Goal: Task Accomplishment & Management: Use online tool/utility

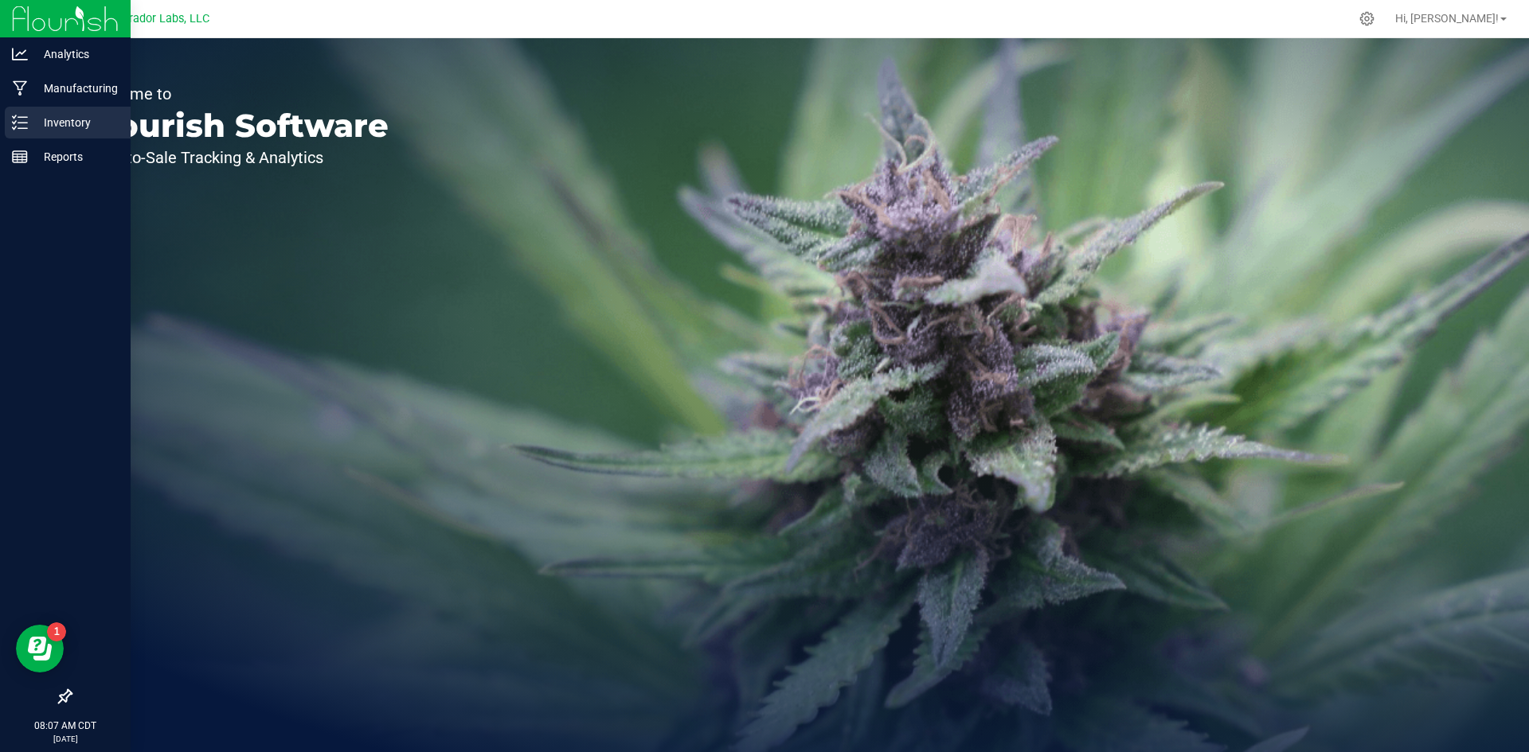
click at [60, 115] on p "Inventory" at bounding box center [76, 122] width 96 height 19
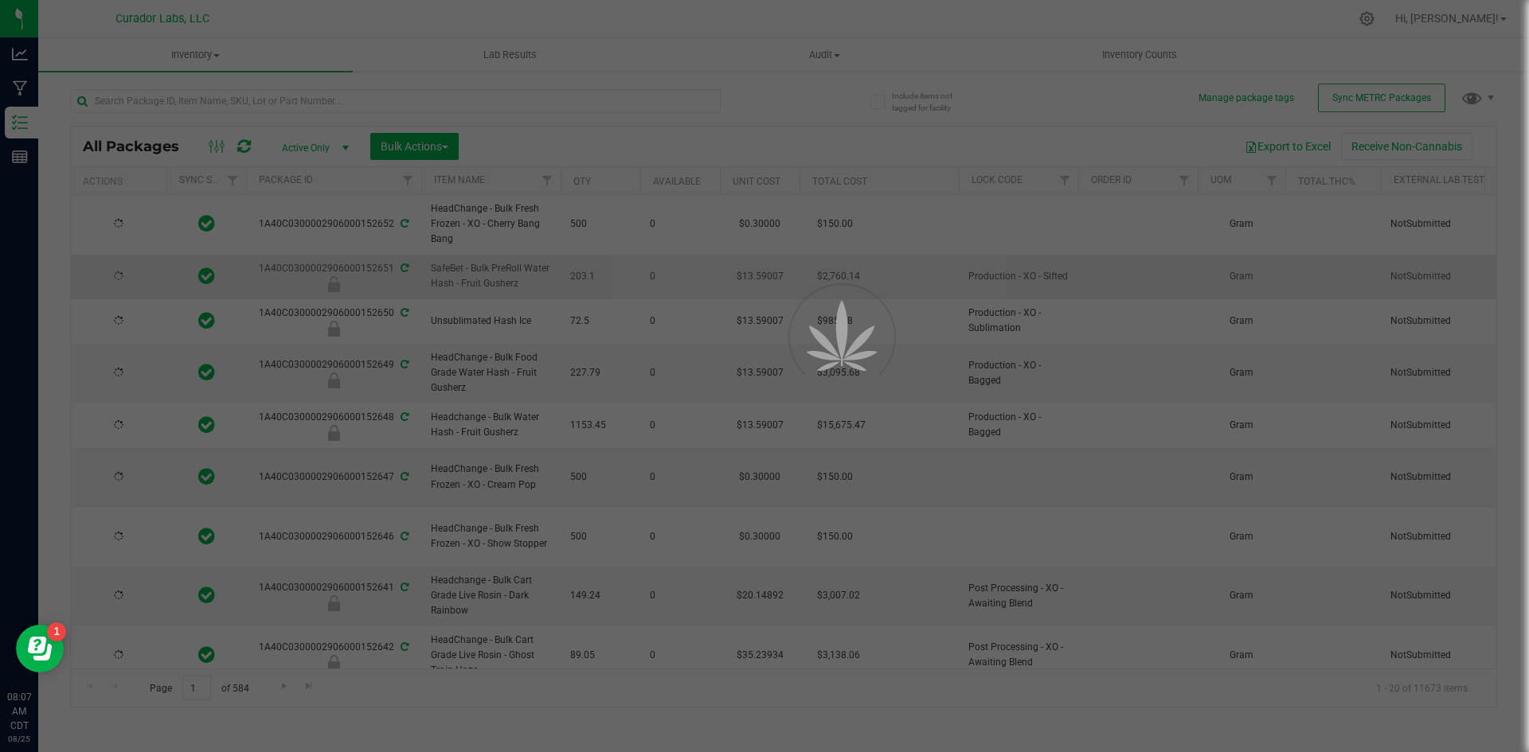
type input "[DATE]"
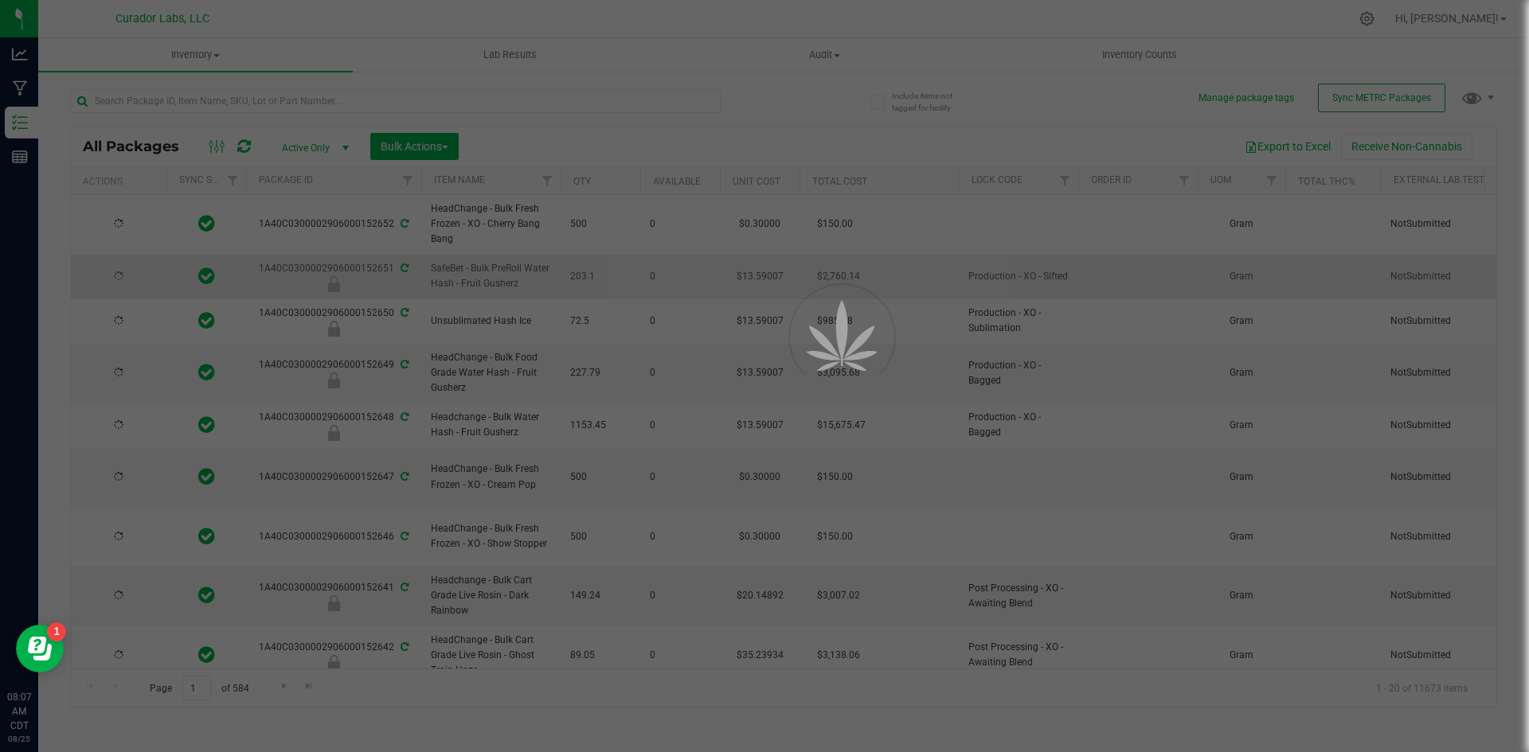
type input "[DATE]"
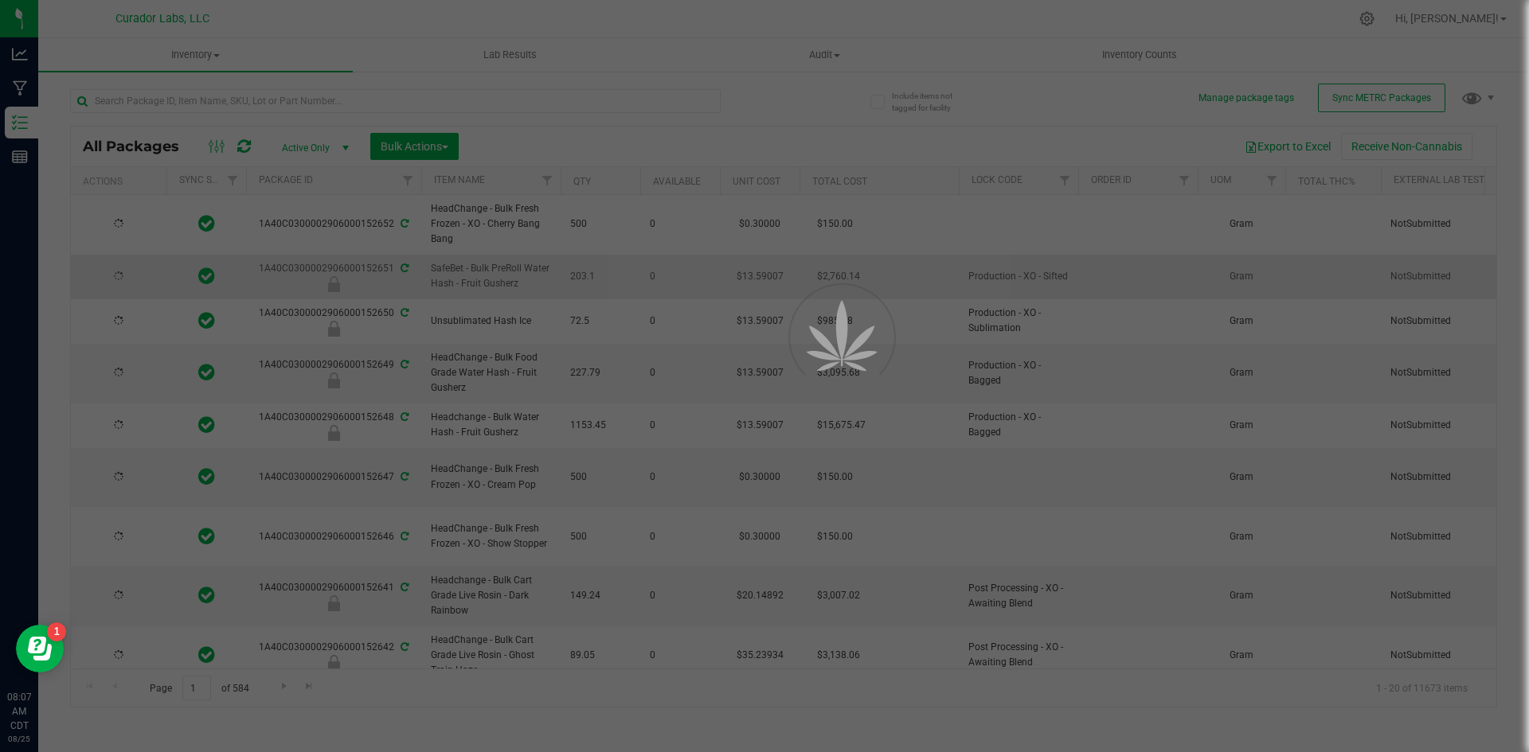
type input "[DATE]"
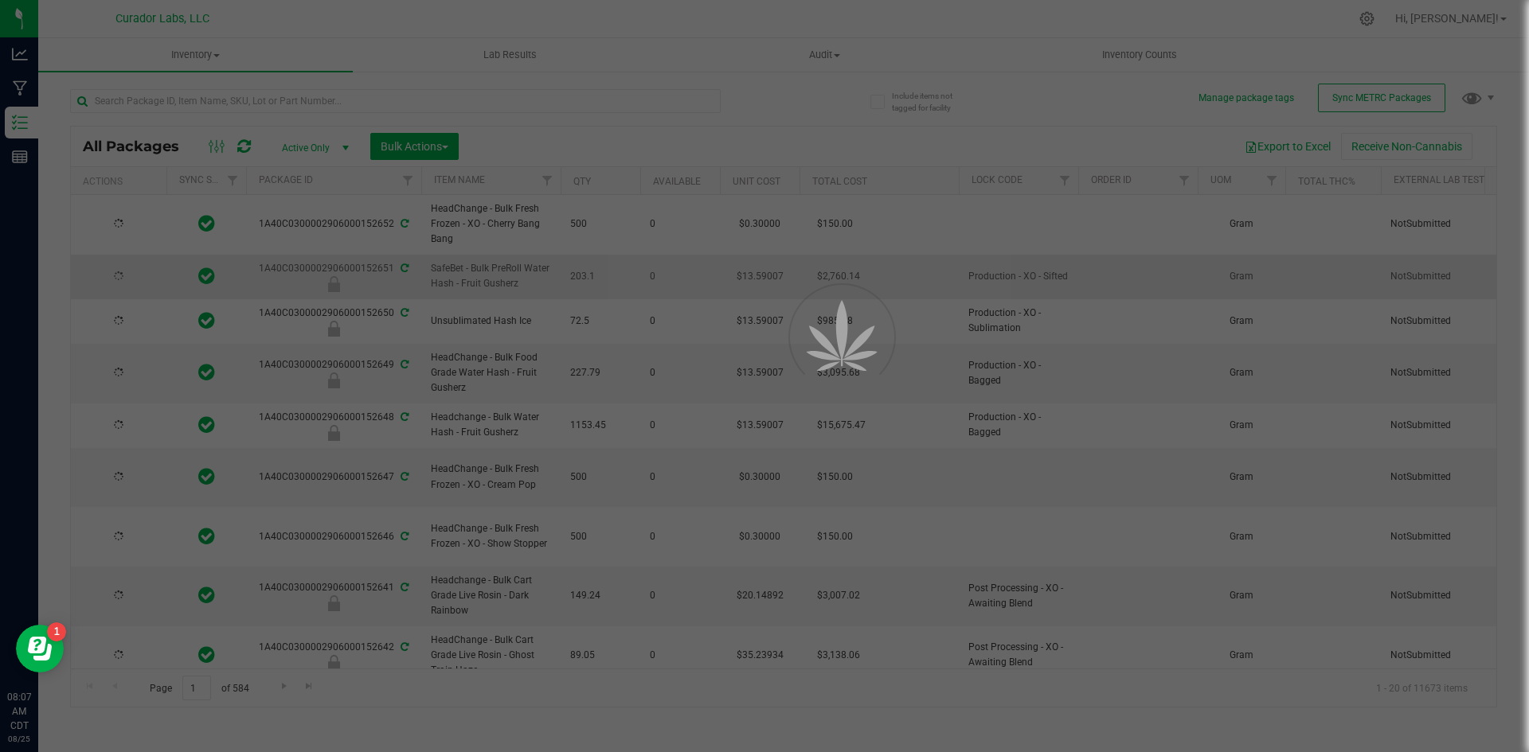
type input "[DATE]"
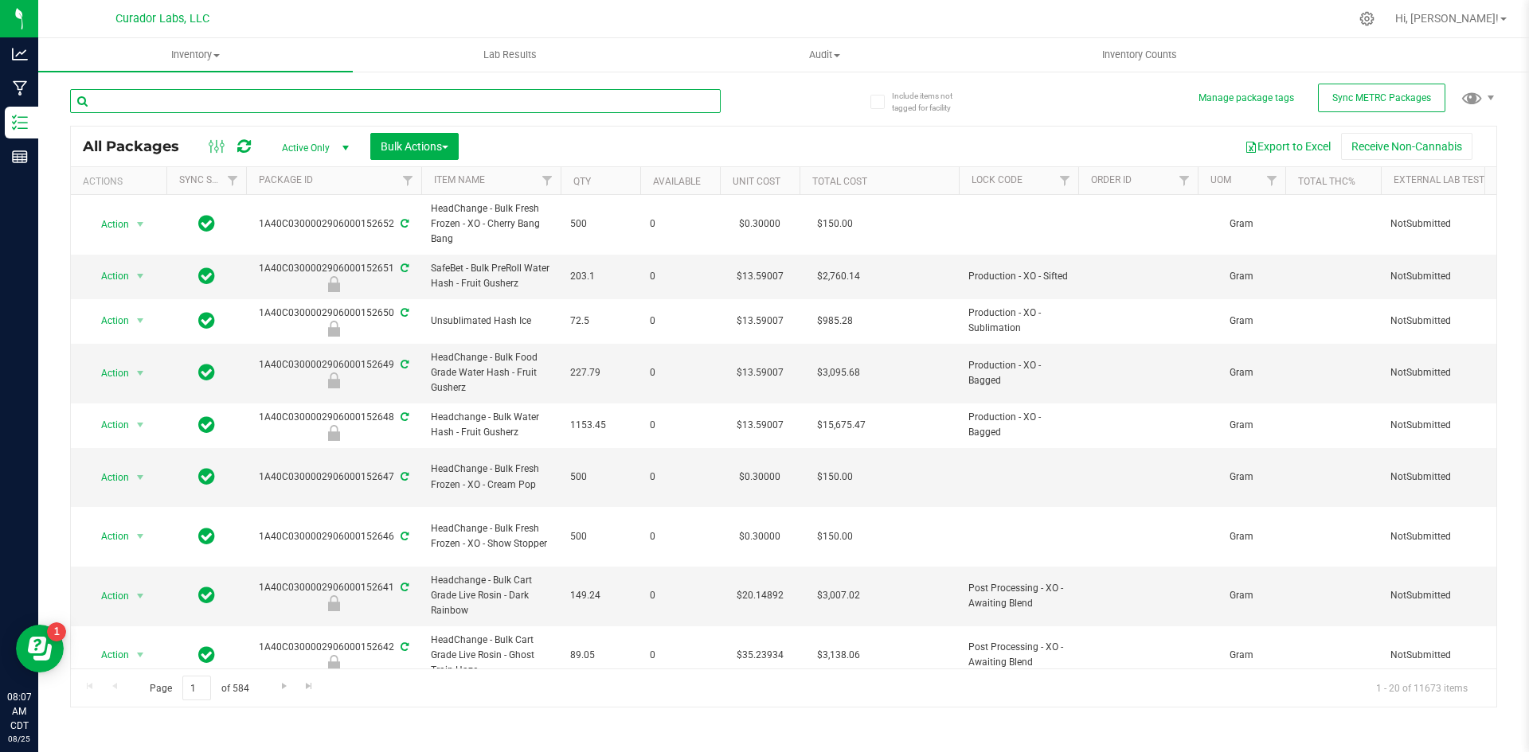
click at [197, 103] on input "text" at bounding box center [395, 101] width 650 height 24
type input "chemdawg"
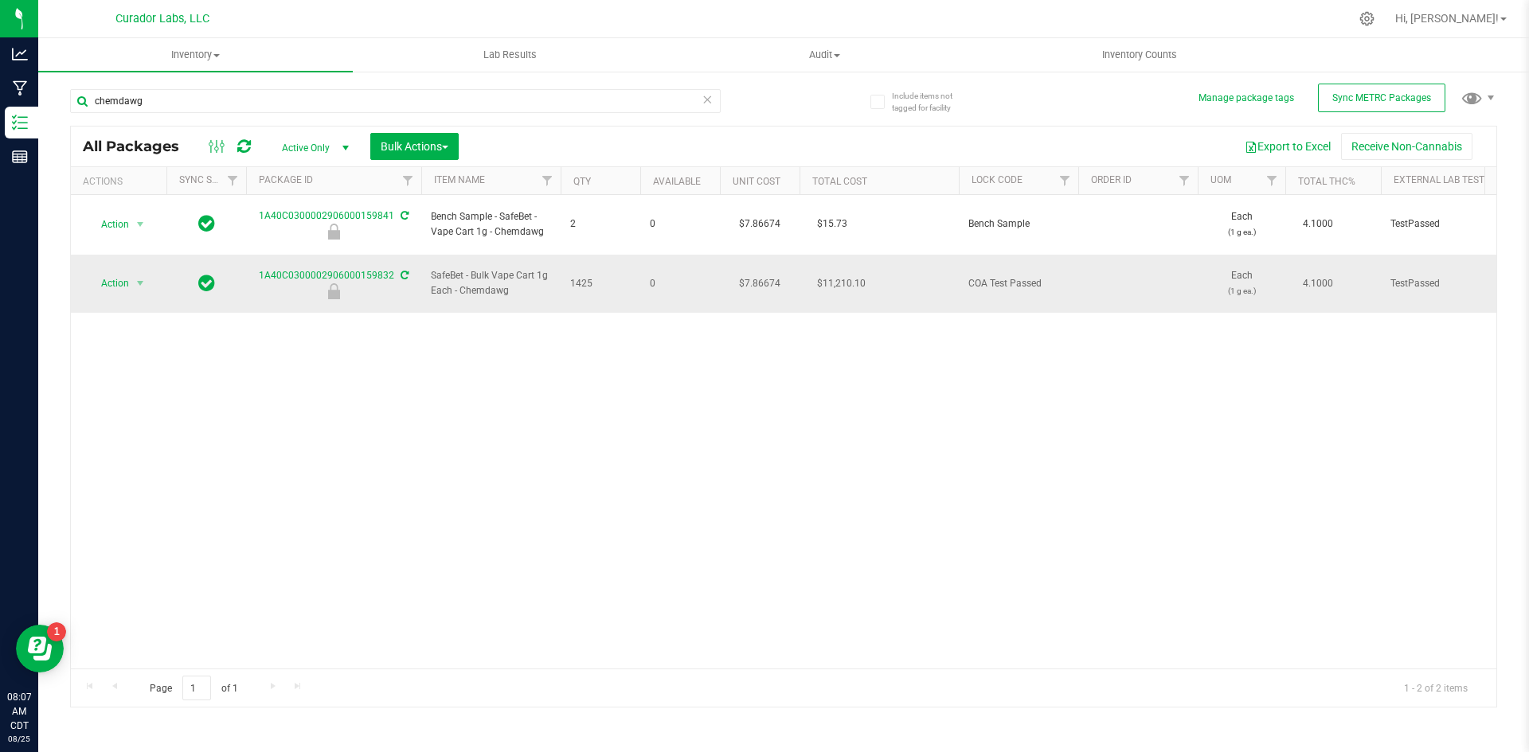
drag, startPoint x: 511, startPoint y: 270, endPoint x: 430, endPoint y: 256, distance: 82.3
click at [430, 256] on td "SafeBet - Bulk Vape Cart 1g Each - Chemdawg" at bounding box center [490, 284] width 139 height 59
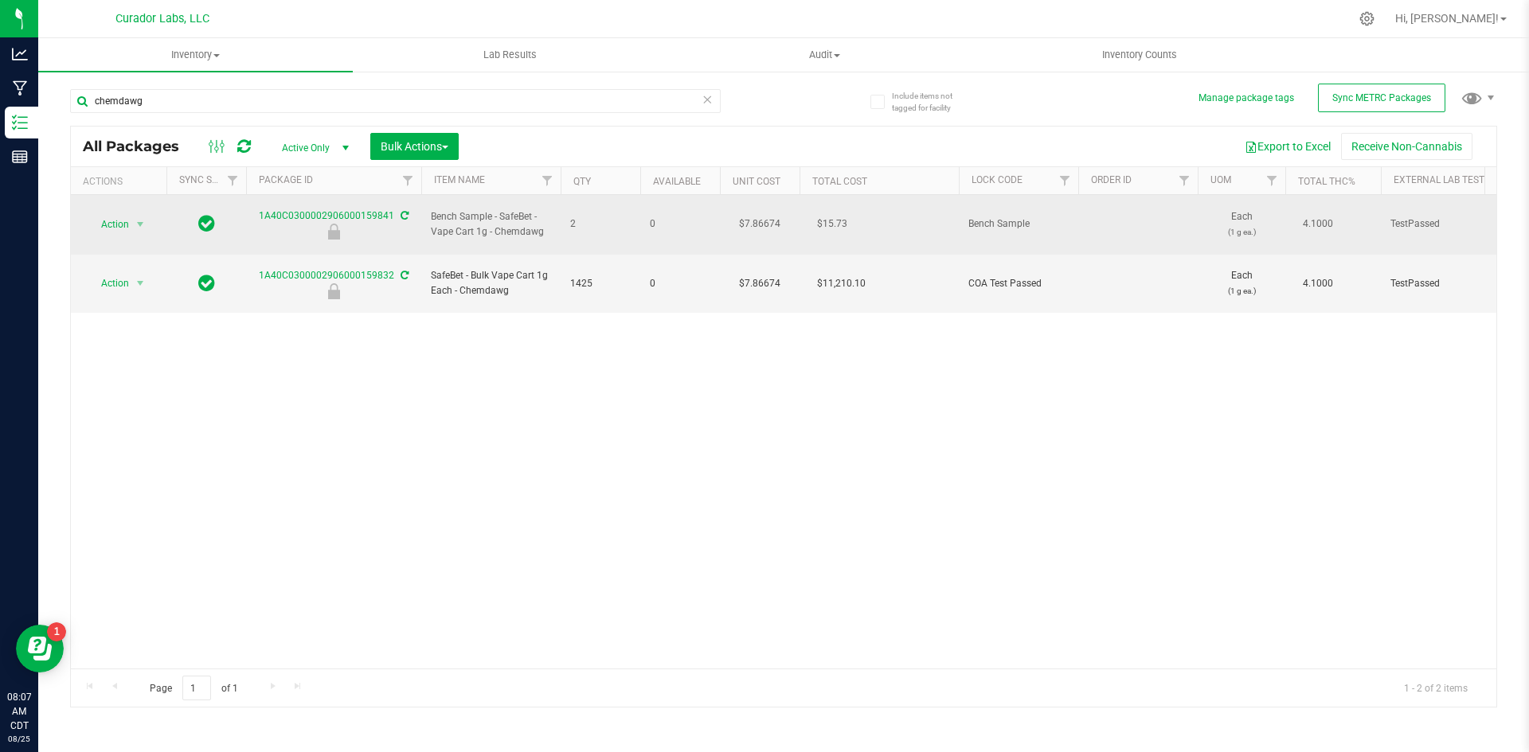
copy span "SafeBet - Bulk Vape Cart 1g Each - Chemdawg"
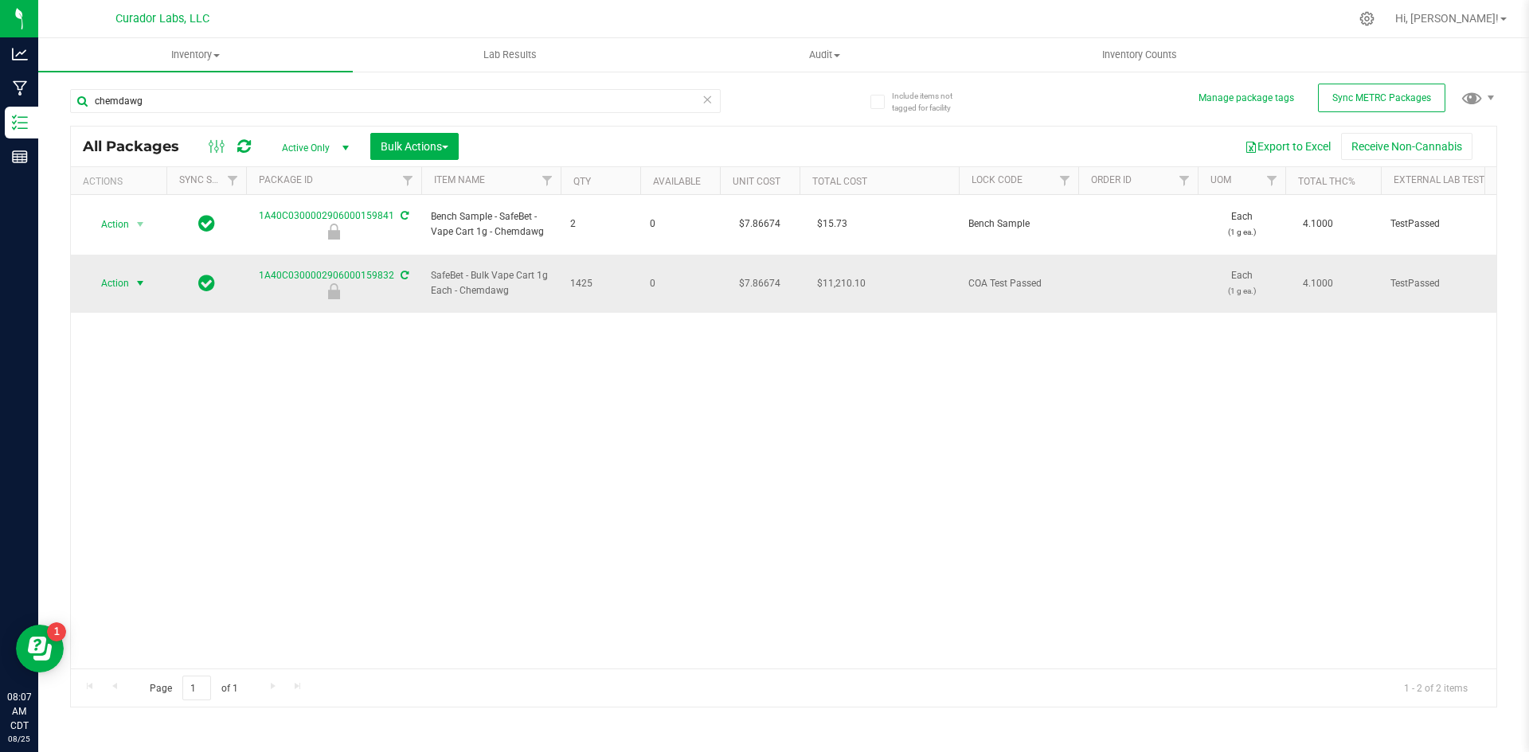
click at [122, 272] on span "Action" at bounding box center [108, 283] width 43 height 22
click at [112, 463] on li "Unlock package" at bounding box center [138, 475] width 100 height 24
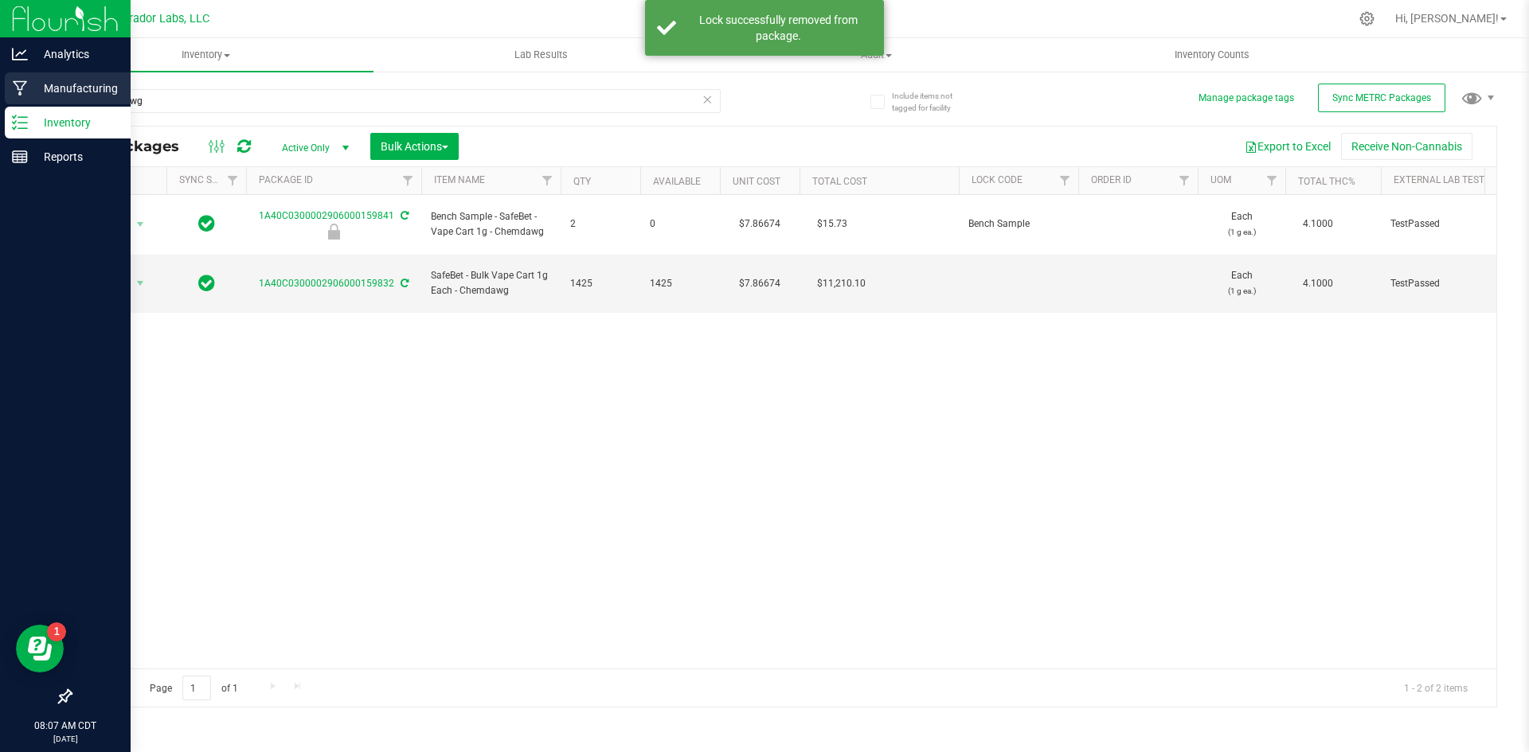
click at [23, 88] on icon at bounding box center [20, 88] width 15 height 16
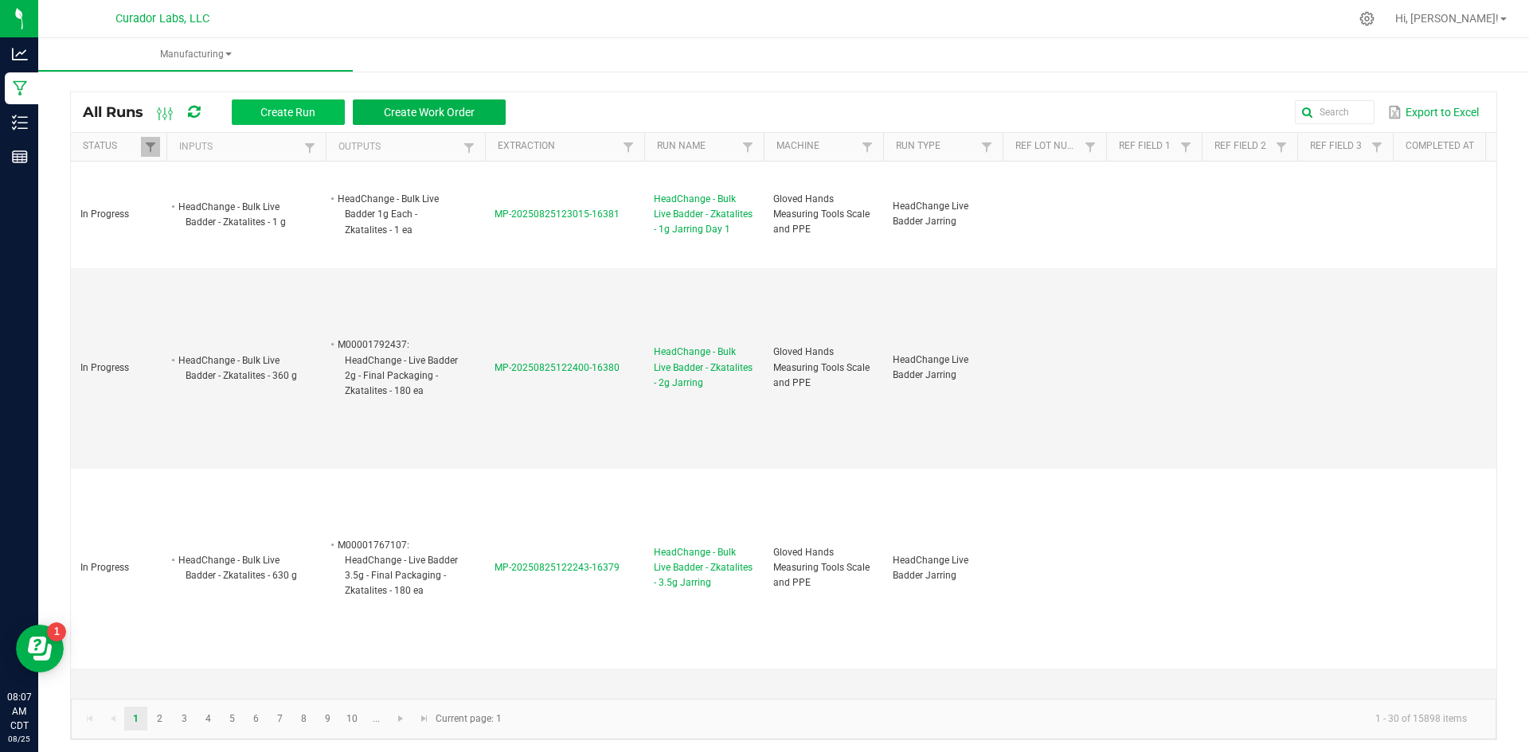
click at [234, 109] on span "Create Run Create Work Order" at bounding box center [361, 112] width 290 height 25
click at [241, 107] on button "Create Run" at bounding box center [288, 112] width 113 height 25
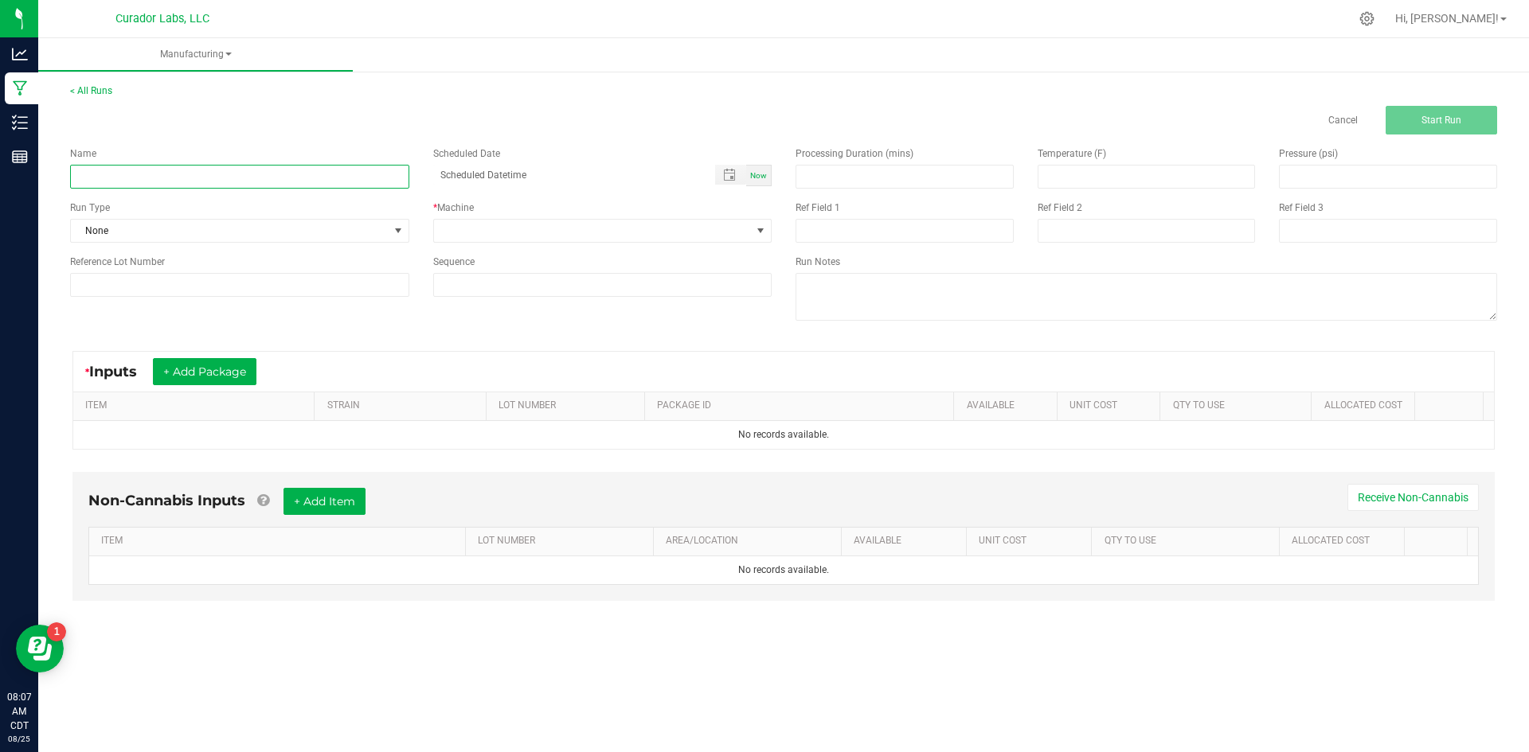
click at [130, 185] on input at bounding box center [239, 177] width 339 height 24
paste input "SafeBet - Bulk Vape Cart 1g Each - Chemdawg"
type input "SafeBet - Bulk Vape Cart 1g Each - Chemdawg - Final Packaging"
click at [119, 224] on span "None" at bounding box center [230, 231] width 318 height 22
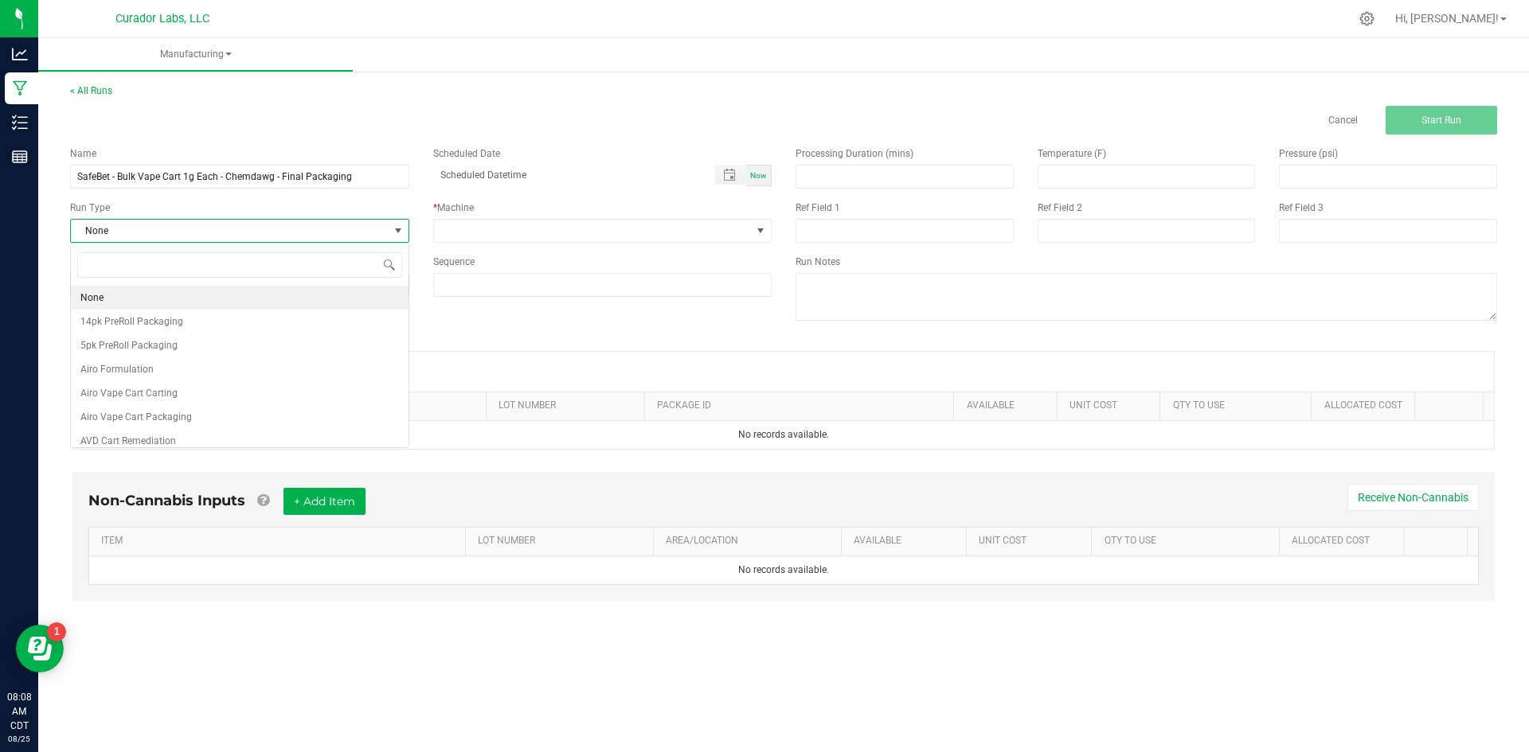
scroll to position [24, 338]
type input "safebet"
click at [192, 314] on span "SafeBet Cart 1g Packaging" at bounding box center [137, 314] width 115 height 16
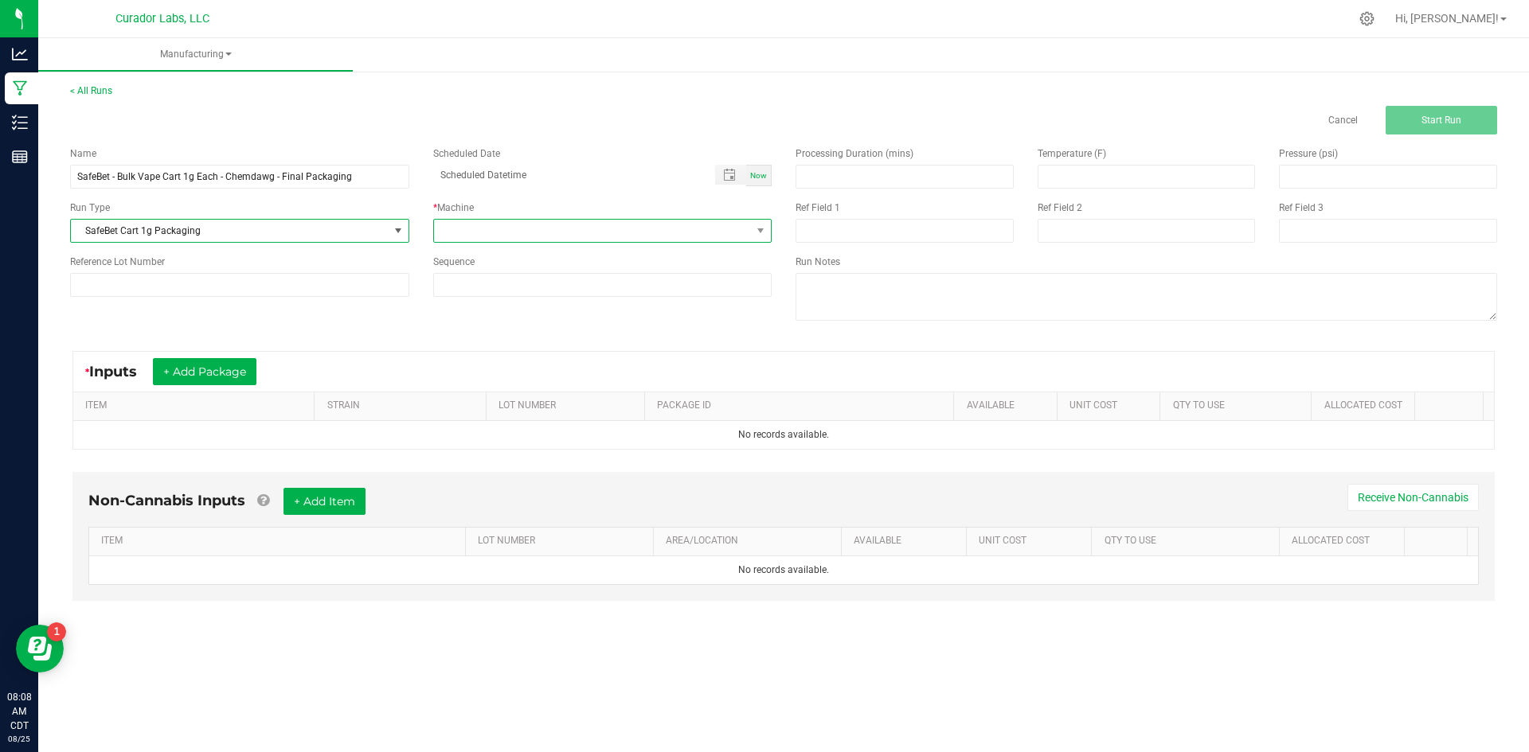
click at [501, 226] on span at bounding box center [593, 231] width 318 height 22
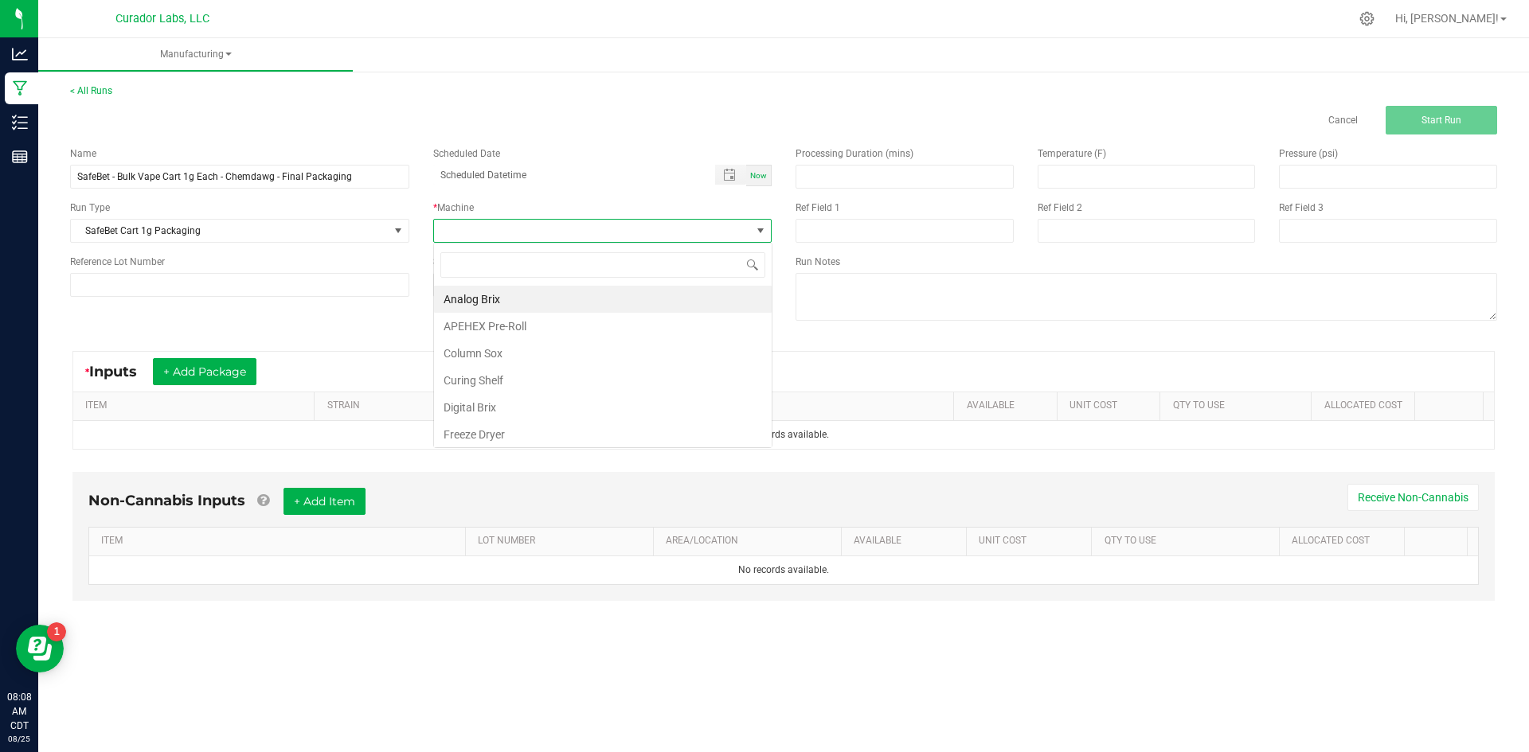
scroll to position [24, 338]
type input "glo"
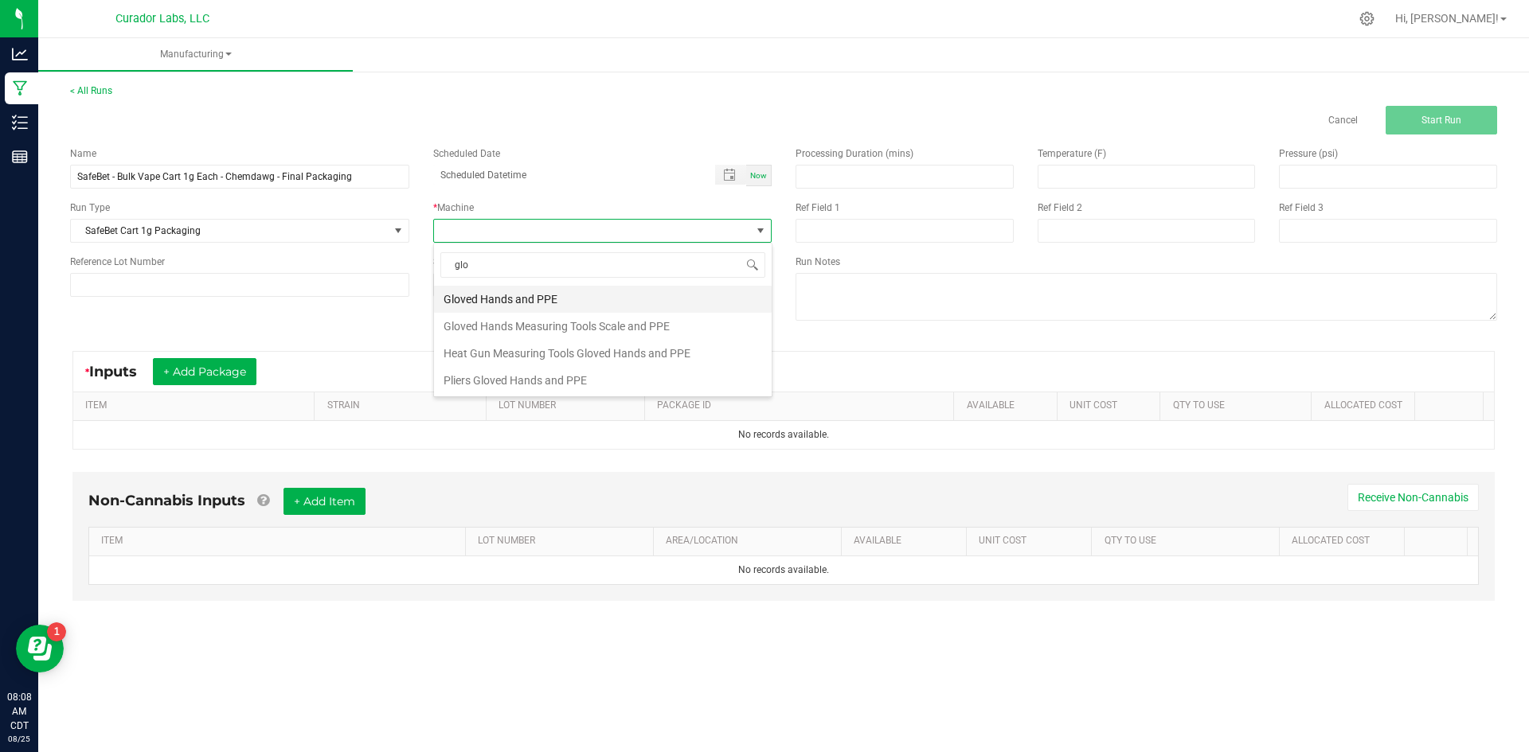
click at [499, 294] on li "Gloved Hands and PPE" at bounding box center [603, 299] width 338 height 27
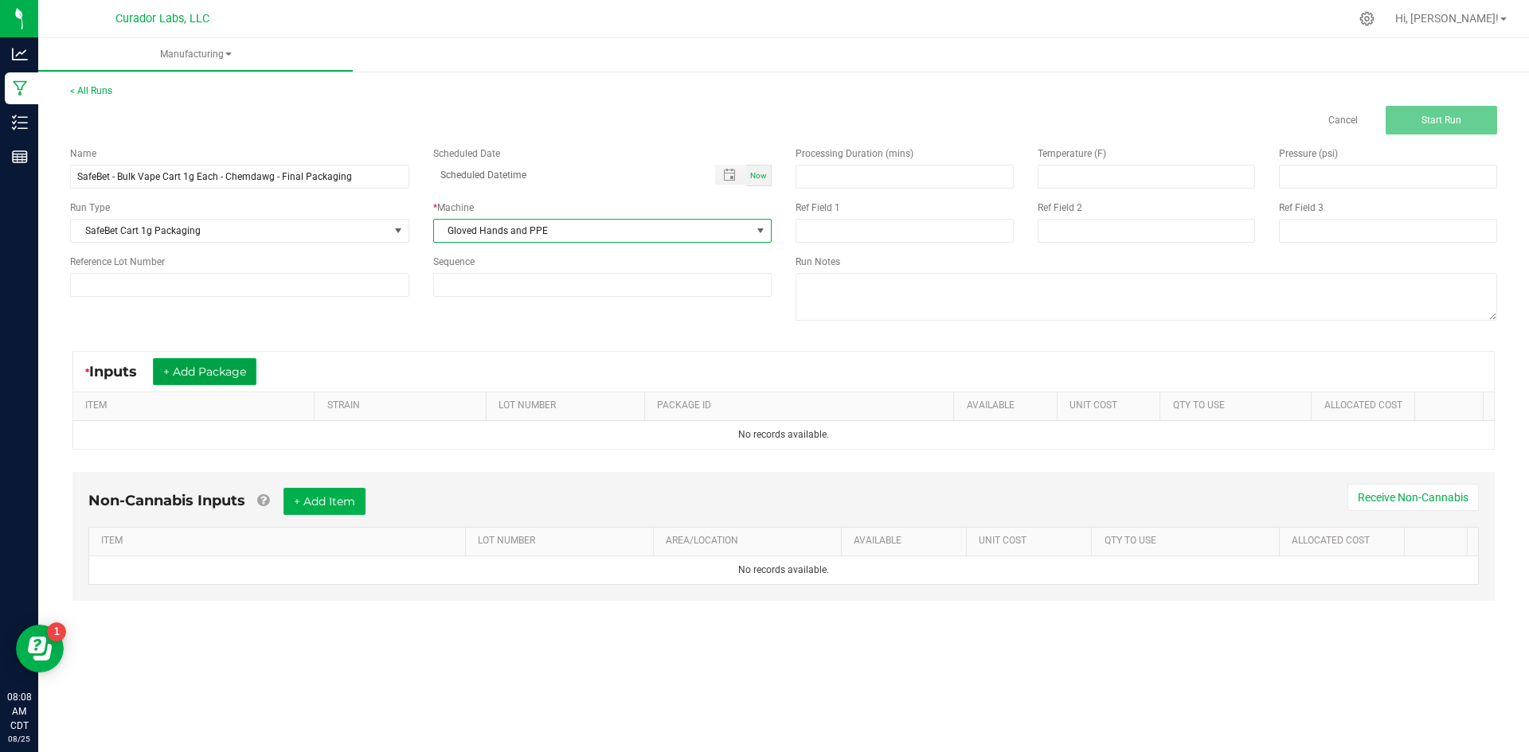
click at [220, 371] on button "+ Add Package" at bounding box center [205, 371] width 104 height 27
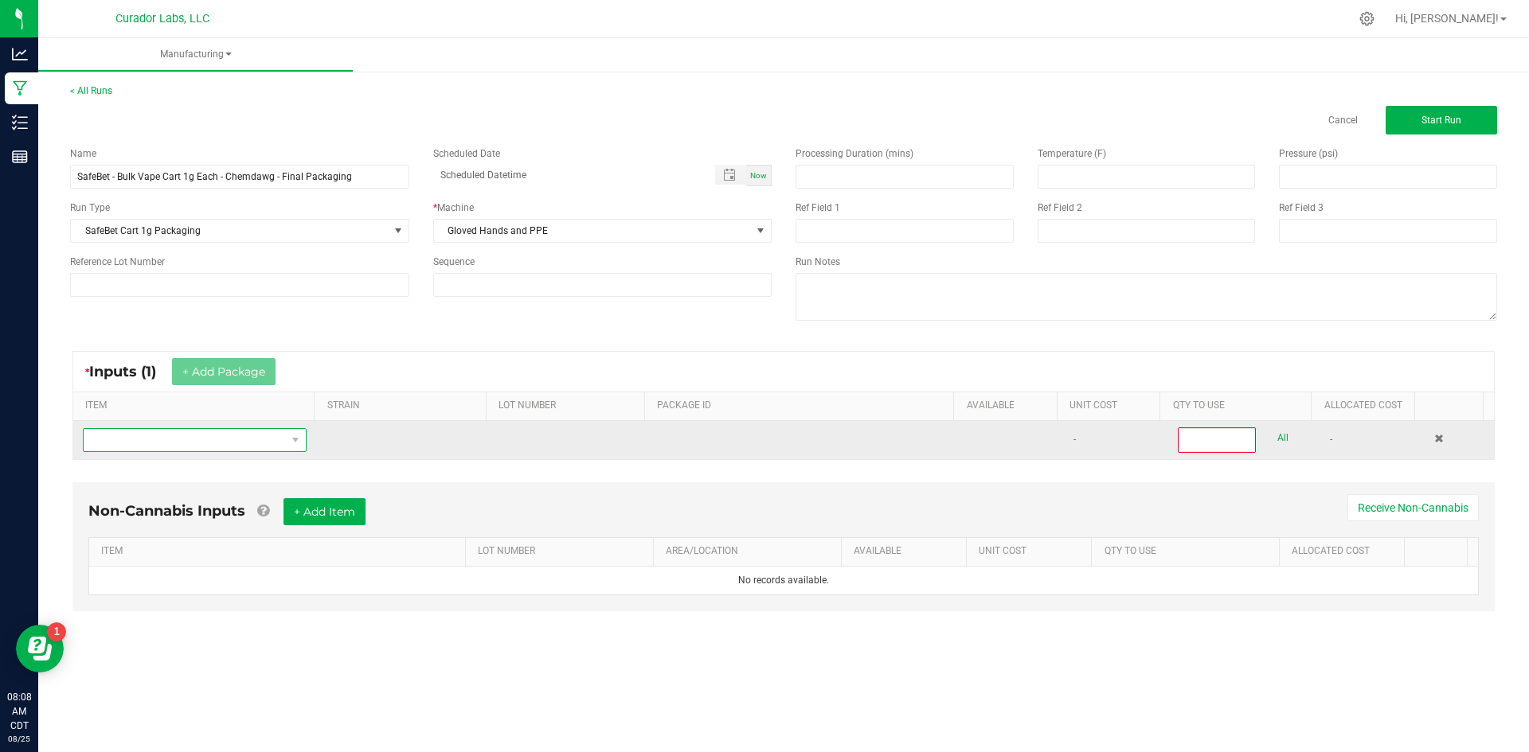
click at [229, 440] on span "NO DATA FOUND" at bounding box center [185, 440] width 202 height 22
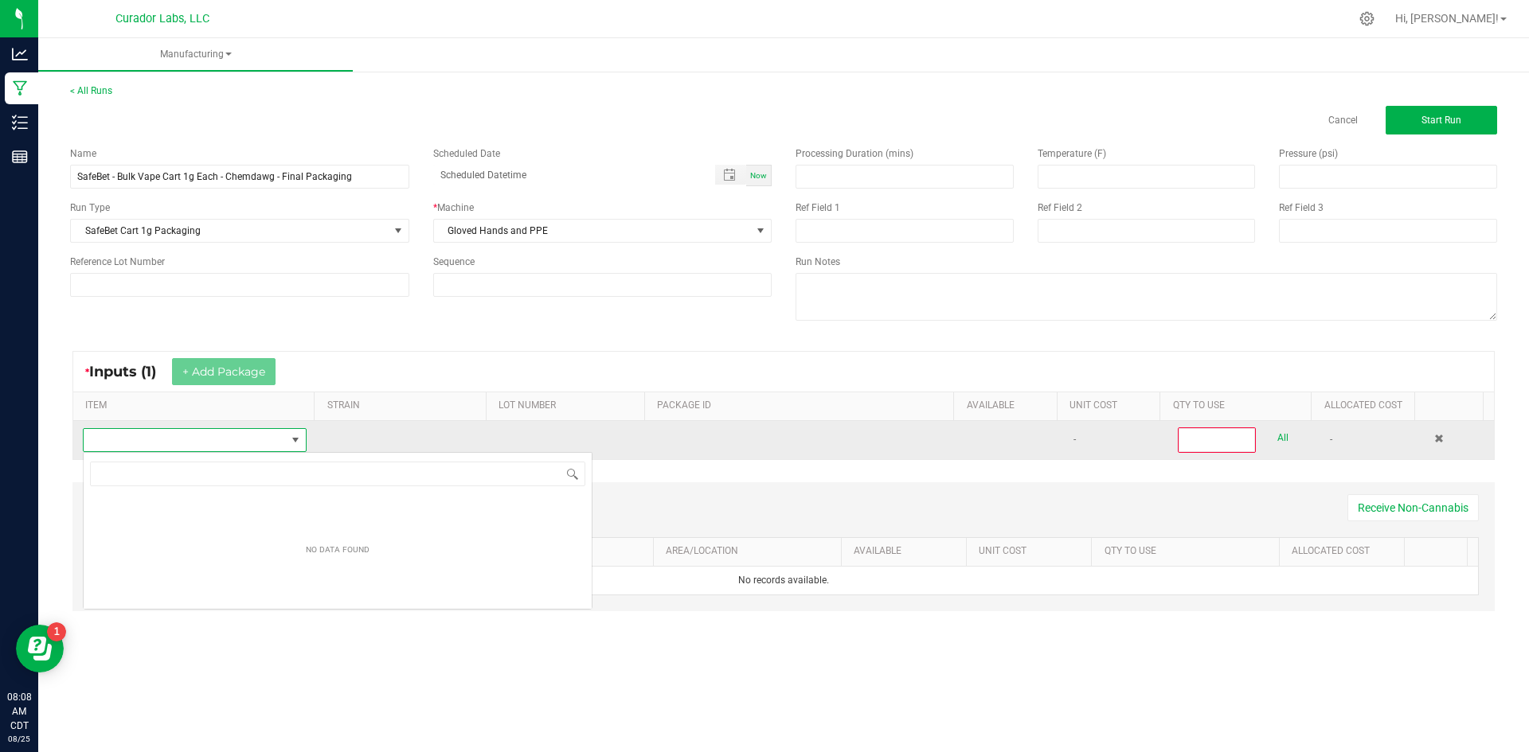
scroll to position [24, 221]
type input "SafeBet - Bulk Vape Cart 1g Each - Chemdawg"
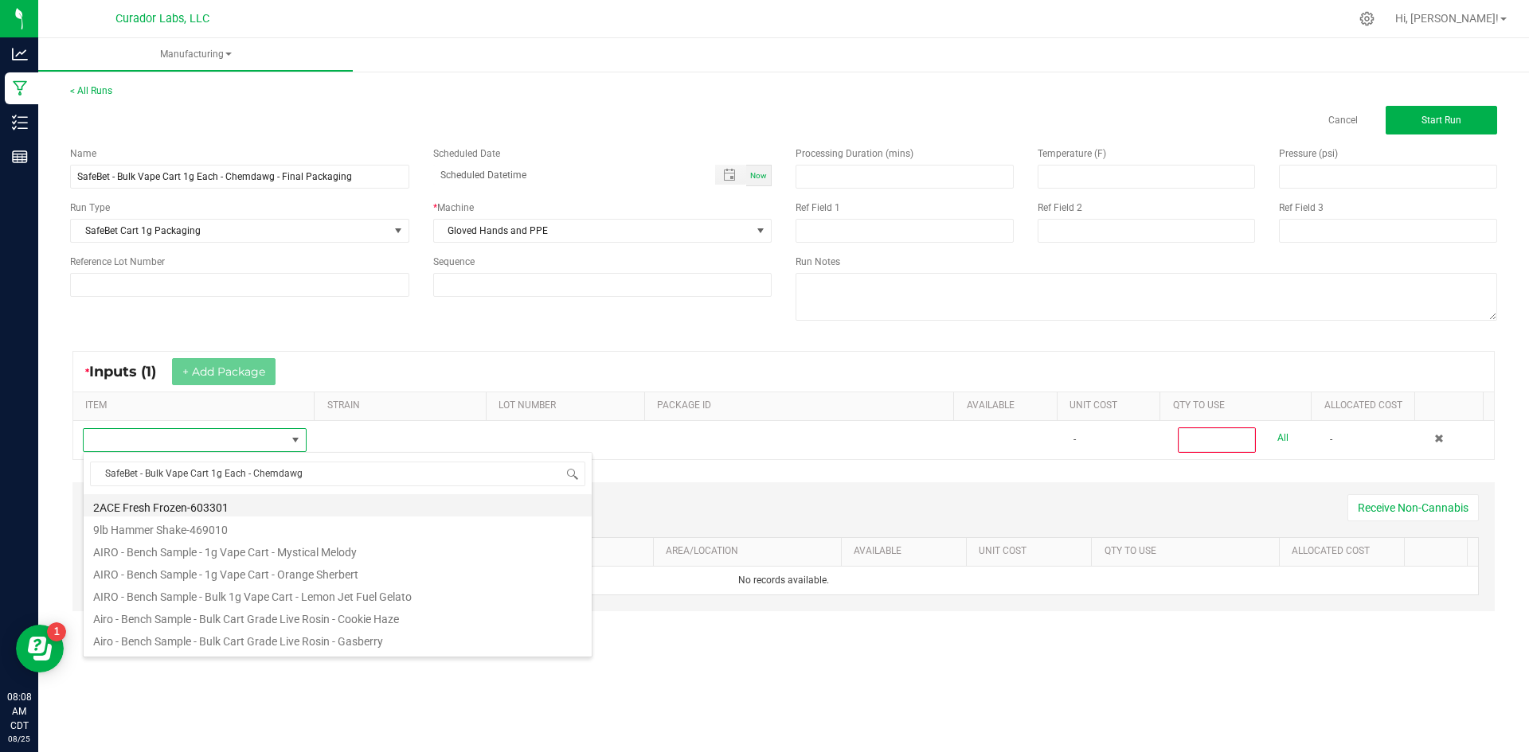
scroll to position [24, 220]
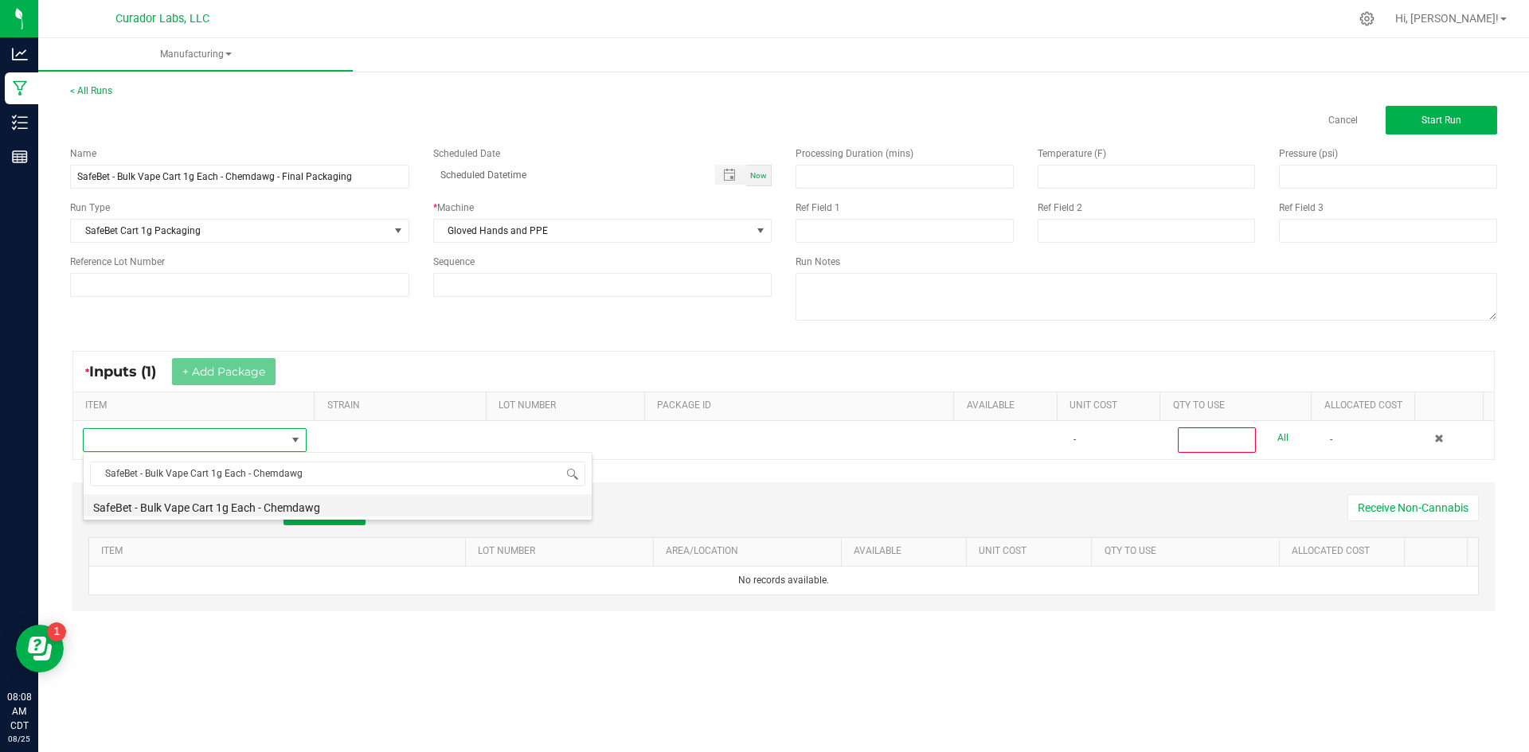
click at [310, 505] on li "SafeBet - Bulk Vape Cart 1g Each - Chemdawg" at bounding box center [338, 505] width 508 height 22
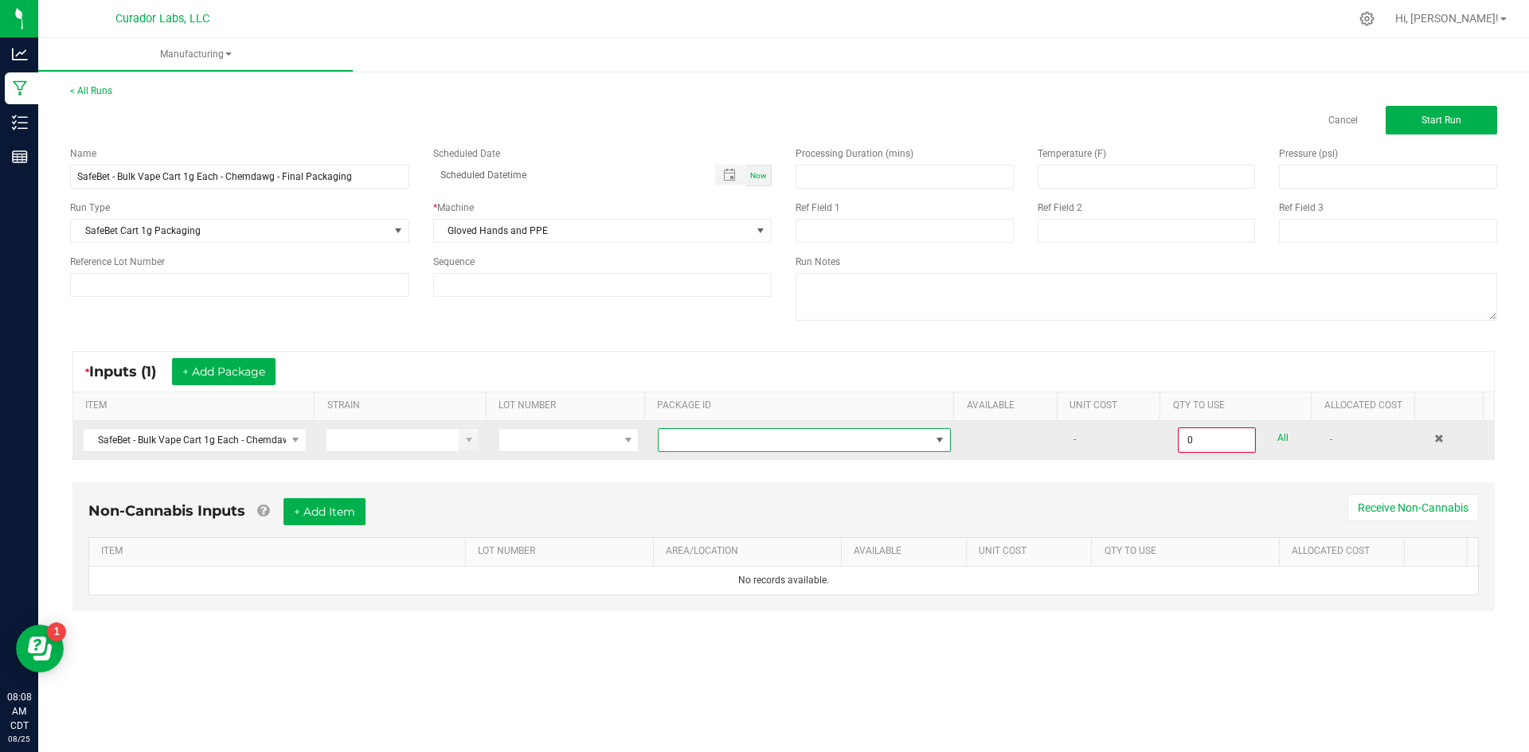
click at [694, 439] on span at bounding box center [793, 440] width 271 height 22
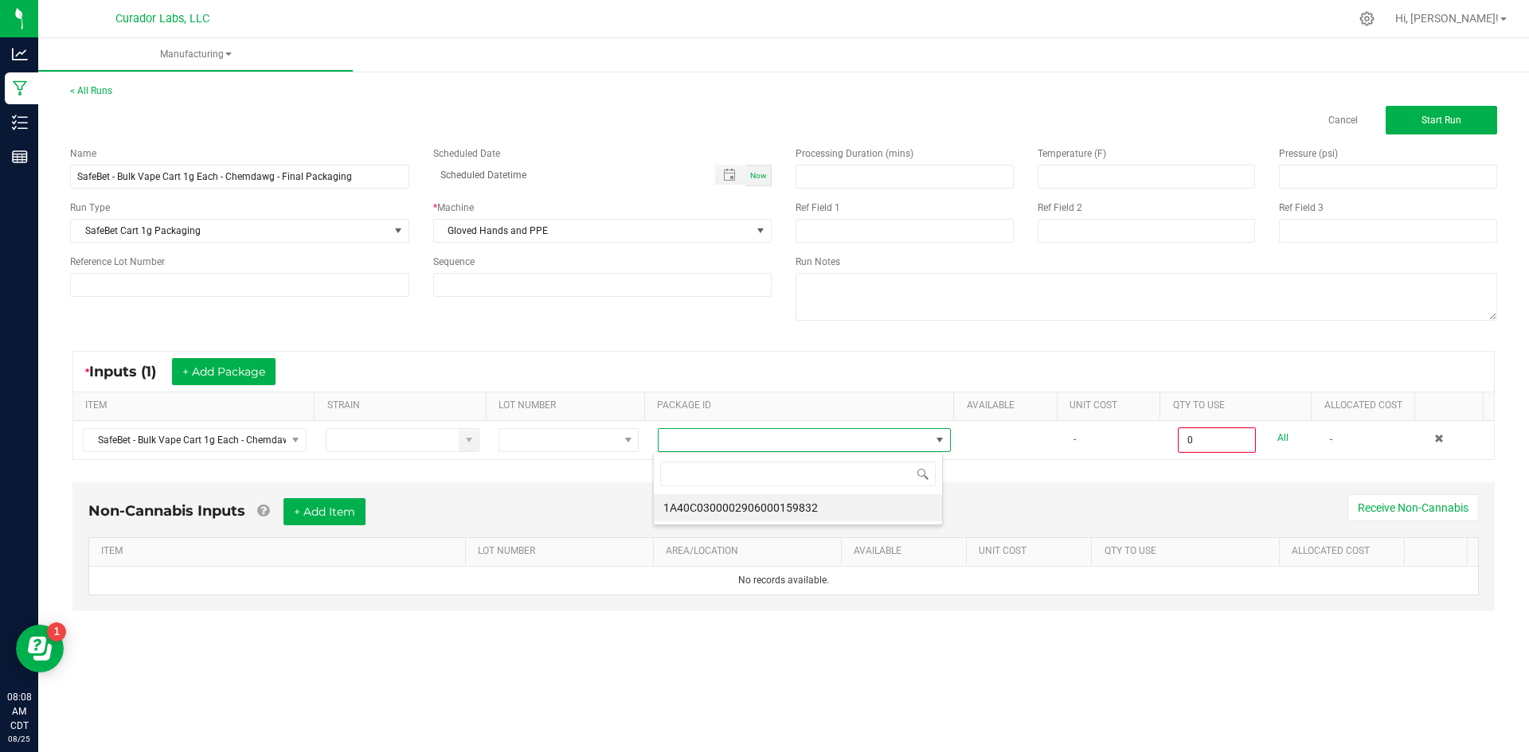
scroll to position [24, 291]
click at [748, 499] on li "1A40C0300002906000159832" at bounding box center [798, 507] width 288 height 27
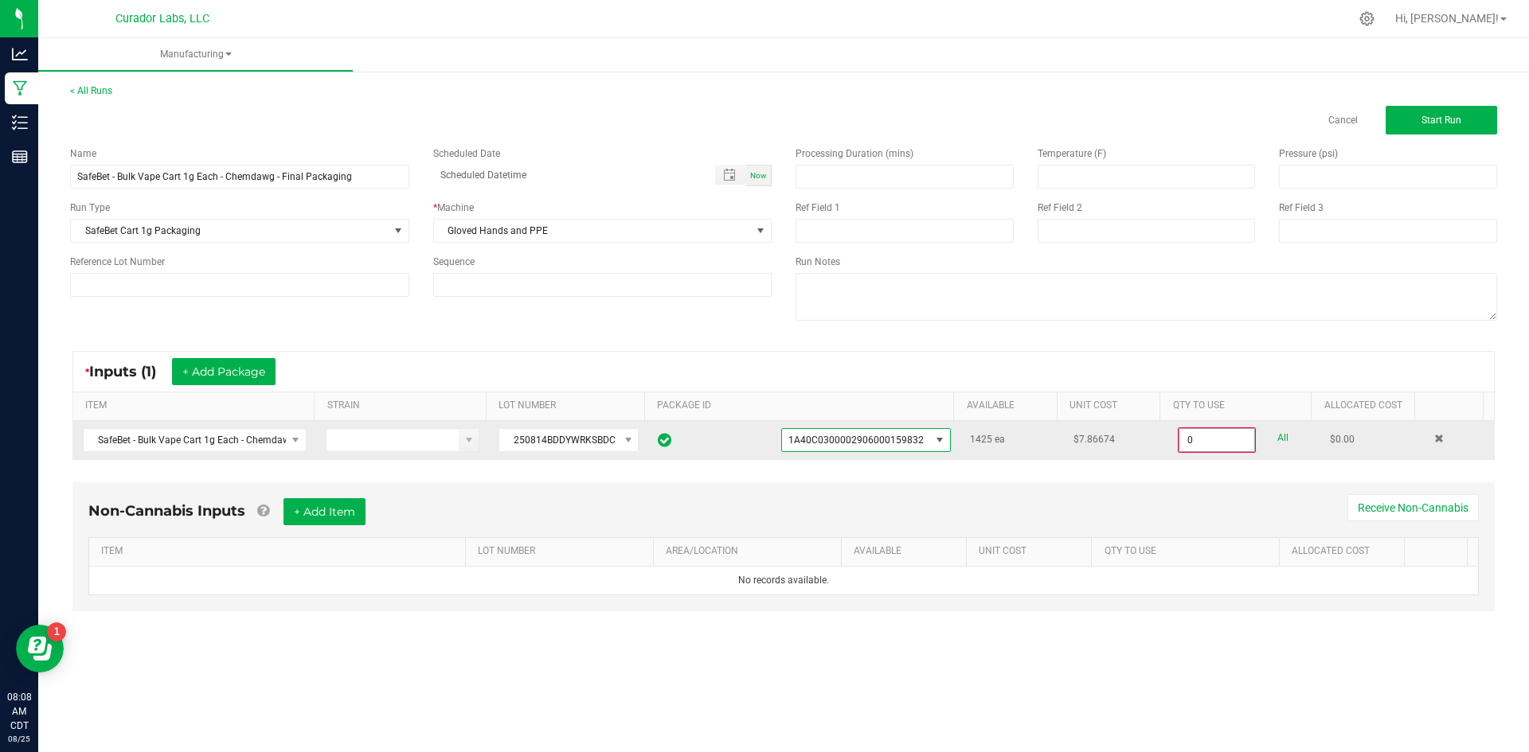
click at [1219, 439] on input "0" at bounding box center [1216, 440] width 75 height 22
click at [1277, 439] on link "All" at bounding box center [1282, 438] width 11 height 21
type input "1425 ea"
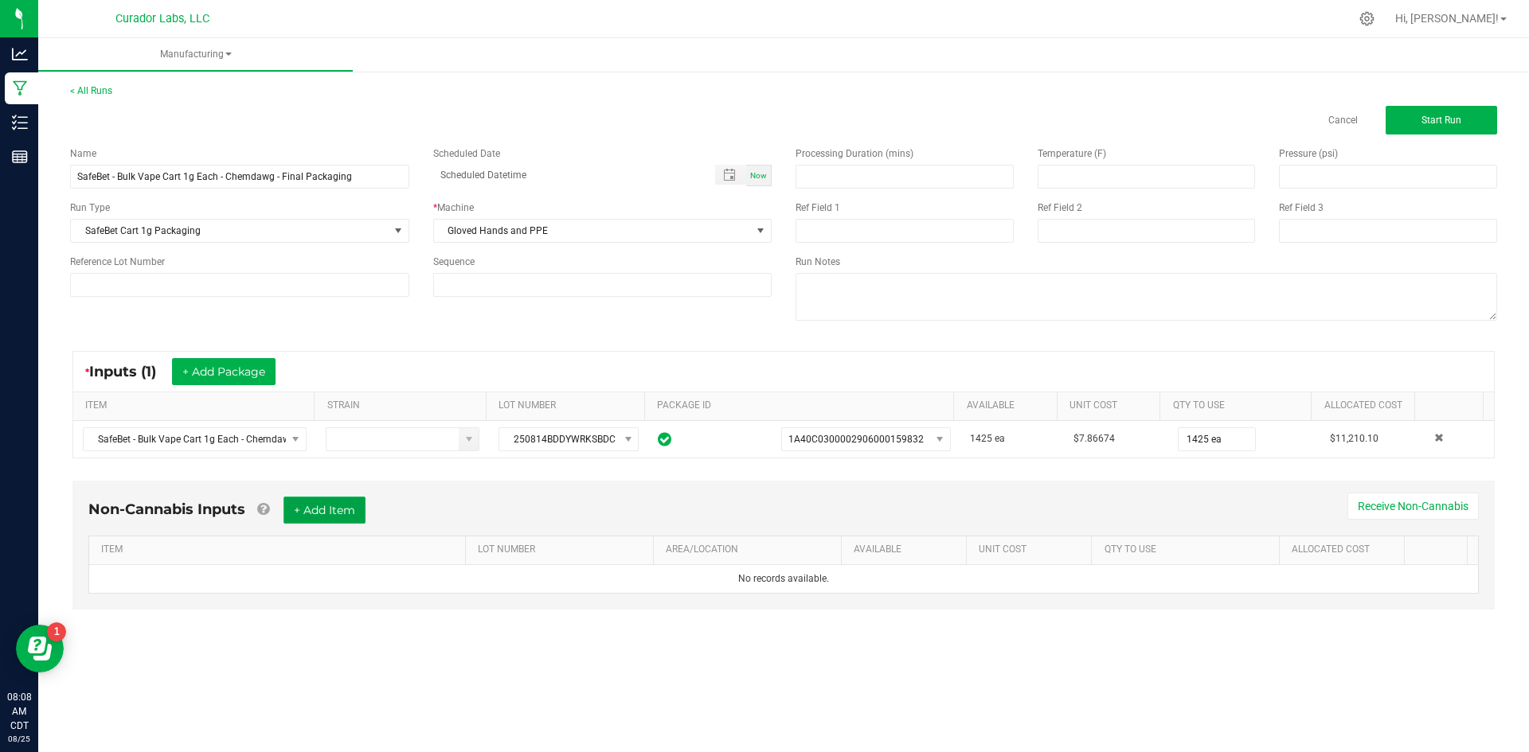
click at [324, 510] on button "+ Add Item" at bounding box center [324, 510] width 82 height 27
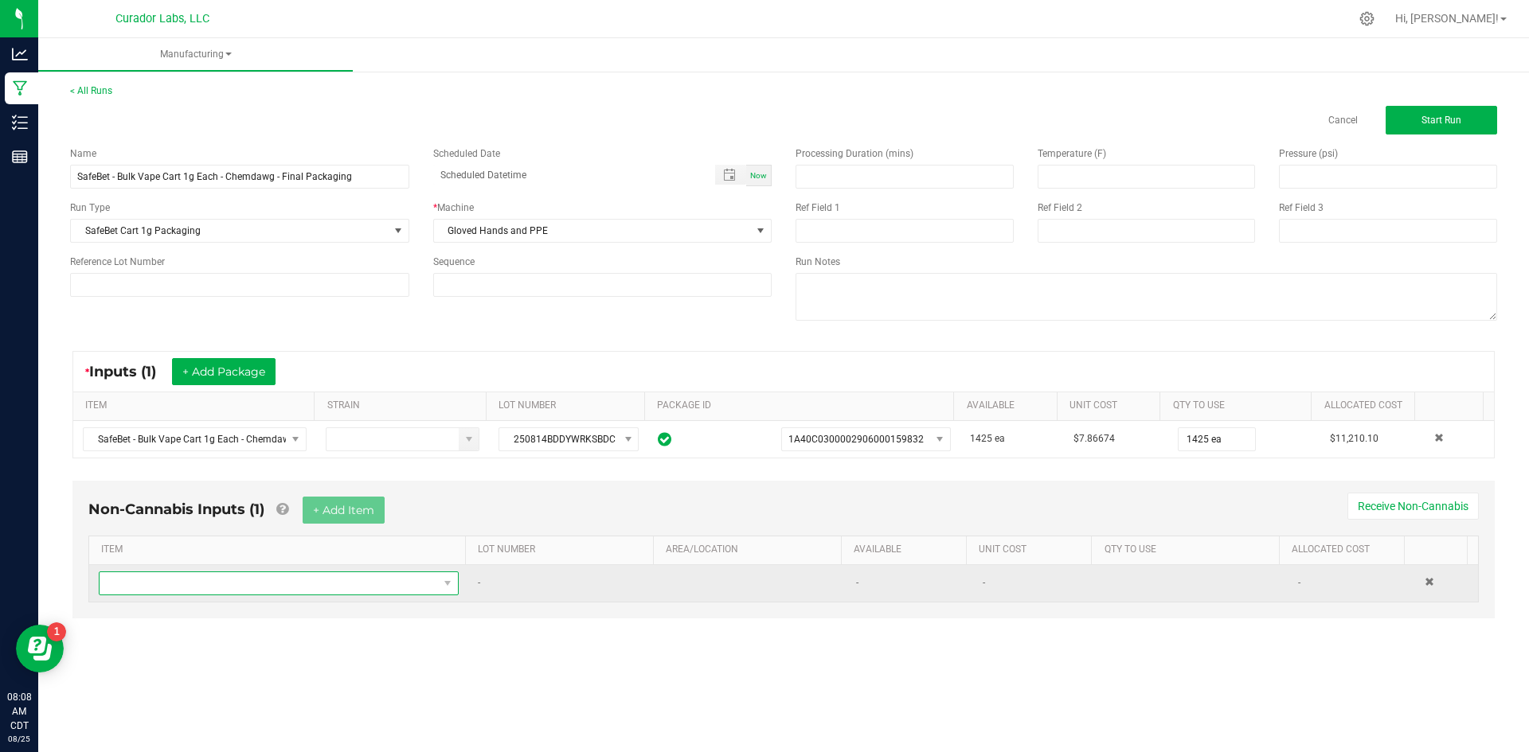
click at [290, 584] on span "NO DATA FOUND" at bounding box center [269, 583] width 338 height 22
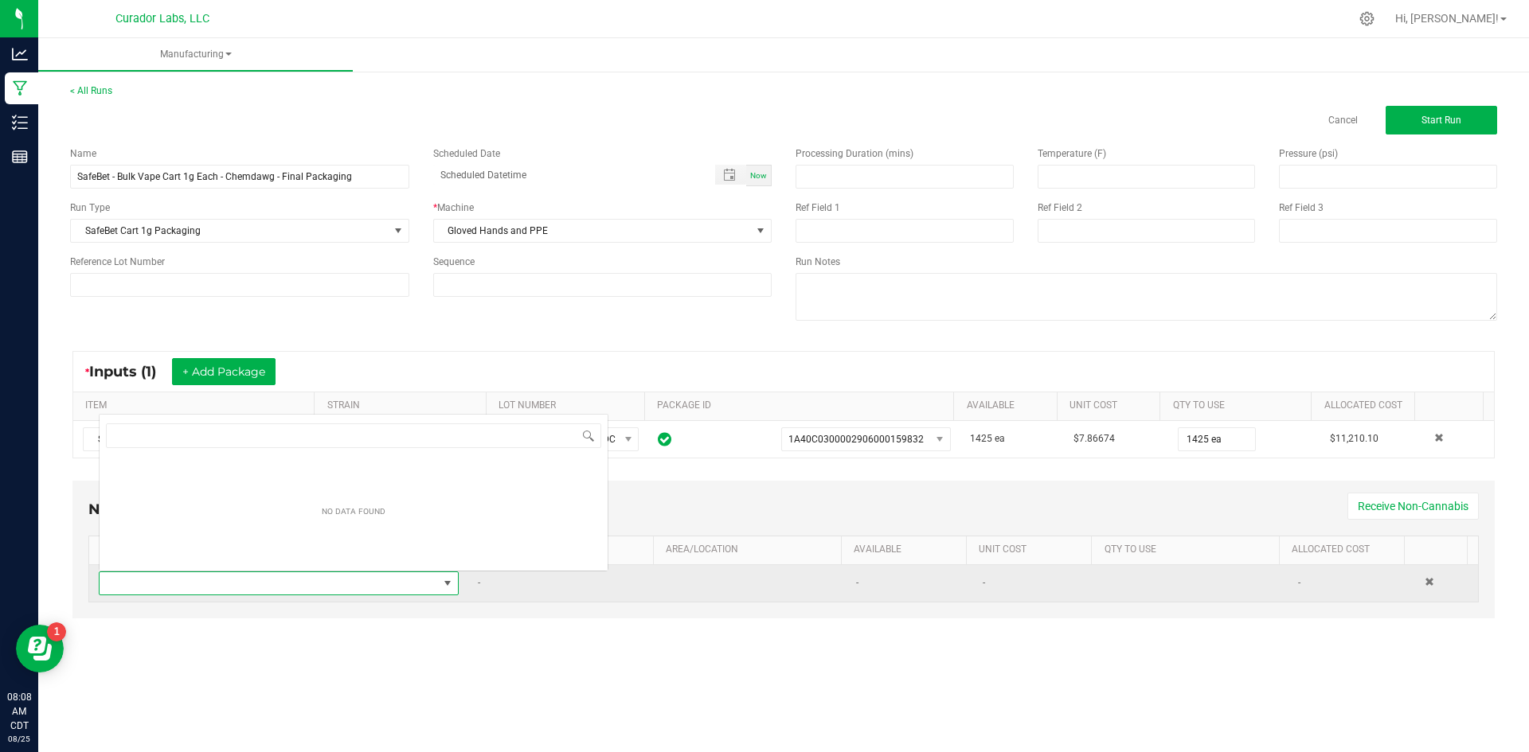
scroll to position [24, 353]
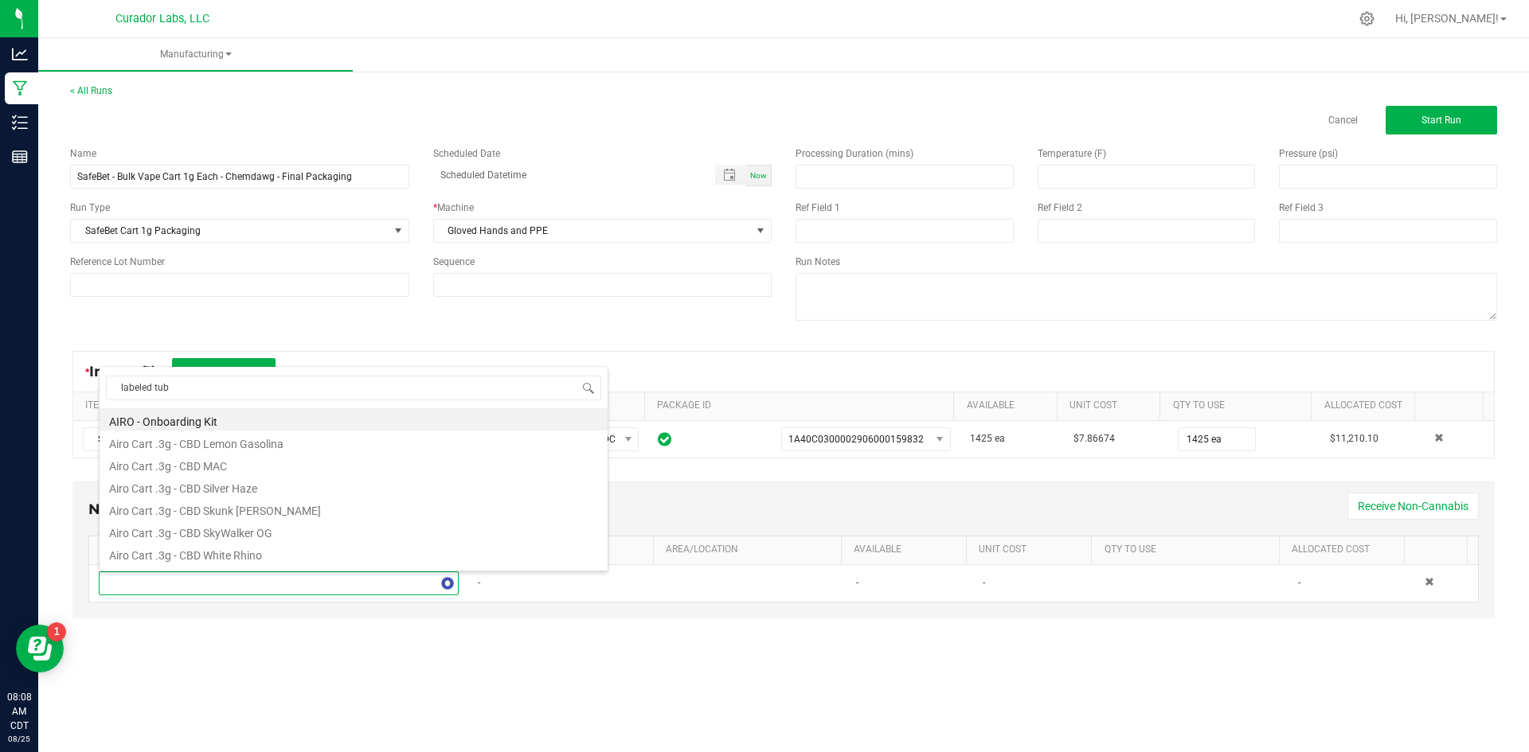
type input "labeled tube"
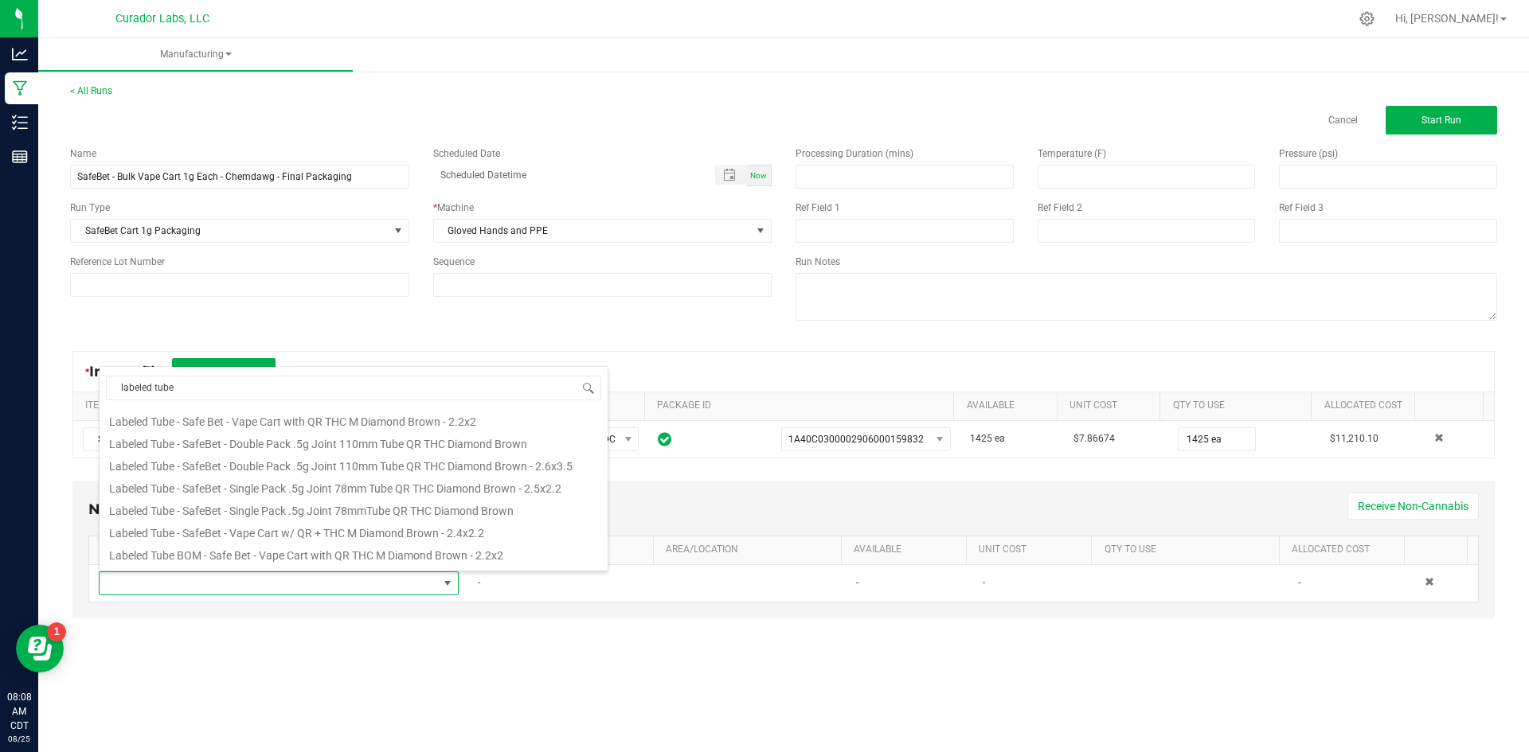
scroll to position [318, 0]
click at [362, 500] on li "Labeled Tube - SafeBet - Vape Cart w/ QR + THC M Diamond Brown - 2.4x2.2" at bounding box center [354, 502] width 508 height 22
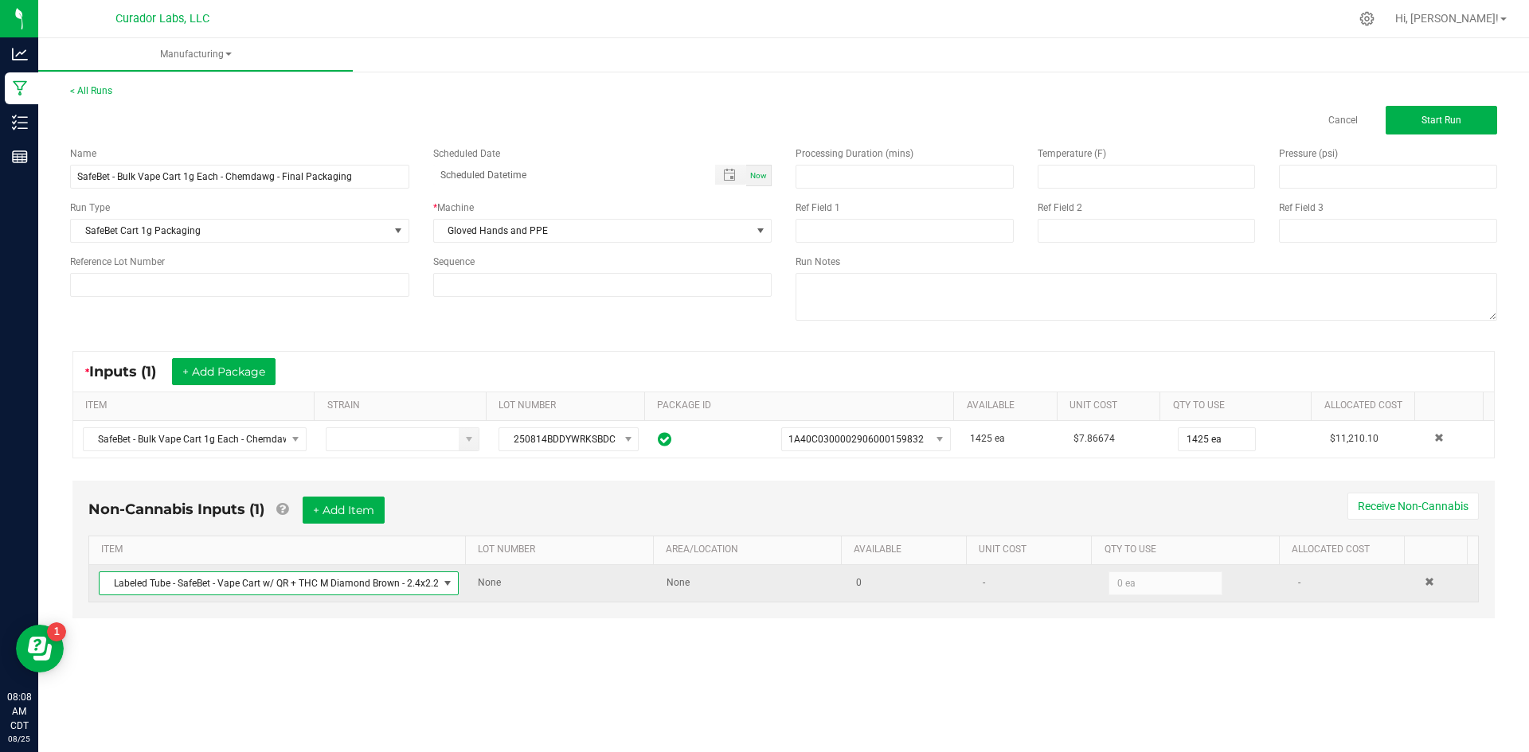
click at [372, 582] on span "Labeled Tube - SafeBet - Vape Cart w/ QR + THC M Diamond Brown - 2.4x2.2" at bounding box center [269, 583] width 338 height 22
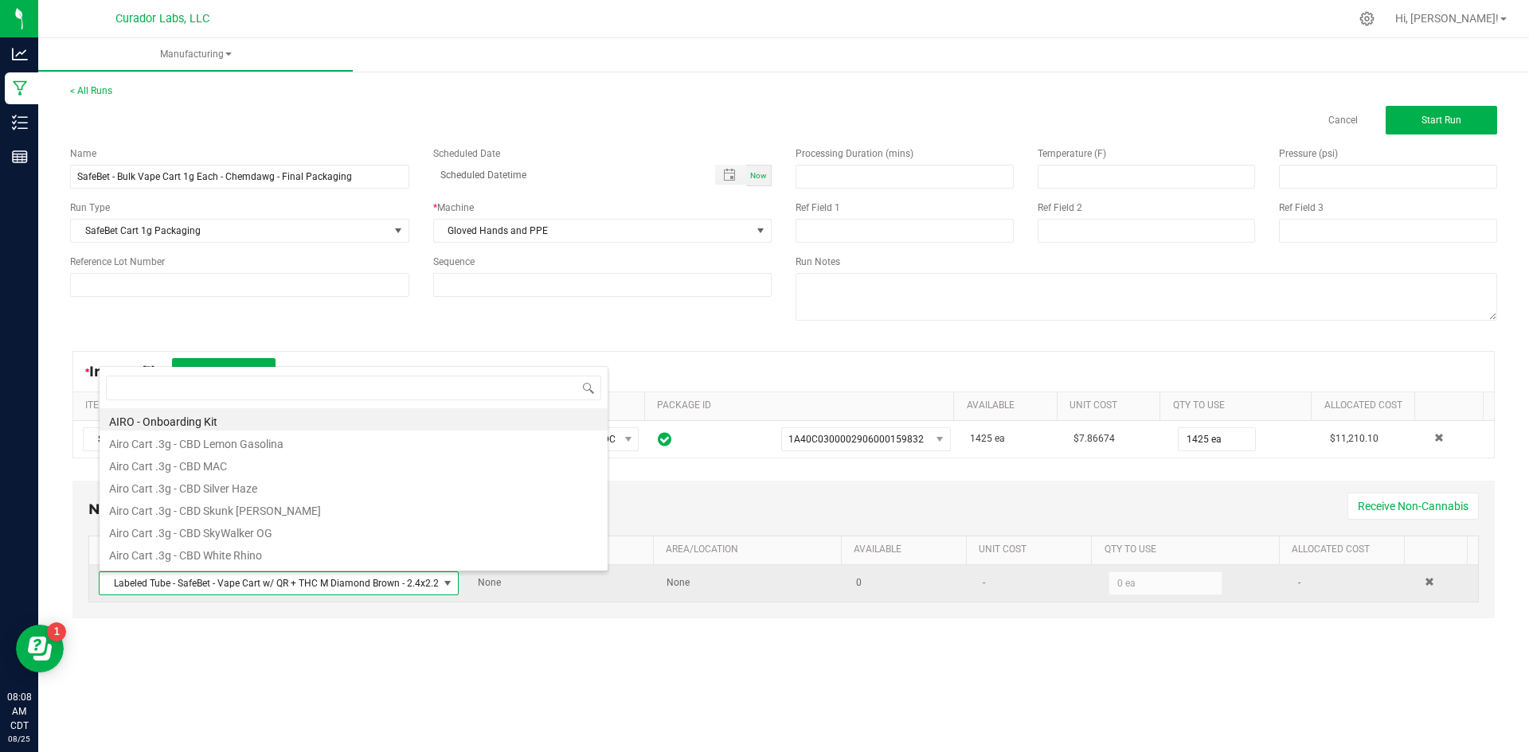
scroll to position [24, 353]
type input "labeled tube"
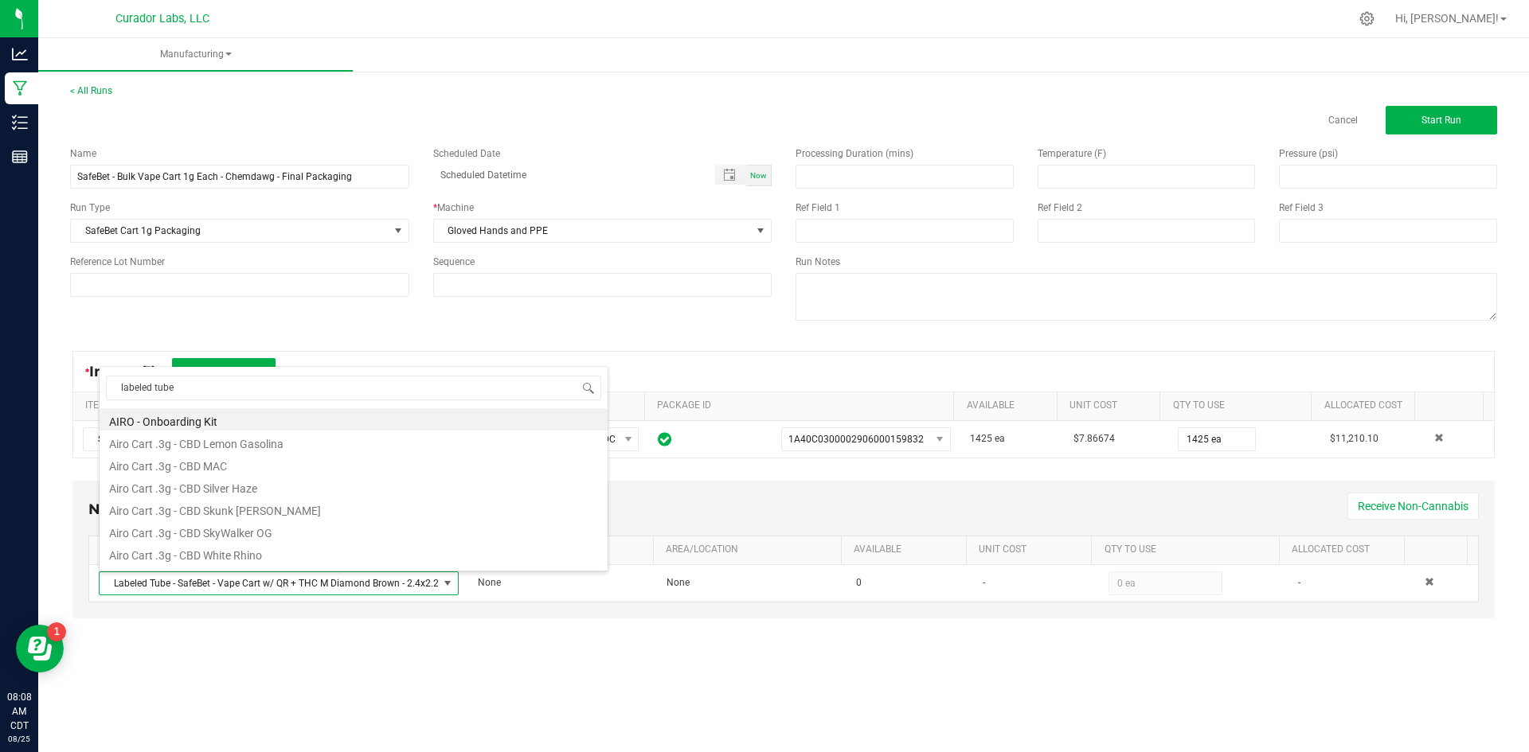
scroll to position [264, 0]
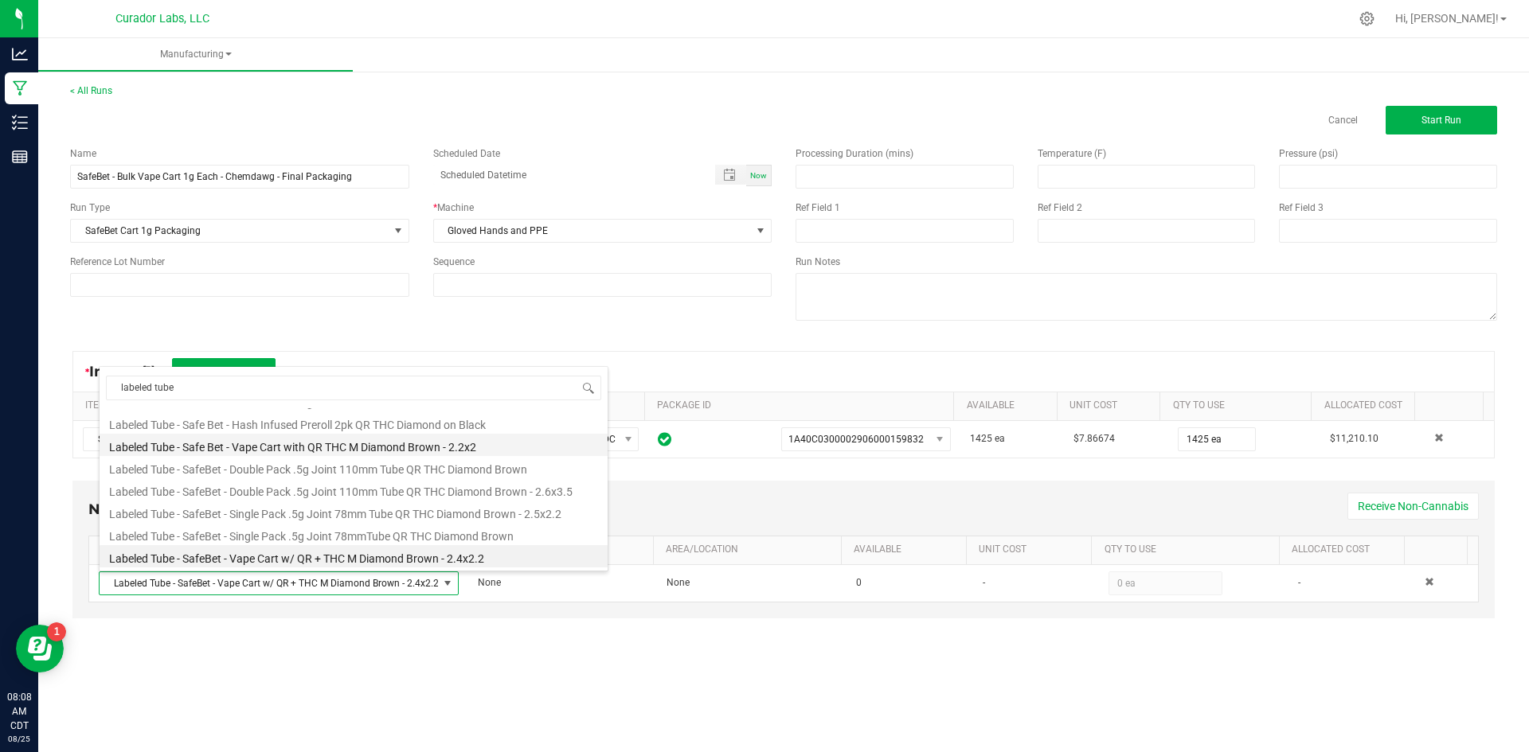
click at [415, 445] on li "Labeled Tube - Safe Bet - Vape Cart with QR THC M Diamond Brown - 2.2x2" at bounding box center [354, 445] width 508 height 22
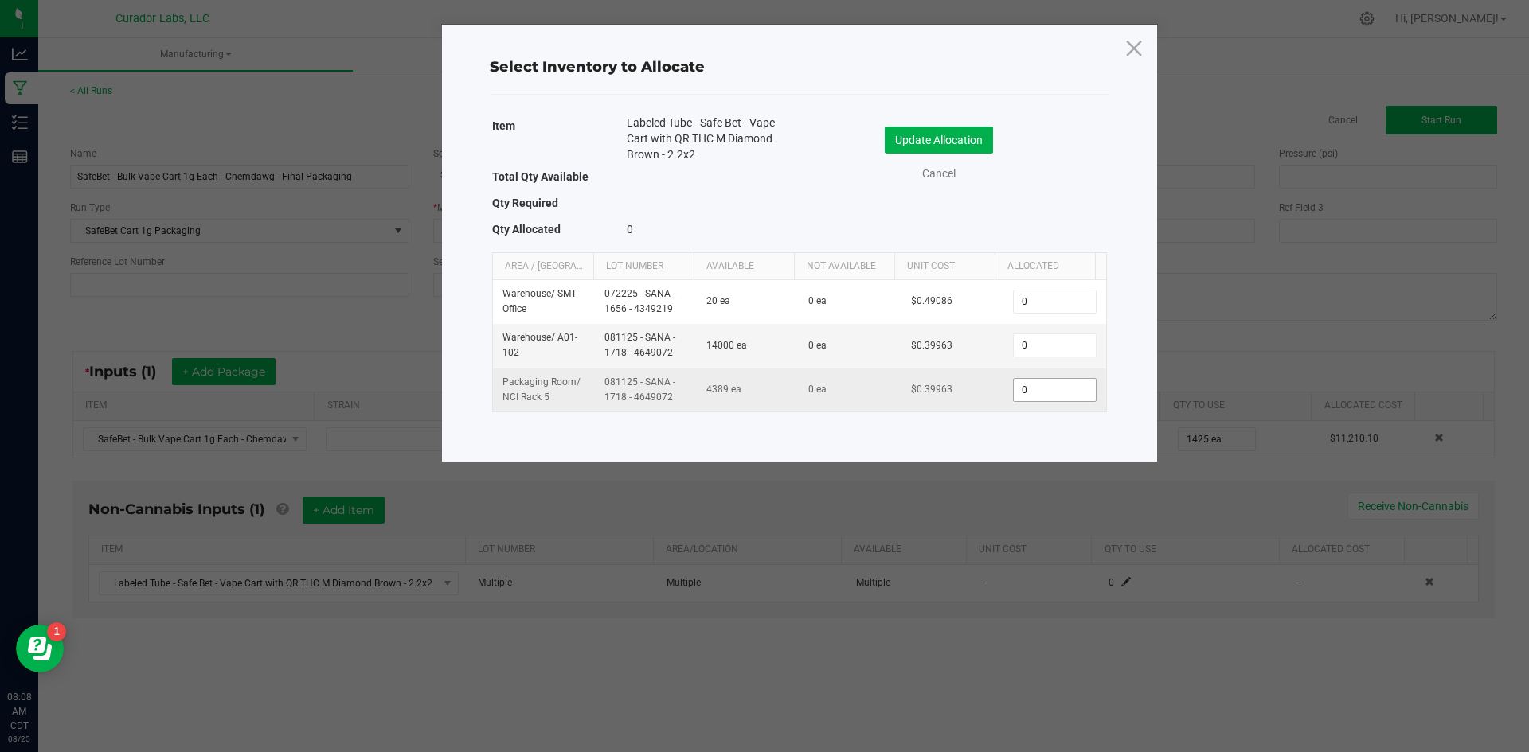
click at [1030, 387] on input "0" at bounding box center [1054, 390] width 81 height 22
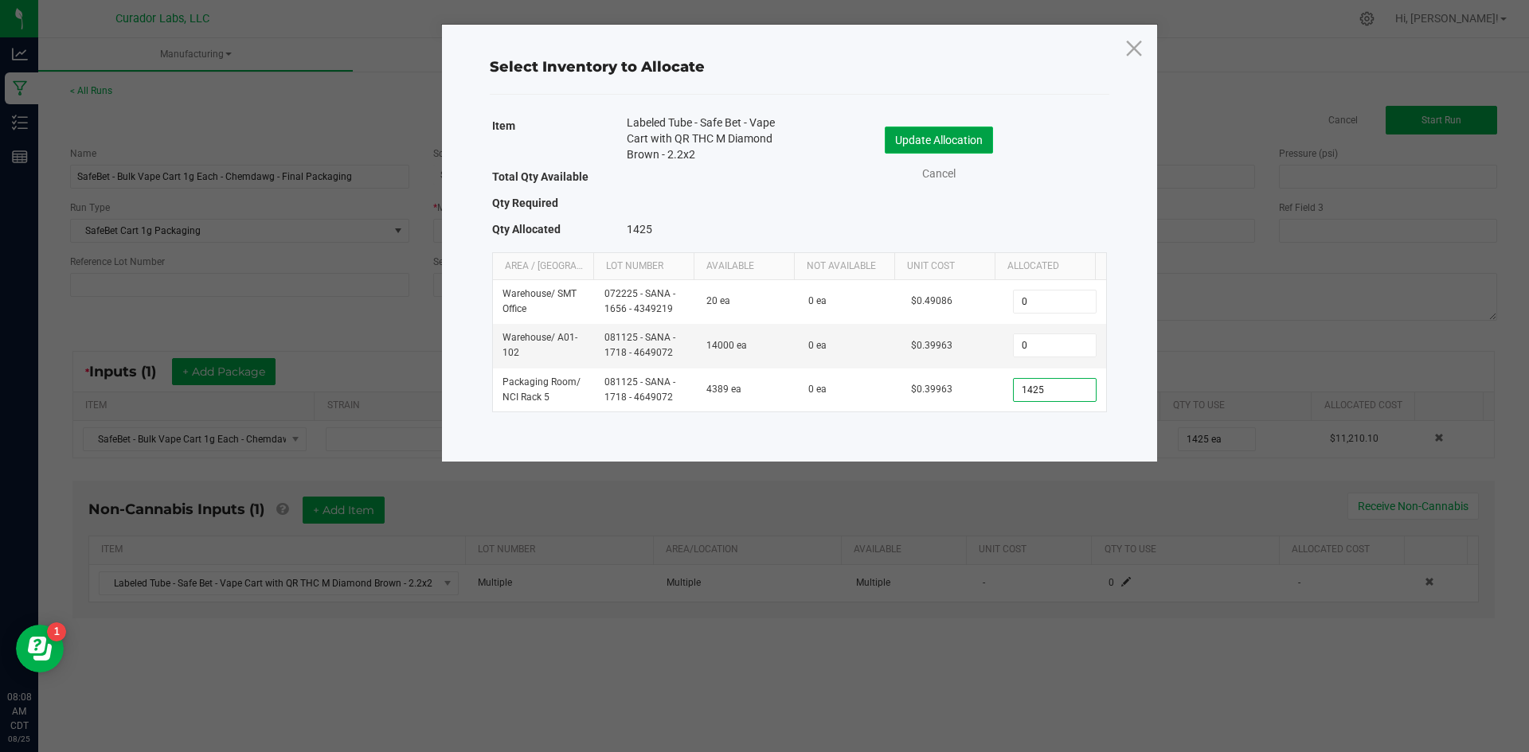
type input "1,425"
click at [949, 134] on button "Update Allocation" at bounding box center [939, 140] width 108 height 27
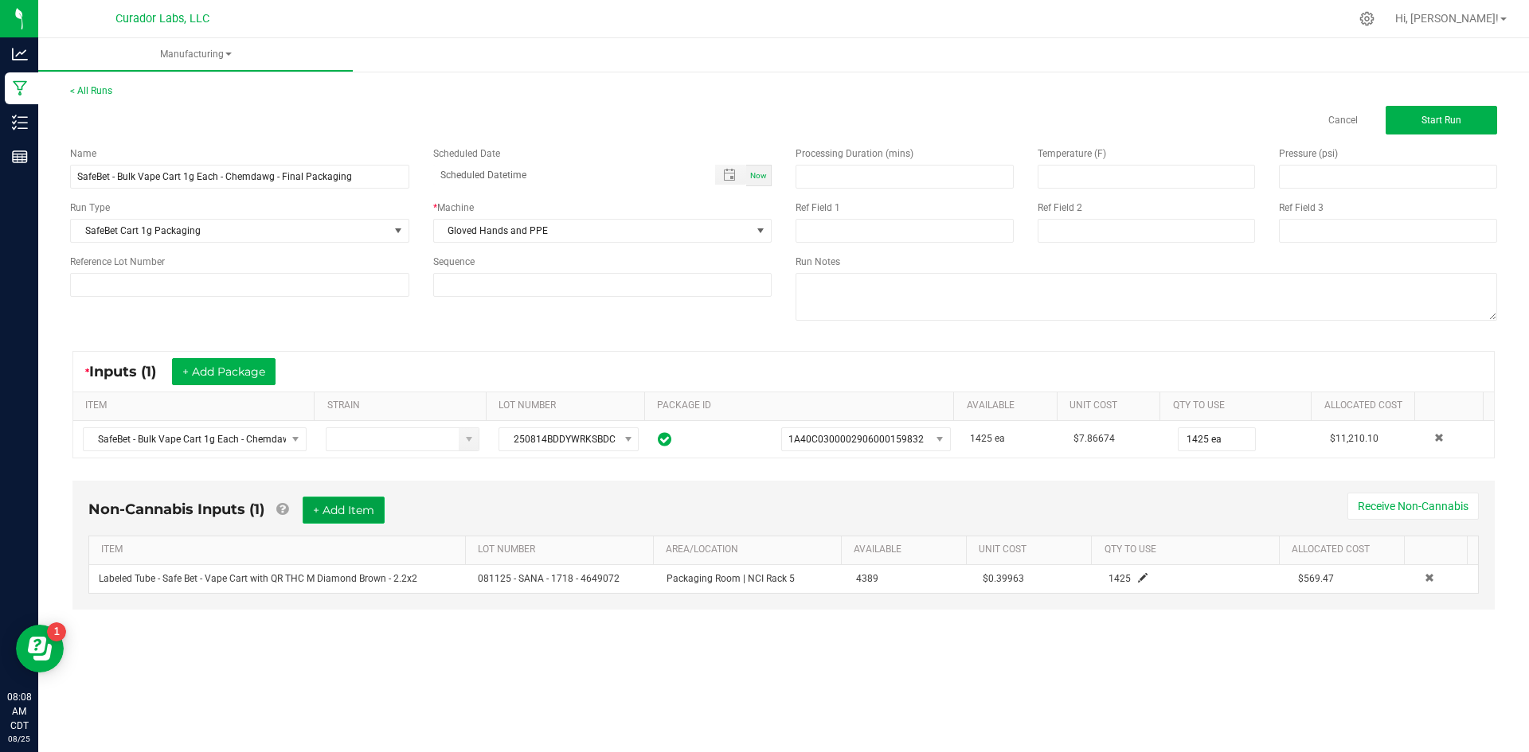
click at [352, 513] on button "+ Add Item" at bounding box center [344, 510] width 82 height 27
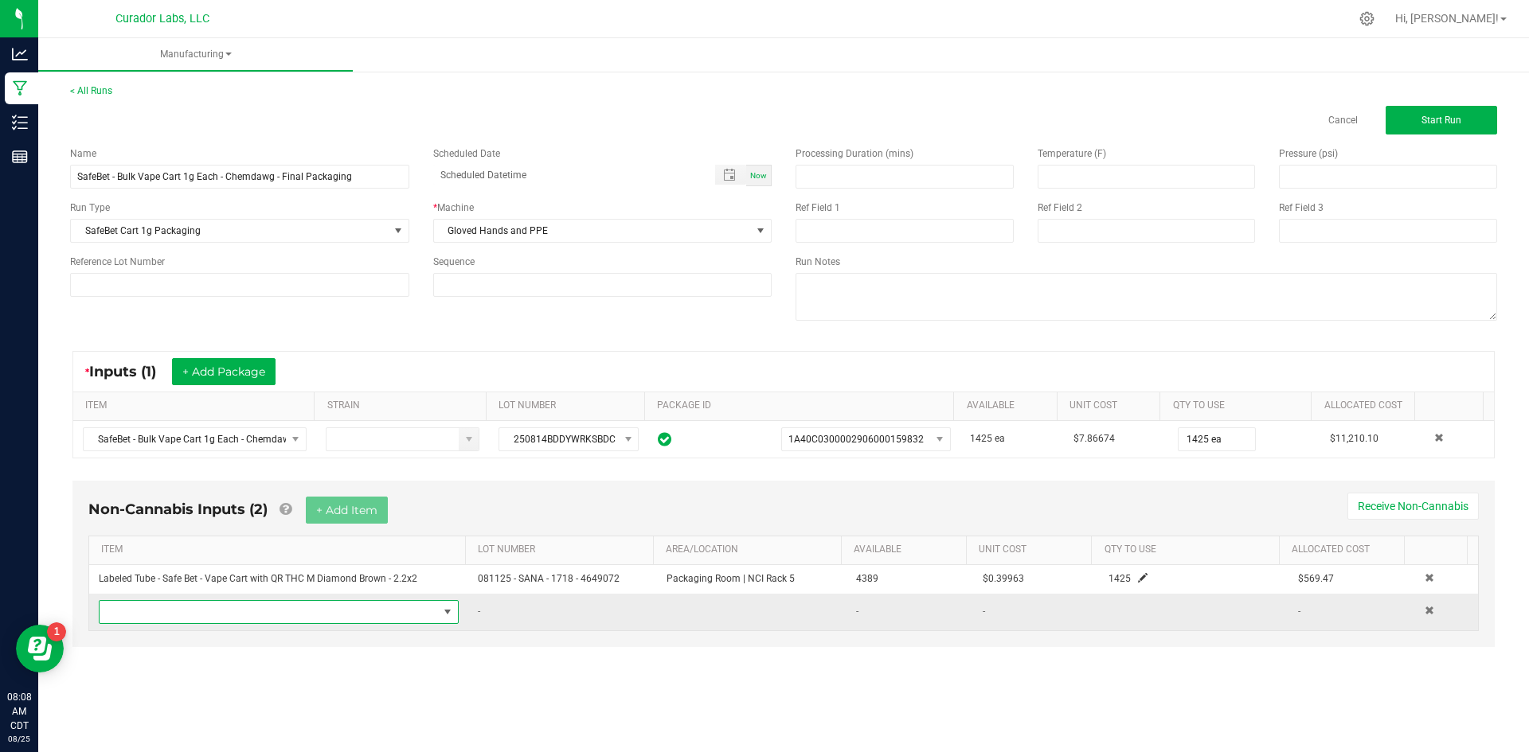
click at [300, 617] on span "NO DATA FOUND" at bounding box center [269, 612] width 338 height 22
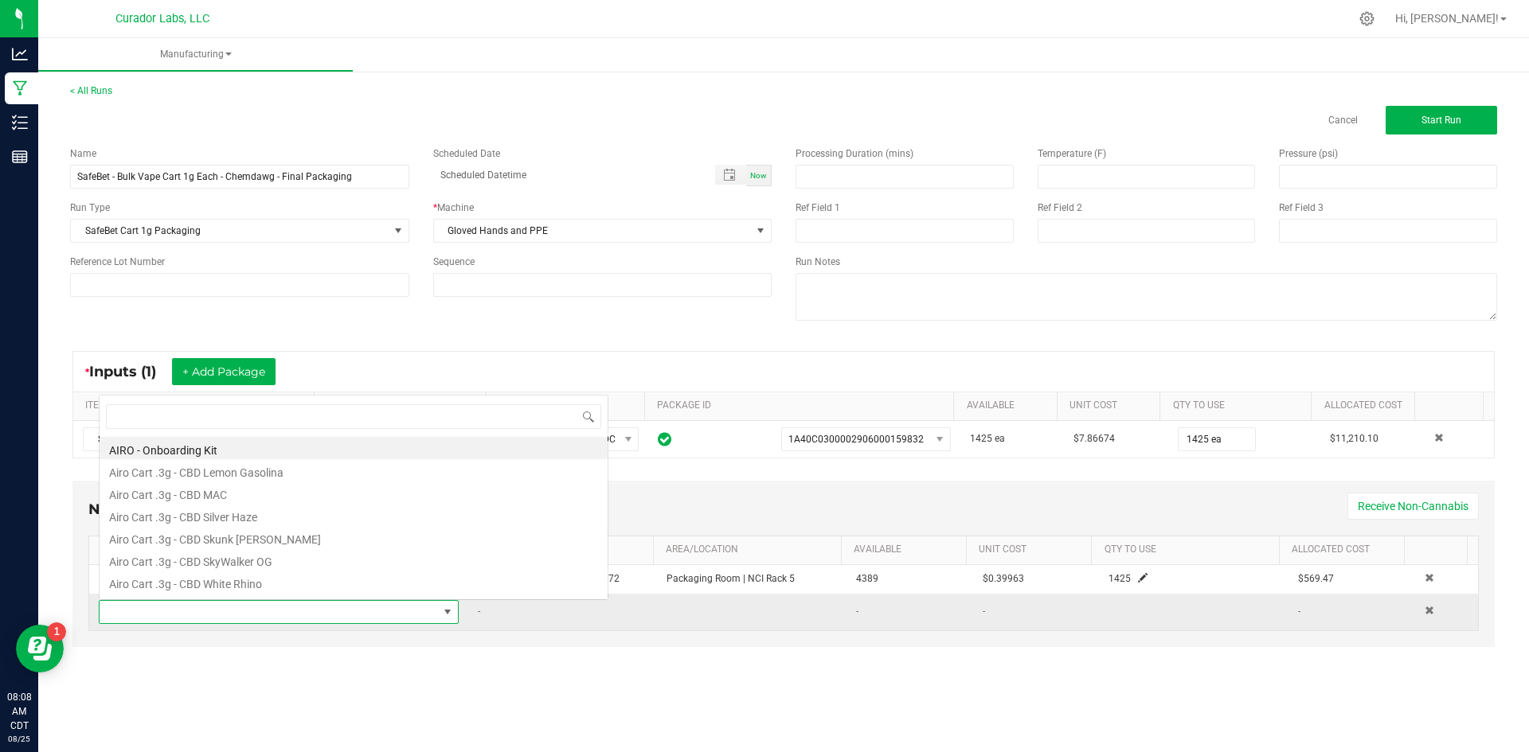
scroll to position [24, 353]
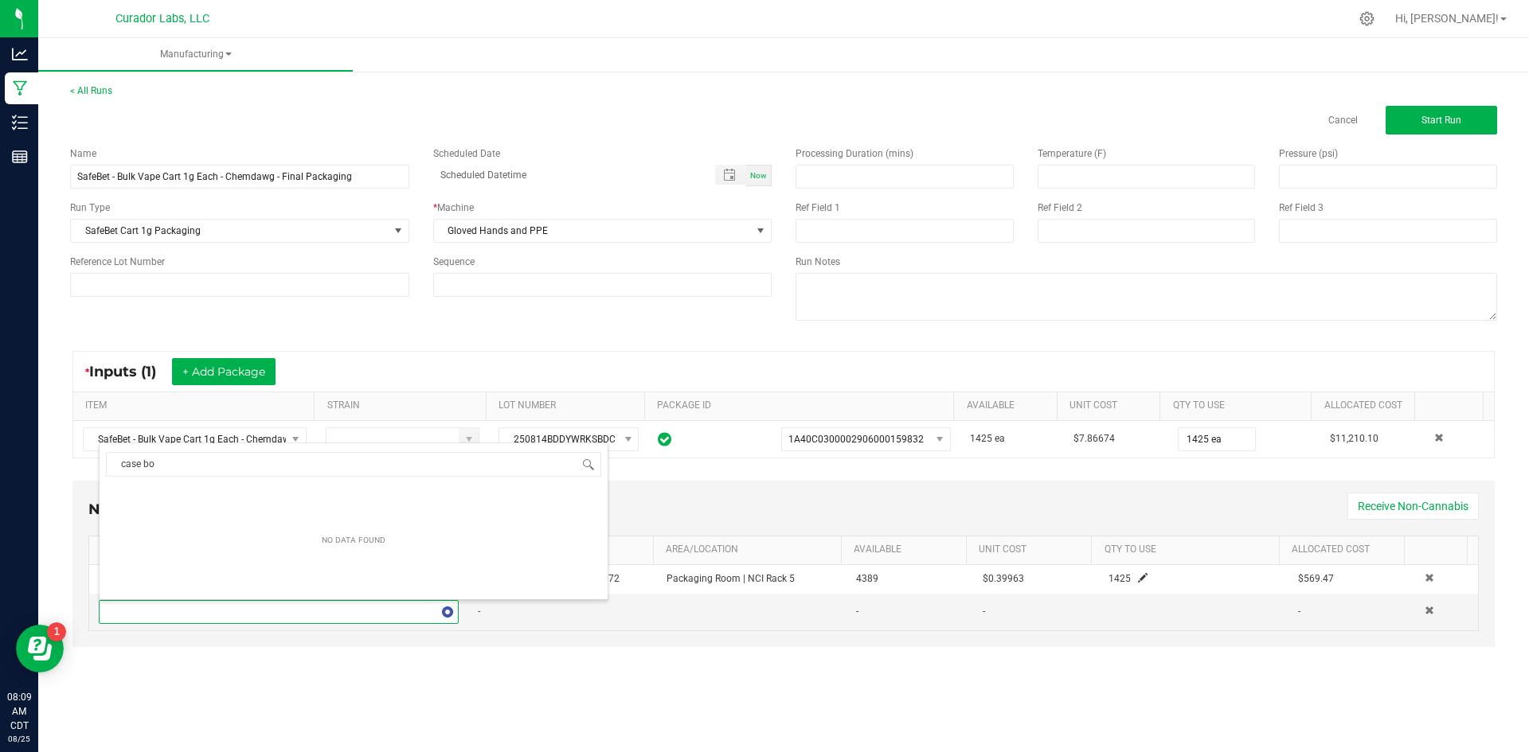
type input "case box"
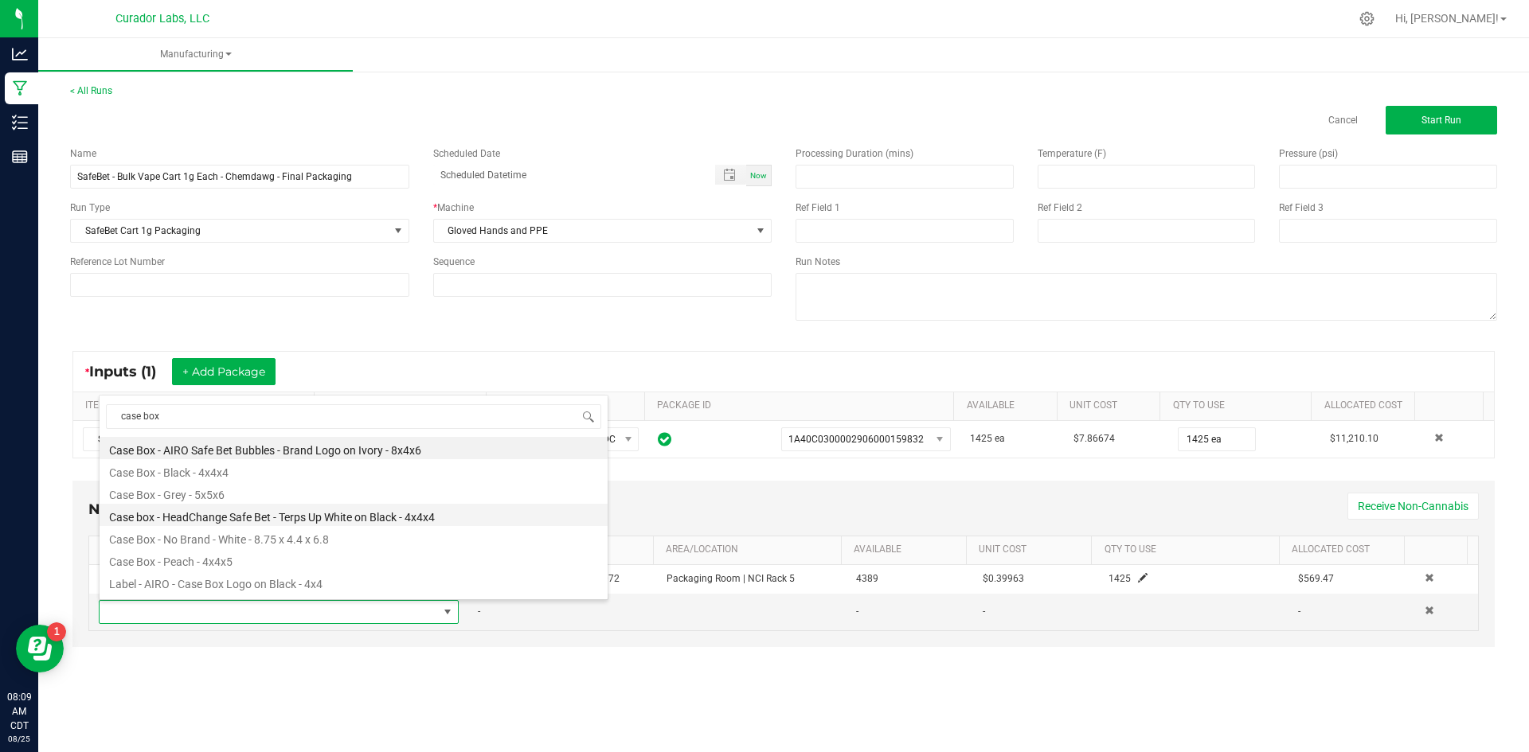
click at [381, 512] on li "Case box - HeadChange Safe Bet - Terps Up White on Black - 4x4x4" at bounding box center [354, 515] width 508 height 22
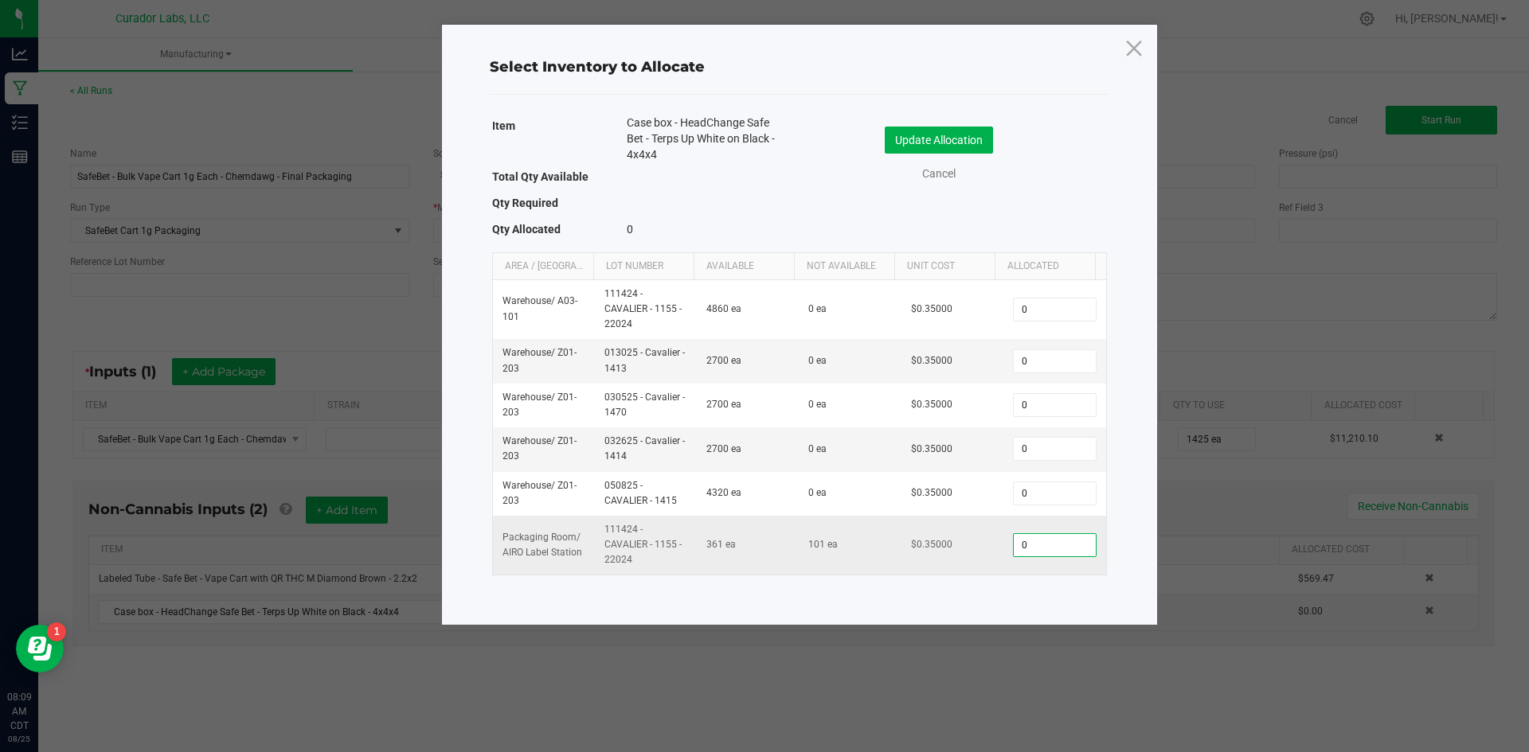
click at [1037, 547] on input "0" at bounding box center [1054, 545] width 81 height 22
click at [1025, 554] on input "0" at bounding box center [1054, 545] width 81 height 22
type input "57"
click at [982, 146] on button "Update Allocation" at bounding box center [939, 140] width 108 height 27
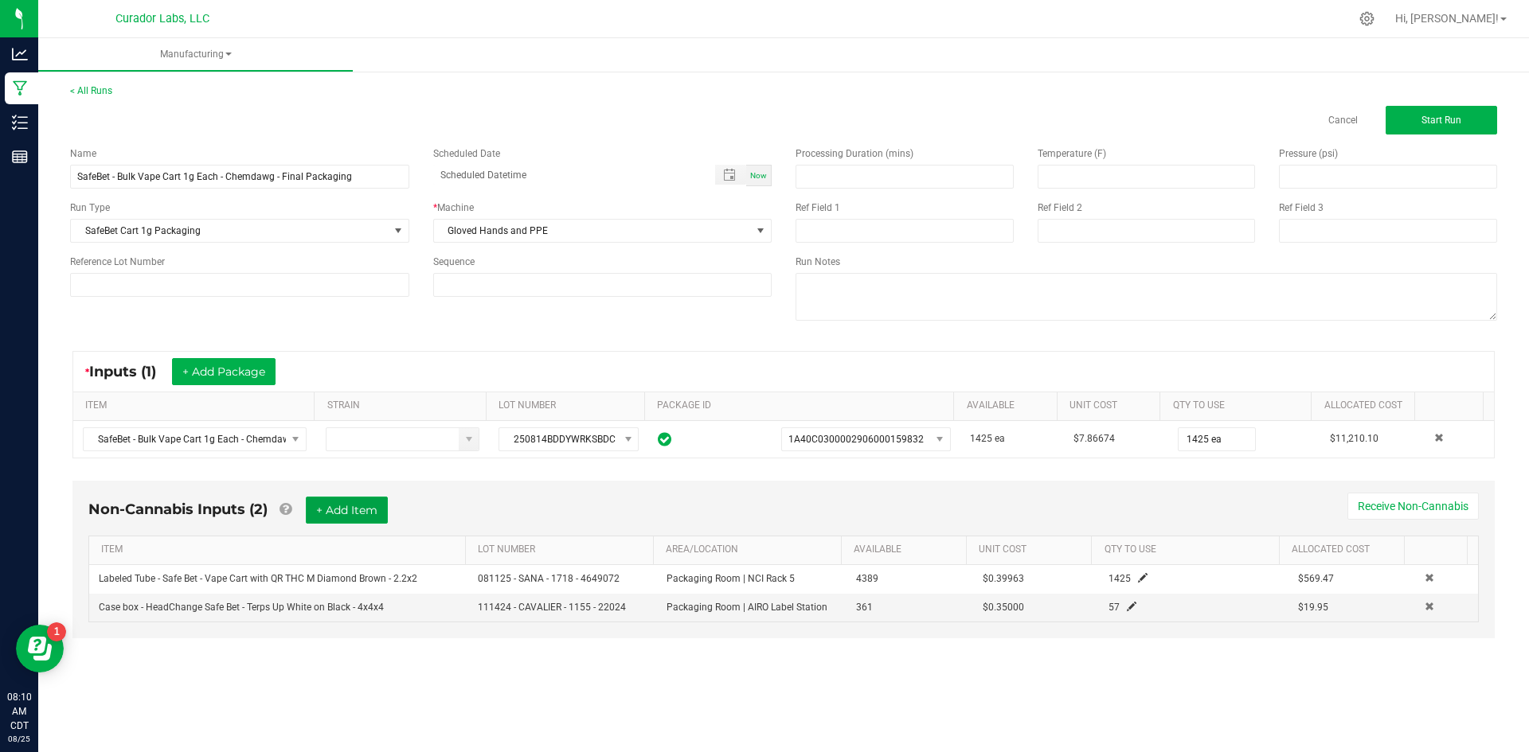
drag, startPoint x: 353, startPoint y: 514, endPoint x: 341, endPoint y: 542, distance: 30.3
click at [353, 514] on button "+ Add Item" at bounding box center [347, 510] width 82 height 27
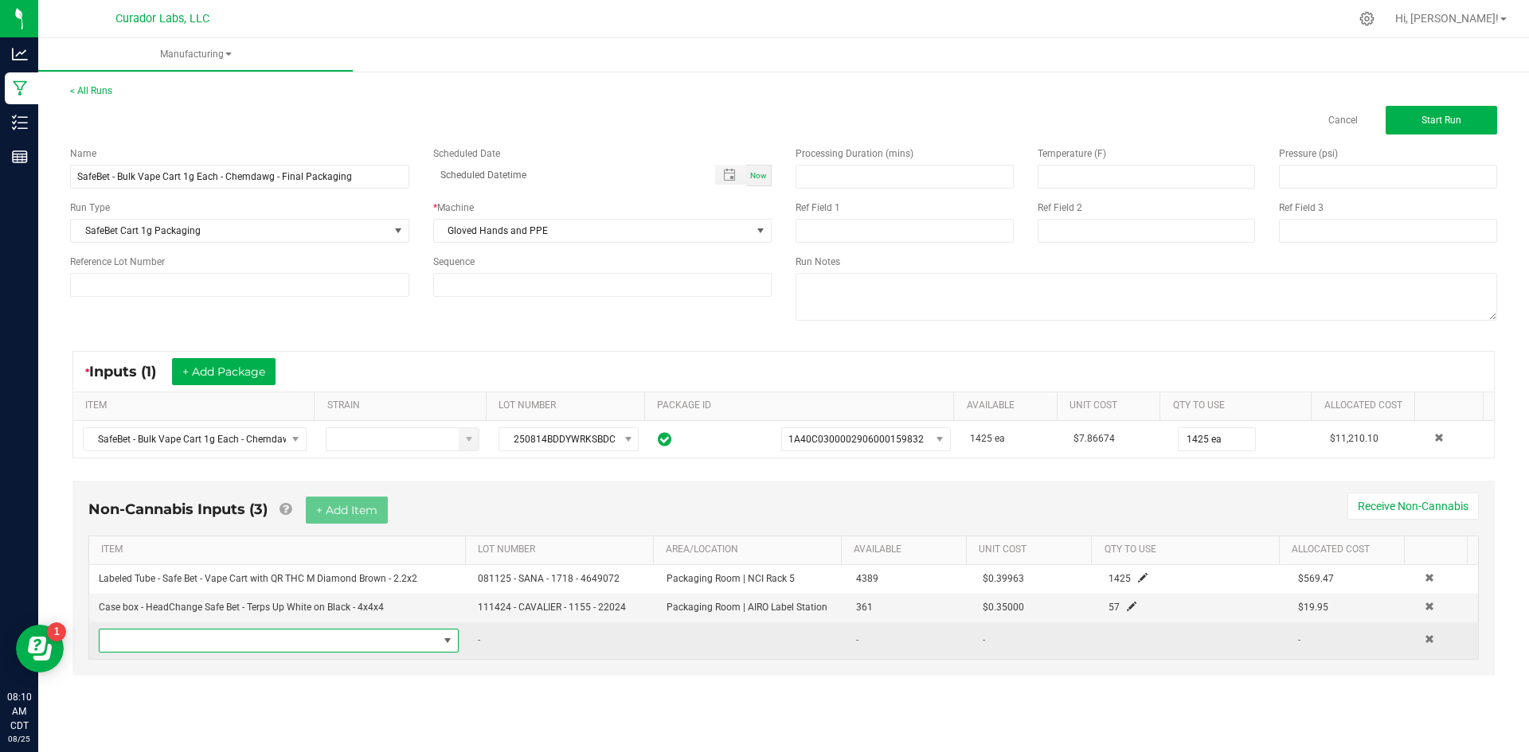
drag, startPoint x: 256, startPoint y: 646, endPoint x: 256, endPoint y: 631, distance: 15.1
click at [252, 646] on span "NO DATA FOUND" at bounding box center [269, 641] width 338 height 22
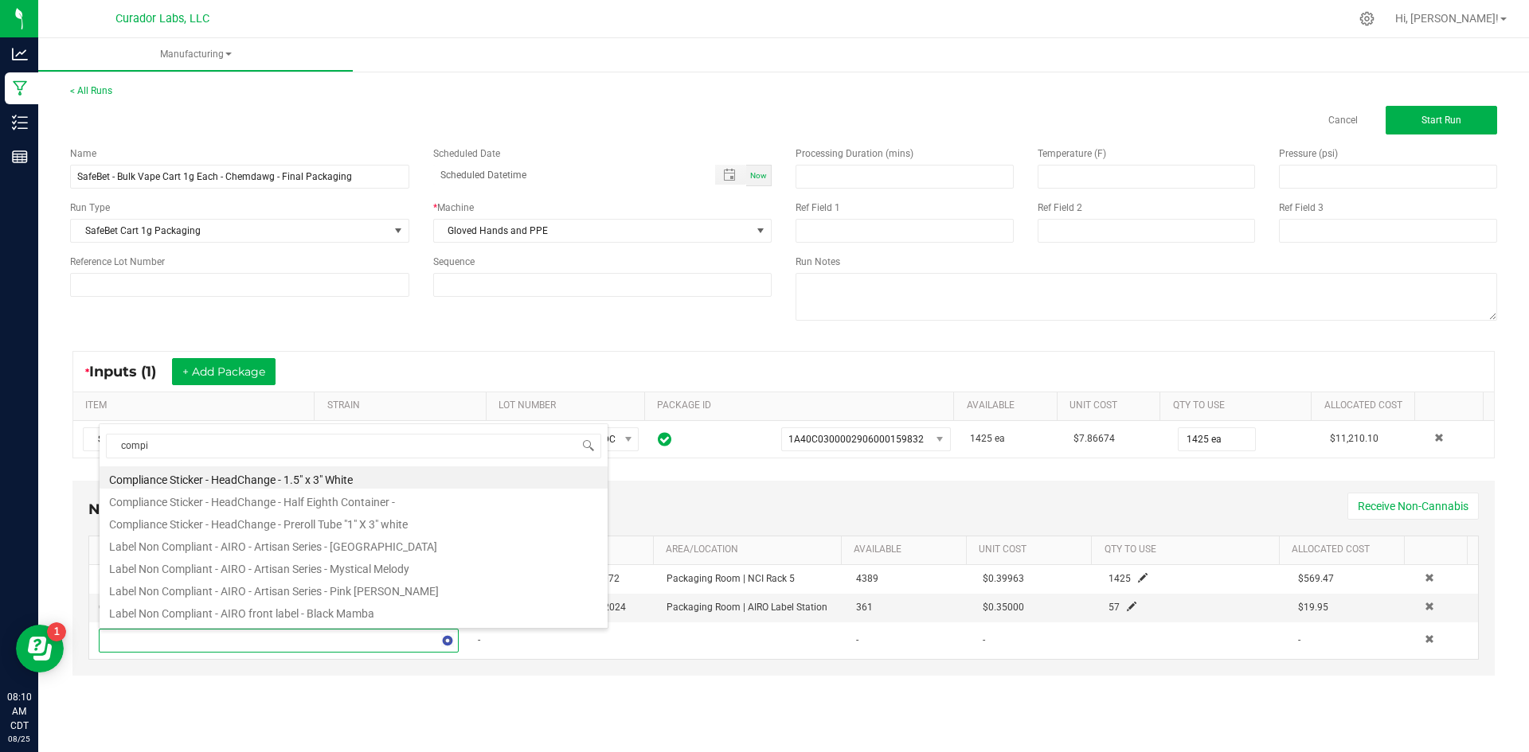
type input "comp"
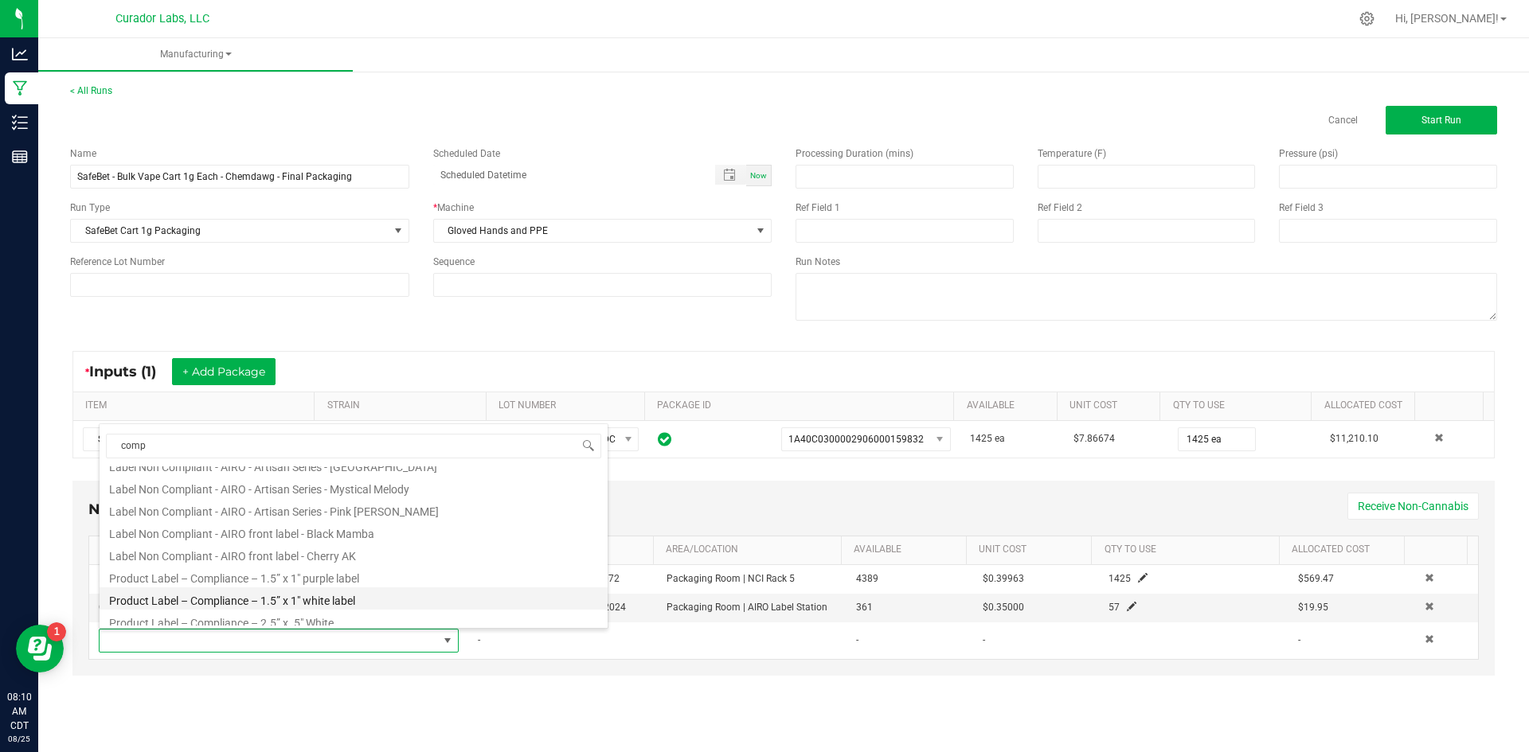
click at [367, 595] on li "Product Label – Compliance – 1.5” x 1" white label" at bounding box center [354, 599] width 508 height 22
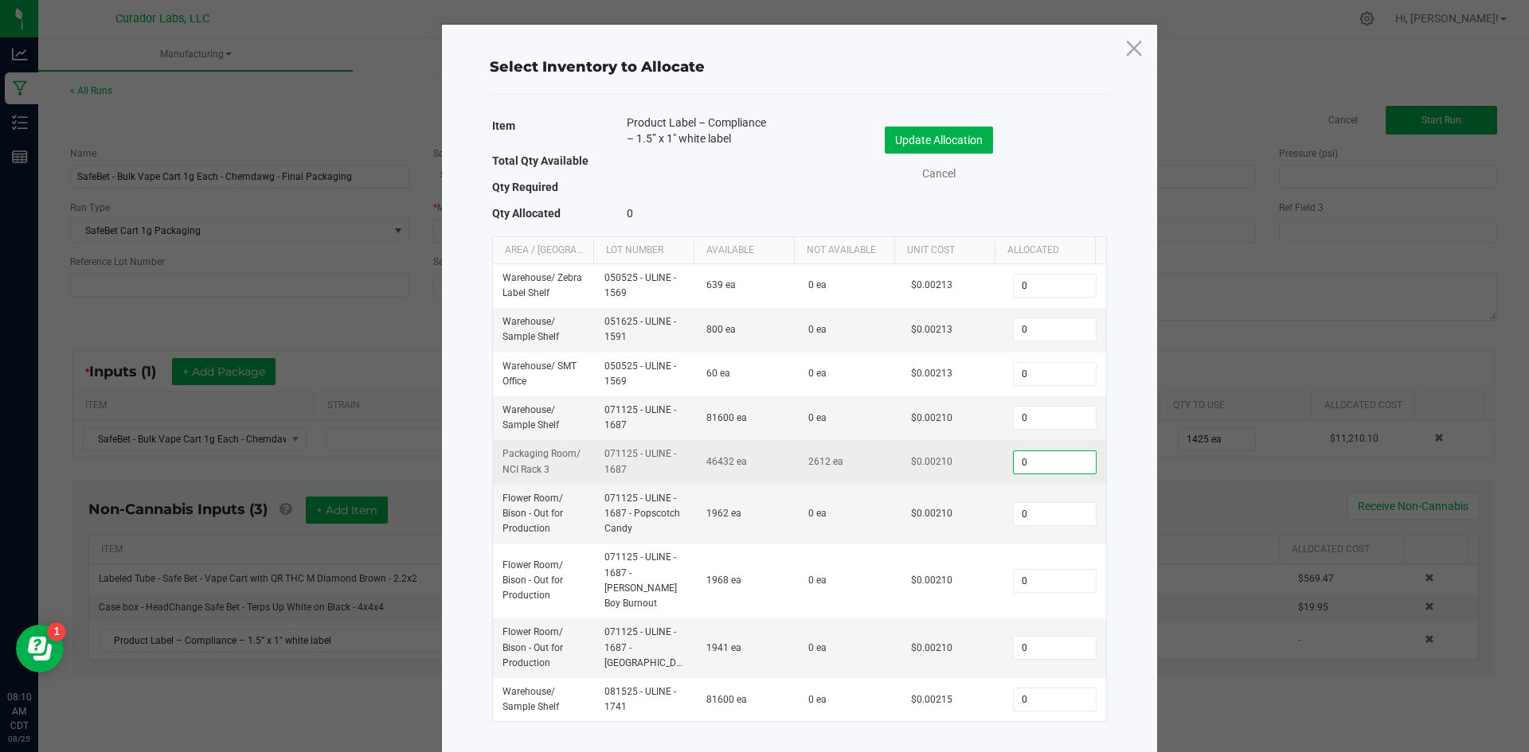
click at [1037, 464] on input "0" at bounding box center [1054, 462] width 81 height 22
click at [1032, 467] on input "0" at bounding box center [1054, 462] width 81 height 22
drag, startPoint x: 1025, startPoint y: 467, endPoint x: 913, endPoint y: 465, distance: 112.3
click at [913, 465] on tr "Packaging Room / NCI Rack 3 071125 - ULINE - 1687 46432 ea 2612 ea $0.00210 0" at bounding box center [799, 462] width 613 height 44
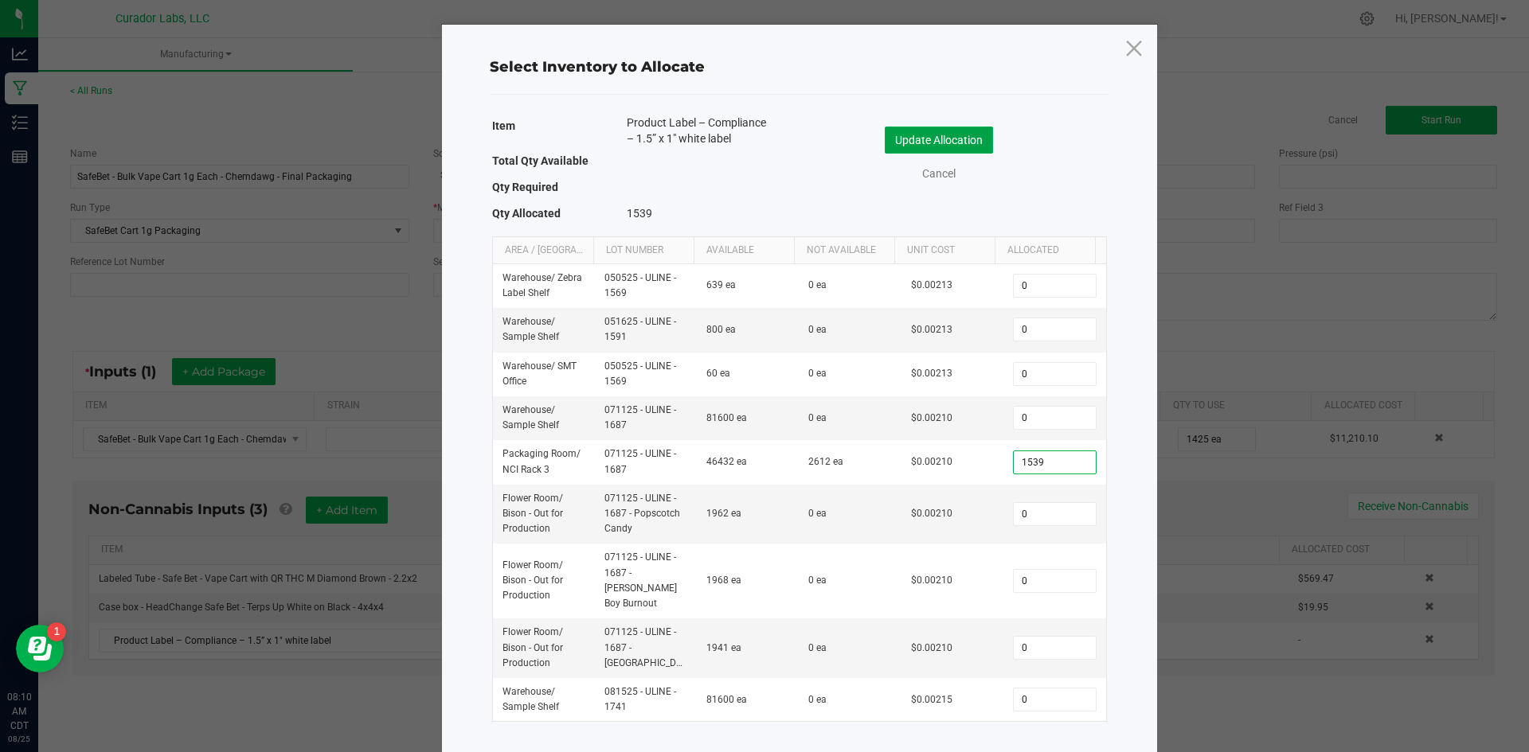
type input "1,539"
click at [956, 131] on button "Update Allocation" at bounding box center [939, 140] width 108 height 27
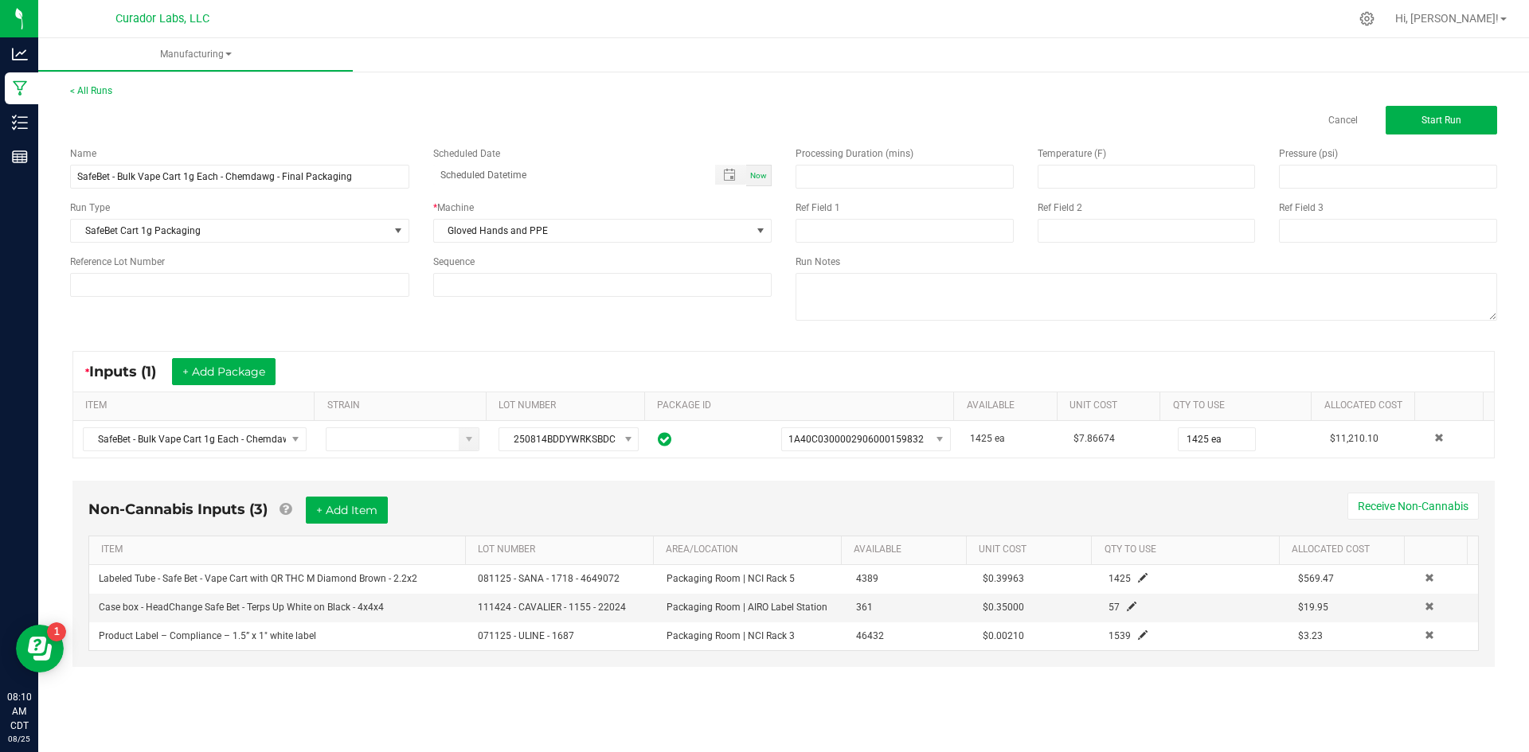
click at [1413, 139] on div "Processing Duration (mins) Temperature (F) Pressure (psi) Ref Field 1 Ref Field…" at bounding box center [1145, 236] width 725 height 202
click at [1418, 125] on button "Start Run" at bounding box center [1440, 120] width 111 height 29
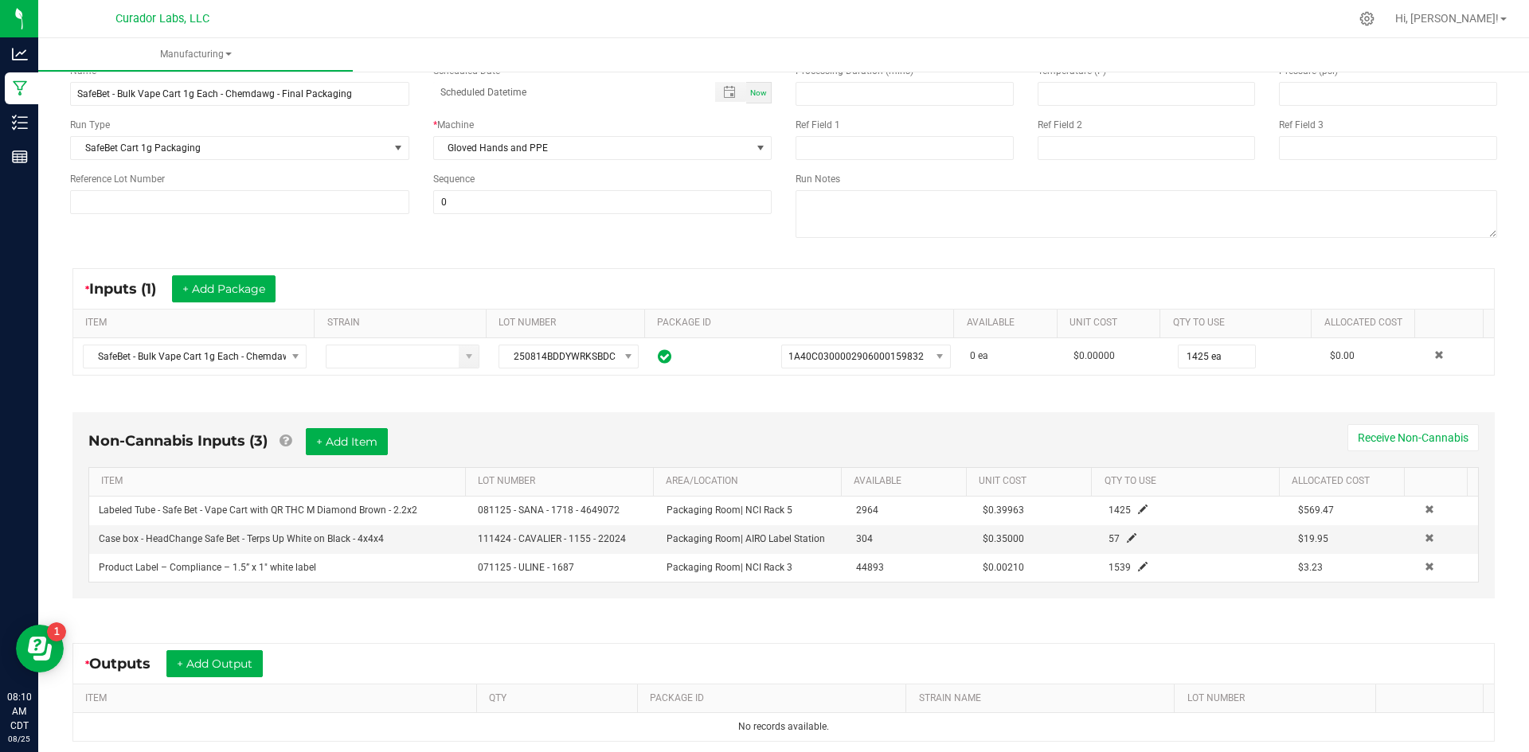
scroll to position [239, 0]
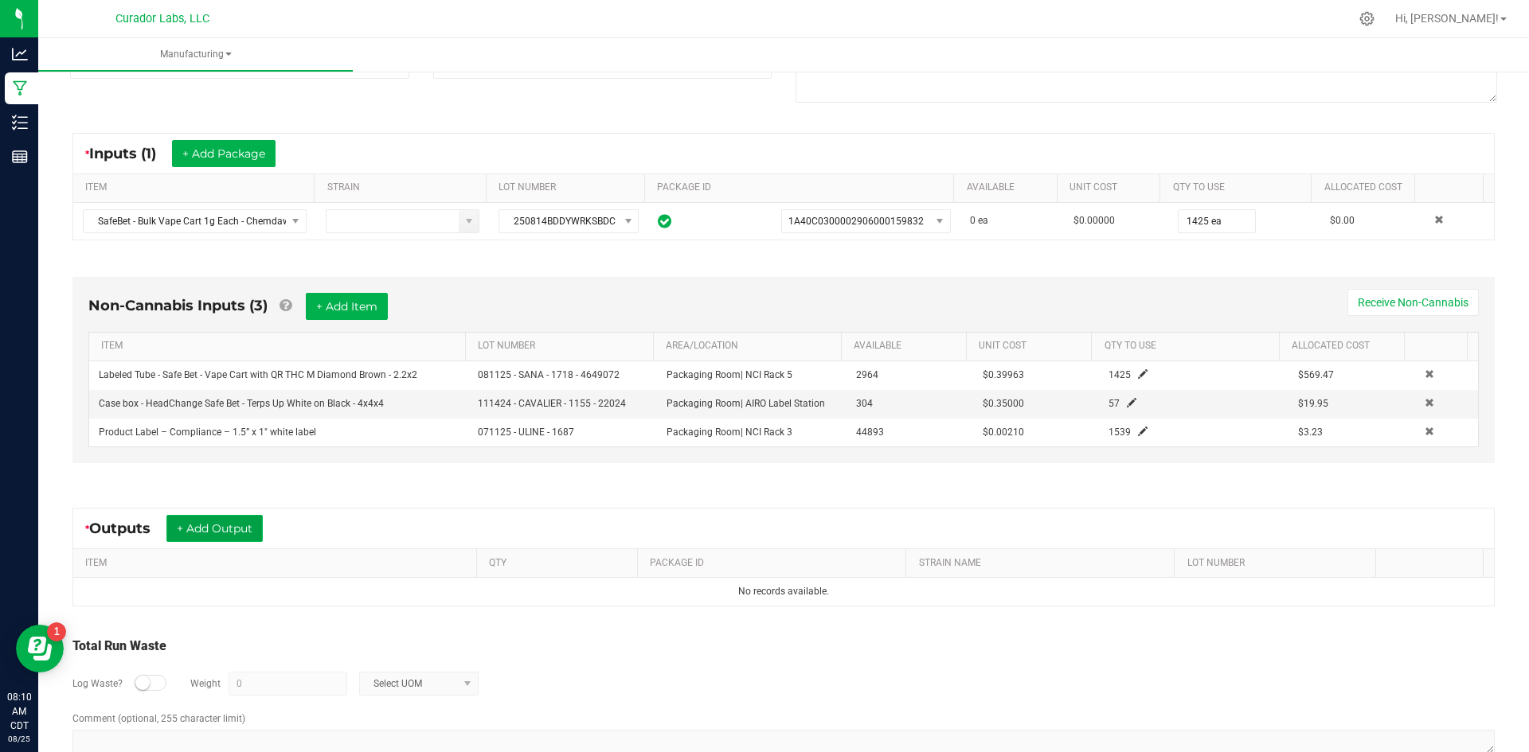
click at [248, 533] on button "+ Add Output" at bounding box center [214, 528] width 96 height 27
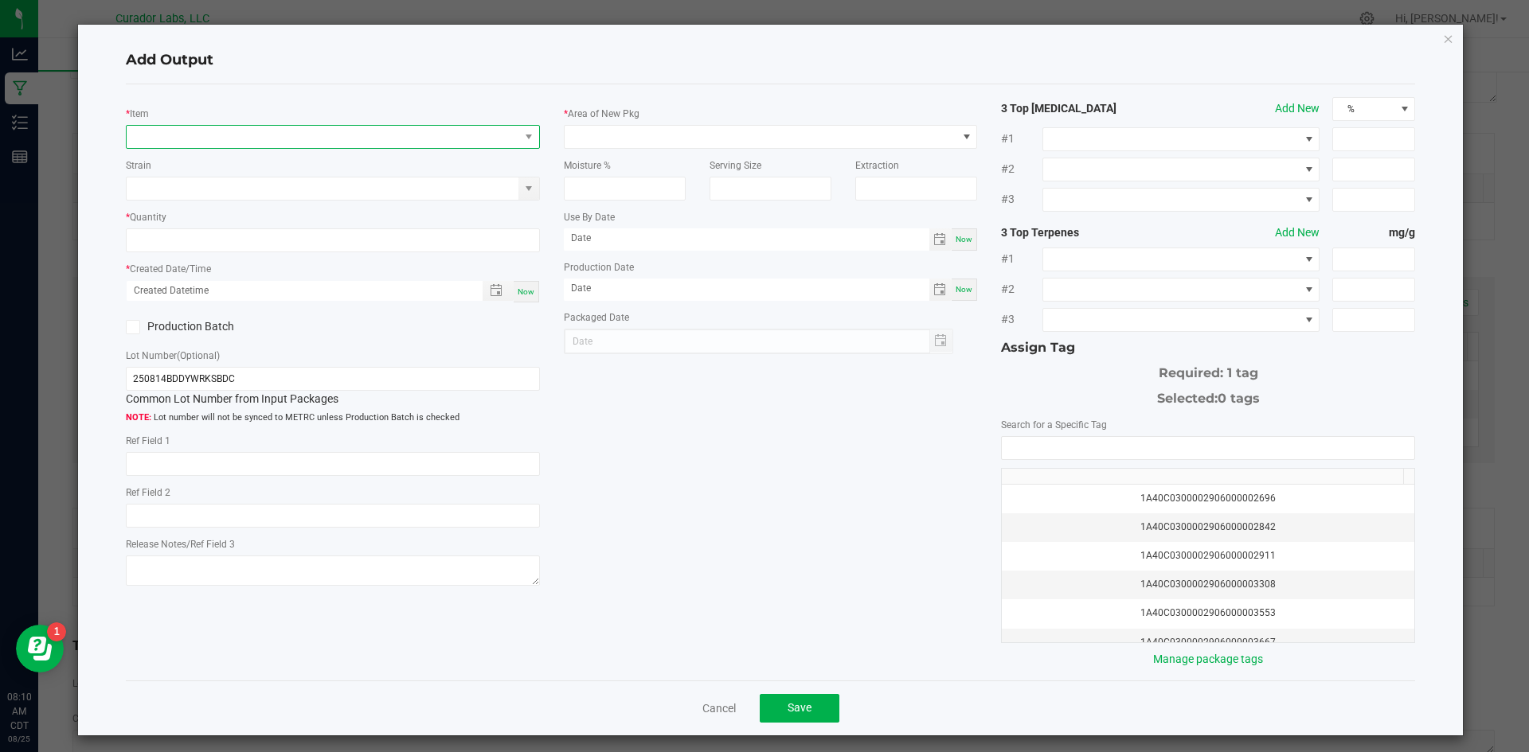
click at [266, 143] on span "NO DATA FOUND" at bounding box center [323, 137] width 393 height 22
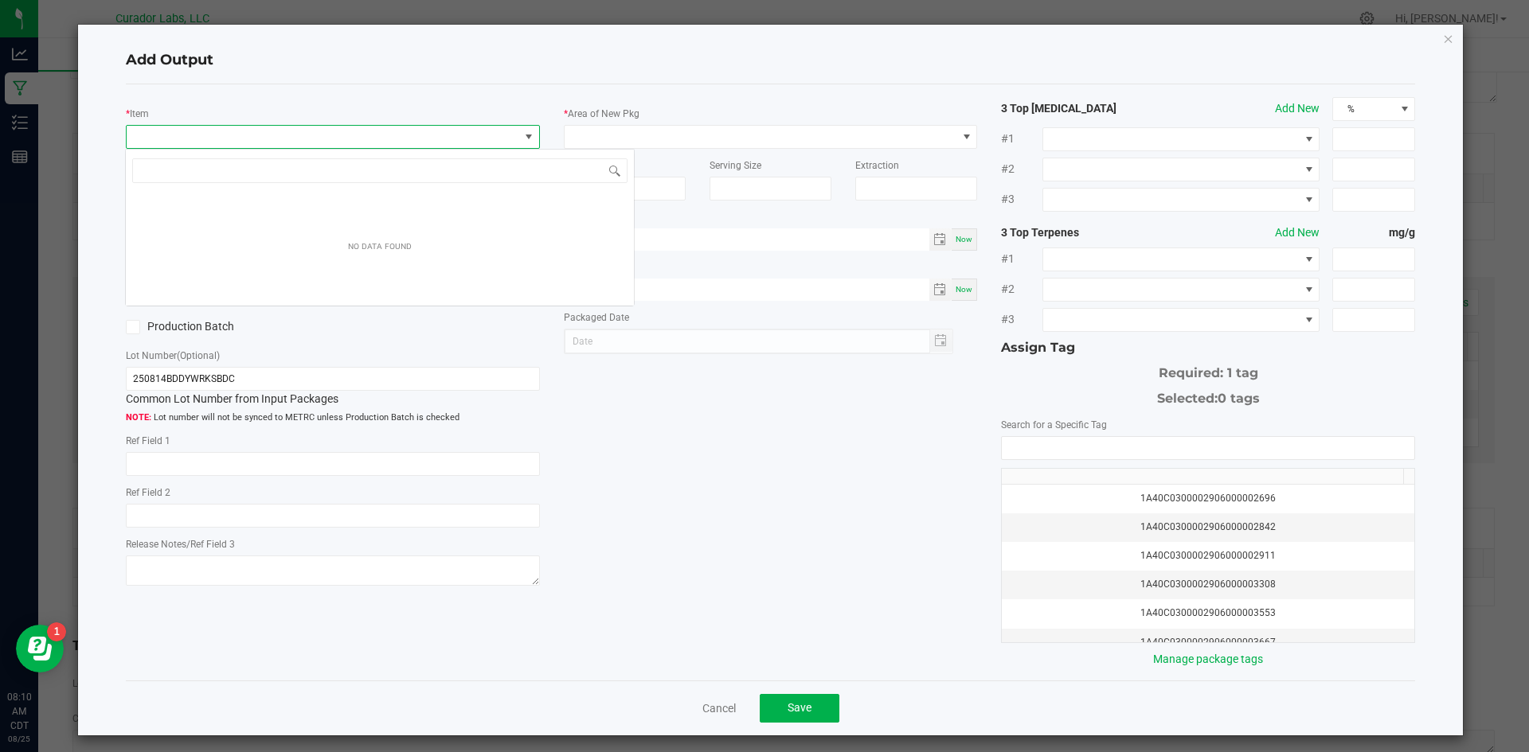
scroll to position [24, 411]
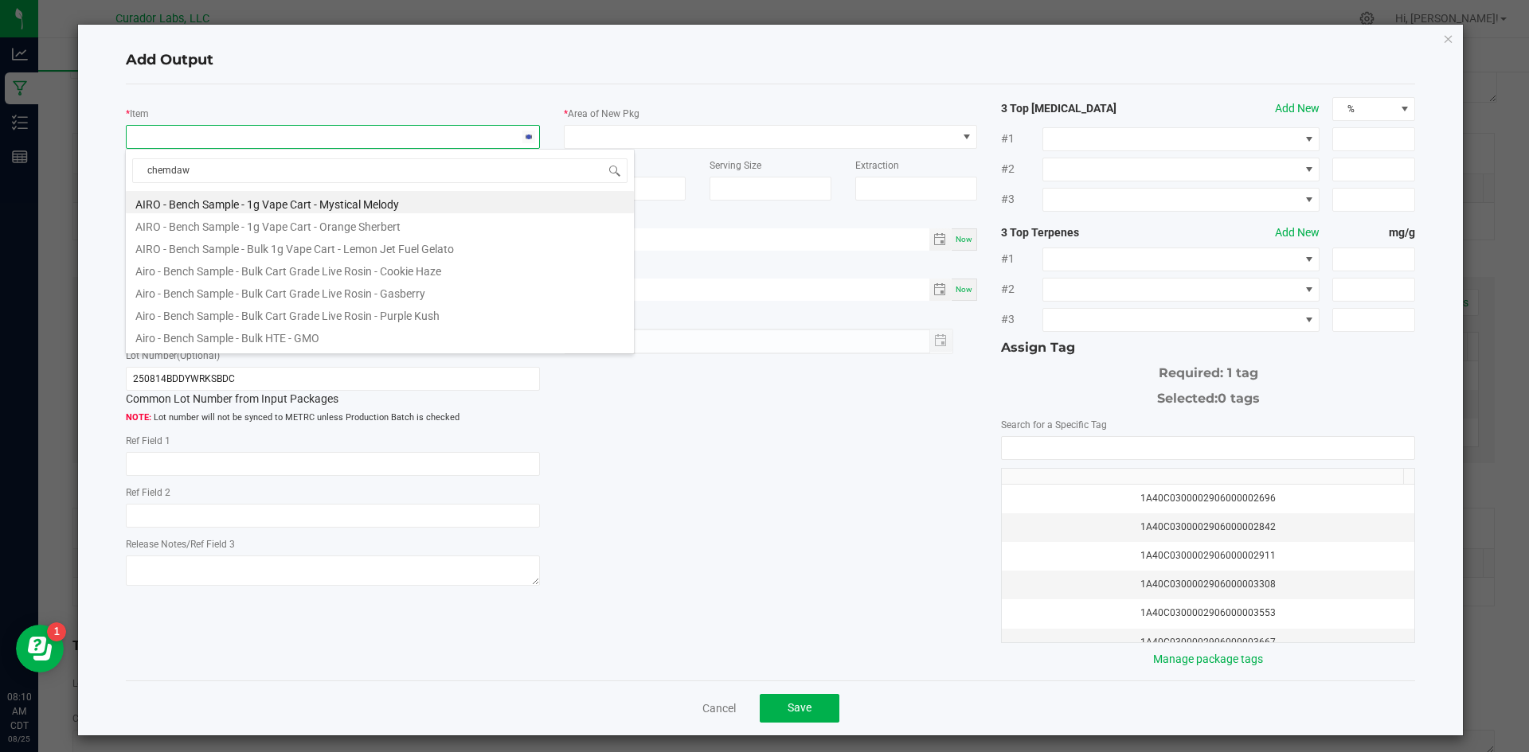
type input "chemdawg"
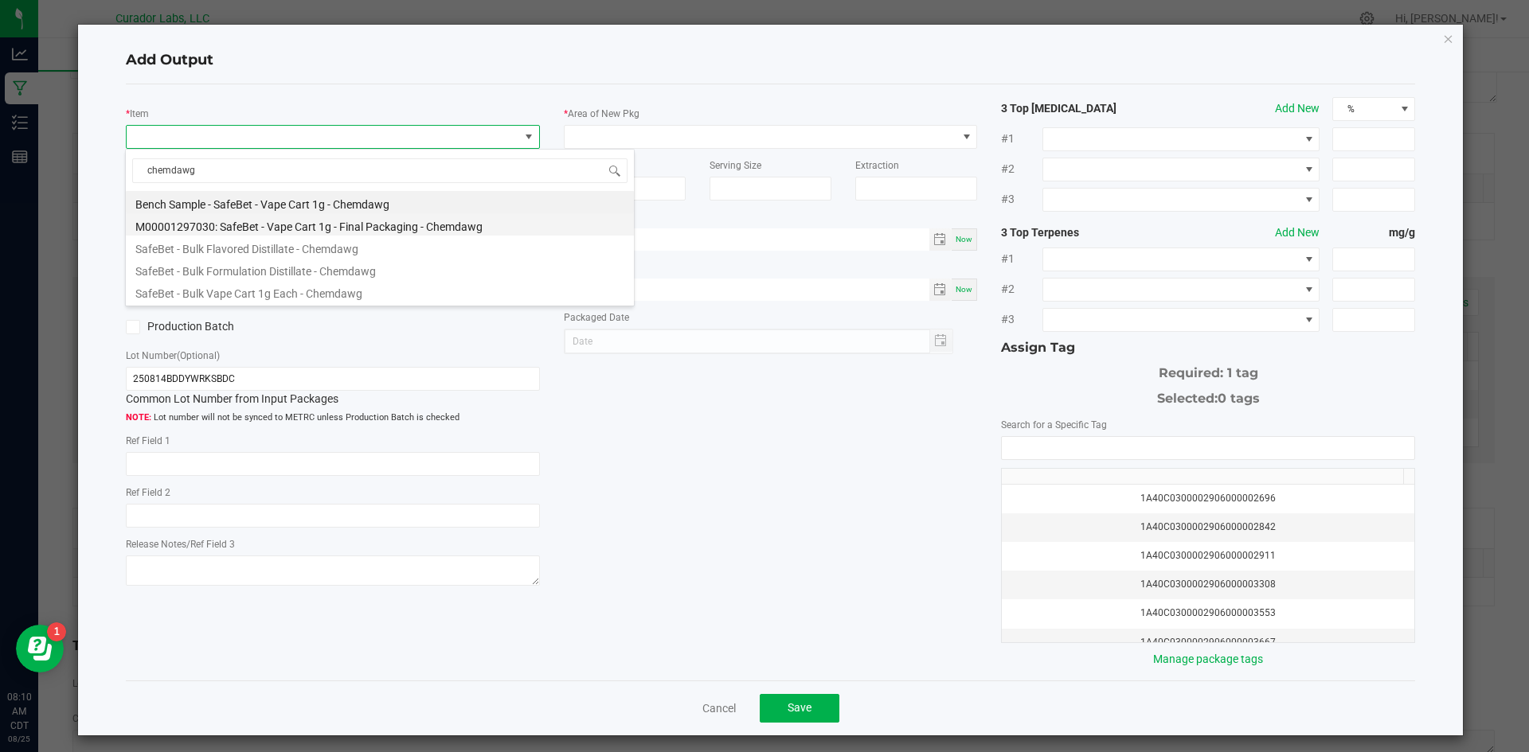
click at [416, 222] on li "M00001297030: SafeBet - Vape Cart 1g - Final Packaging - Chemdawg" at bounding box center [380, 224] width 508 height 22
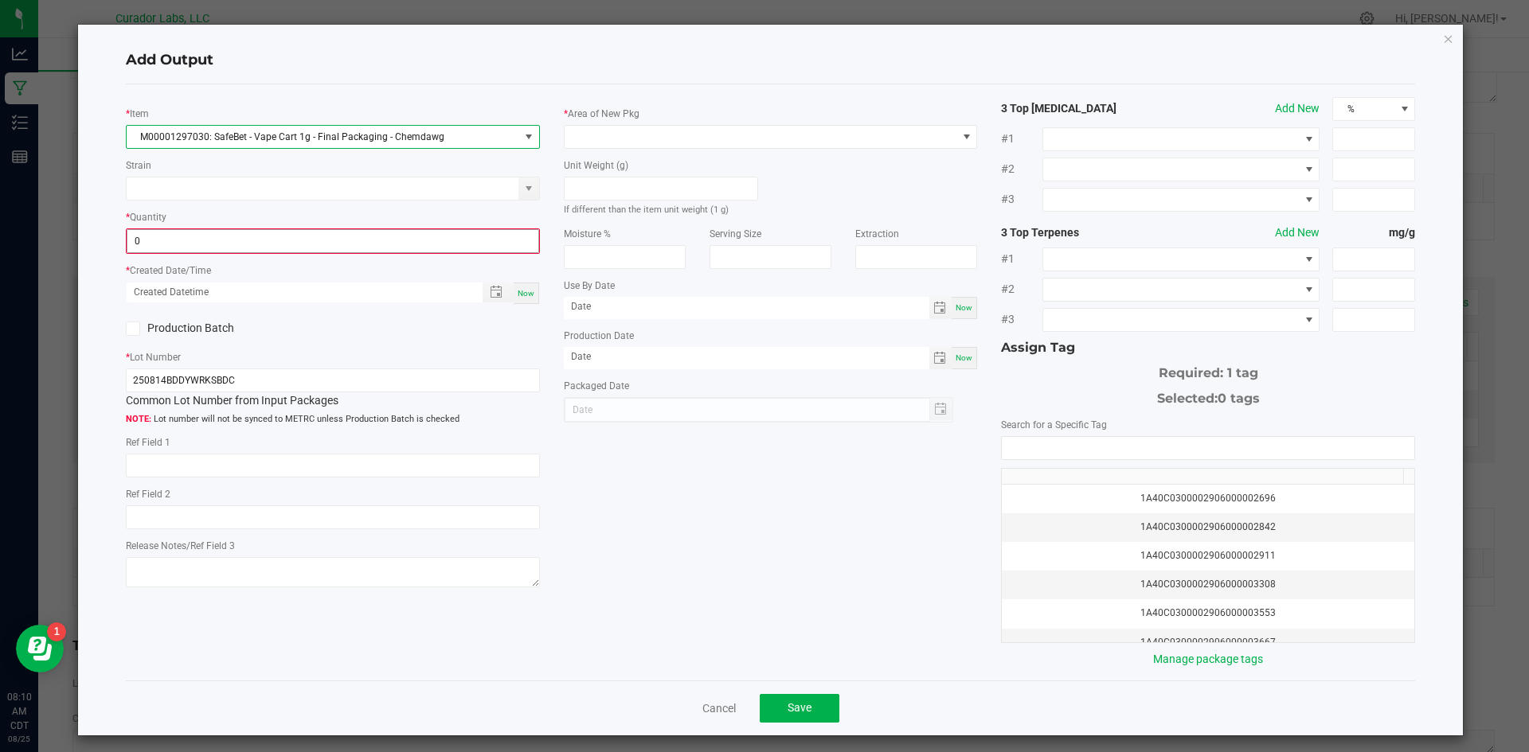
click at [150, 244] on input "0" at bounding box center [332, 241] width 411 height 22
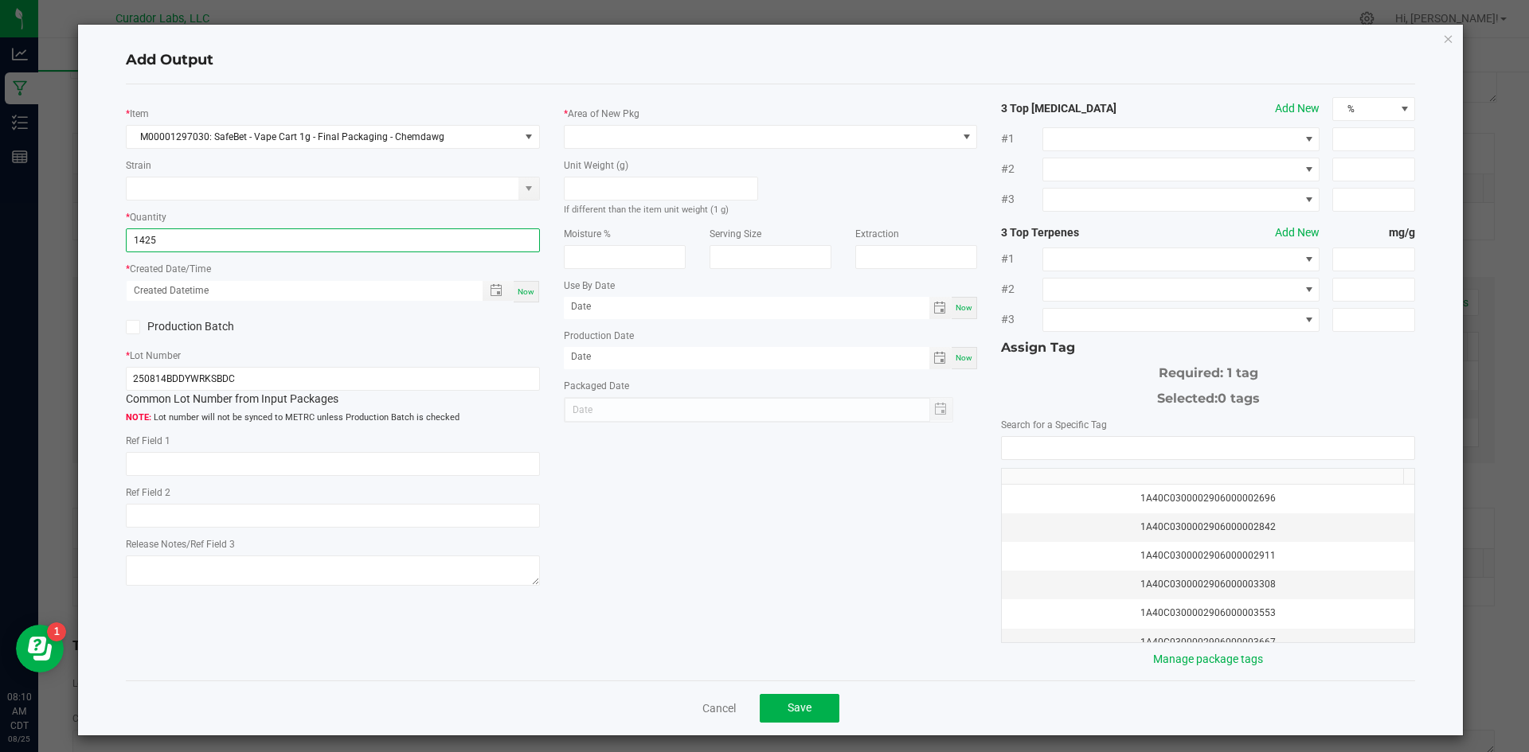
type input "1425 ea"
drag, startPoint x: 524, startPoint y: 291, endPoint x: 590, endPoint y: 189, distance: 122.1
click at [529, 281] on div "Now" at bounding box center [526, 291] width 25 height 21
type input "[DATE] 8:10 AM"
type input "[DATE]"
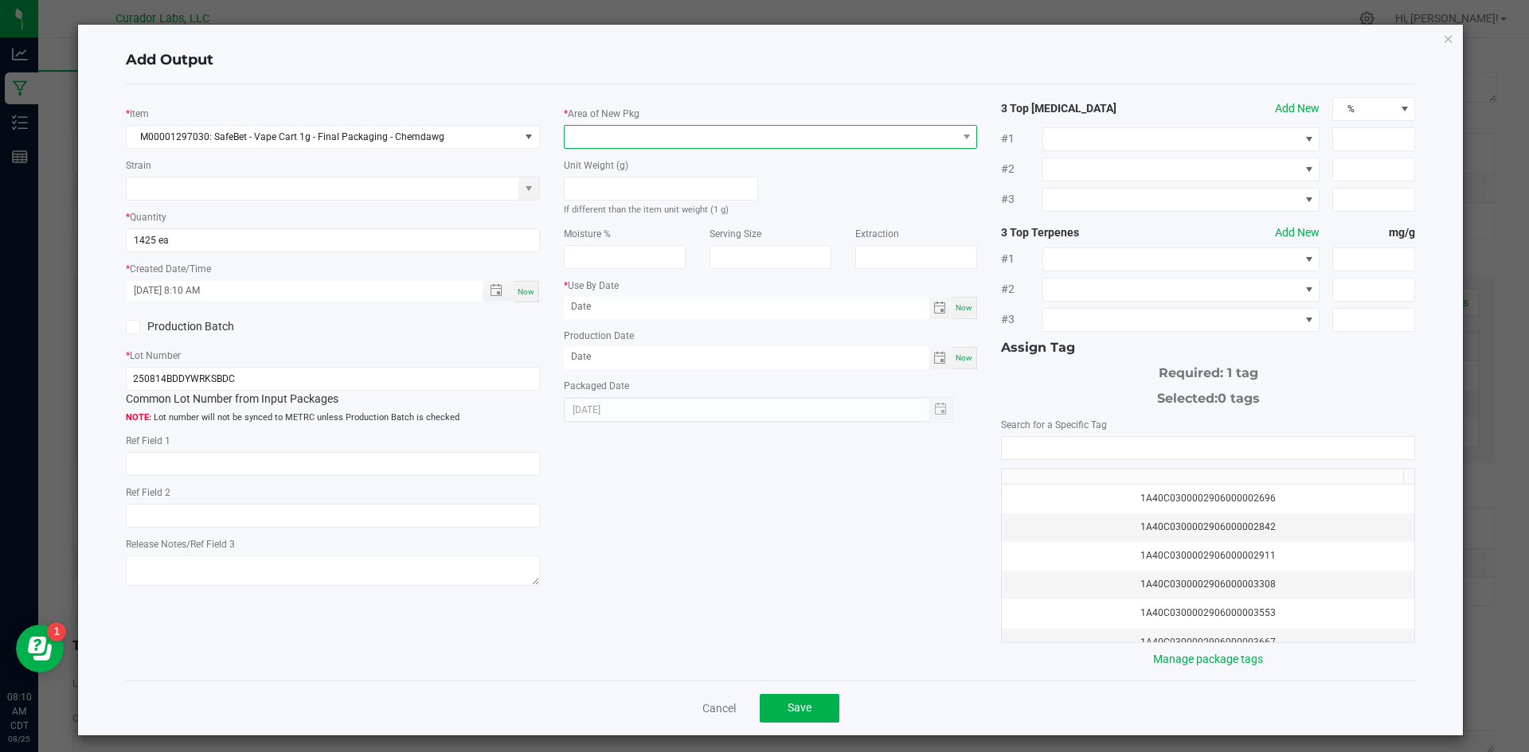
click at [622, 139] on span at bounding box center [760, 137] width 393 height 22
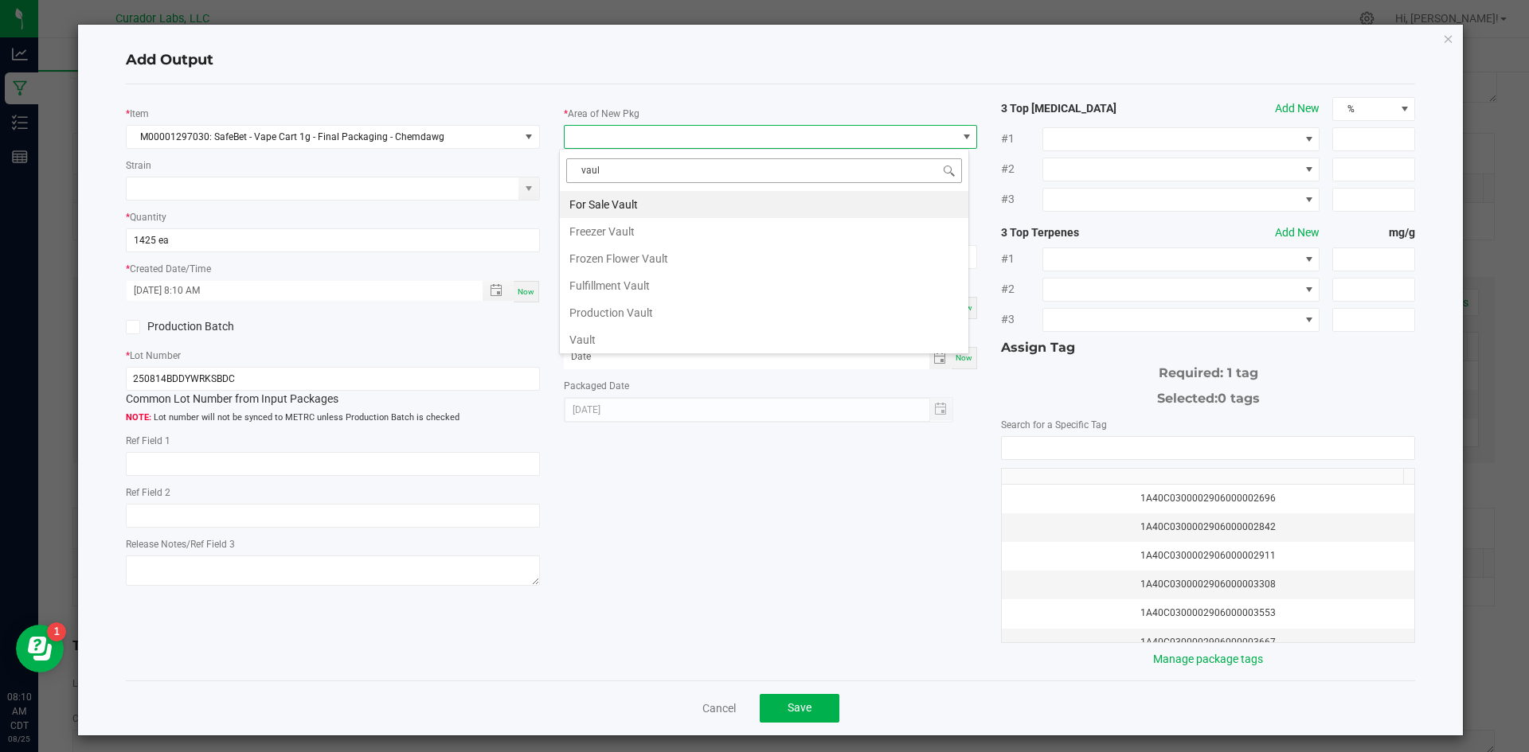
type input "vault"
click at [586, 339] on li "Vault" at bounding box center [764, 339] width 408 height 27
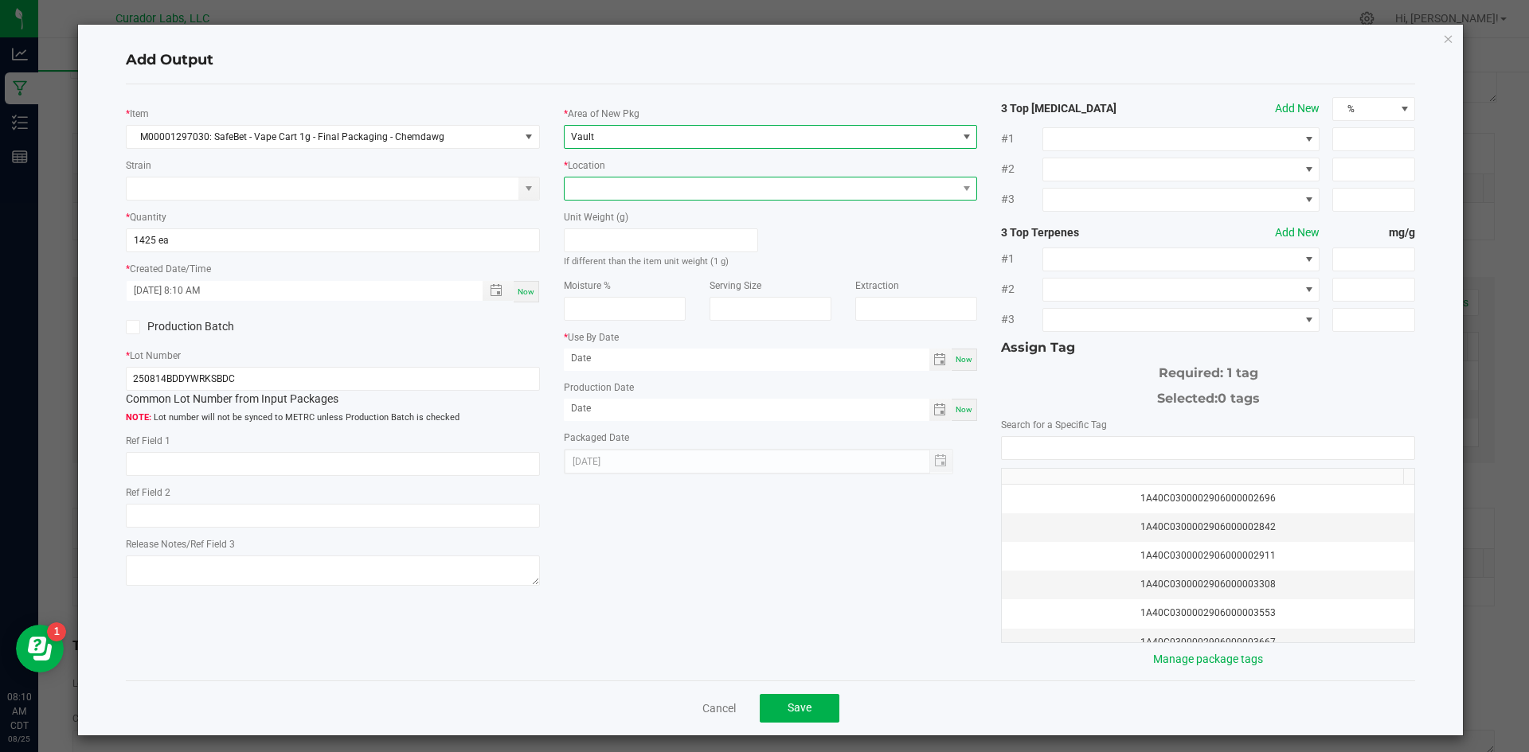
click at [631, 184] on span at bounding box center [760, 189] width 393 height 22
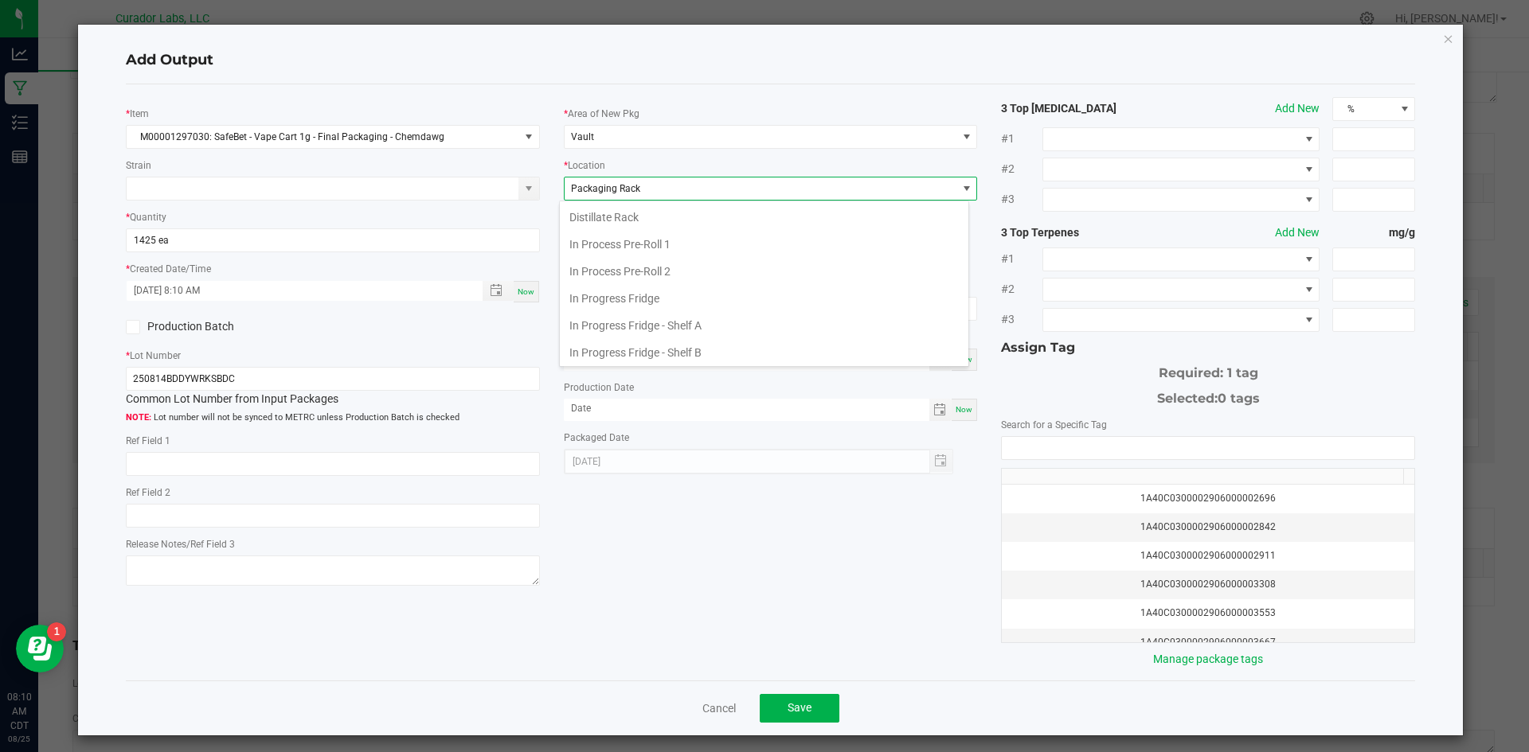
scroll to position [247, 0]
click at [603, 342] on li "Packaging Rack" at bounding box center [764, 349] width 408 height 27
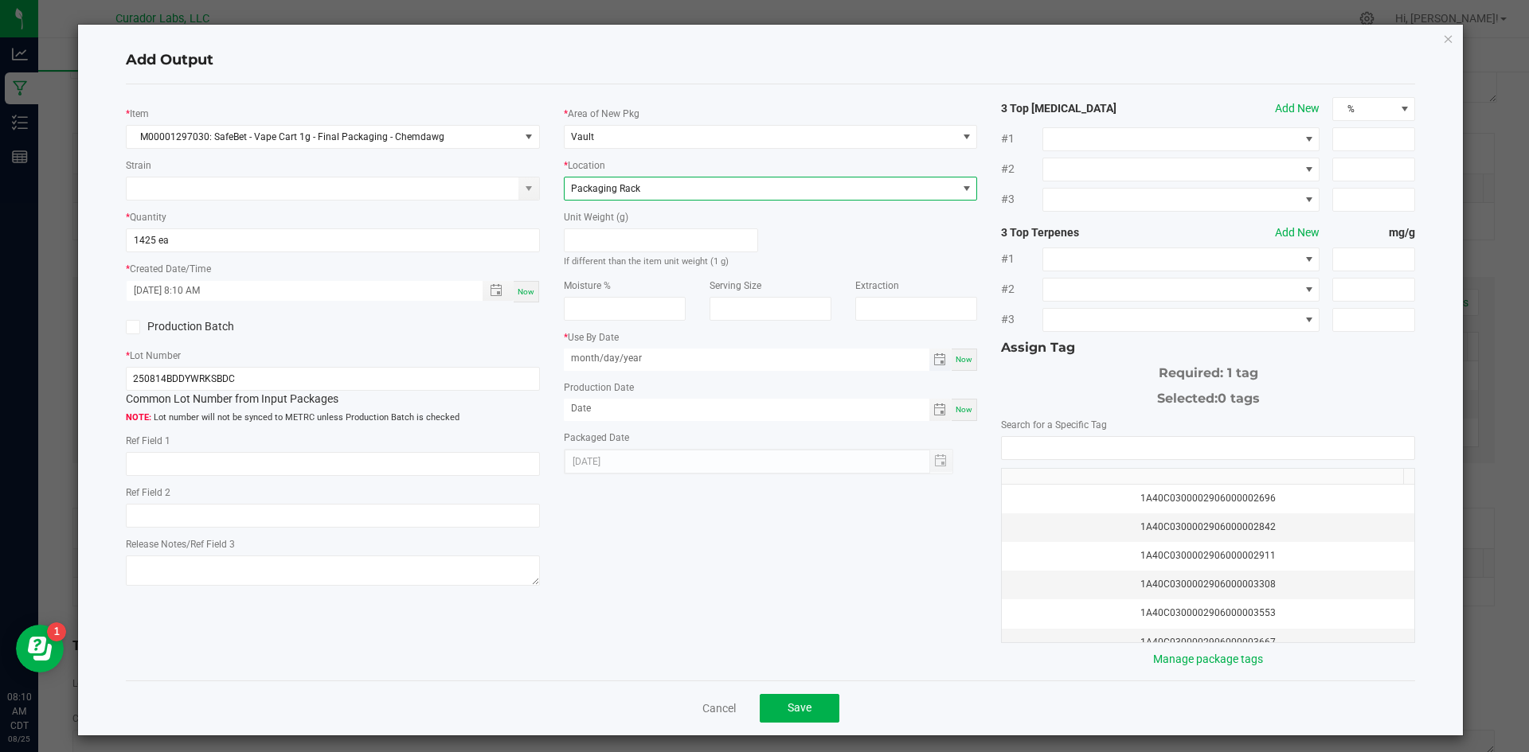
click at [622, 352] on input "month/day/year" at bounding box center [746, 359] width 365 height 20
drag, startPoint x: 650, startPoint y: 357, endPoint x: 482, endPoint y: 339, distance: 168.2
click at [481, 339] on div "* Item M00001297030: SafeBet - Vape Cart 1g - Final Packaging - Chemdawg Strain…" at bounding box center [771, 382] width 1314 height 571
type input "[DATE]"
drag, startPoint x: 664, startPoint y: 408, endPoint x: 521, endPoint y: 415, distance: 142.7
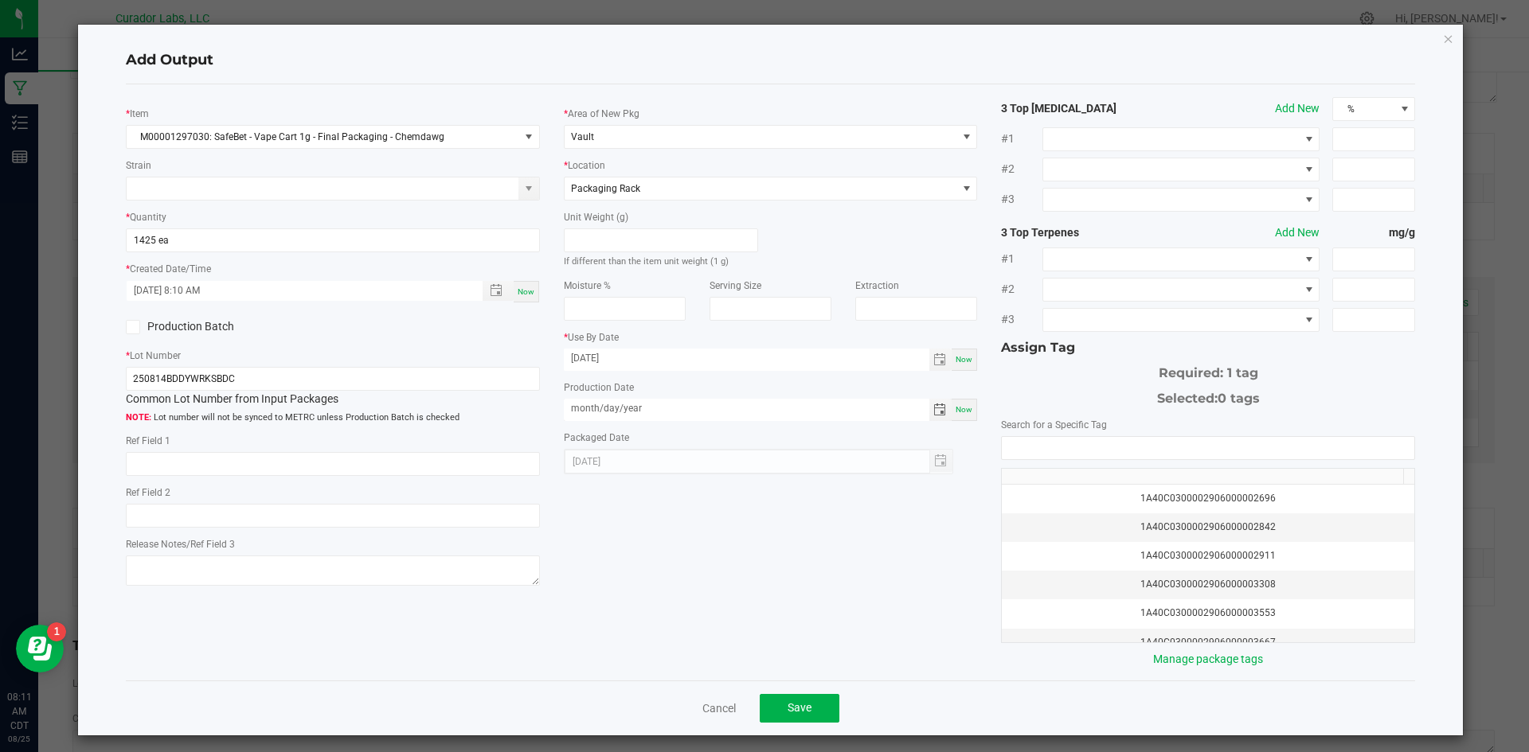
click at [518, 422] on div "* Item M00001297030: SafeBet - Vape Cart 1g - Final Packaging - Chemdawg Strain…" at bounding box center [771, 382] width 1314 height 571
type input "[DATE]"
drag, startPoint x: 754, startPoint y: 536, endPoint x: 802, endPoint y: 496, distance: 62.2
click at [764, 530] on div "* Item M00001297030: SafeBet - Vape Cart 1g - Final Packaging - Chemdawg Strain…" at bounding box center [771, 382] width 1314 height 571
click at [1058, 447] on input "NO DATA FOUND" at bounding box center [1208, 448] width 412 height 22
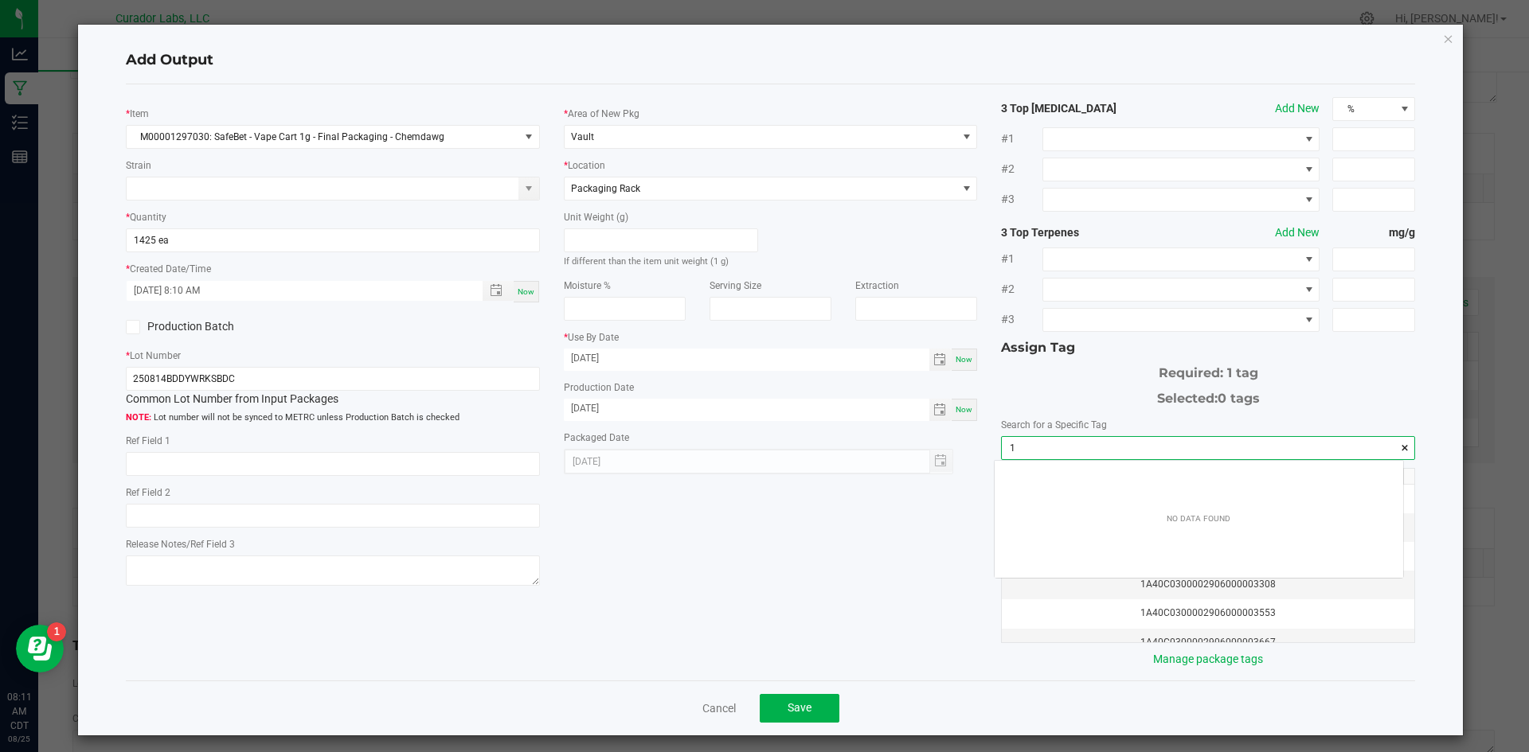
scroll to position [22, 409]
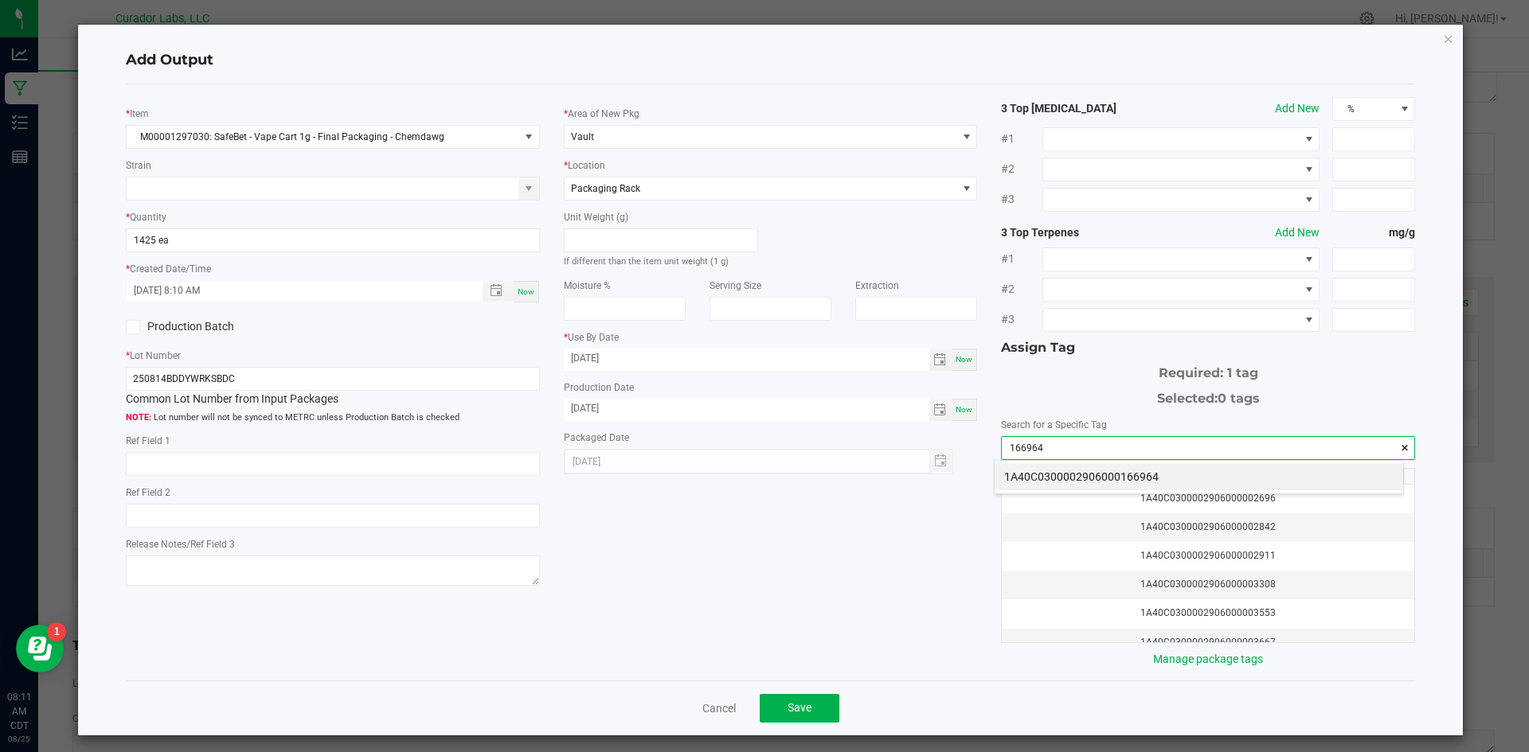
click at [1093, 465] on li "1A40C0300002906000166964" at bounding box center [1198, 476] width 408 height 27
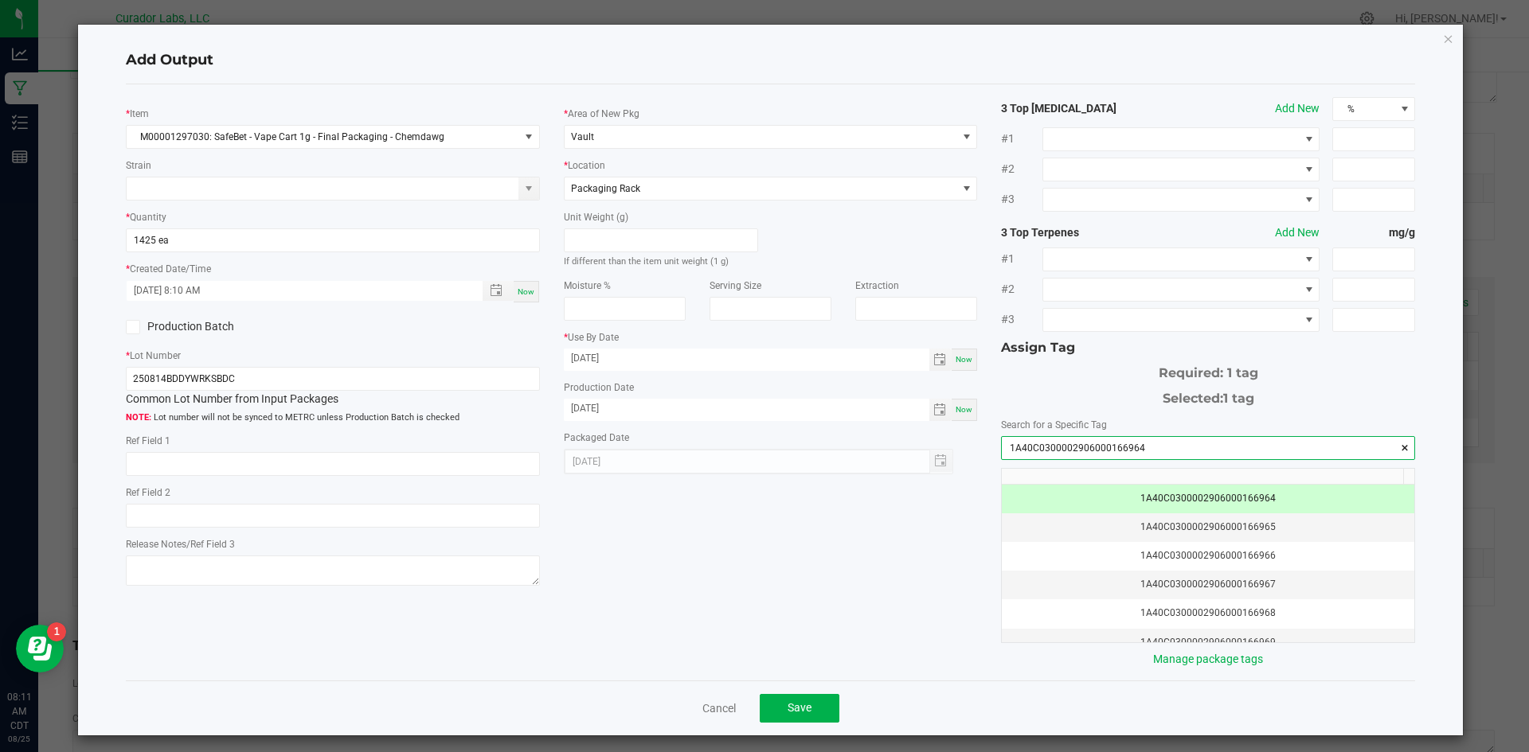
type input "1A40C0300002906000166964"
click at [1114, 490] on td "1A40C0300002906000166964" at bounding box center [1208, 499] width 412 height 29
click at [799, 706] on span "Save" at bounding box center [799, 707] width 24 height 13
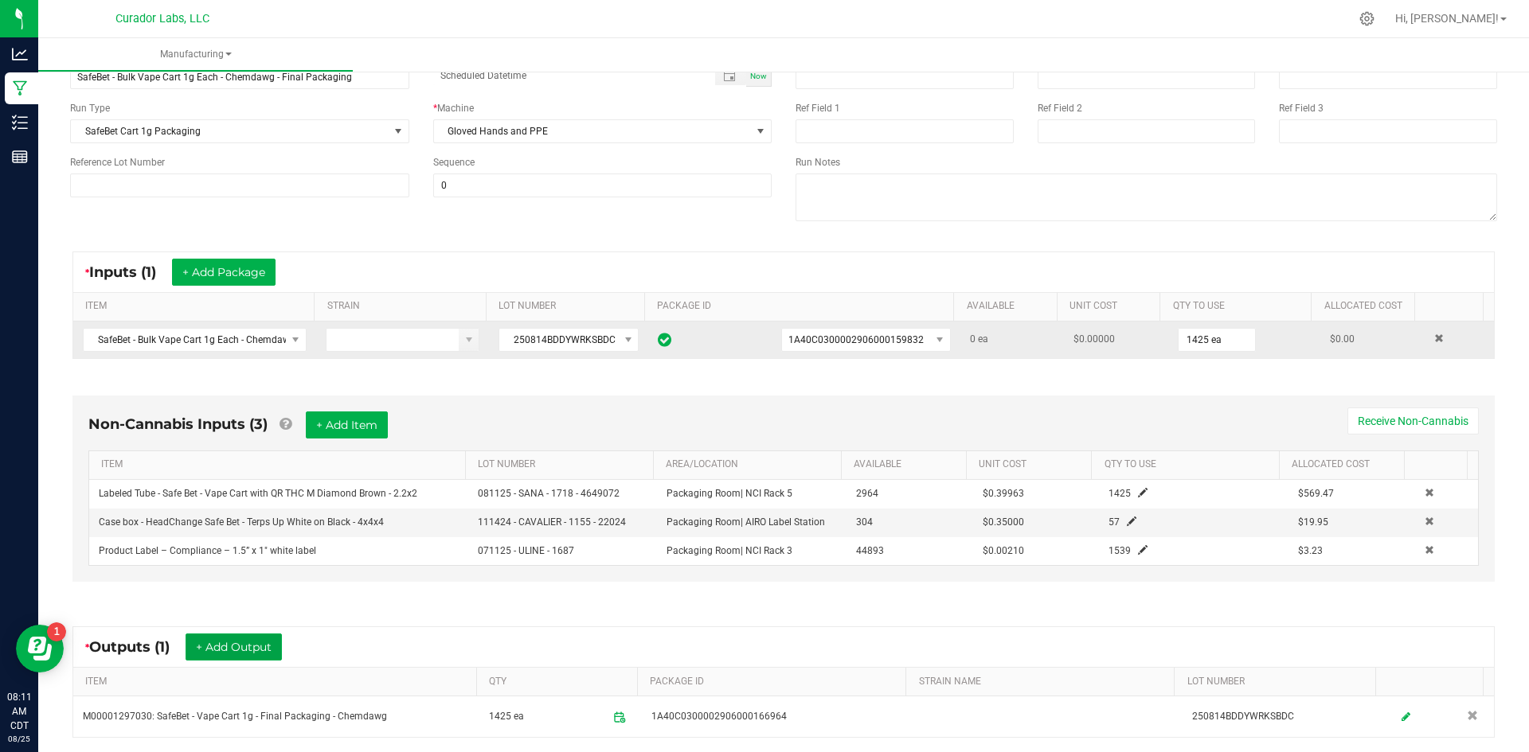
scroll to position [0, 0]
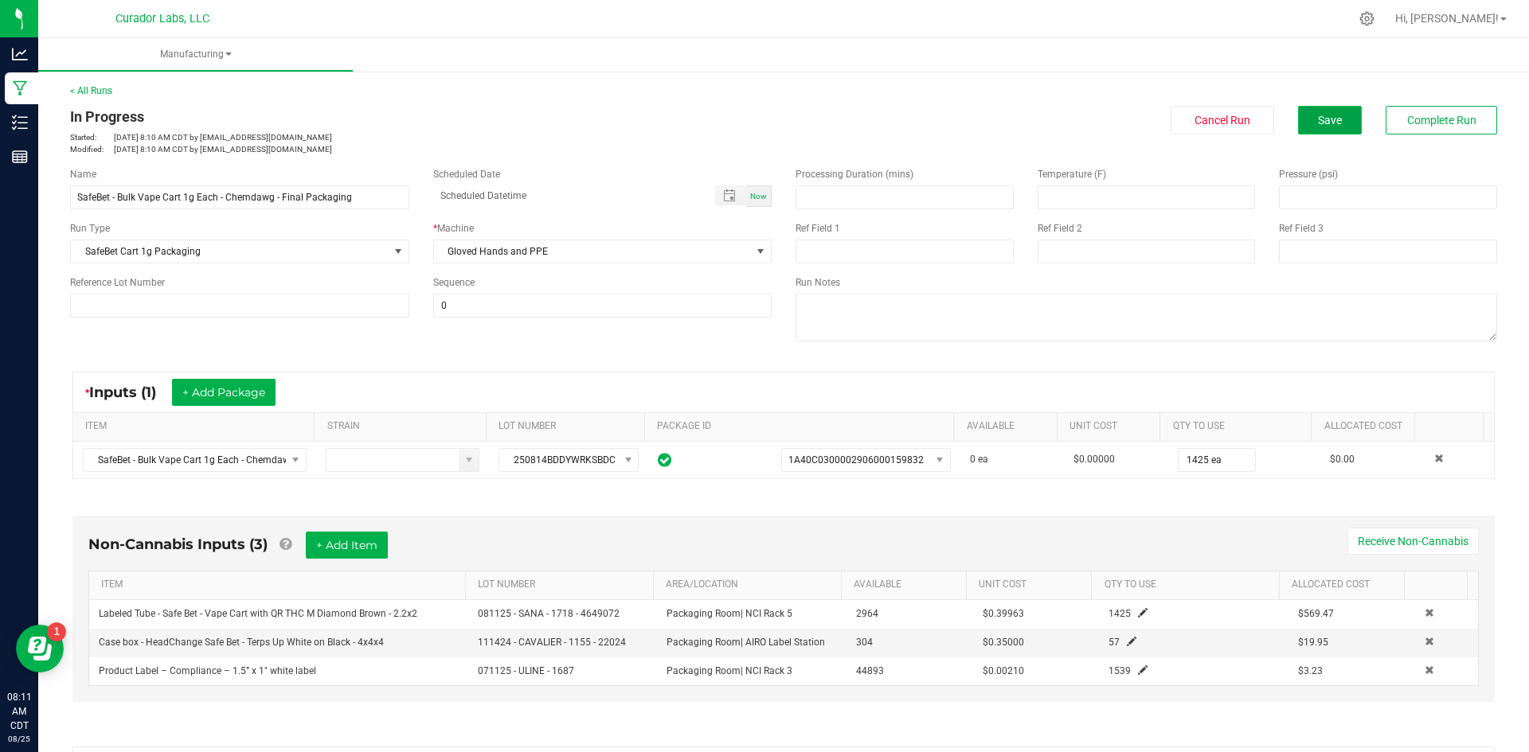
click at [1314, 107] on button "Save" at bounding box center [1330, 120] width 64 height 29
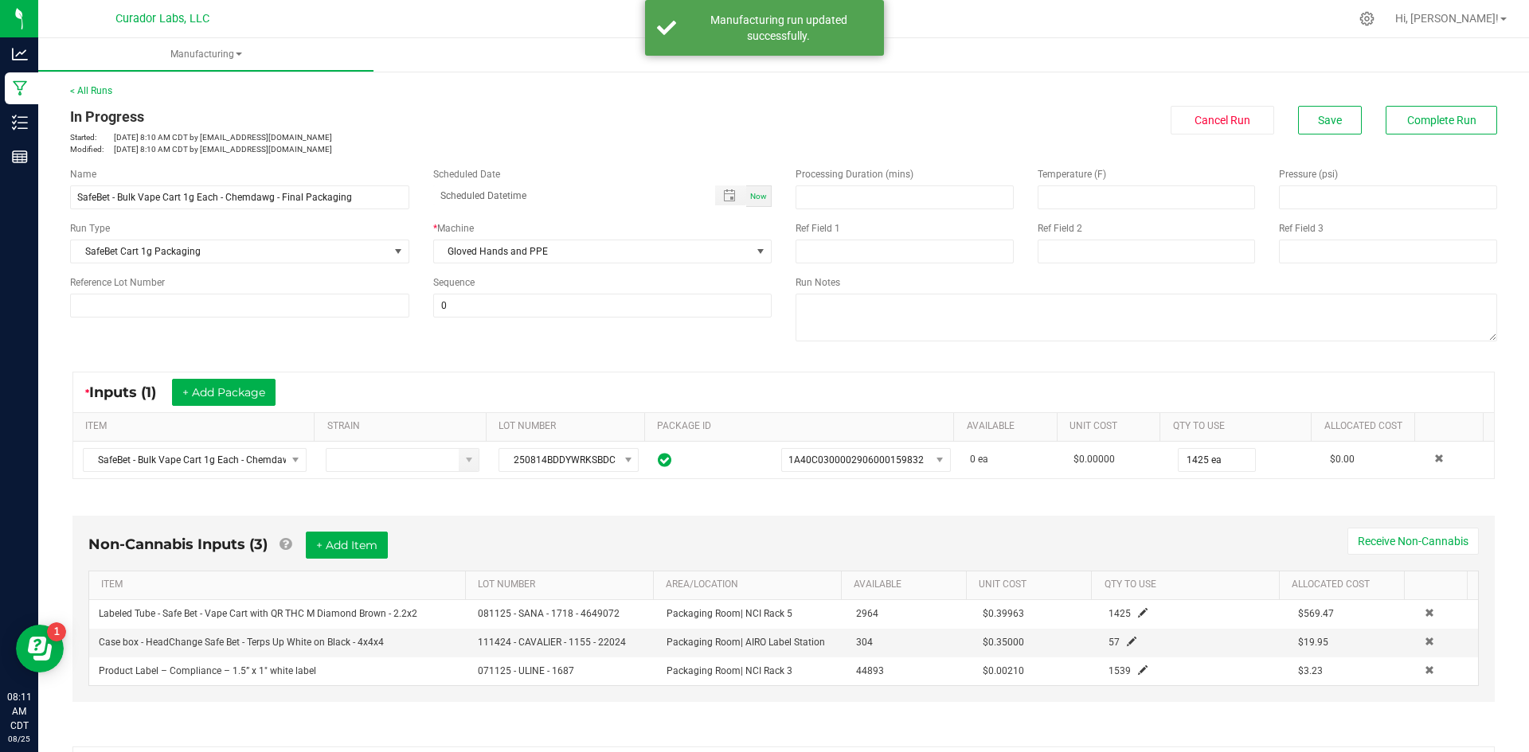
click at [393, 359] on div "* Inputs (1) + Add Package ITEM STRAIN LOT NUMBER PACKAGE ID AVAILABLE Unit Cos…" at bounding box center [783, 425] width 1451 height 136
click at [552, 511] on div "Non-Cannabis Inputs (3) + Add Item Receive Non-Cannabis ITEM LOT NUMBER AREA/LO…" at bounding box center [783, 613] width 1451 height 239
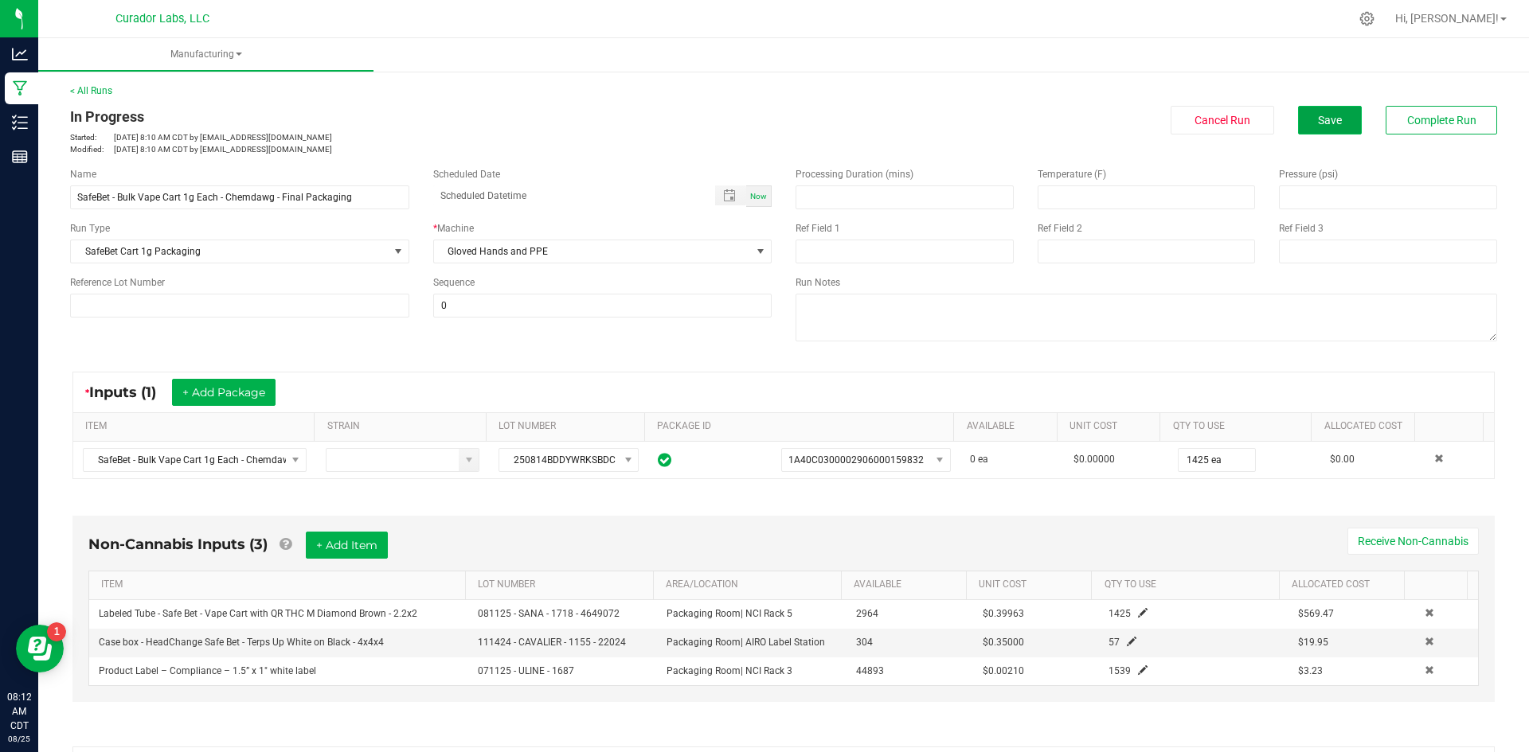
click at [1298, 111] on button "Save" at bounding box center [1330, 120] width 64 height 29
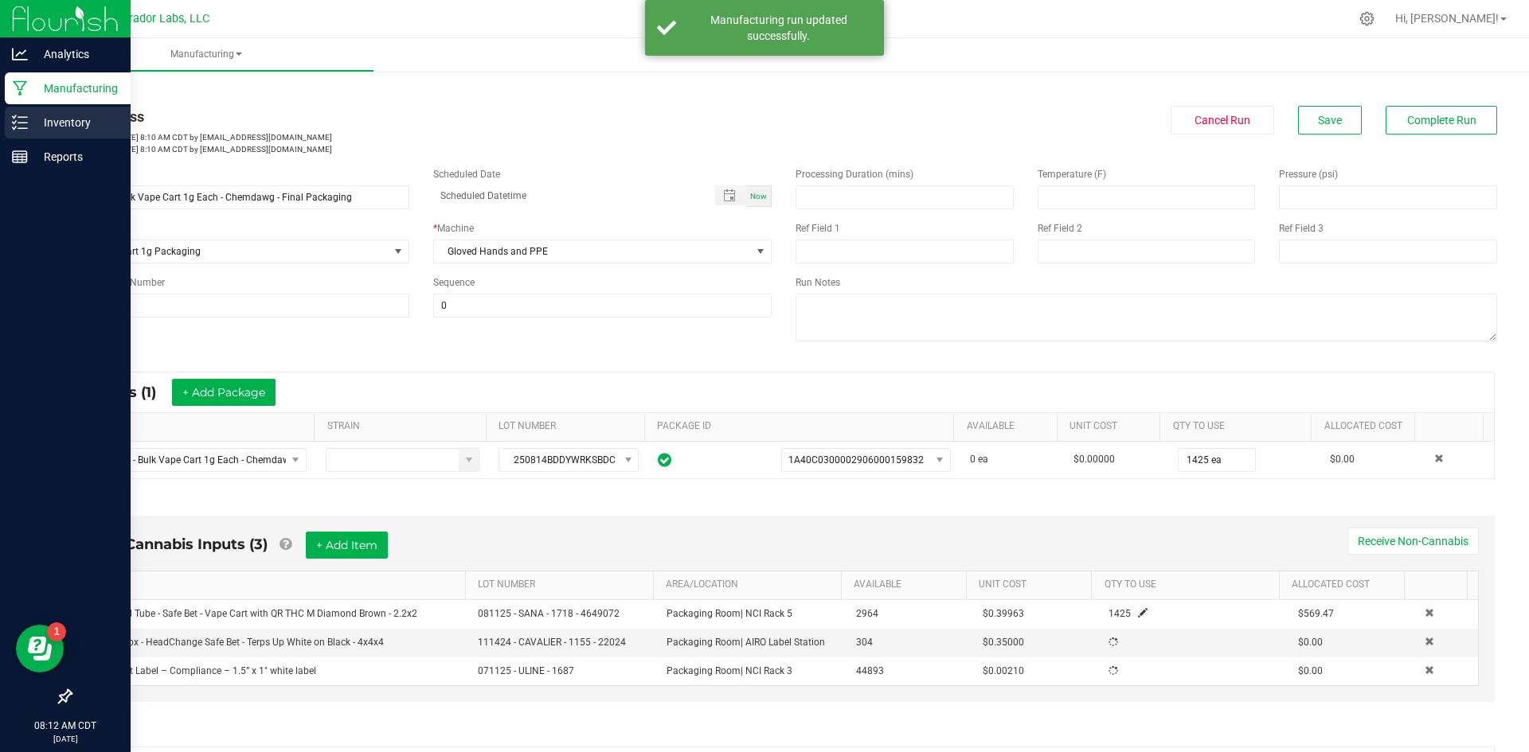
click at [25, 123] on line at bounding box center [22, 123] width 9 height 0
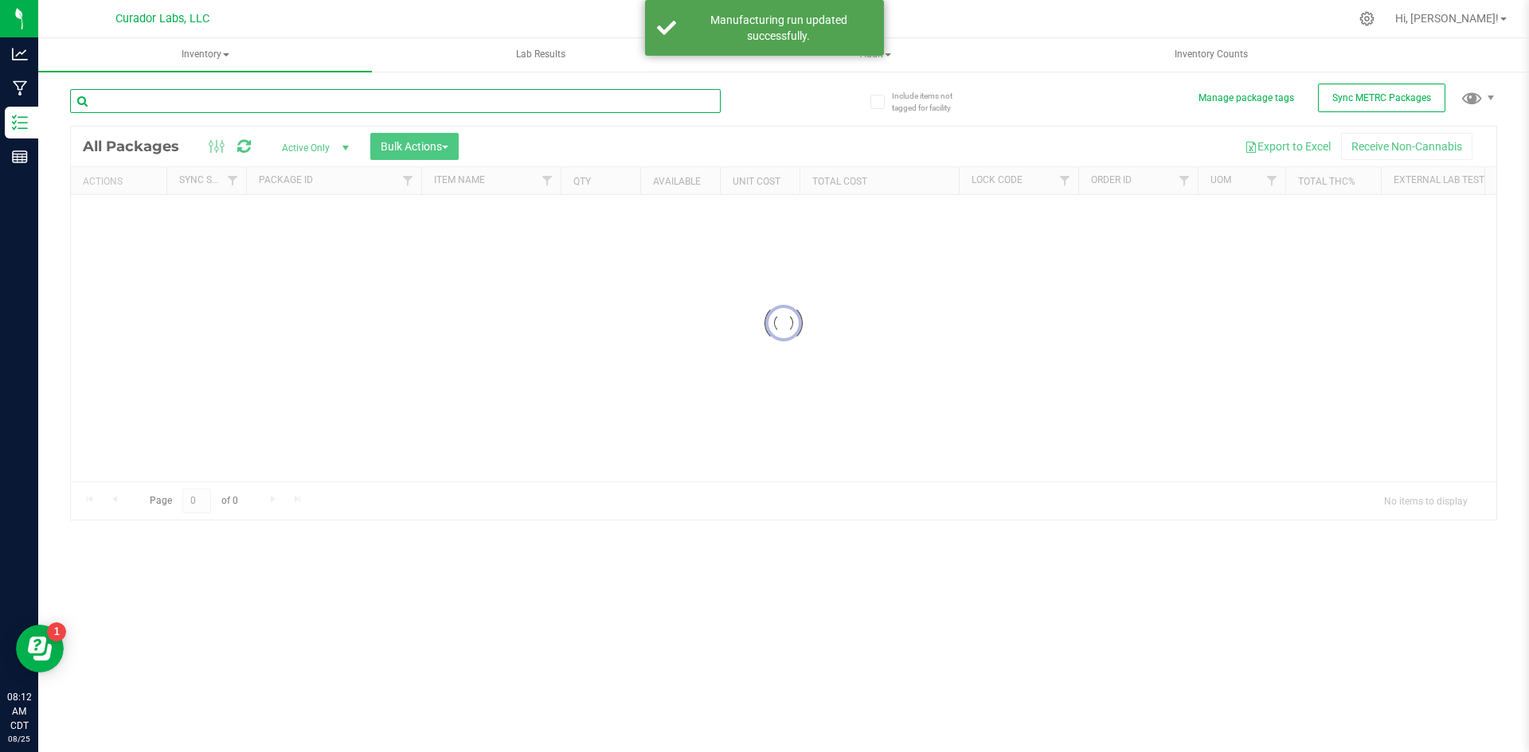
click at [185, 101] on input "text" at bounding box center [395, 101] width 650 height 24
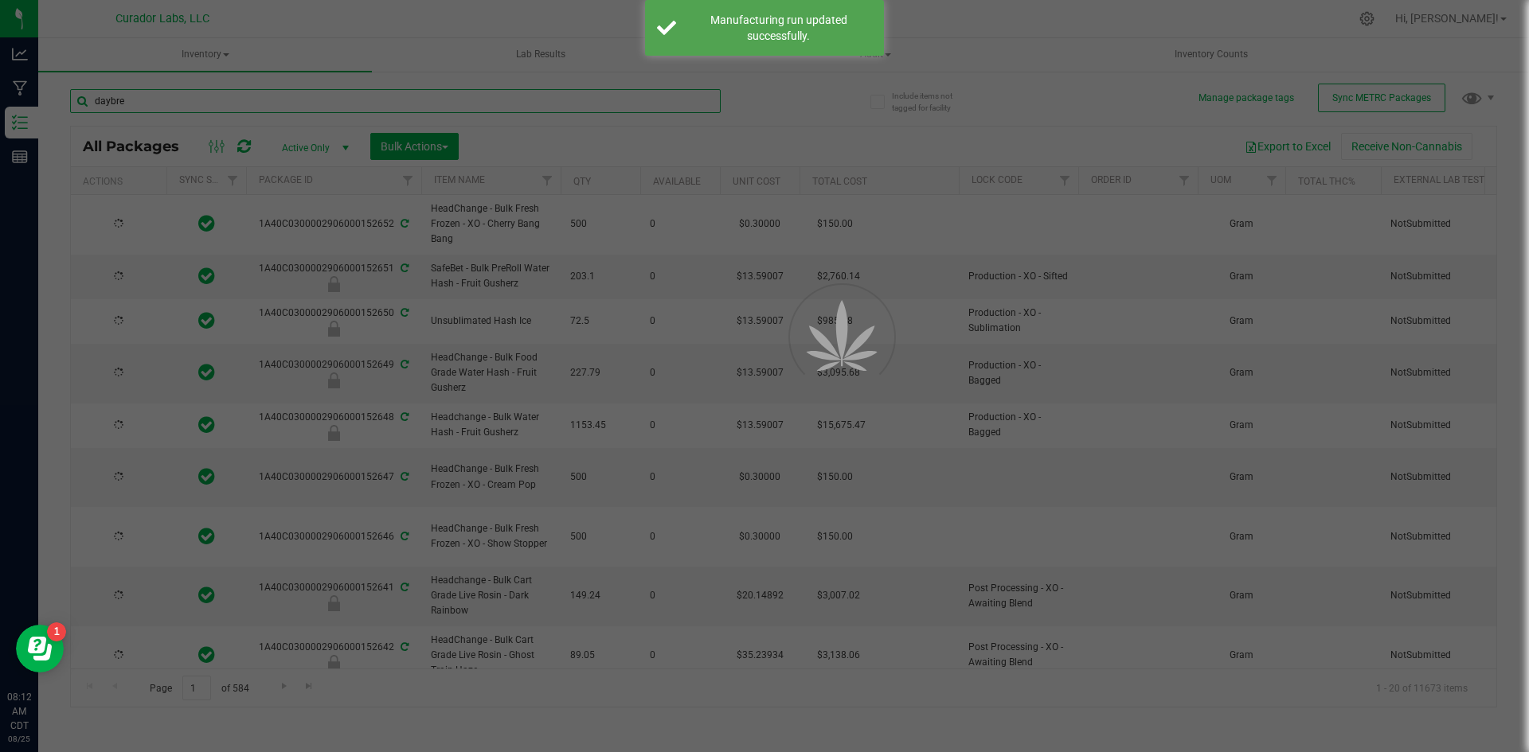
type input "daybrea"
type input "[DATE]"
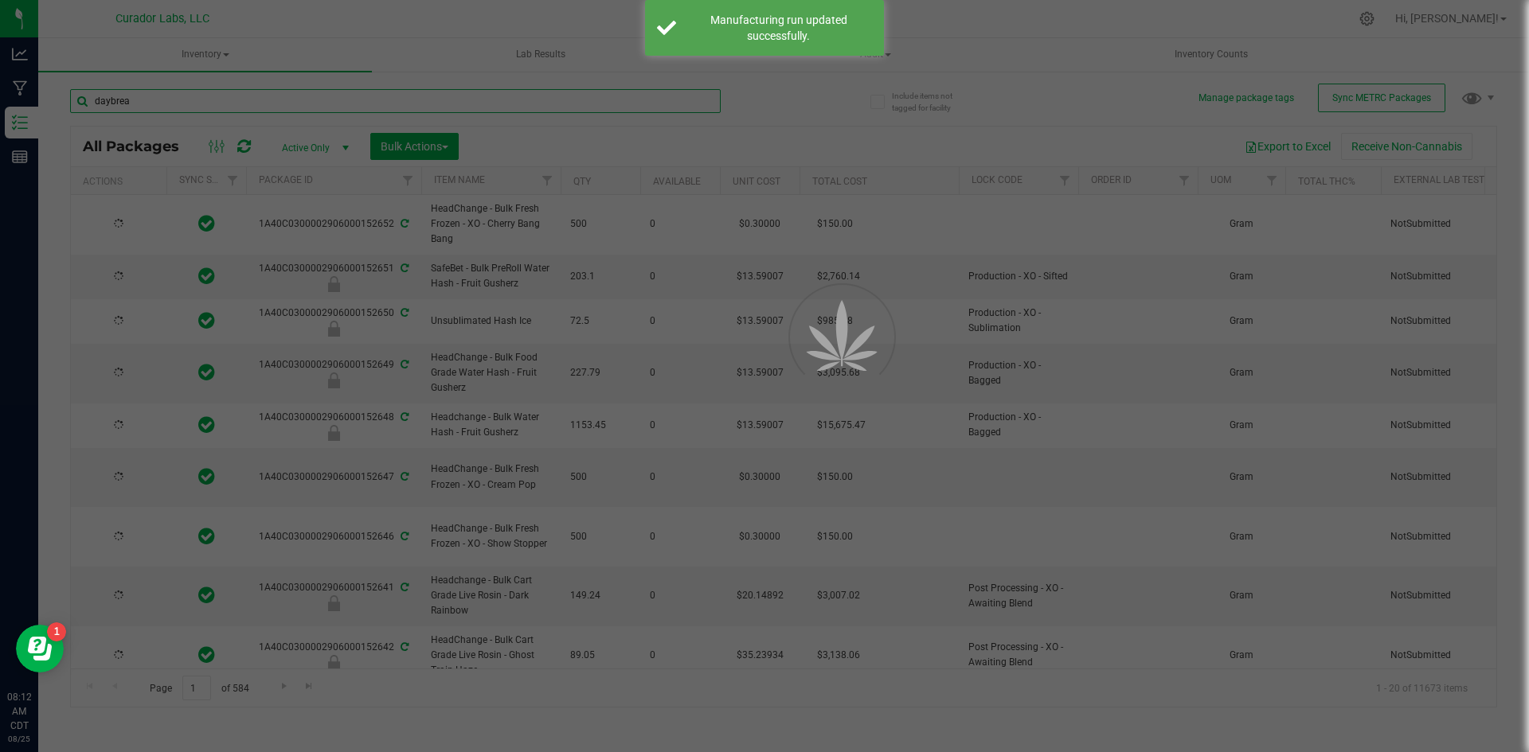
type input "[DATE]"
type input "daybreak"
type input "[DATE]"
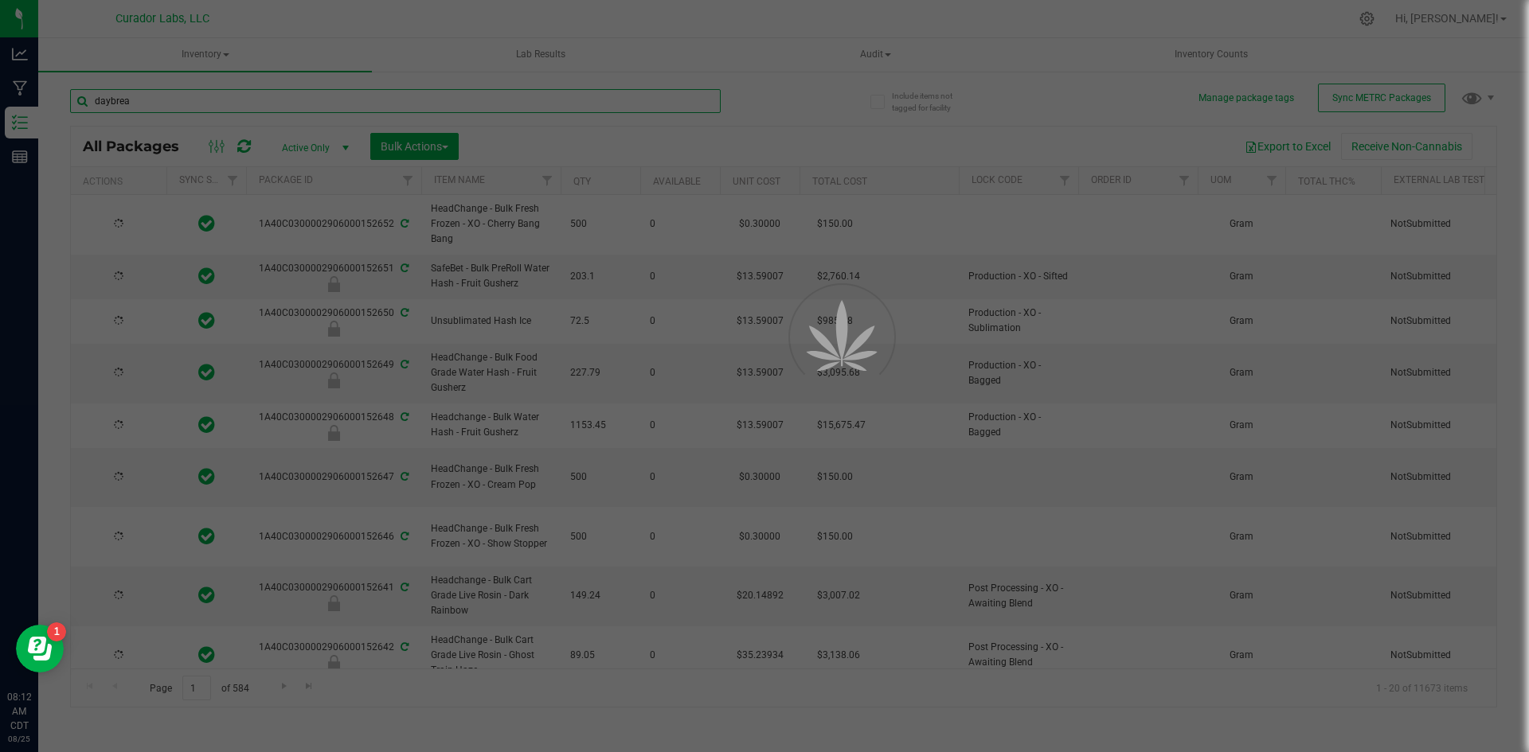
type input "[DATE]"
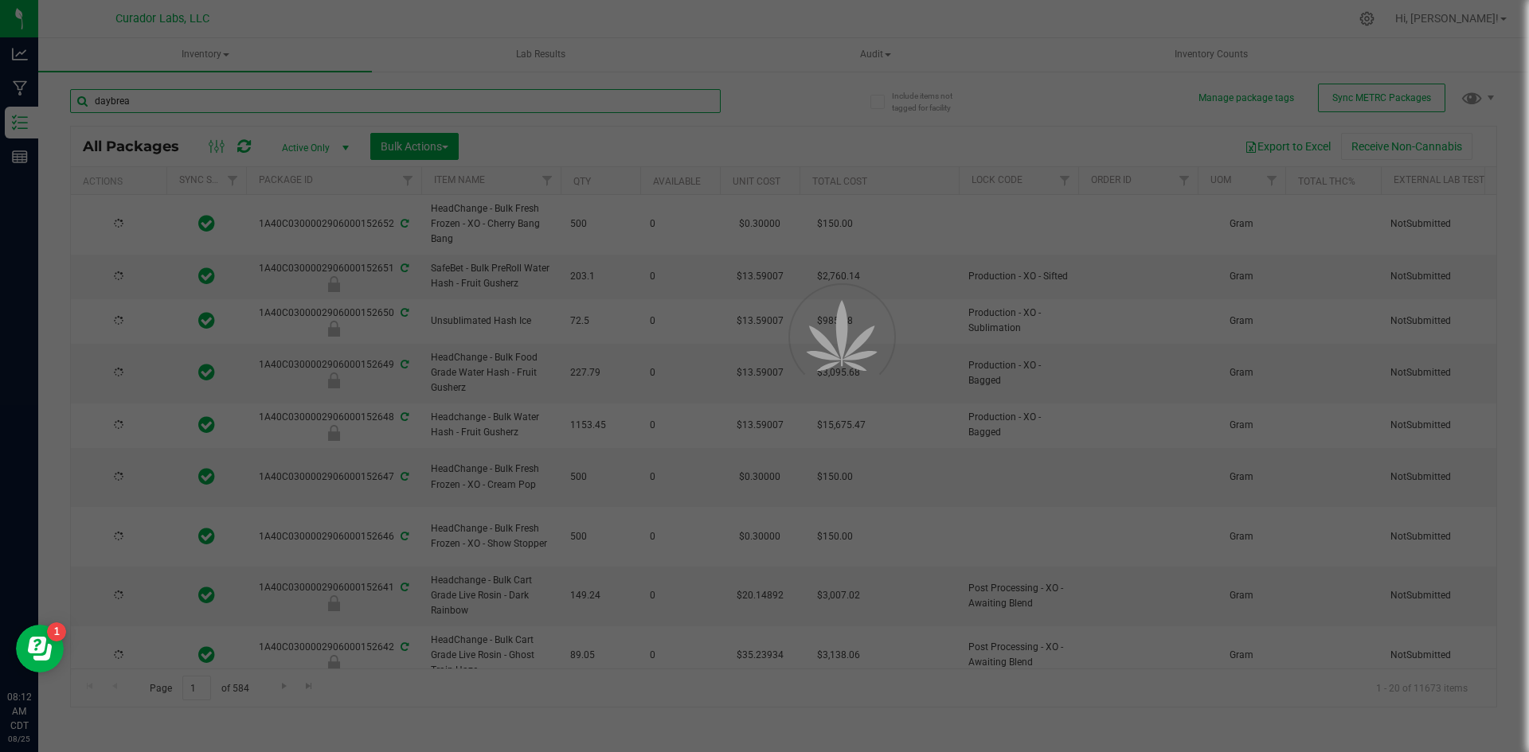
type input "[DATE]"
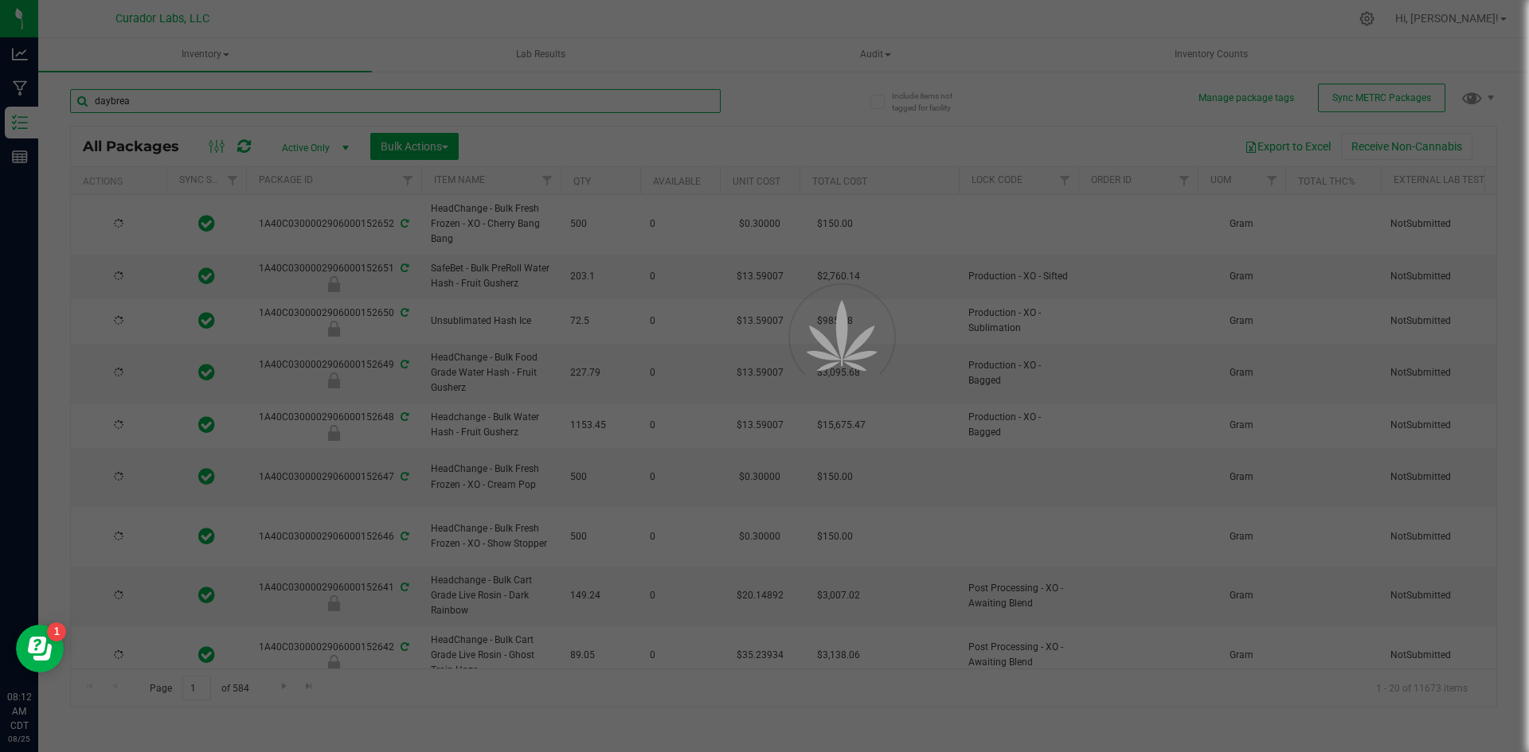
type input "[DATE]"
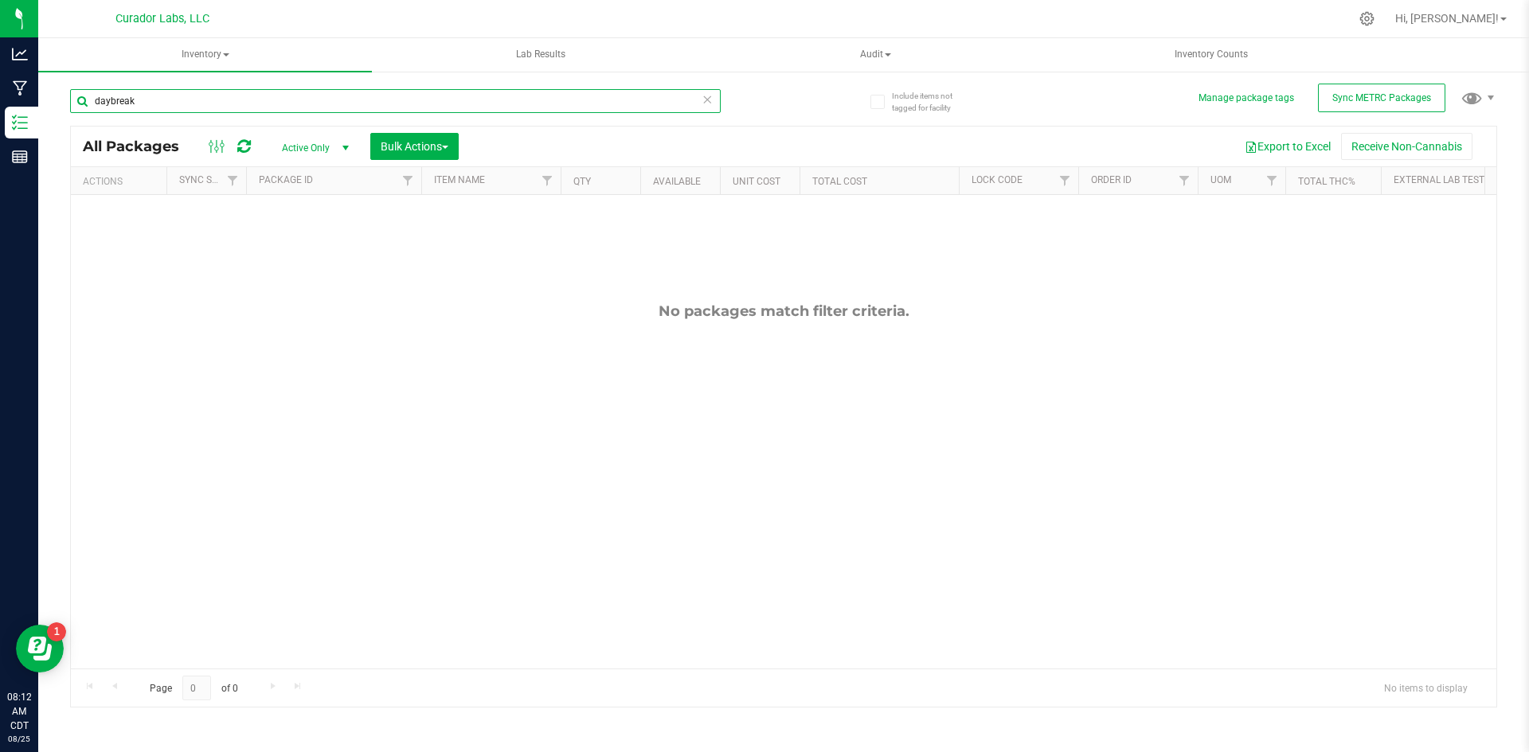
drag, startPoint x: 146, startPoint y: 96, endPoint x: 110, endPoint y: 95, distance: 35.9
click at [110, 95] on input "daybreak" at bounding box center [395, 101] width 650 height 24
type input "daywre"
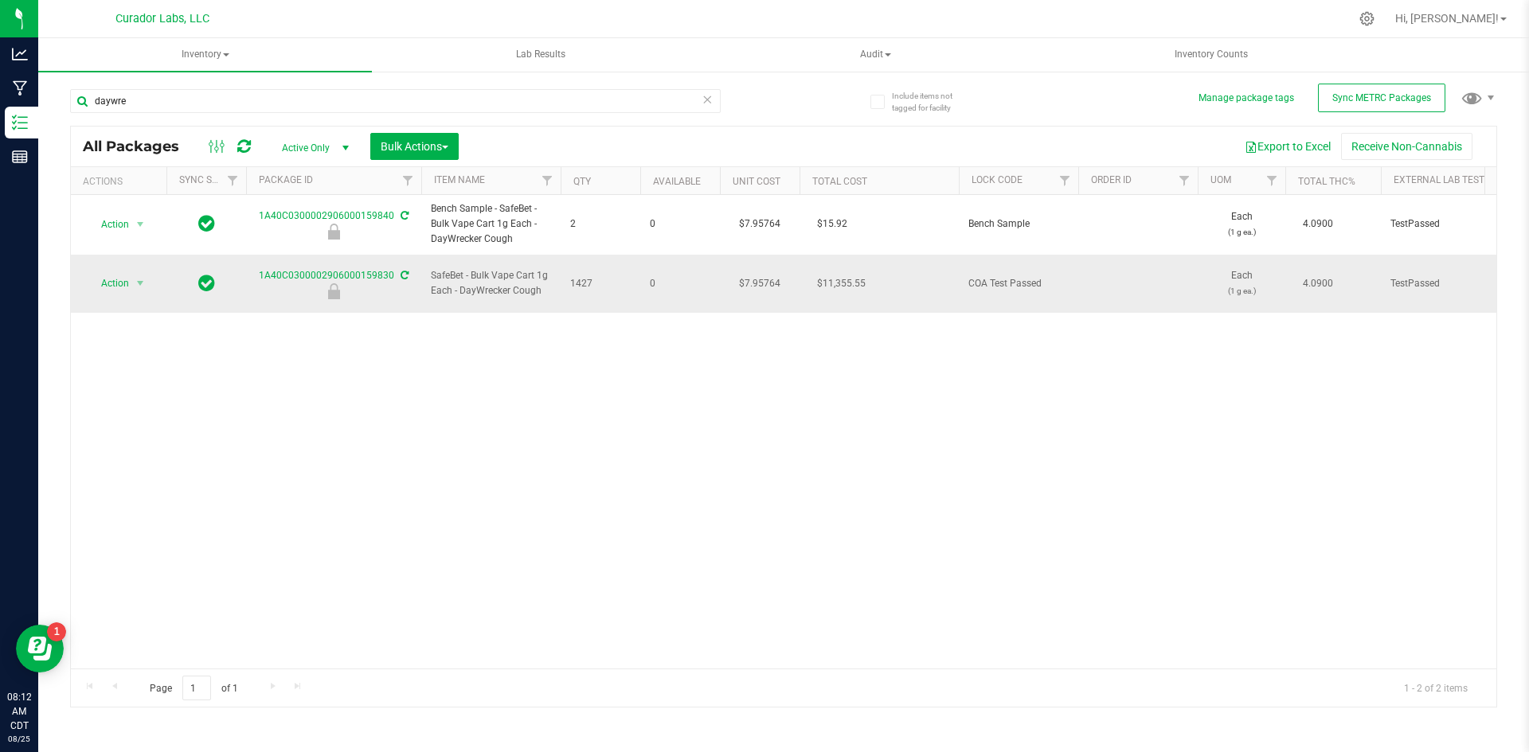
drag, startPoint x: 548, startPoint y: 286, endPoint x: 428, endPoint y: 259, distance: 122.5
click at [428, 259] on td "SafeBet - Bulk Vape Cart 1g Each - DayWrecker Cough" at bounding box center [490, 284] width 139 height 59
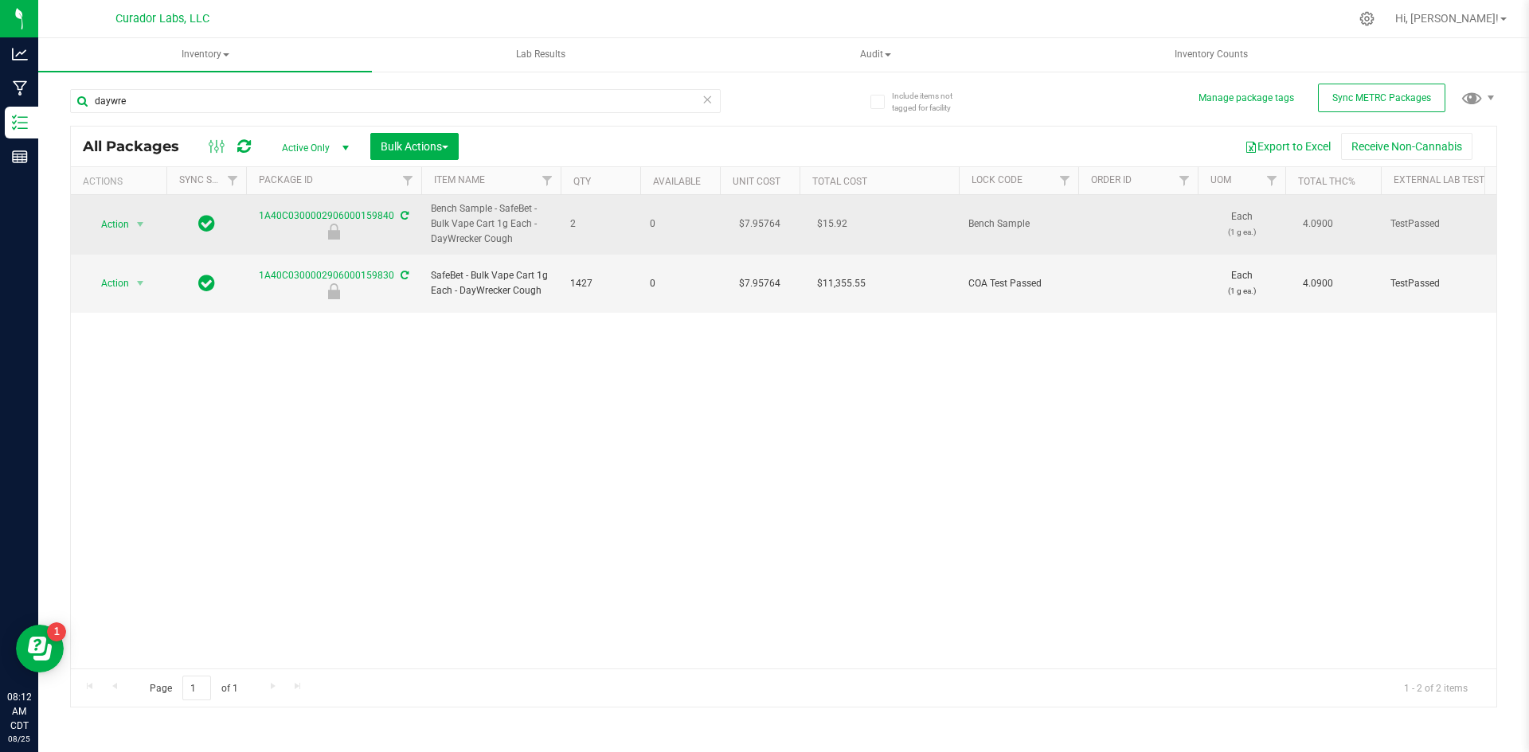
copy span "SafeBet - Bulk Vape Cart 1g Each - DayWrecker Cough"
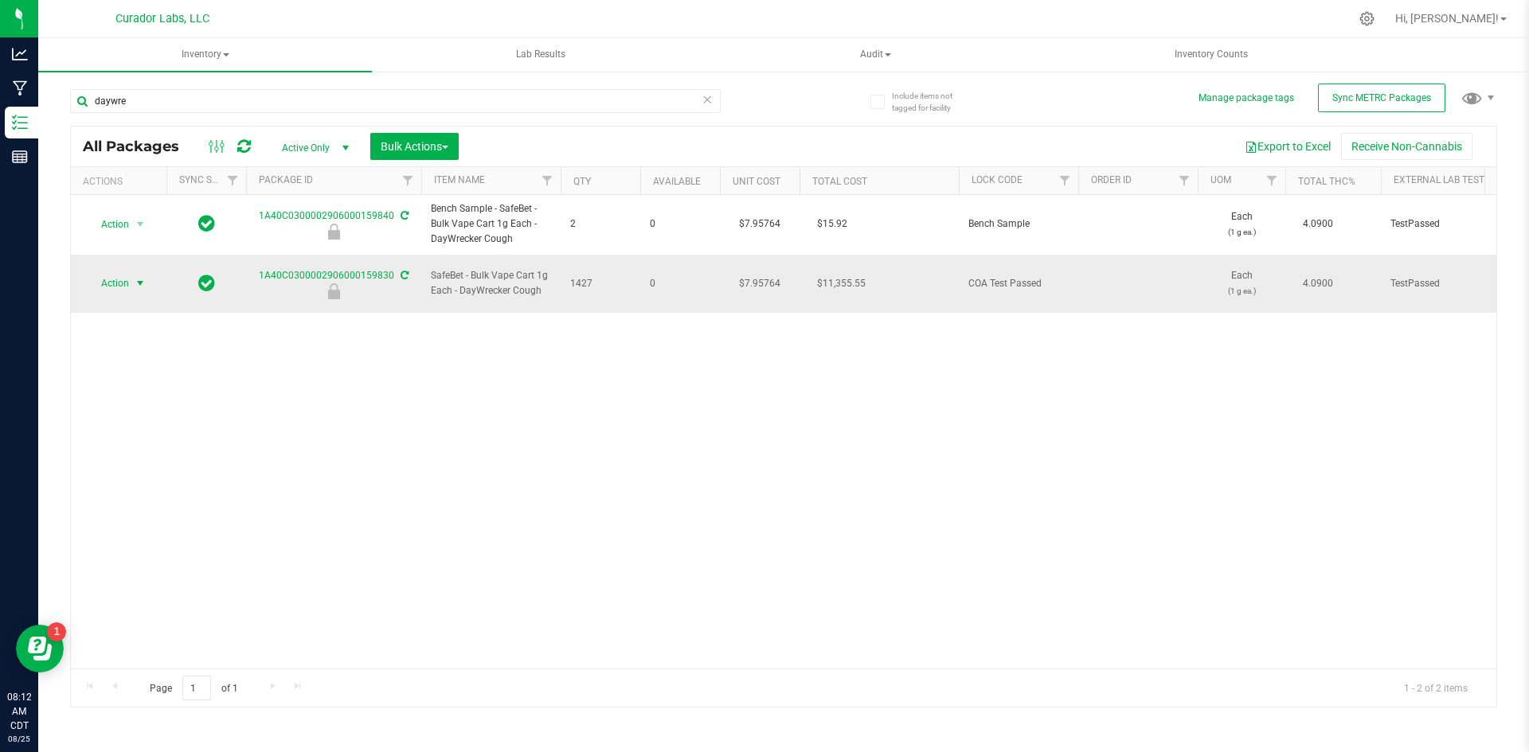
click at [116, 272] on span "Action" at bounding box center [108, 283] width 43 height 22
click at [115, 477] on li "Unlock package" at bounding box center [138, 489] width 100 height 24
drag, startPoint x: 541, startPoint y: 285, endPoint x: 410, endPoint y: 278, distance: 131.6
copy tr "SafeBet - Bulk Vape Cart 1g Each - DayWrecker Cough"
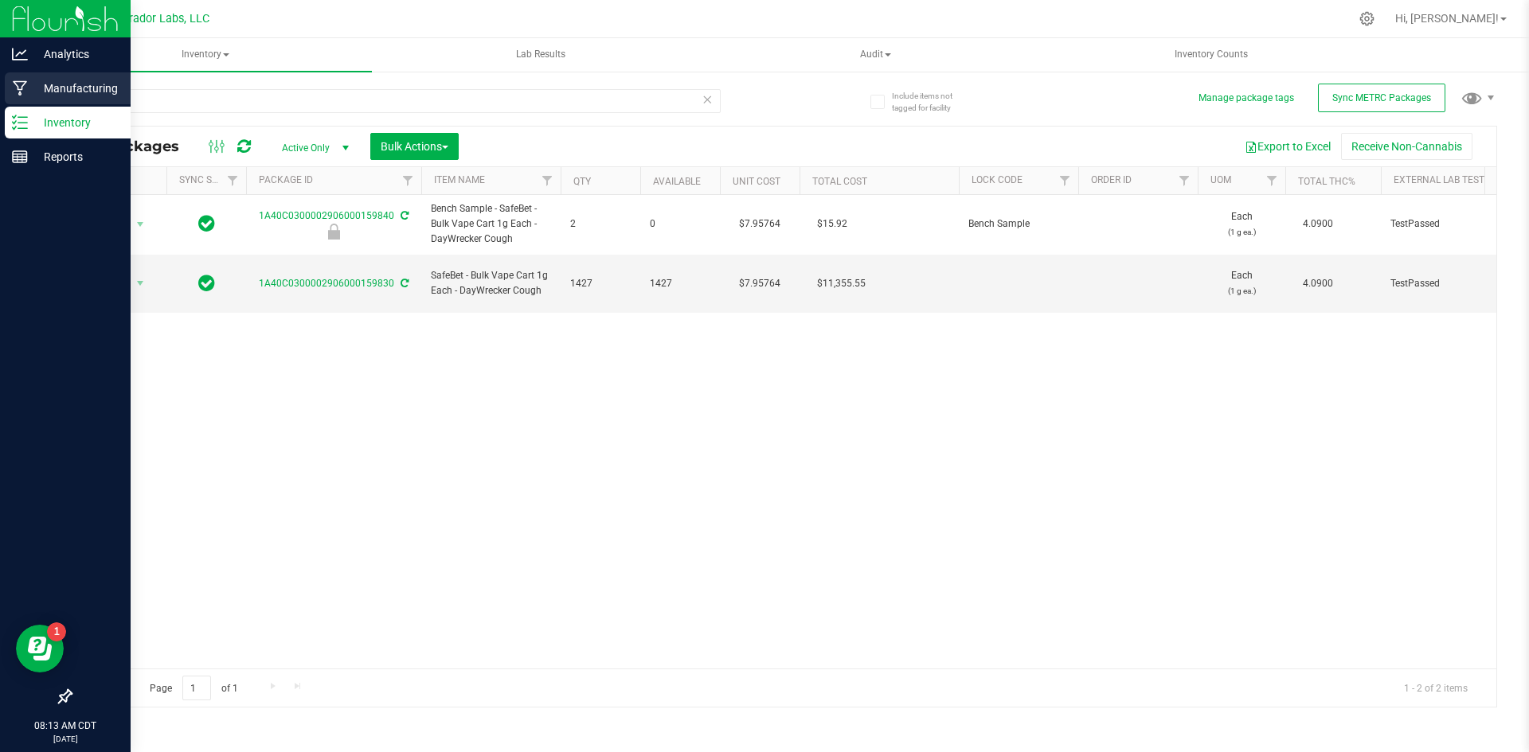
click at [72, 85] on p "Manufacturing" at bounding box center [76, 88] width 96 height 19
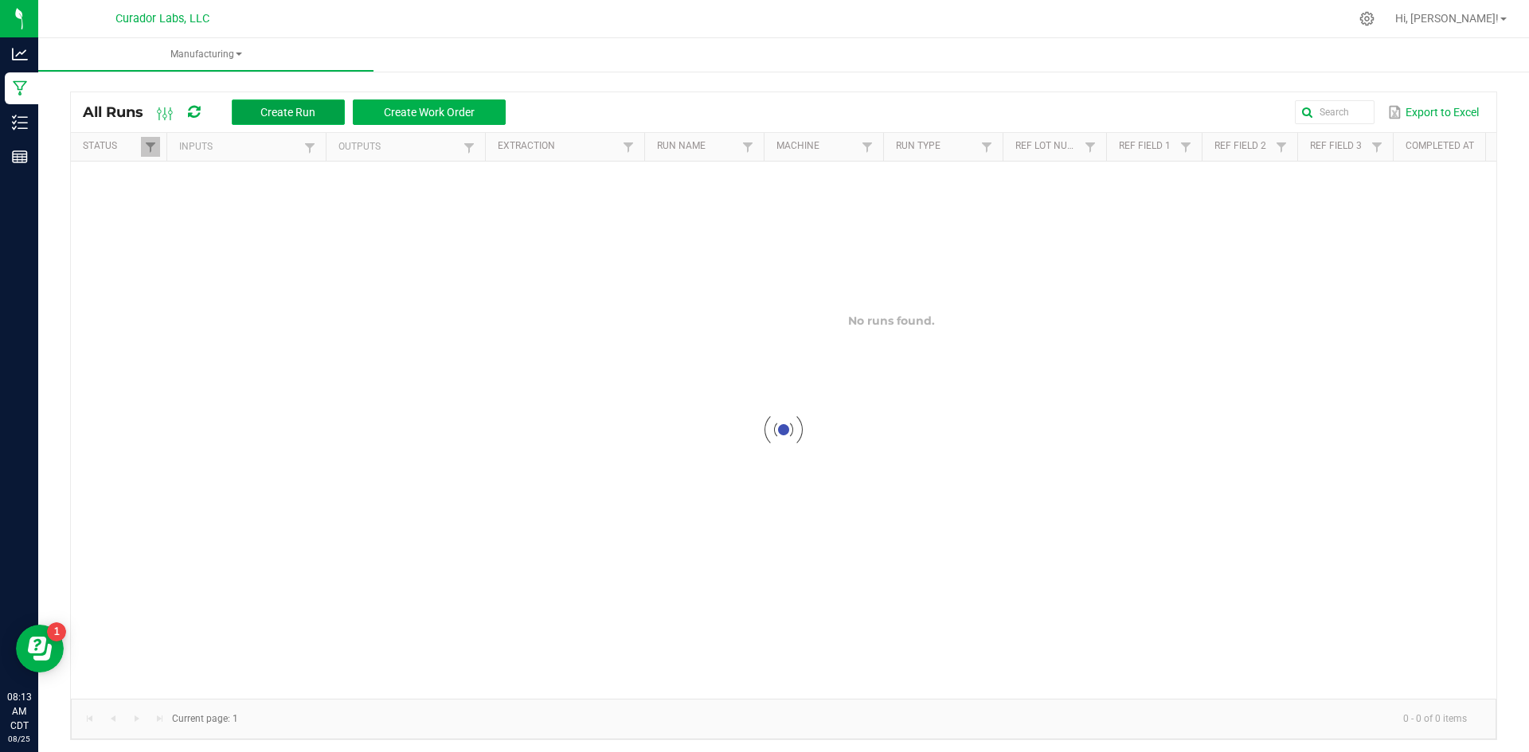
click at [275, 111] on span "Create Run" at bounding box center [287, 112] width 55 height 13
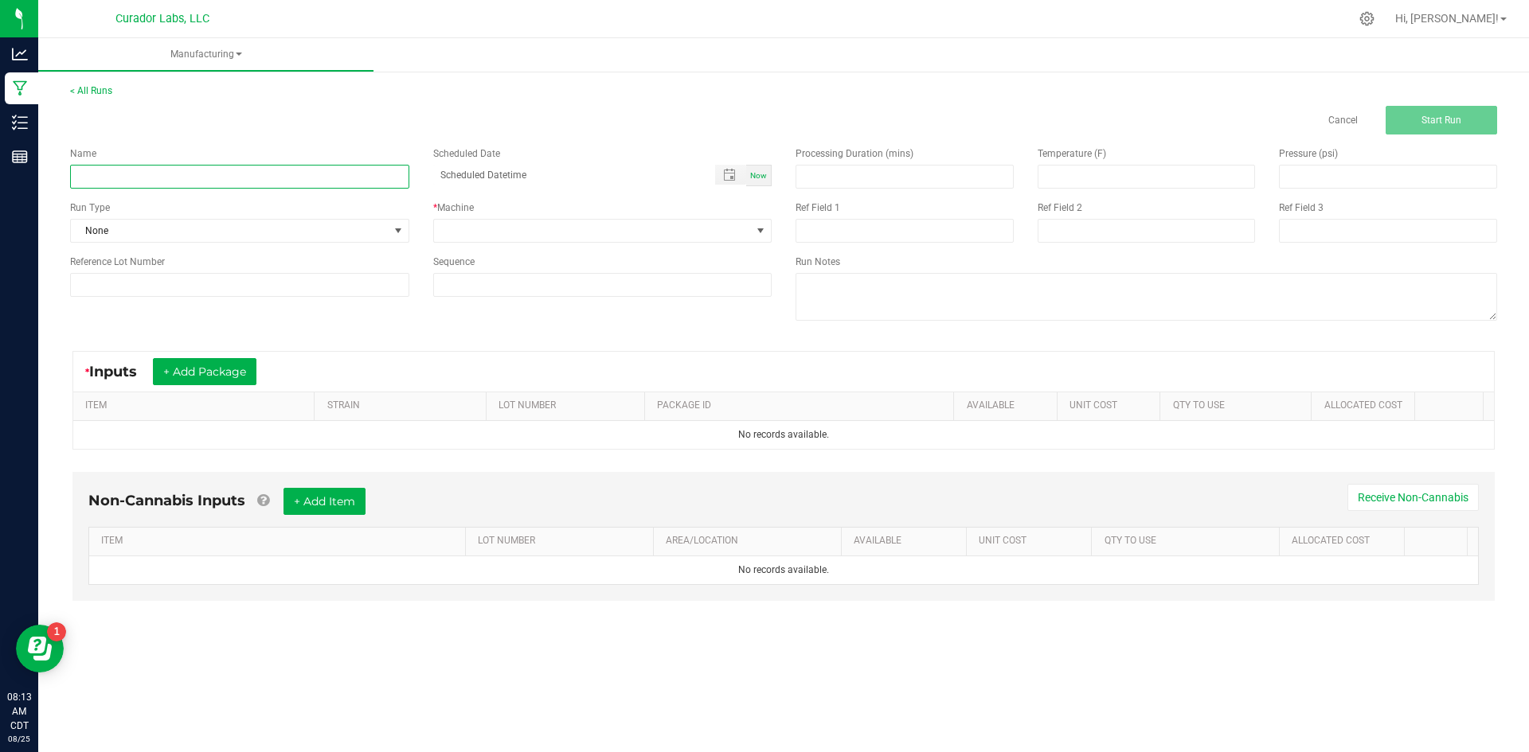
click at [275, 175] on input at bounding box center [239, 177] width 339 height 24
paste input "SafeBet - Bulk Vape Cart 1g Each - DayWrecker Cough"
type input "SafeBet - Bulk Vape Cart 1g Each - DayWrecker Cough - Final Packaging"
click at [186, 234] on span "None" at bounding box center [230, 231] width 318 height 22
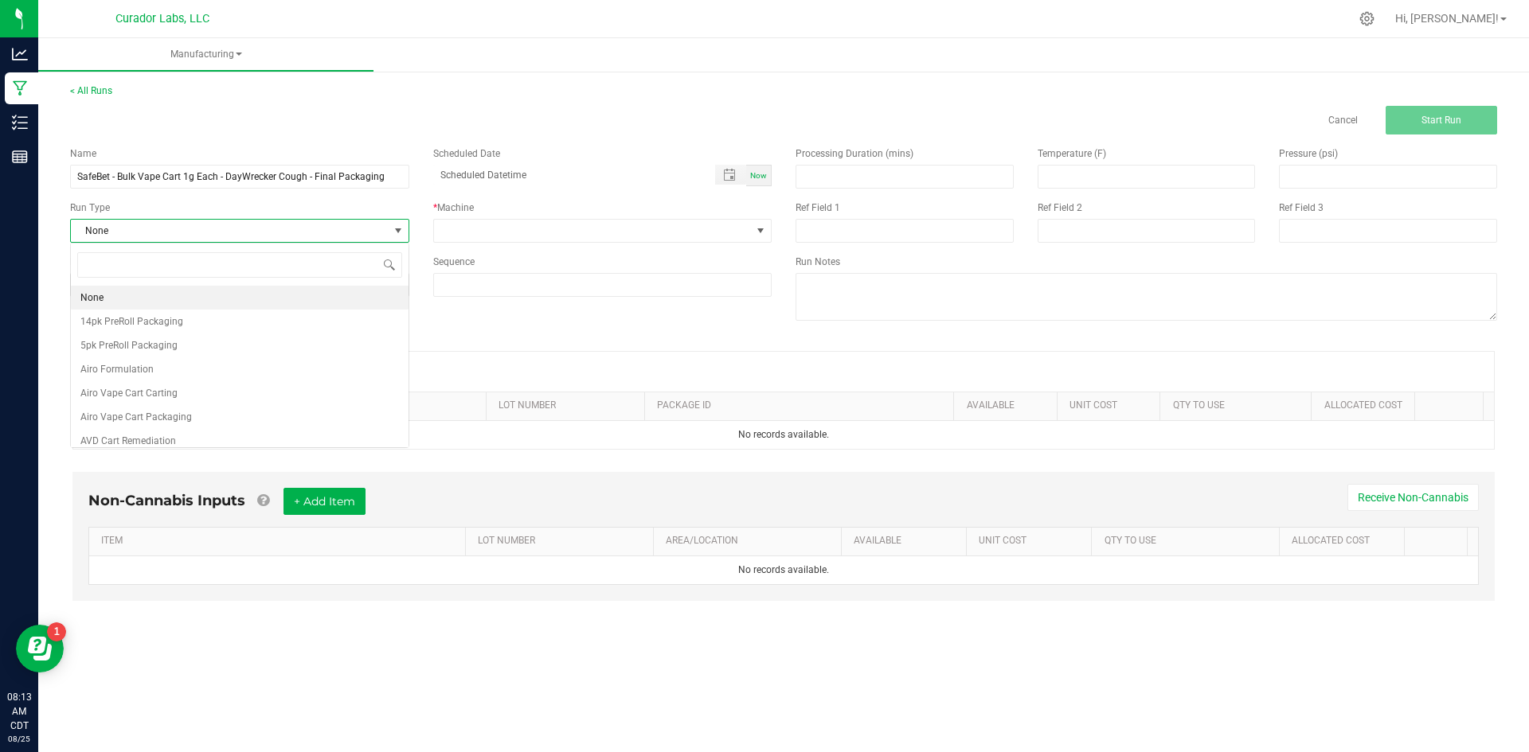
scroll to position [24, 338]
type input "safebet"
click at [190, 392] on span "SafeBet Cart 1g Packaging" at bounding box center [137, 393] width 115 height 16
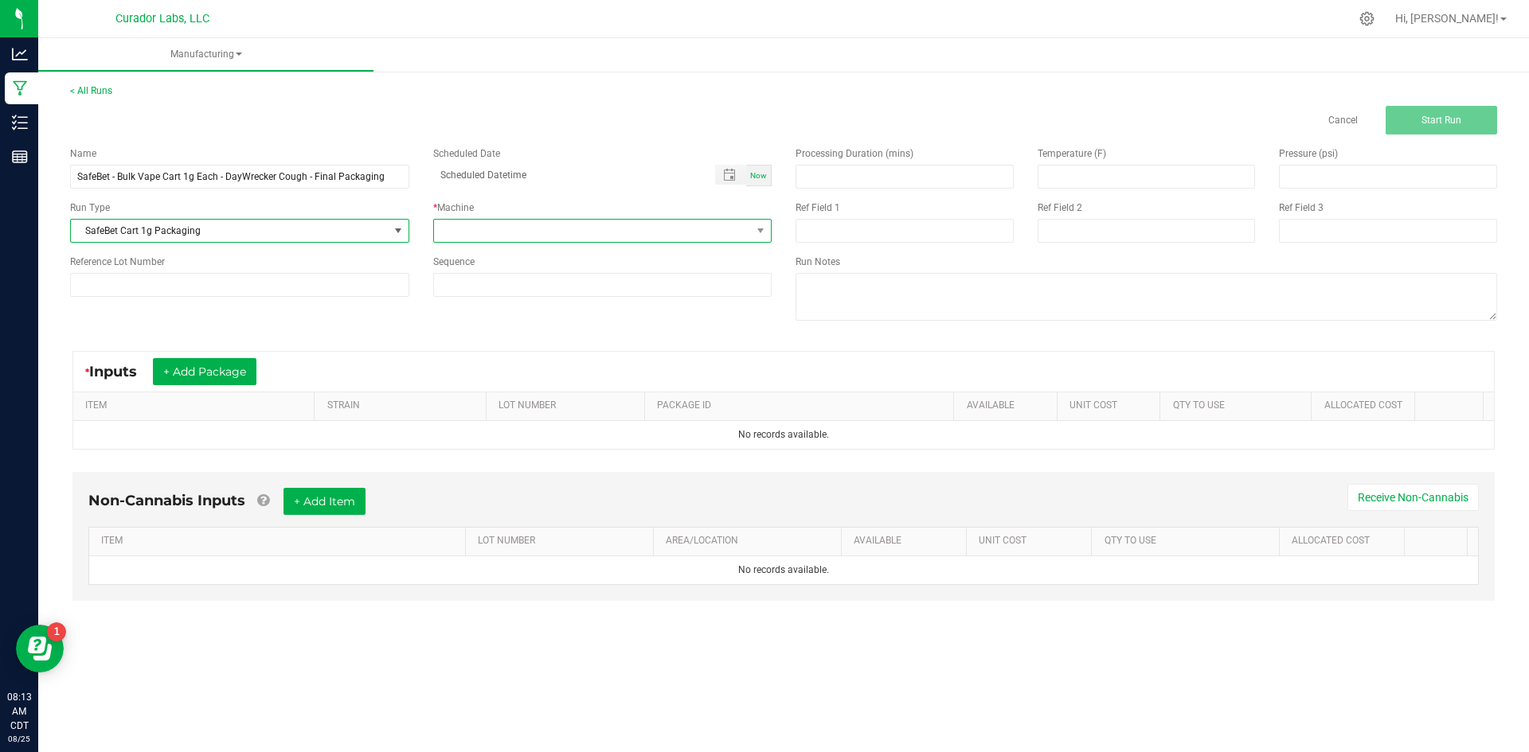
click at [507, 229] on span at bounding box center [593, 231] width 318 height 22
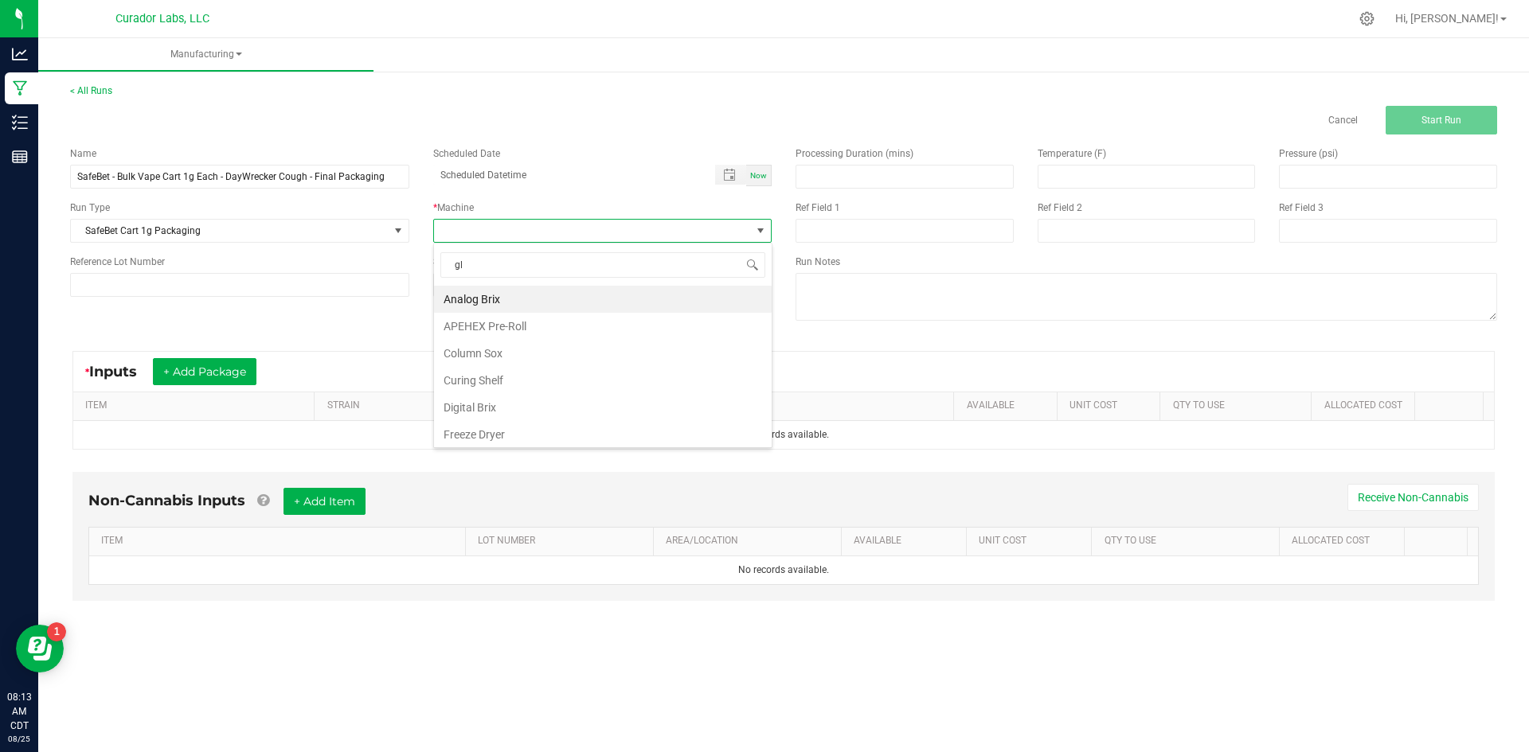
type input "glo"
click at [490, 293] on li "Gloved Hands and PPE" at bounding box center [603, 299] width 338 height 27
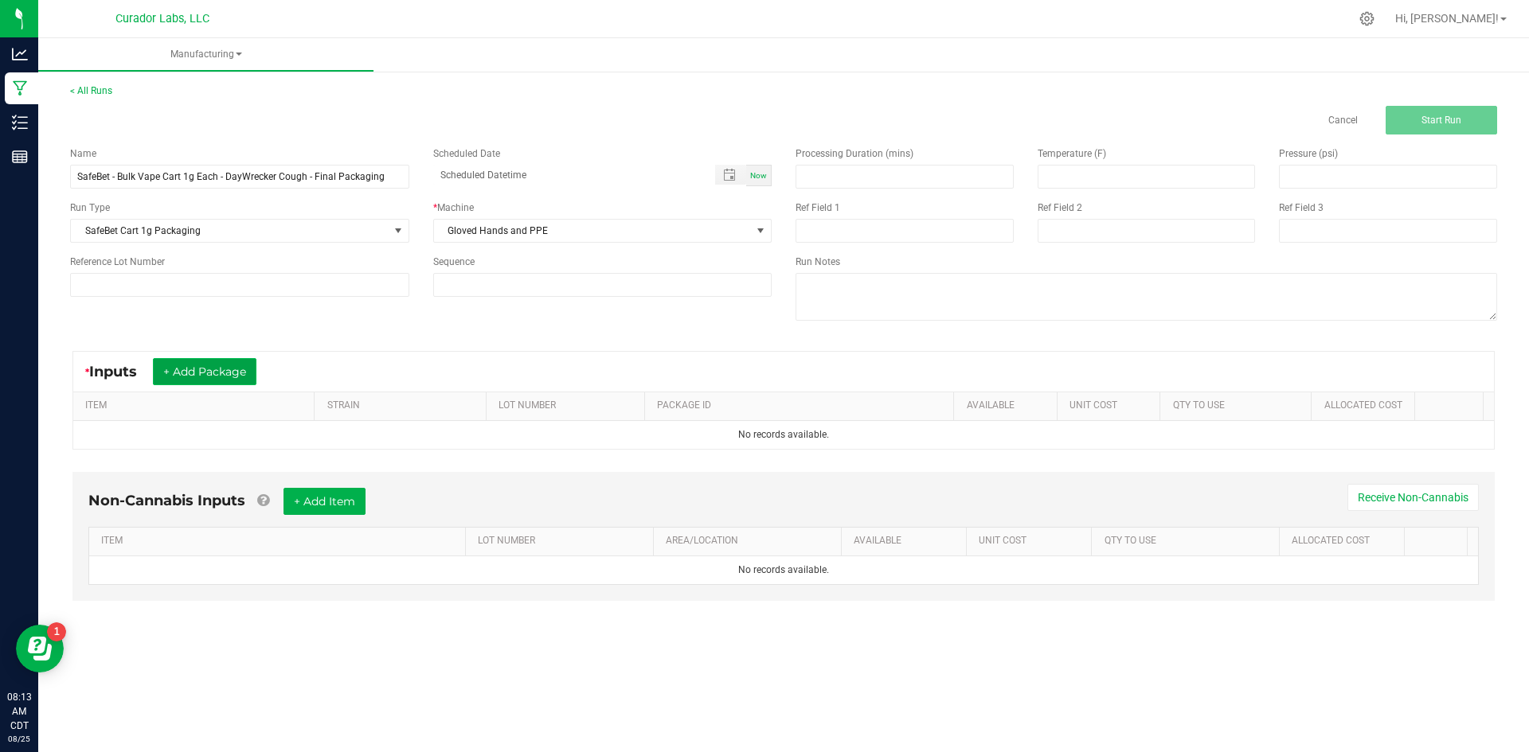
click at [218, 378] on button "+ Add Package" at bounding box center [205, 371] width 104 height 27
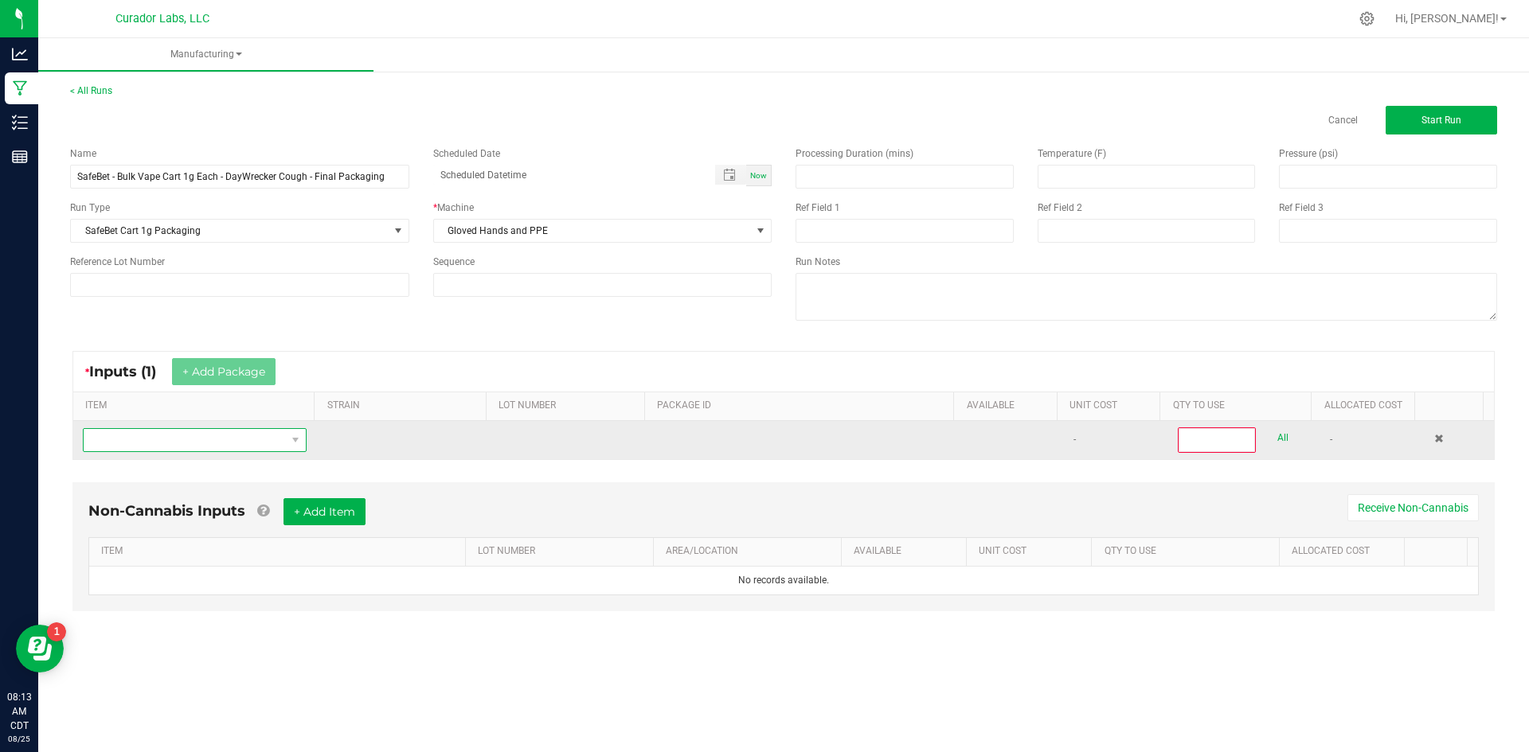
click at [205, 441] on span "NO DATA FOUND" at bounding box center [185, 440] width 202 height 22
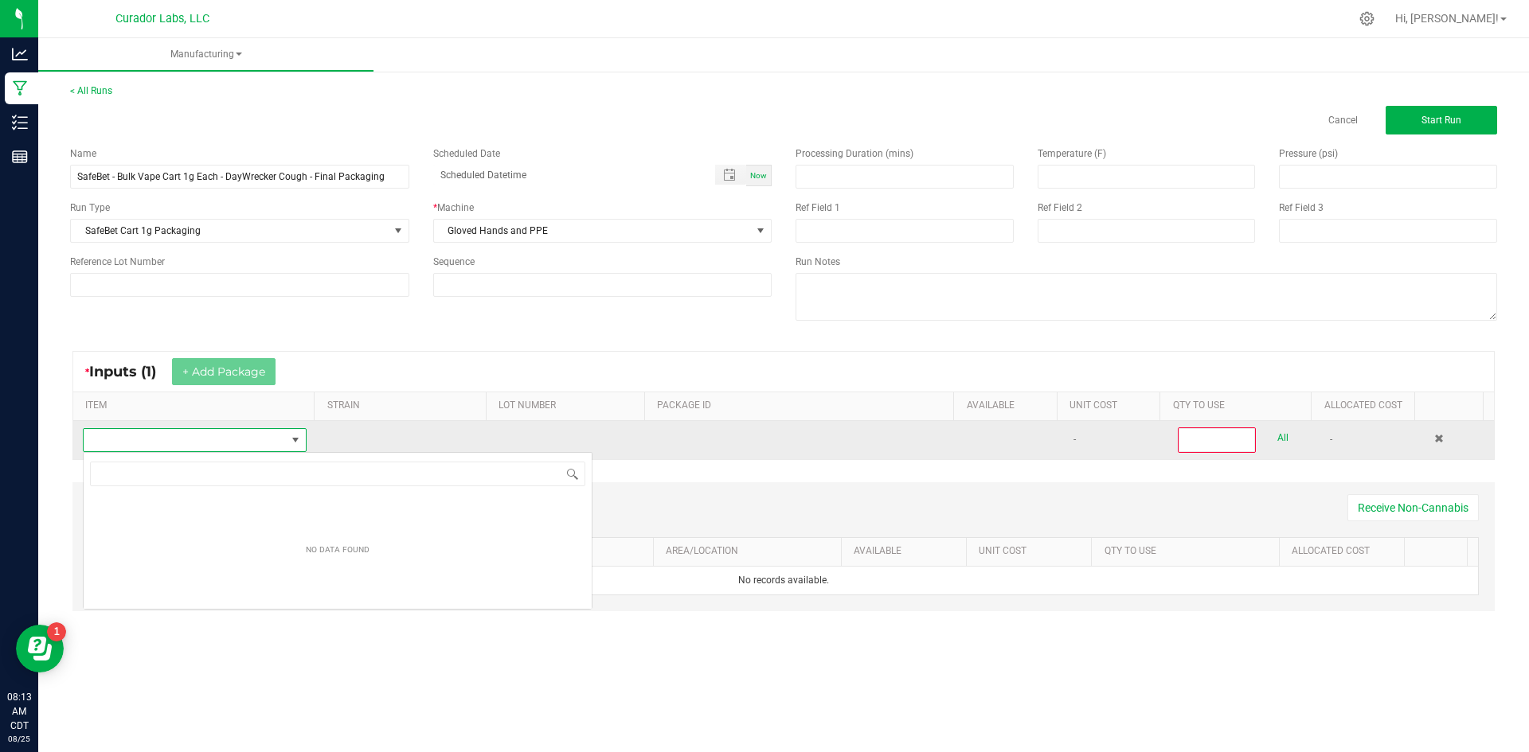
scroll to position [79593, 79396]
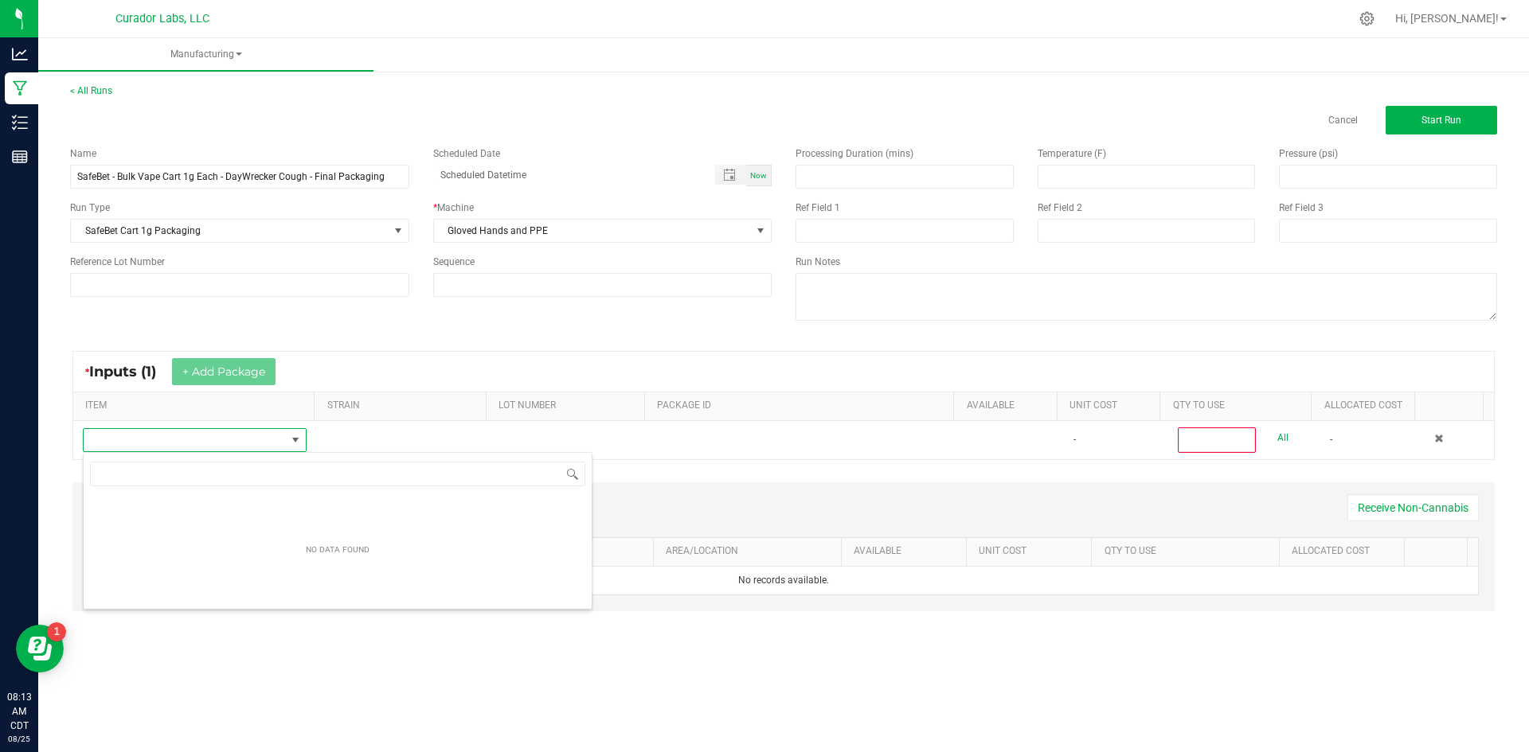
type input "SafeBet - Bulk Vape Cart 1g Each - DayWrecker Cough"
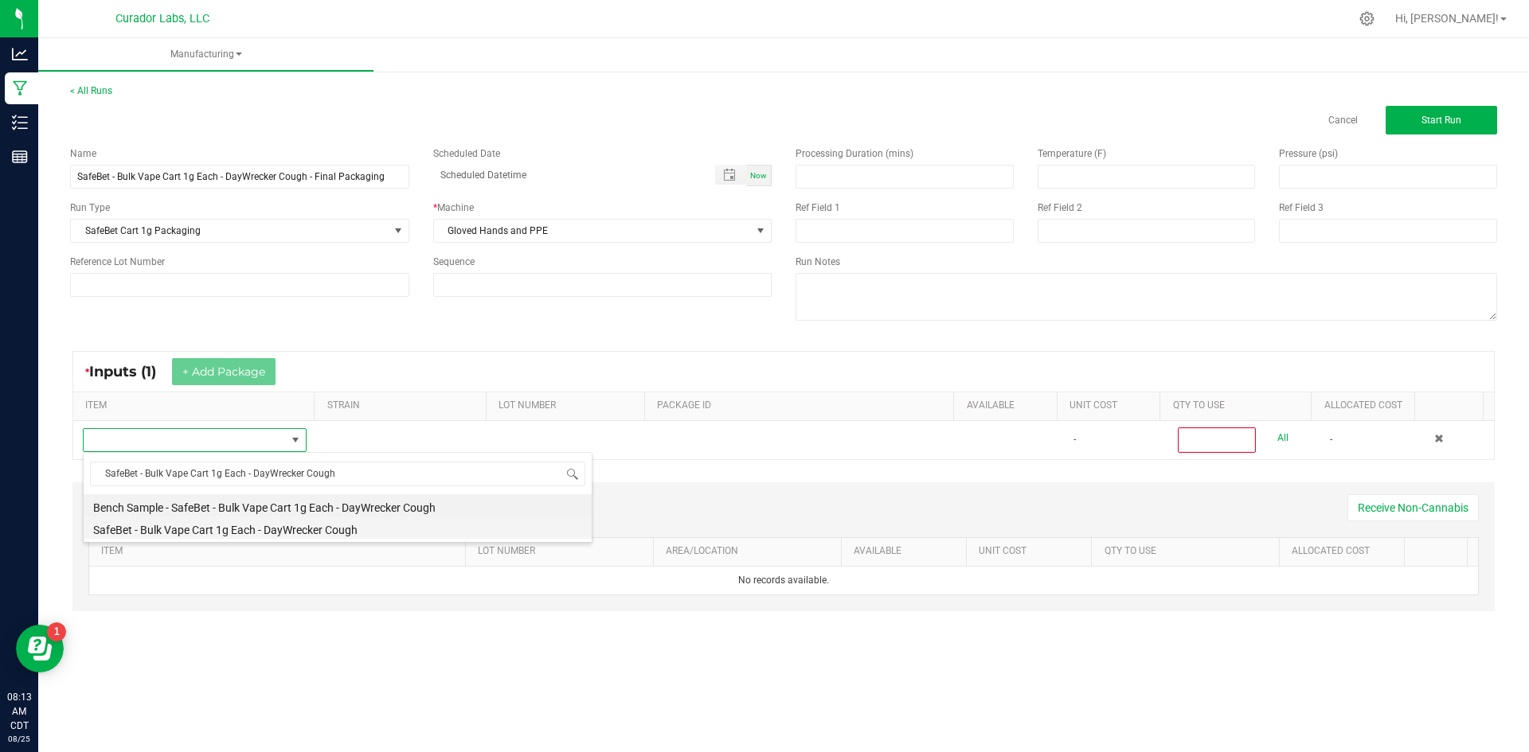
click at [217, 533] on li "SafeBet - Bulk Vape Cart 1g Each - DayWrecker Cough" at bounding box center [338, 528] width 508 height 22
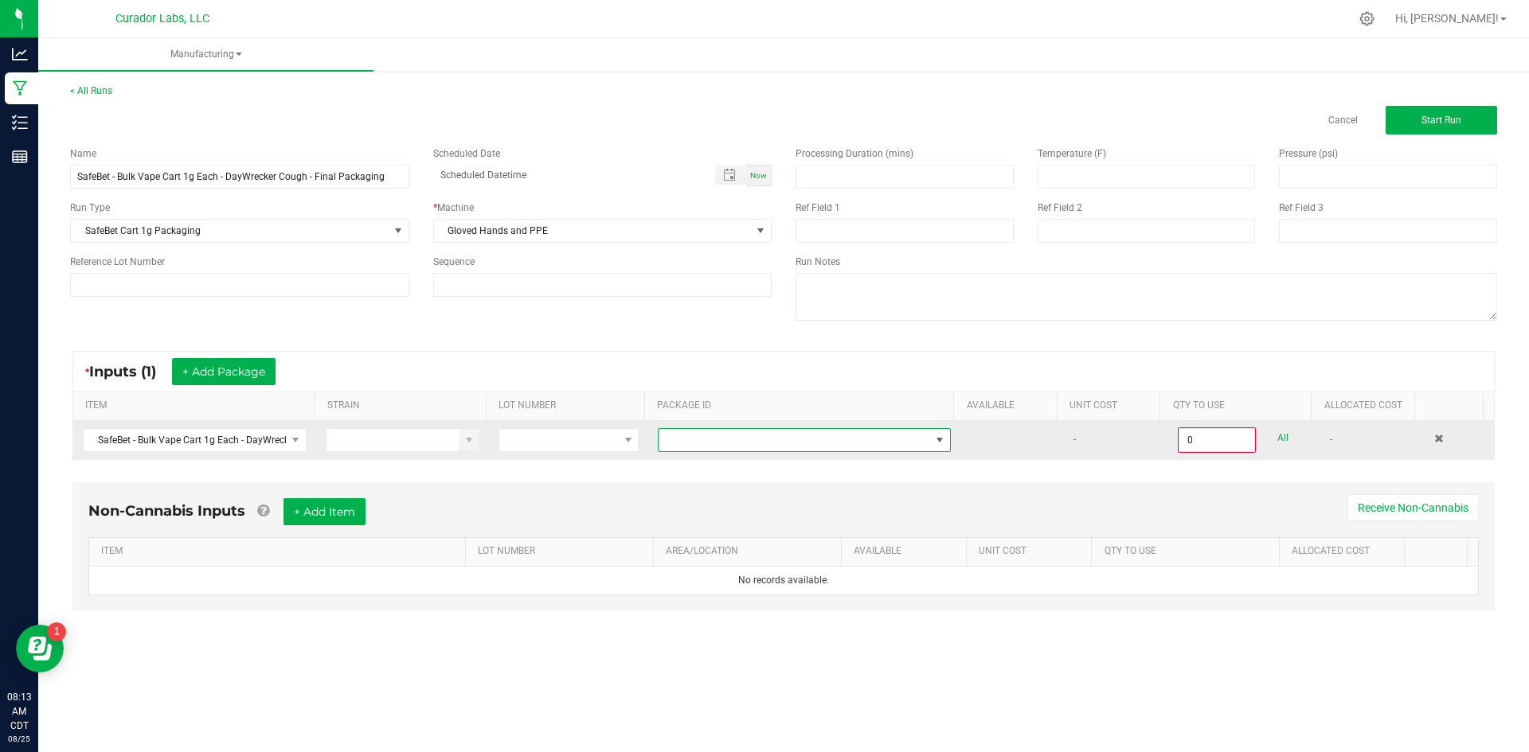
click at [756, 432] on span at bounding box center [793, 440] width 271 height 22
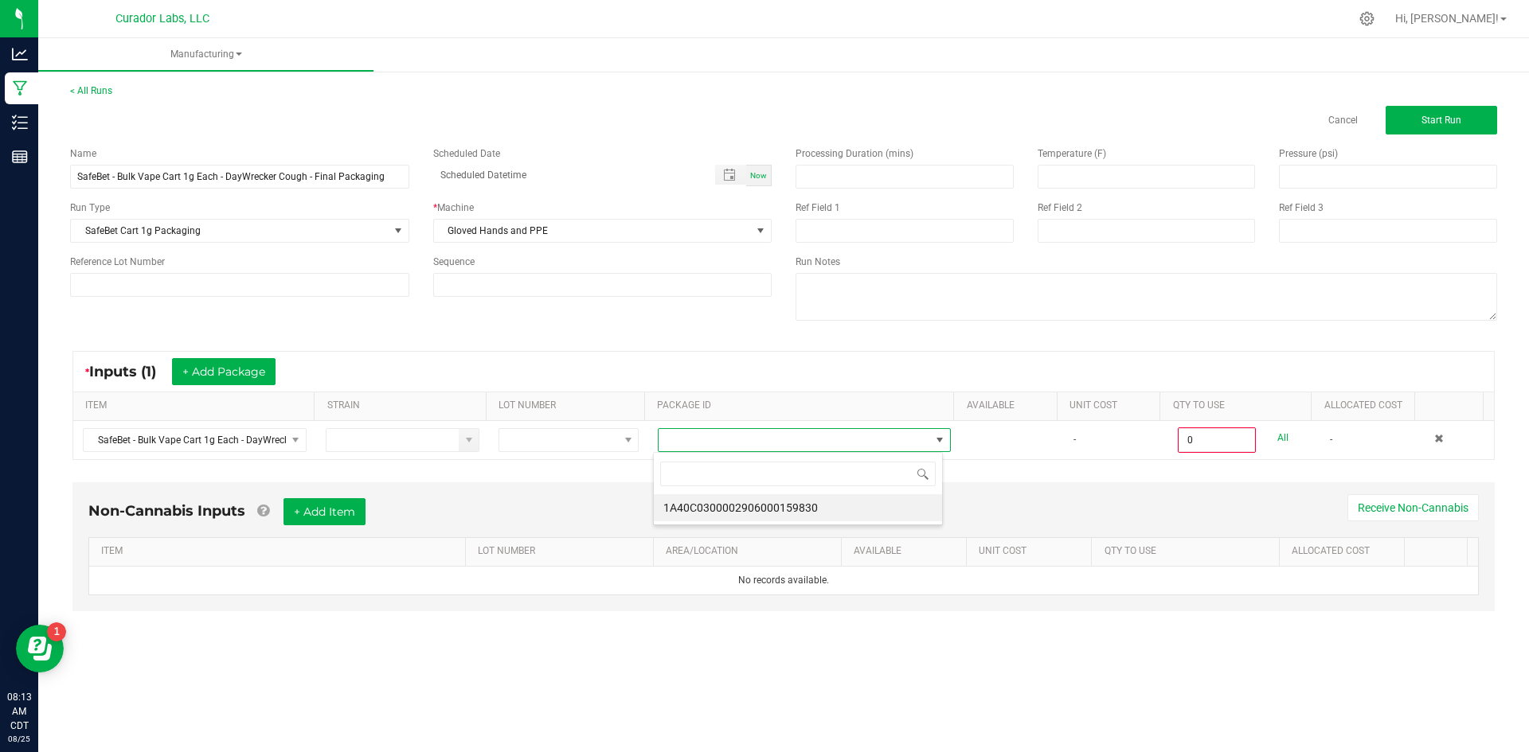
scroll to position [24, 291]
drag, startPoint x: 783, startPoint y: 500, endPoint x: 792, endPoint y: 491, distance: 12.4
click at [784, 498] on li "1A40C0300002906000159830" at bounding box center [798, 507] width 288 height 27
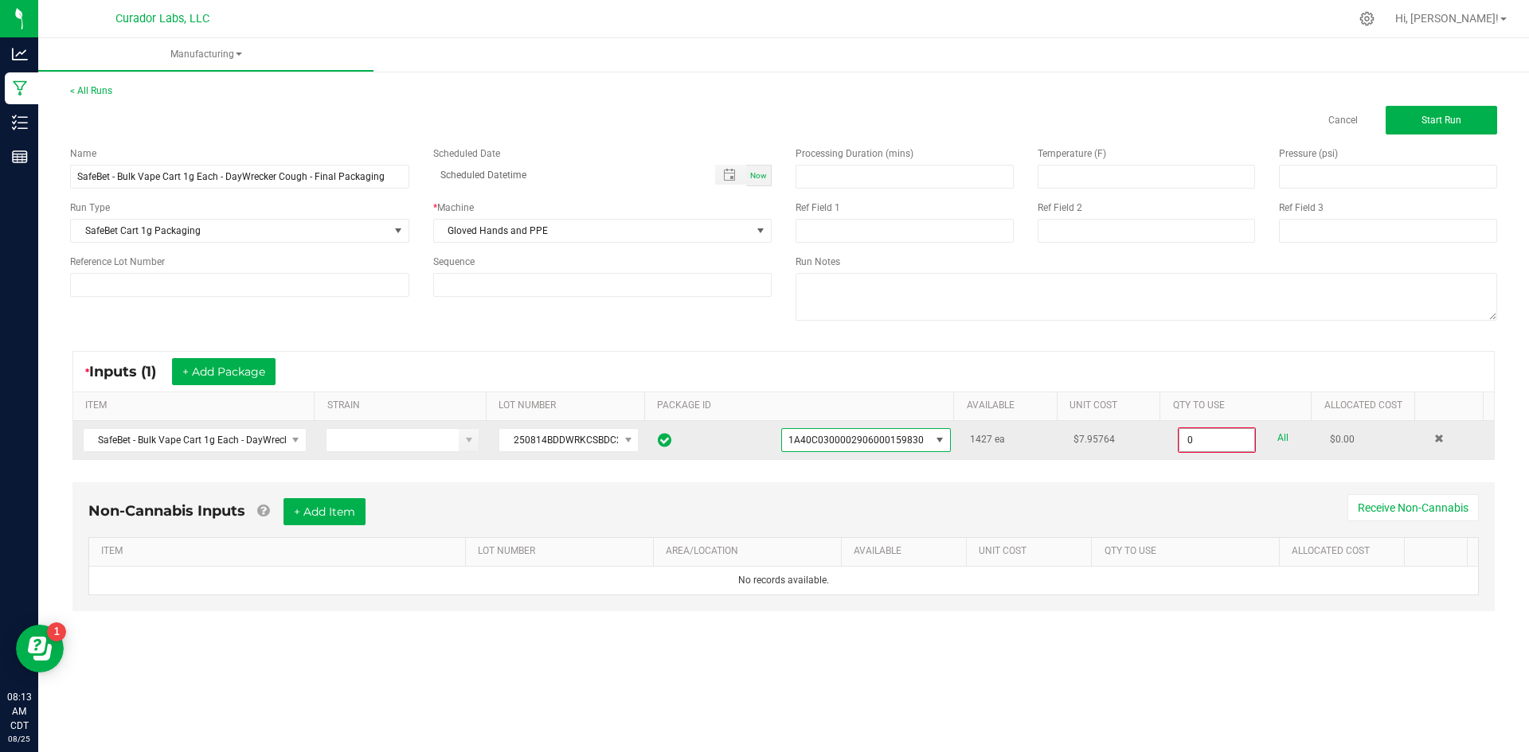
click at [1222, 443] on input "0" at bounding box center [1216, 440] width 75 height 22
click at [1277, 439] on link "All" at bounding box center [1282, 438] width 11 height 21
type input "1427 ea"
click at [342, 510] on button "+ Add Item" at bounding box center [324, 510] width 82 height 27
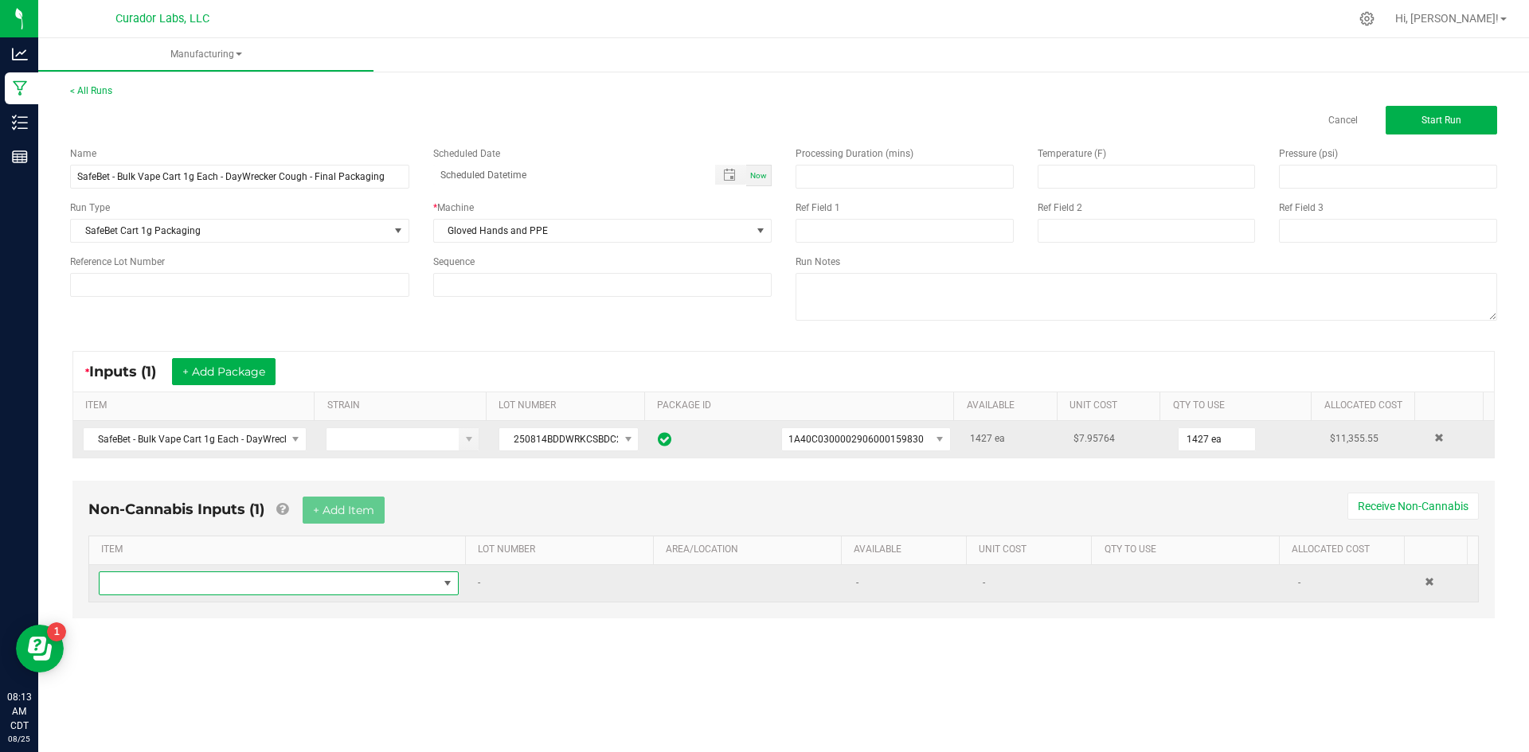
click at [256, 587] on span "NO DATA FOUND" at bounding box center [269, 583] width 338 height 22
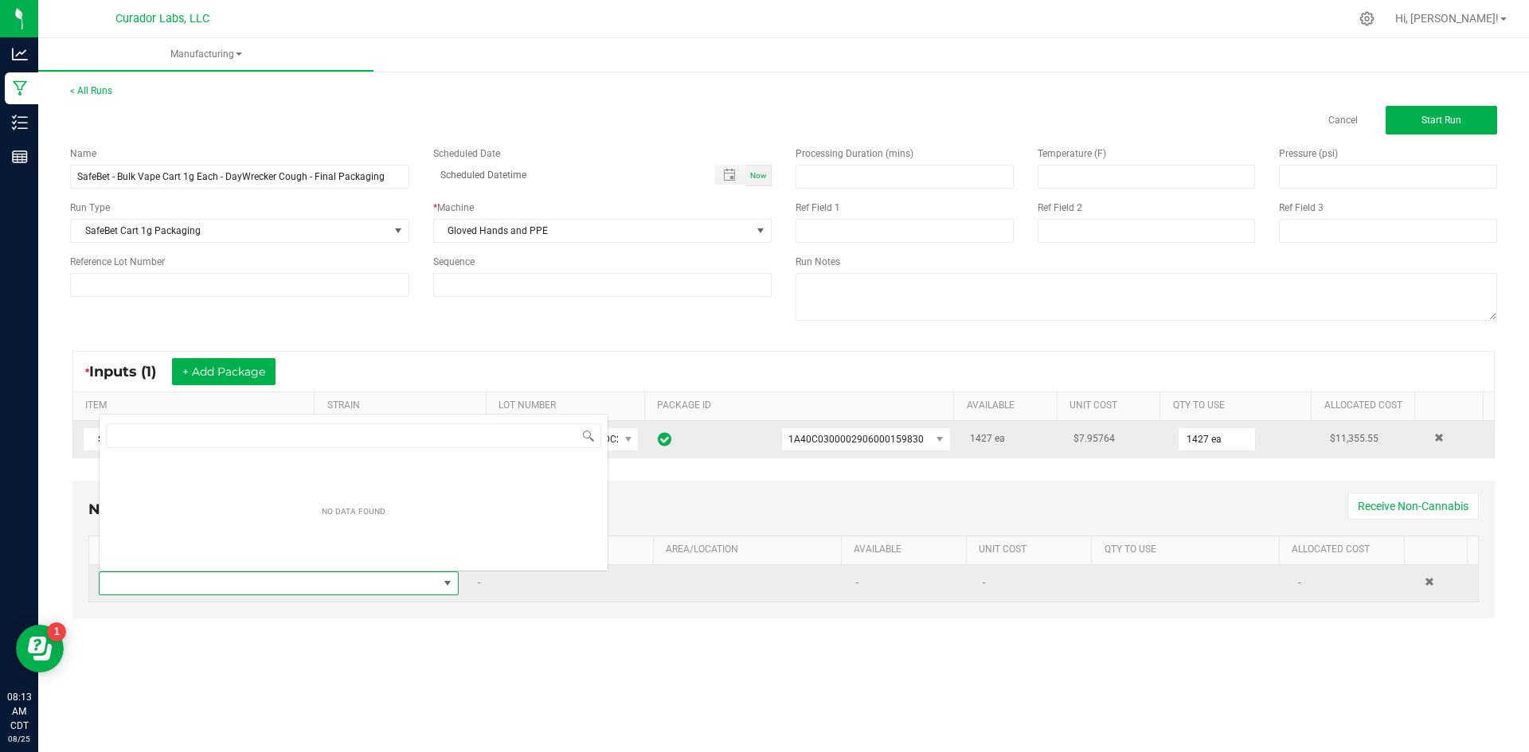
scroll to position [24, 353]
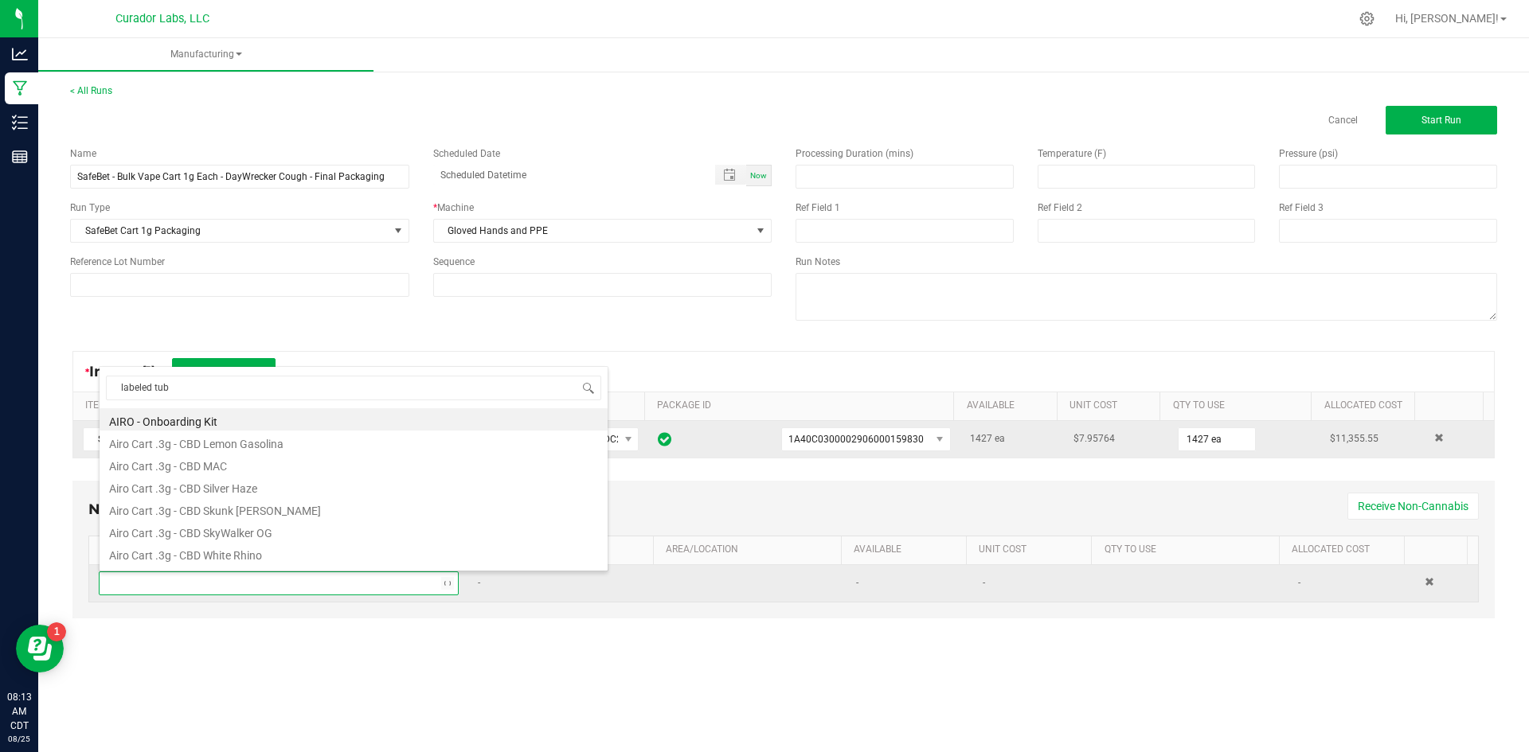
type input "labeled tube"
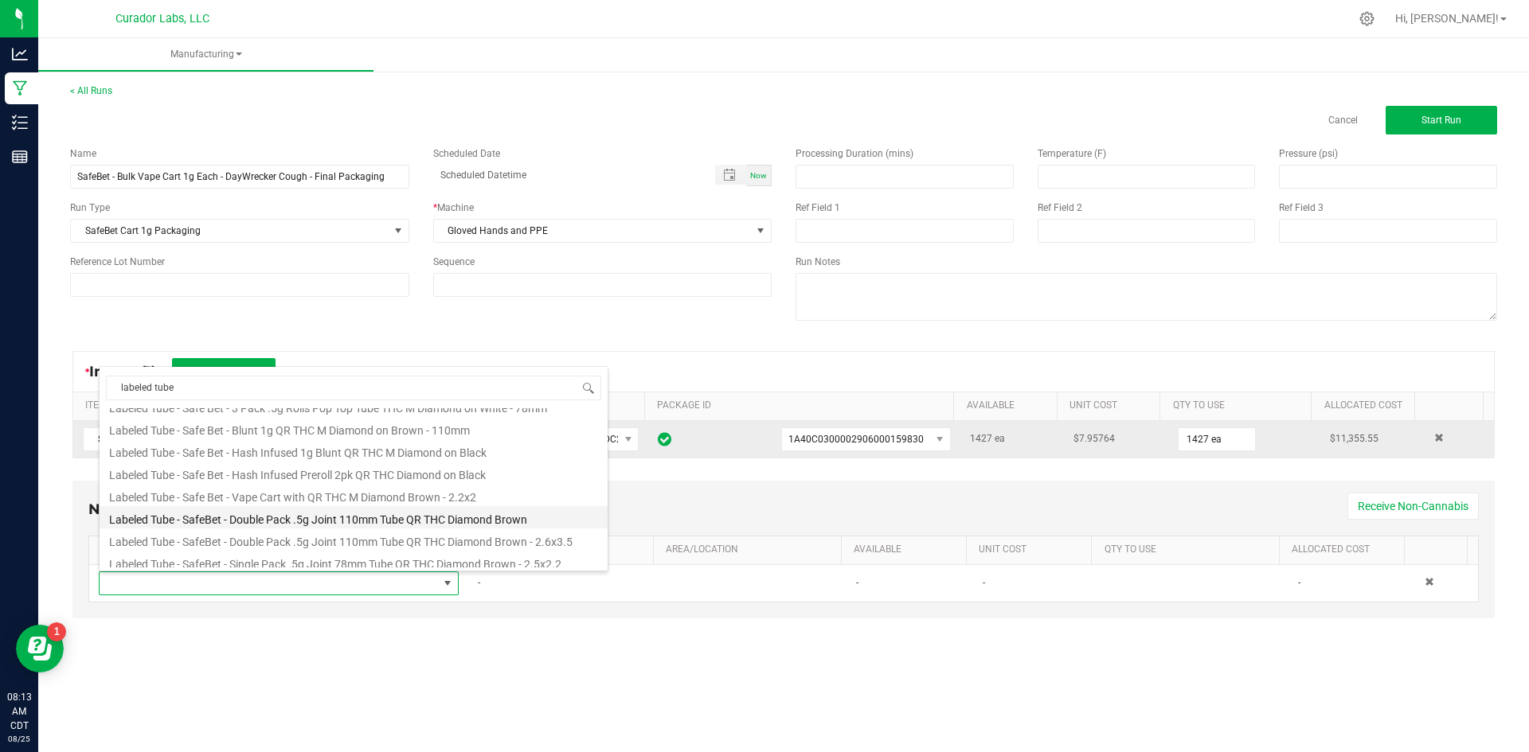
scroll to position [239, 0]
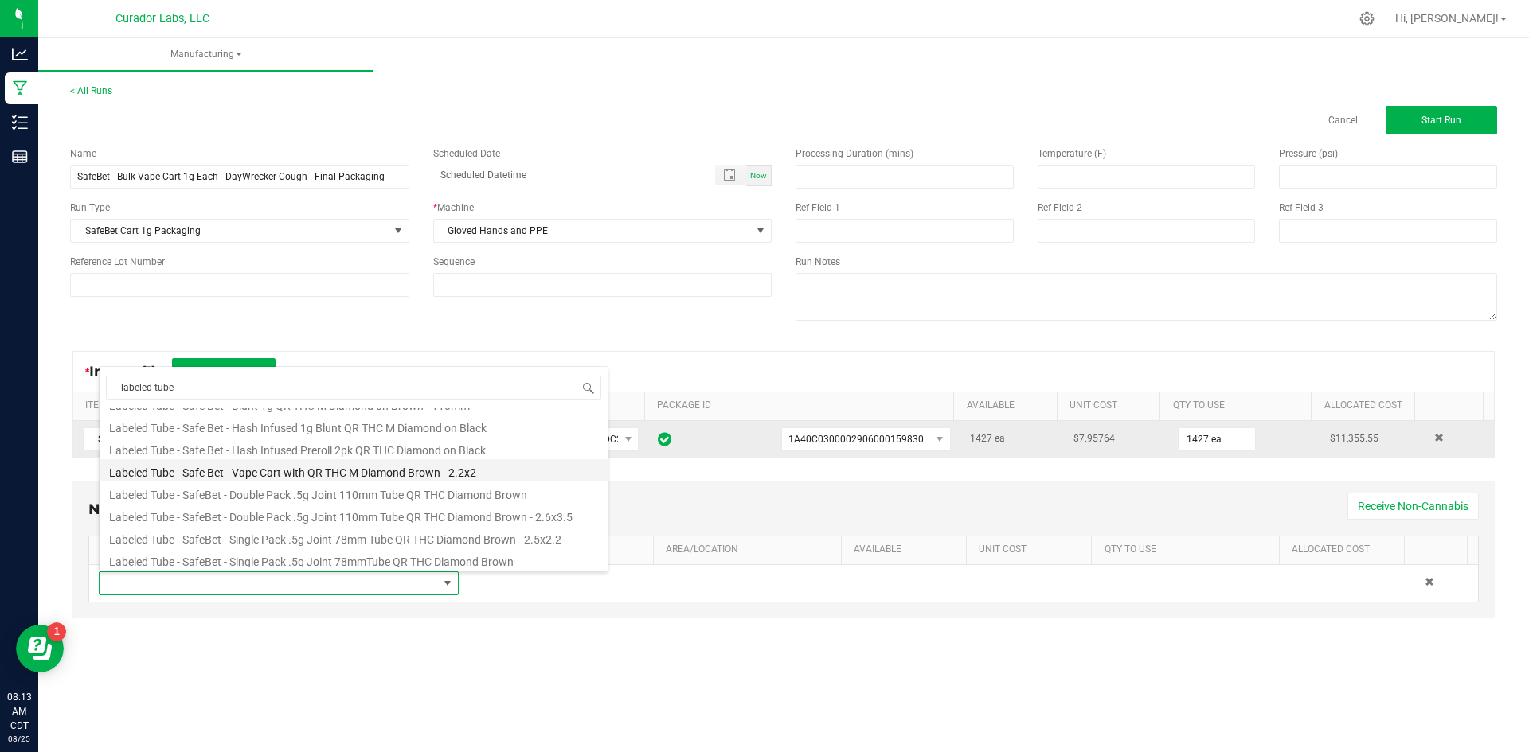
click at [429, 471] on li "Labeled Tube - Safe Bet - Vape Cart with QR THC M Diamond Brown - 2.2x2" at bounding box center [354, 470] width 508 height 22
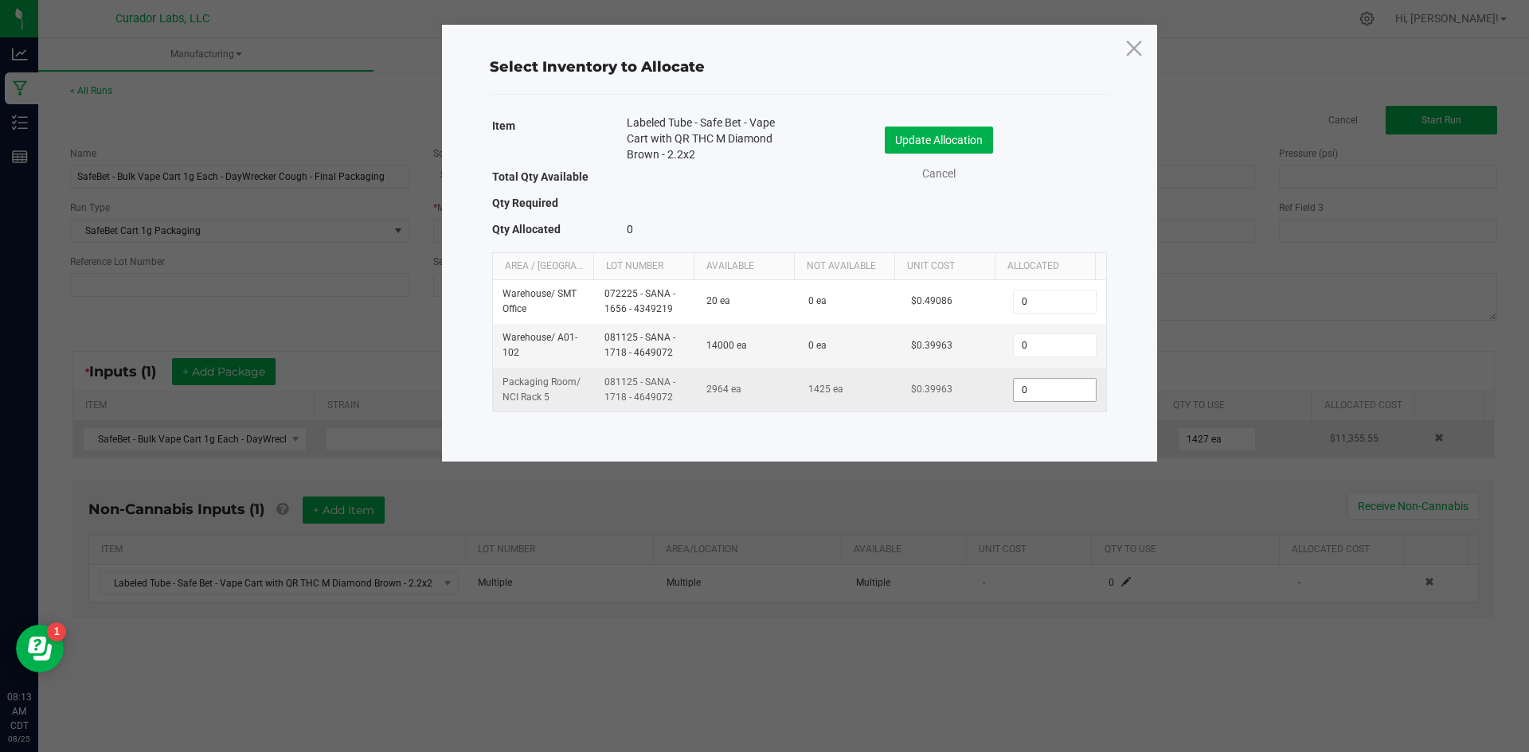
click at [1058, 381] on input "0" at bounding box center [1054, 390] width 81 height 22
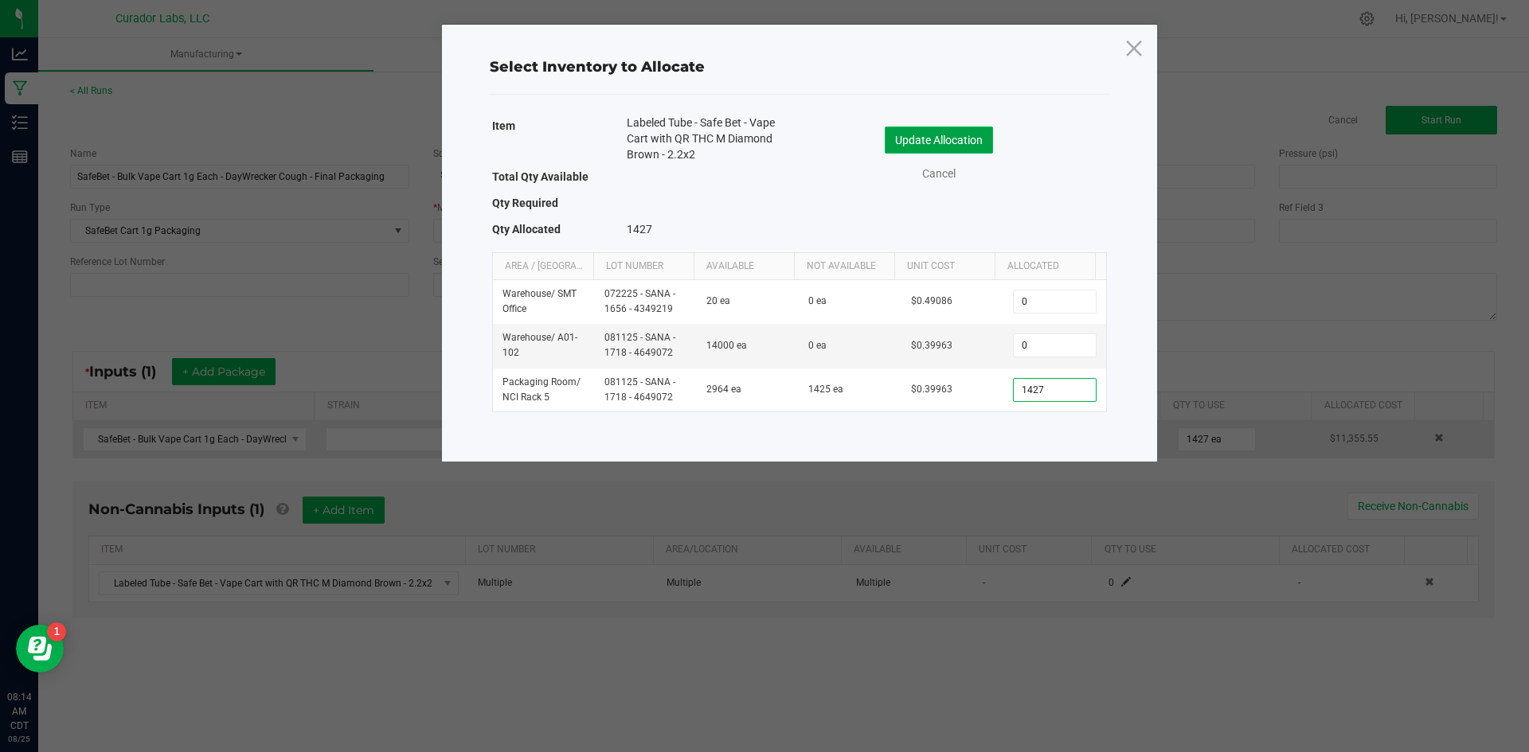
type input "1,427"
click at [941, 139] on button "Update Allocation" at bounding box center [939, 140] width 108 height 27
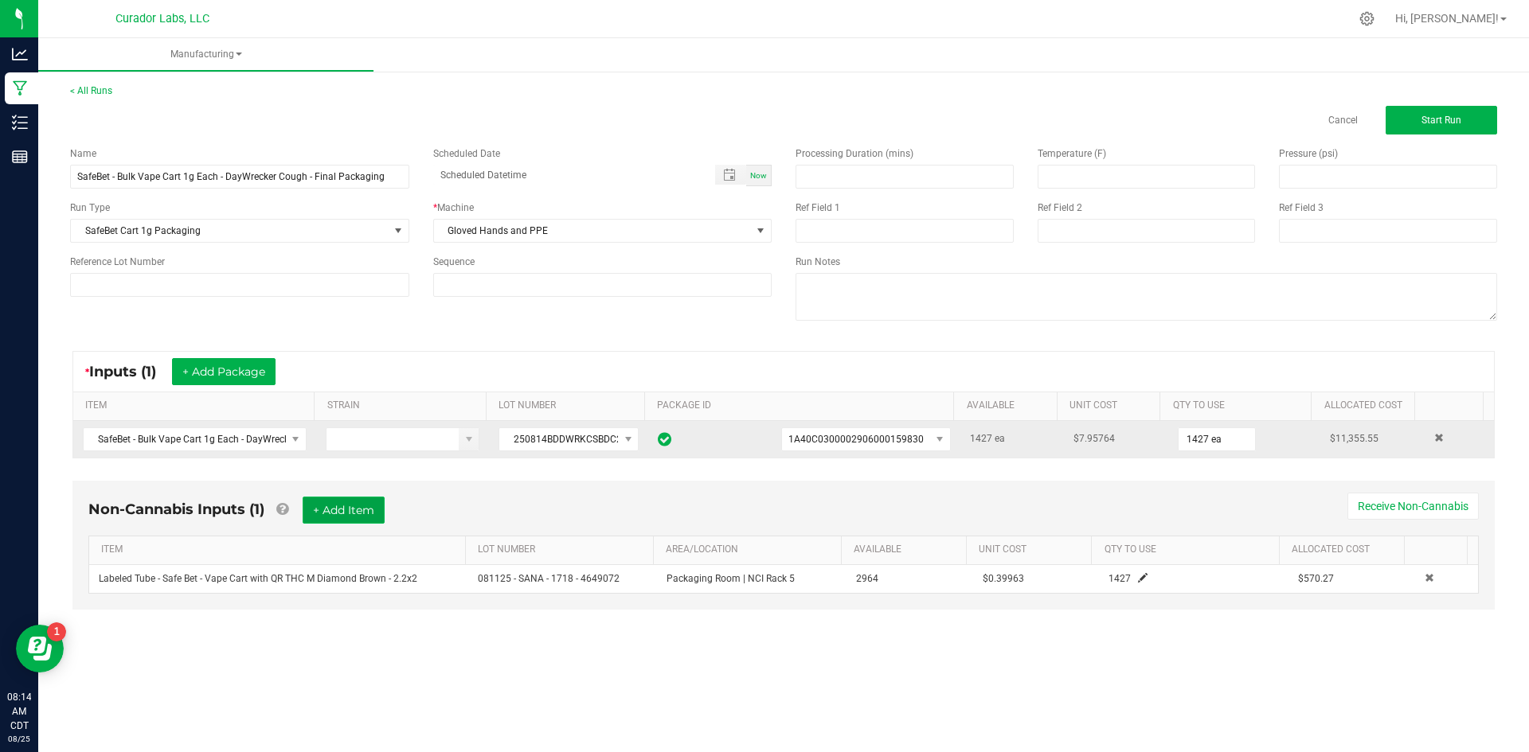
drag, startPoint x: 353, startPoint y: 518, endPoint x: 341, endPoint y: 521, distance: 12.4
click at [342, 521] on button "+ Add Item" at bounding box center [344, 510] width 82 height 27
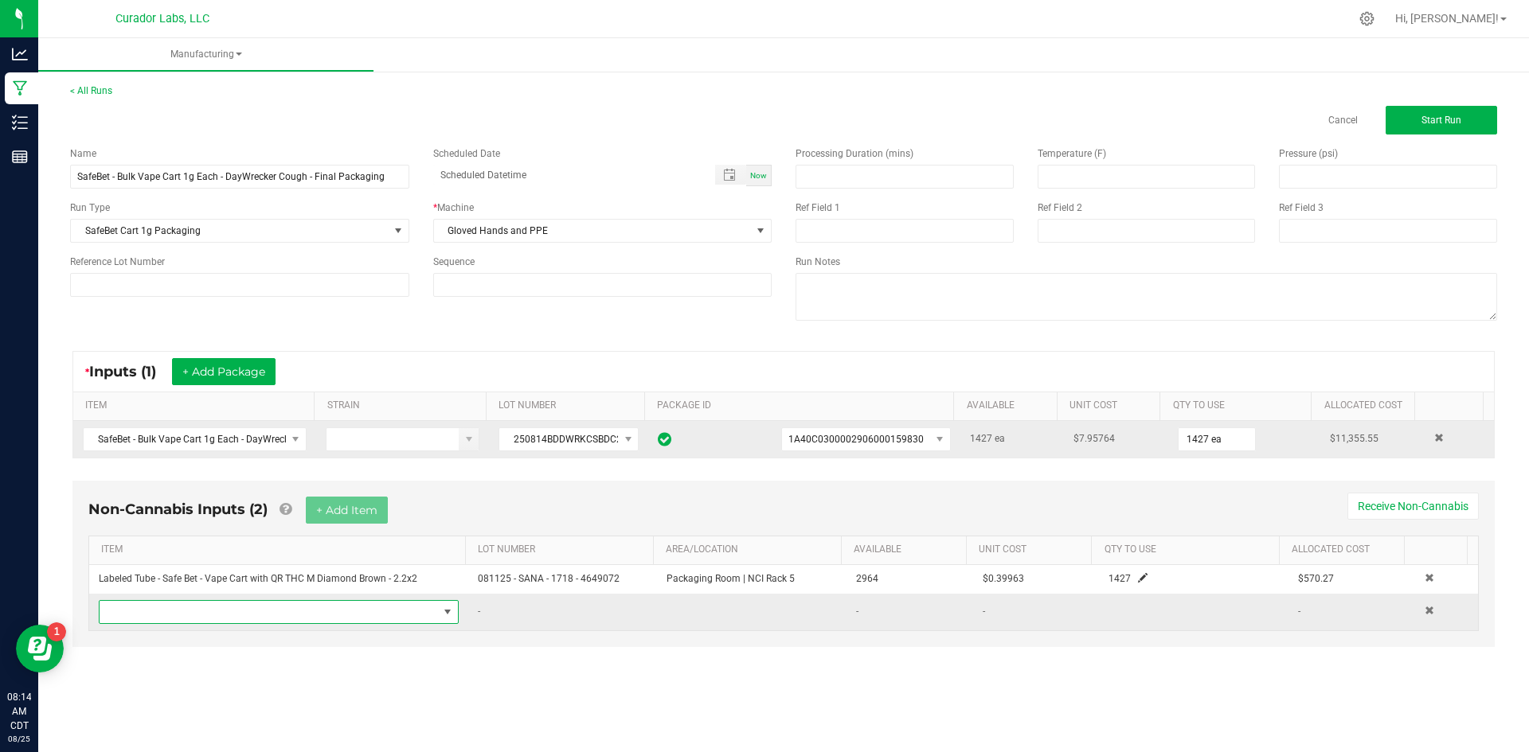
click at [289, 615] on span "NO DATA FOUND" at bounding box center [269, 612] width 338 height 22
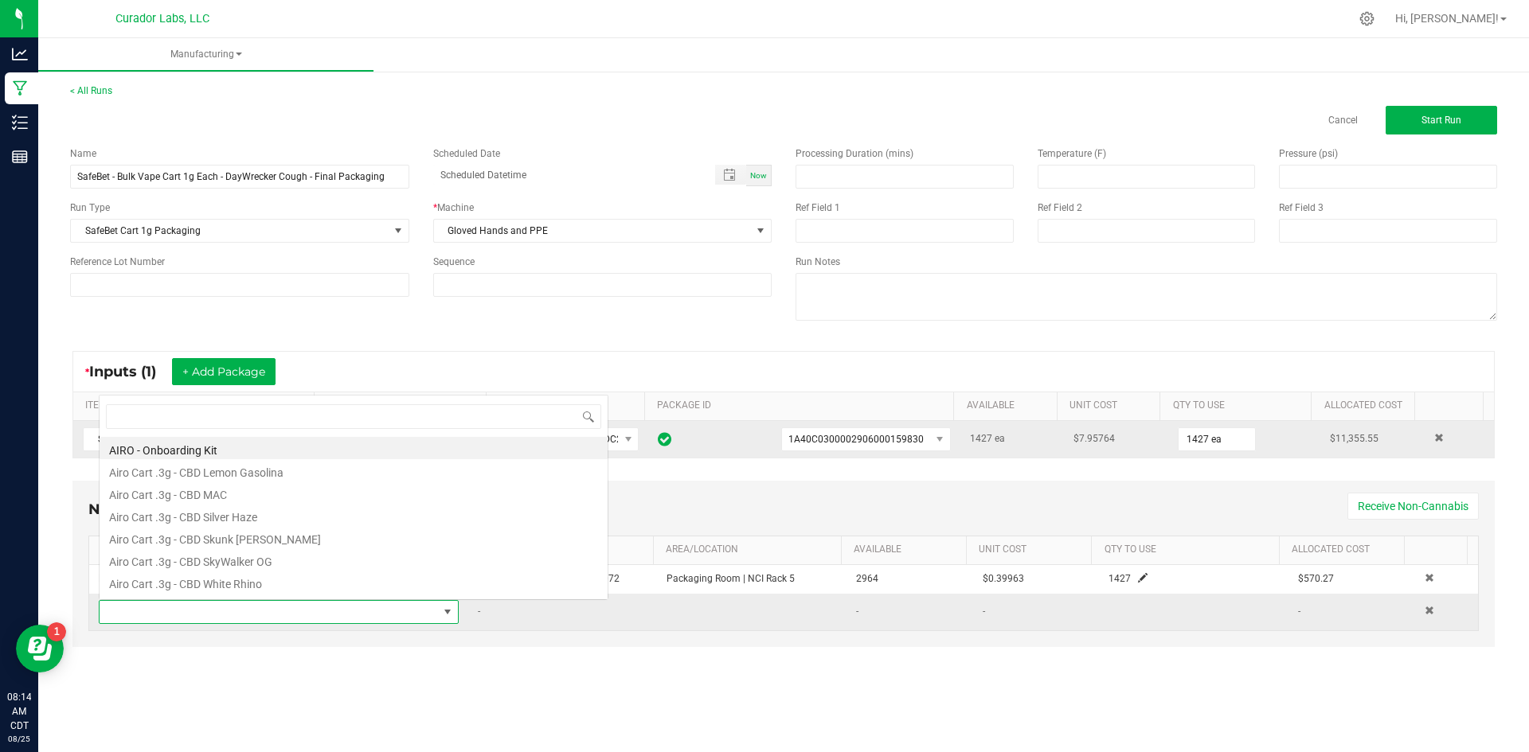
scroll to position [24, 353]
type input "case box"
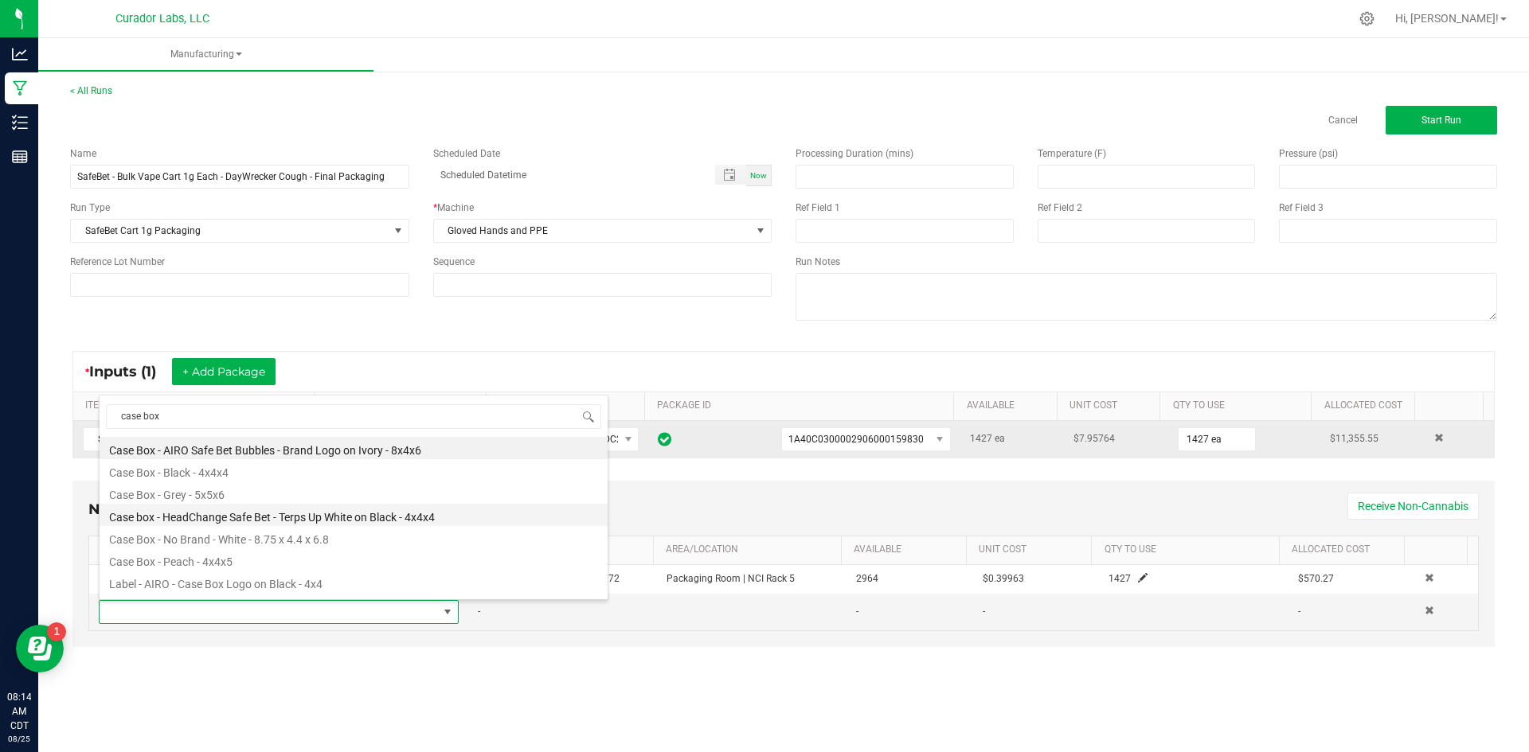
click at [317, 518] on li "Case box - HeadChange Safe Bet - Terps Up White on Black - 4x4x4" at bounding box center [354, 515] width 508 height 22
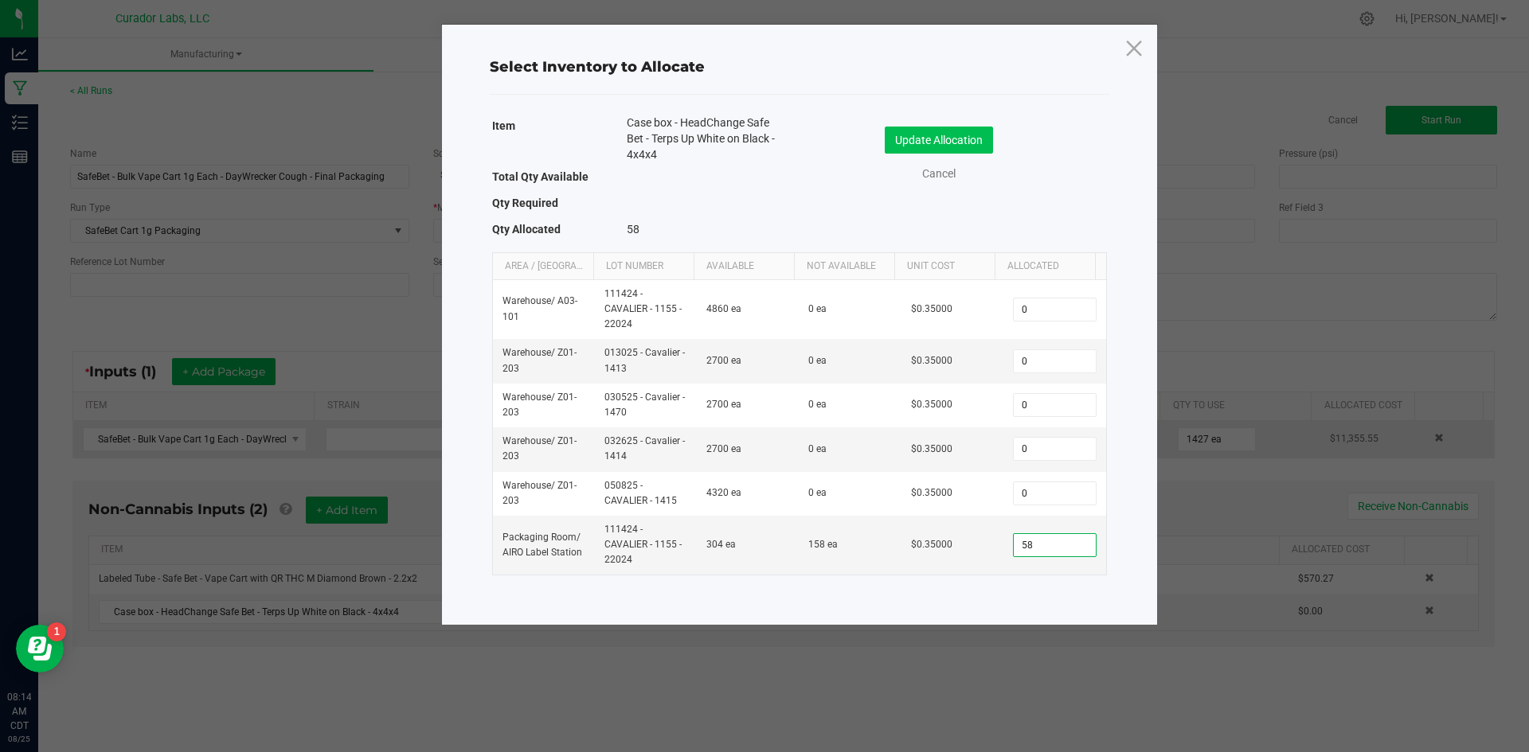
type input "58"
click at [964, 137] on button "Update Allocation" at bounding box center [939, 140] width 108 height 27
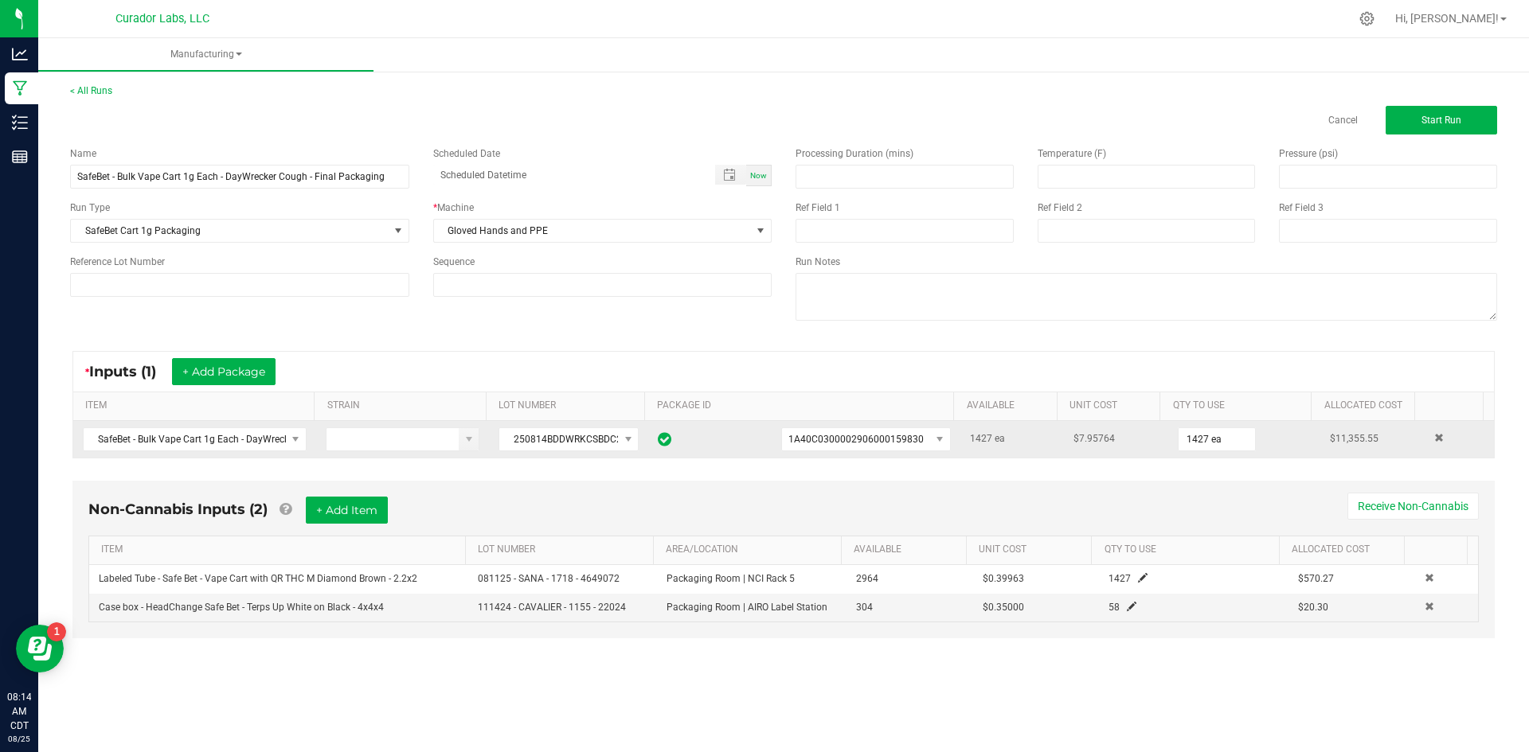
click at [341, 525] on div "Non-Cannabis Inputs (2) + Add Item Receive Non-Cannabis" at bounding box center [783, 516] width 1390 height 39
click at [341, 522] on button "+ Add Item" at bounding box center [347, 510] width 82 height 27
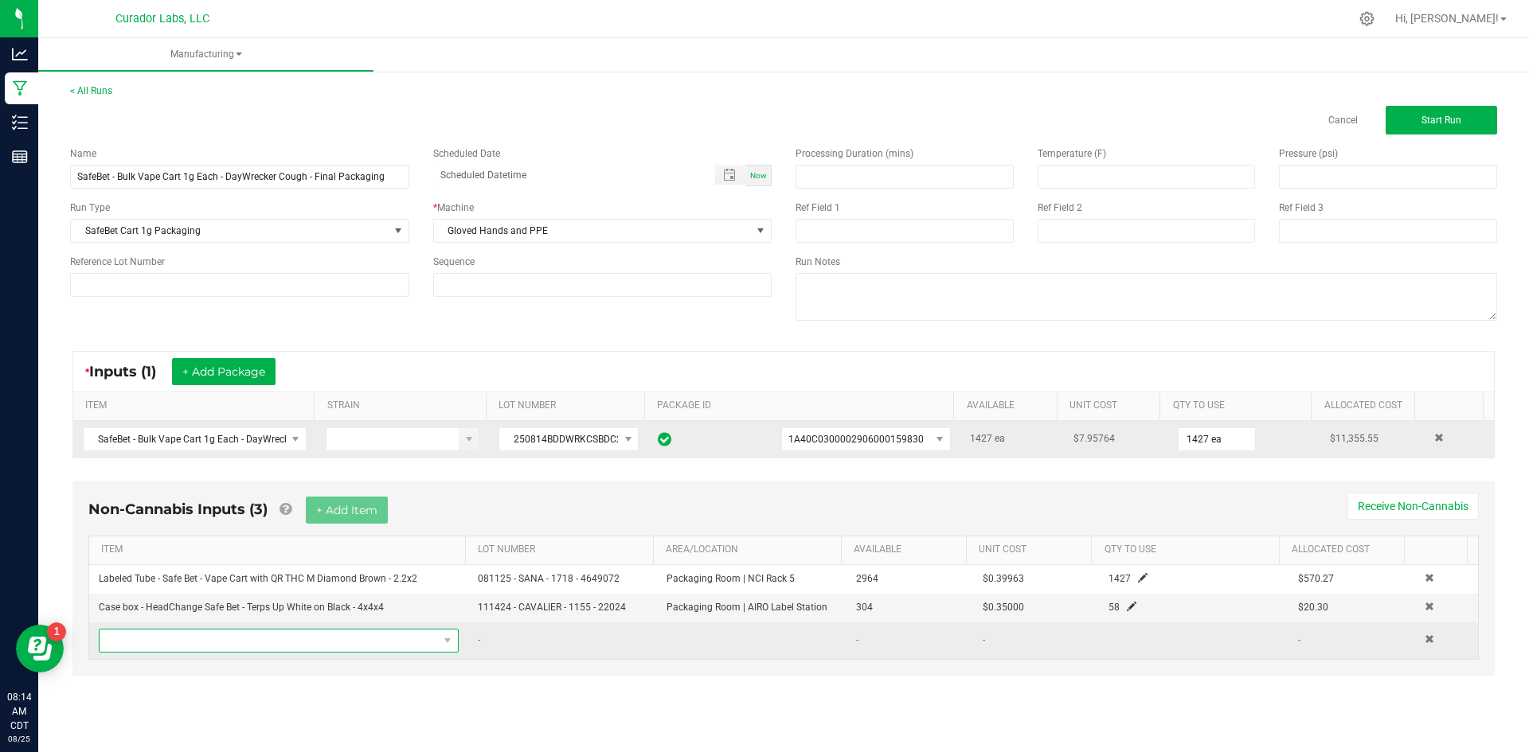
click at [271, 646] on span "NO DATA FOUND" at bounding box center [269, 641] width 338 height 22
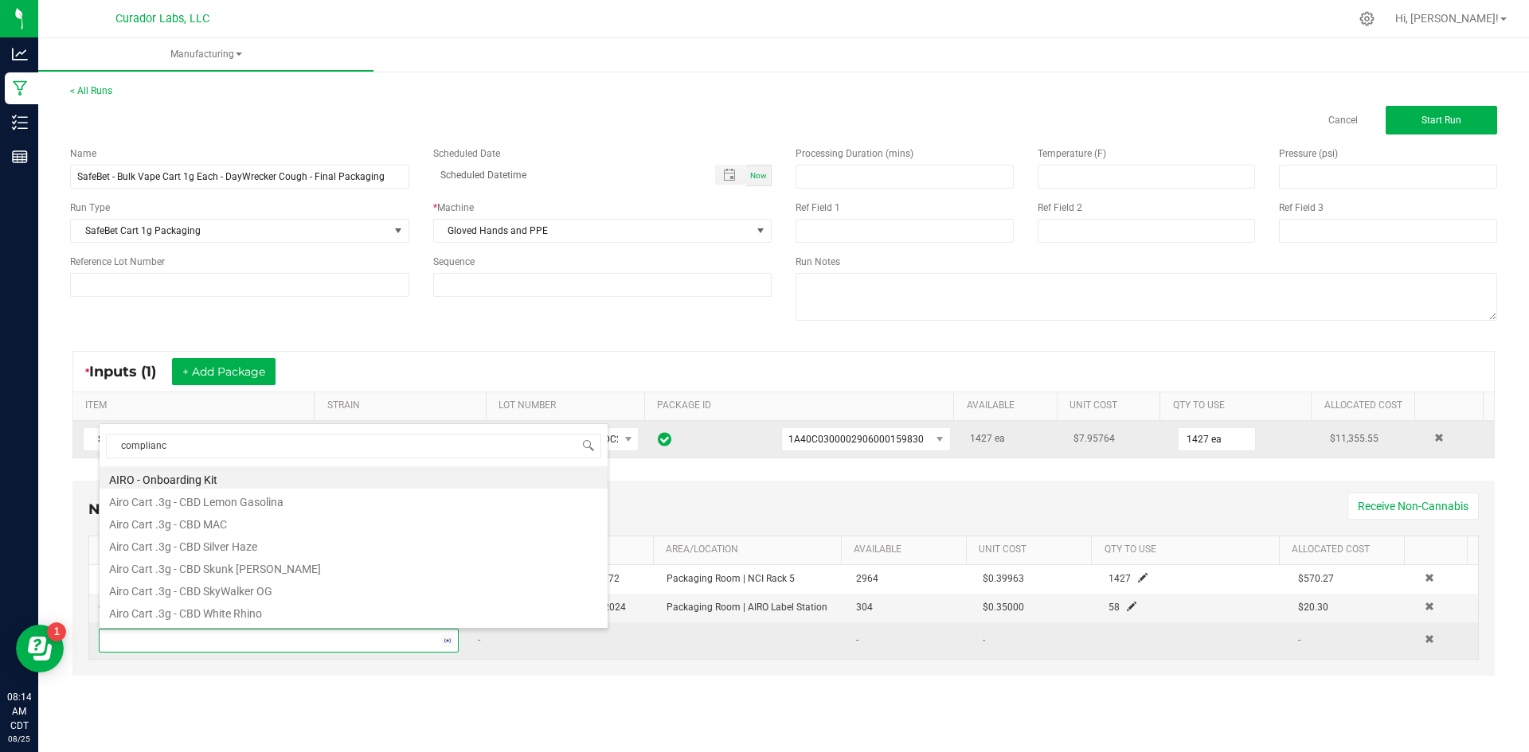
type input "compliance"
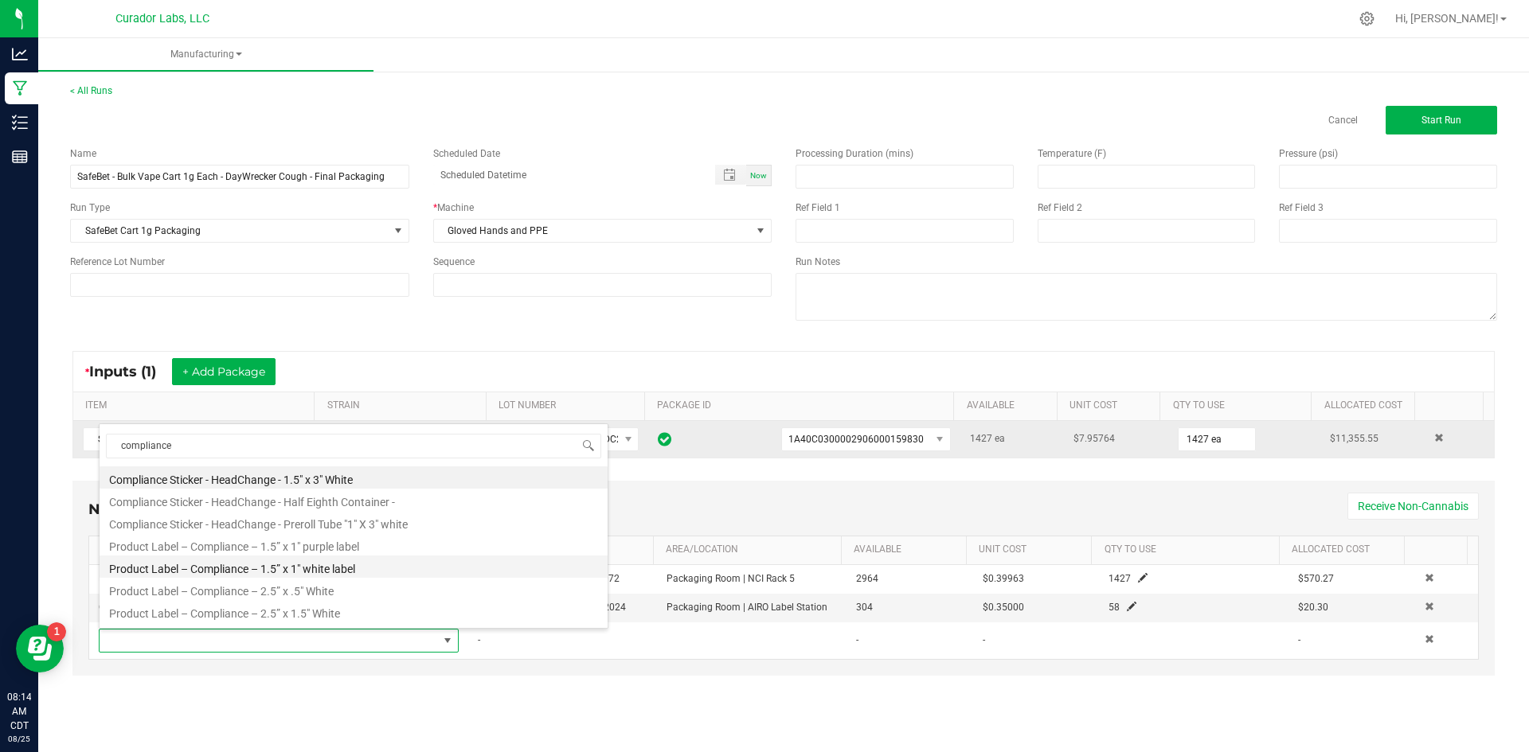
click at [348, 571] on li "Product Label – Compliance – 1.5” x 1" white label" at bounding box center [354, 567] width 508 height 22
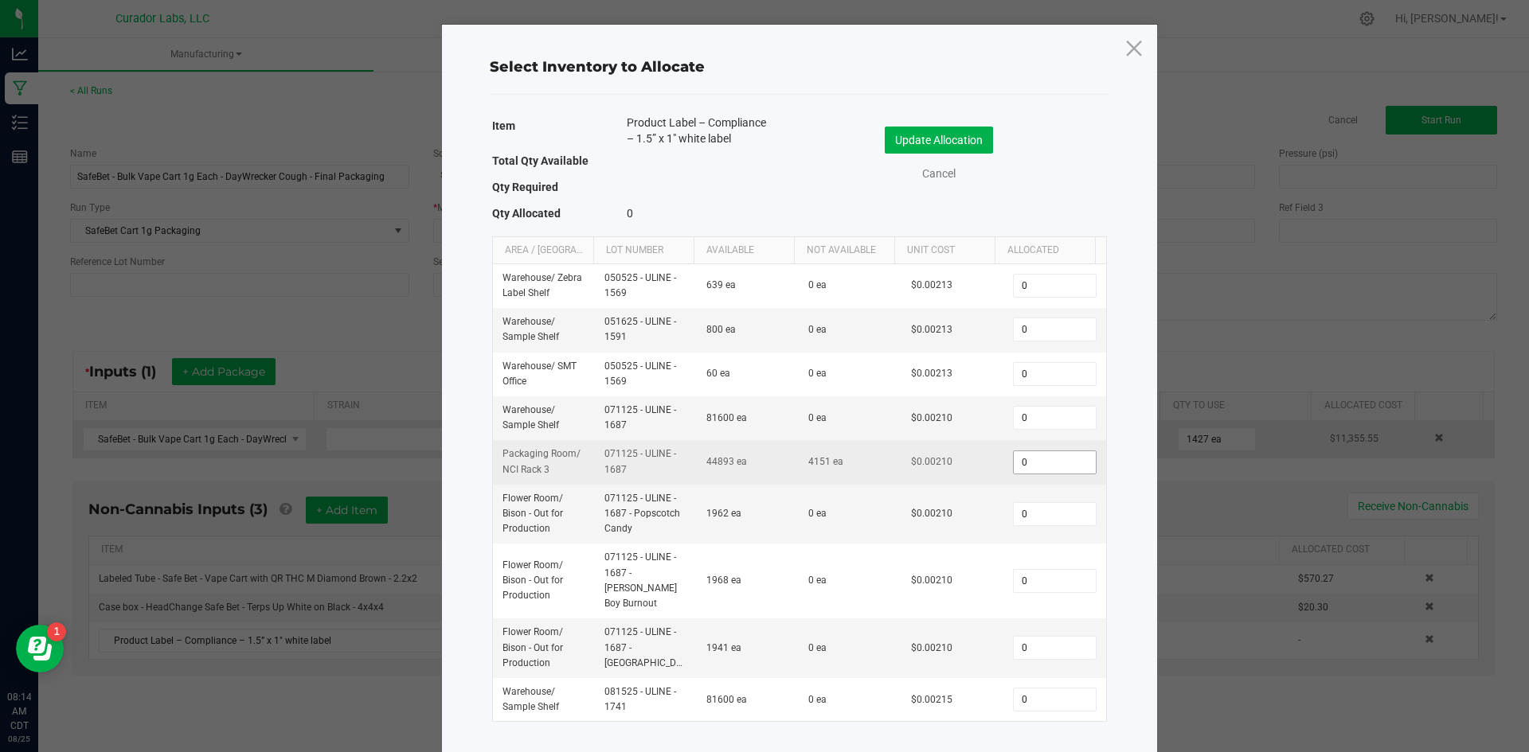
click at [1041, 465] on input "0" at bounding box center [1054, 462] width 81 height 22
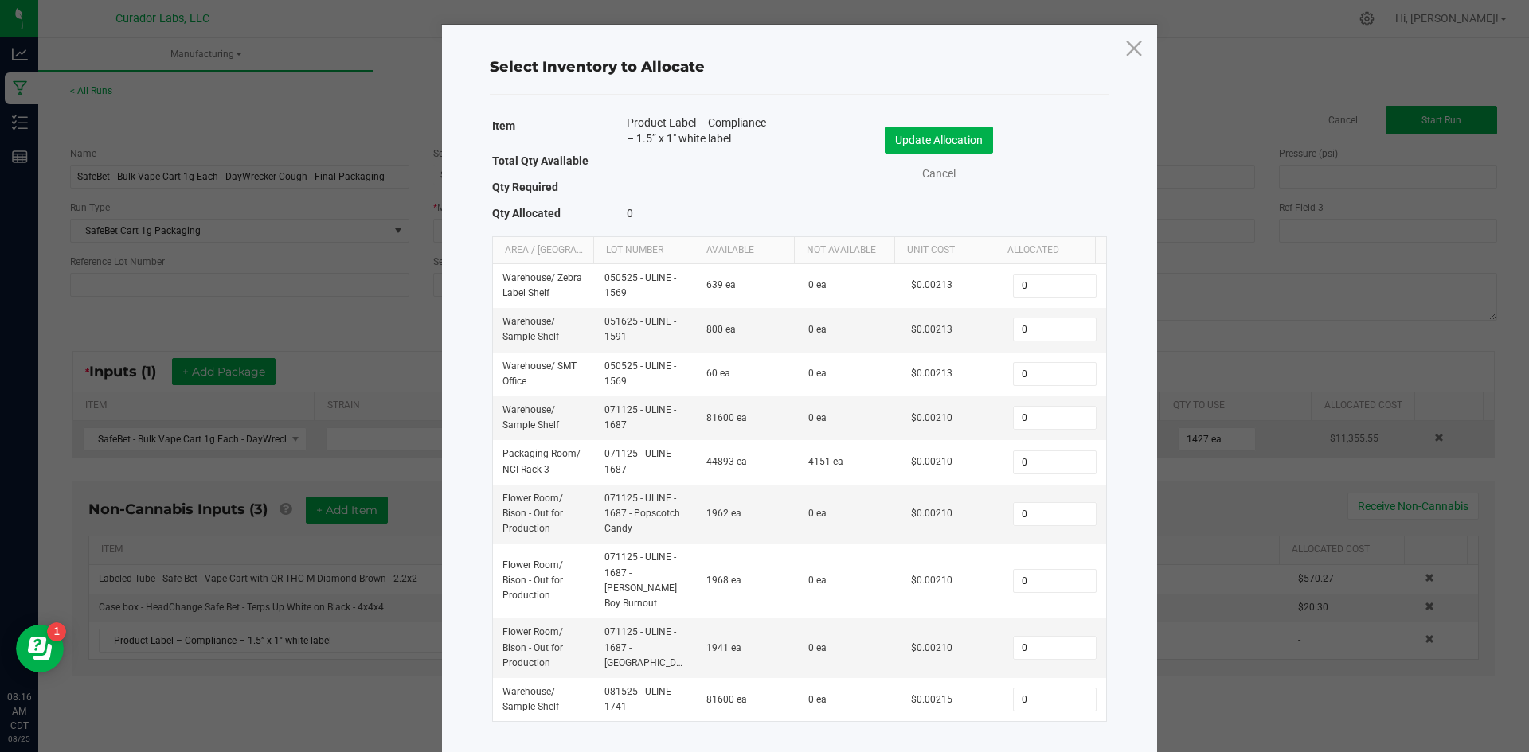
click at [835, 189] on div "Update Allocation Cancel" at bounding box center [952, 157] width 283 height 84
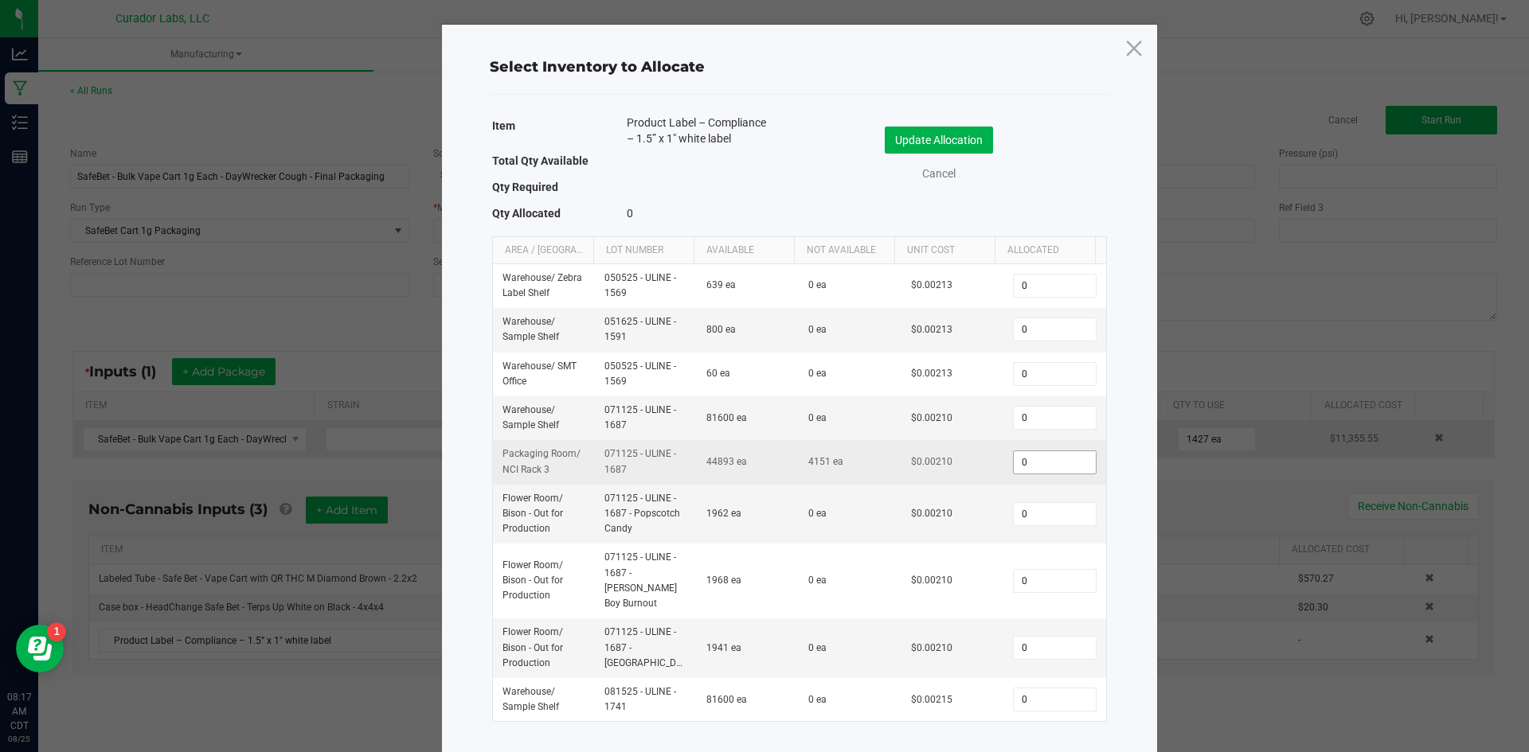
click at [1014, 470] on input "0" at bounding box center [1054, 462] width 81 height 22
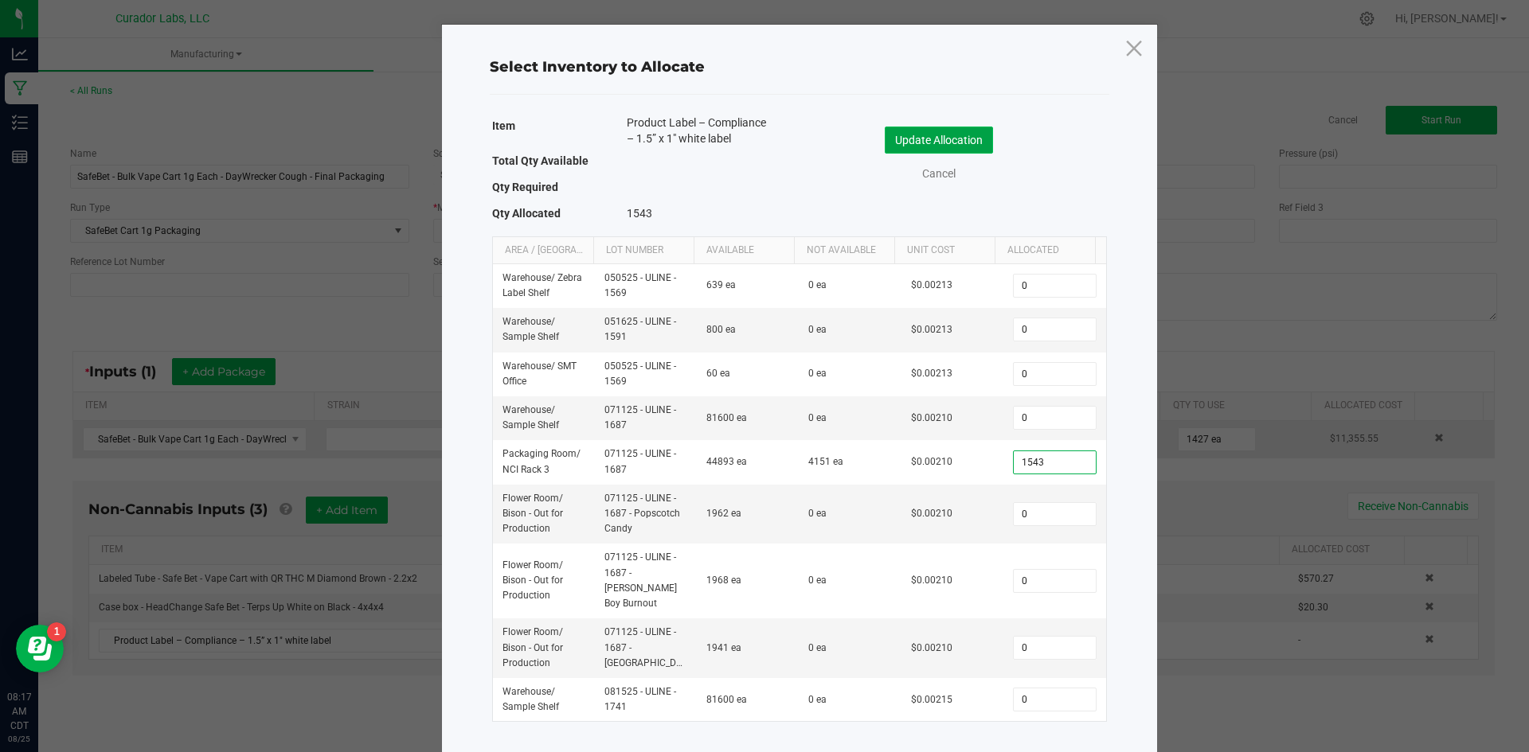
type input "1,543"
click at [954, 132] on button "Update Allocation" at bounding box center [939, 140] width 108 height 27
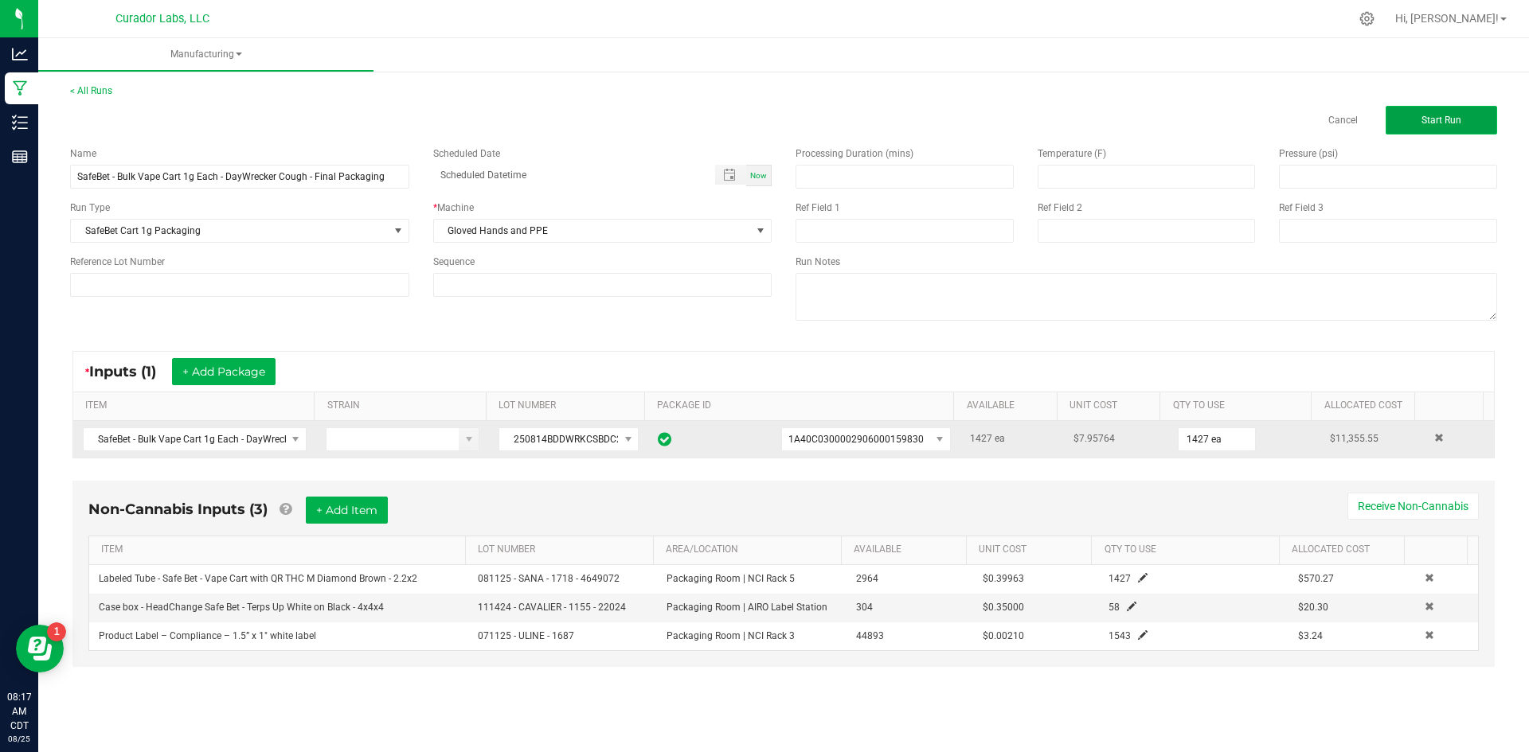
click at [1412, 123] on button "Start Run" at bounding box center [1440, 120] width 111 height 29
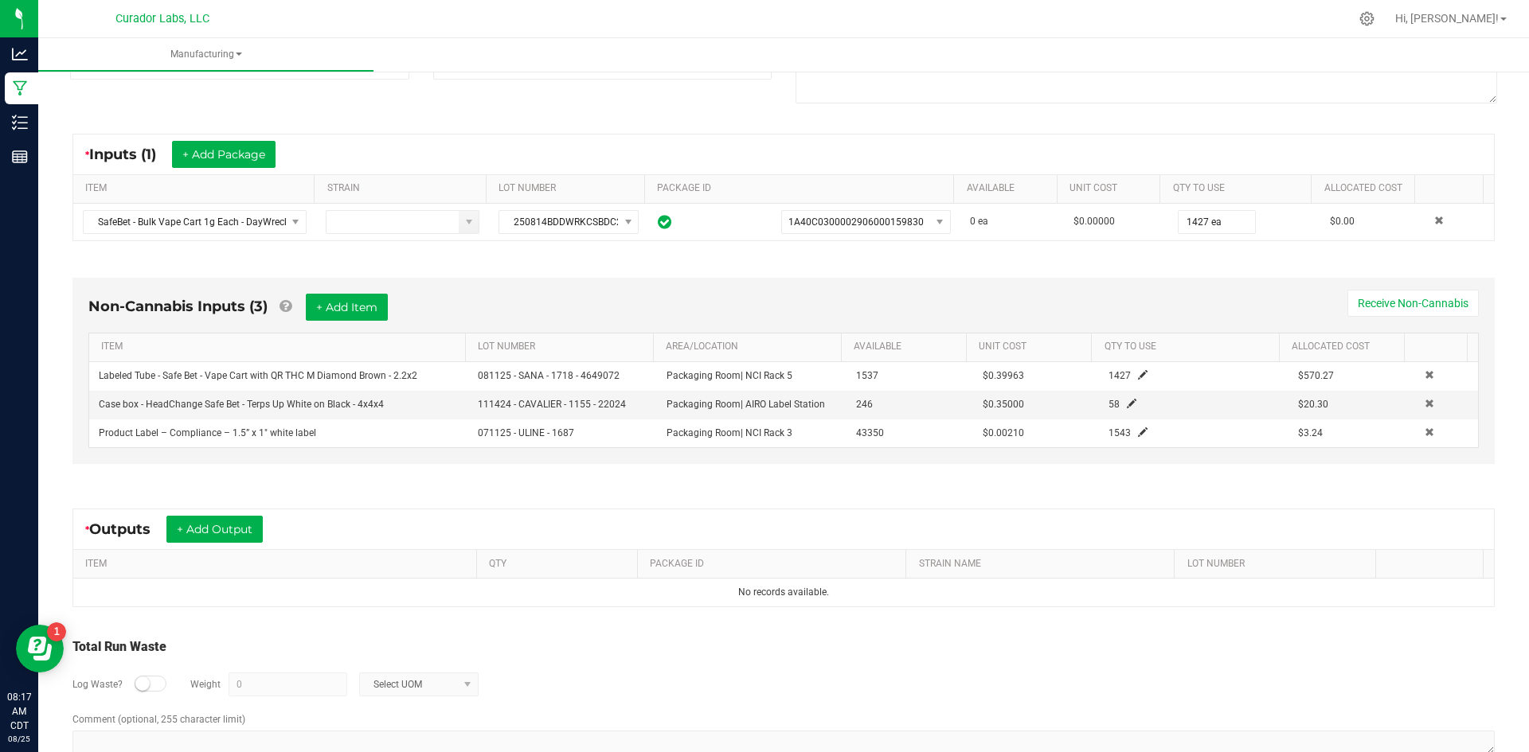
scroll to position [239, 0]
click at [258, 519] on button "+ Add Output" at bounding box center [214, 528] width 96 height 27
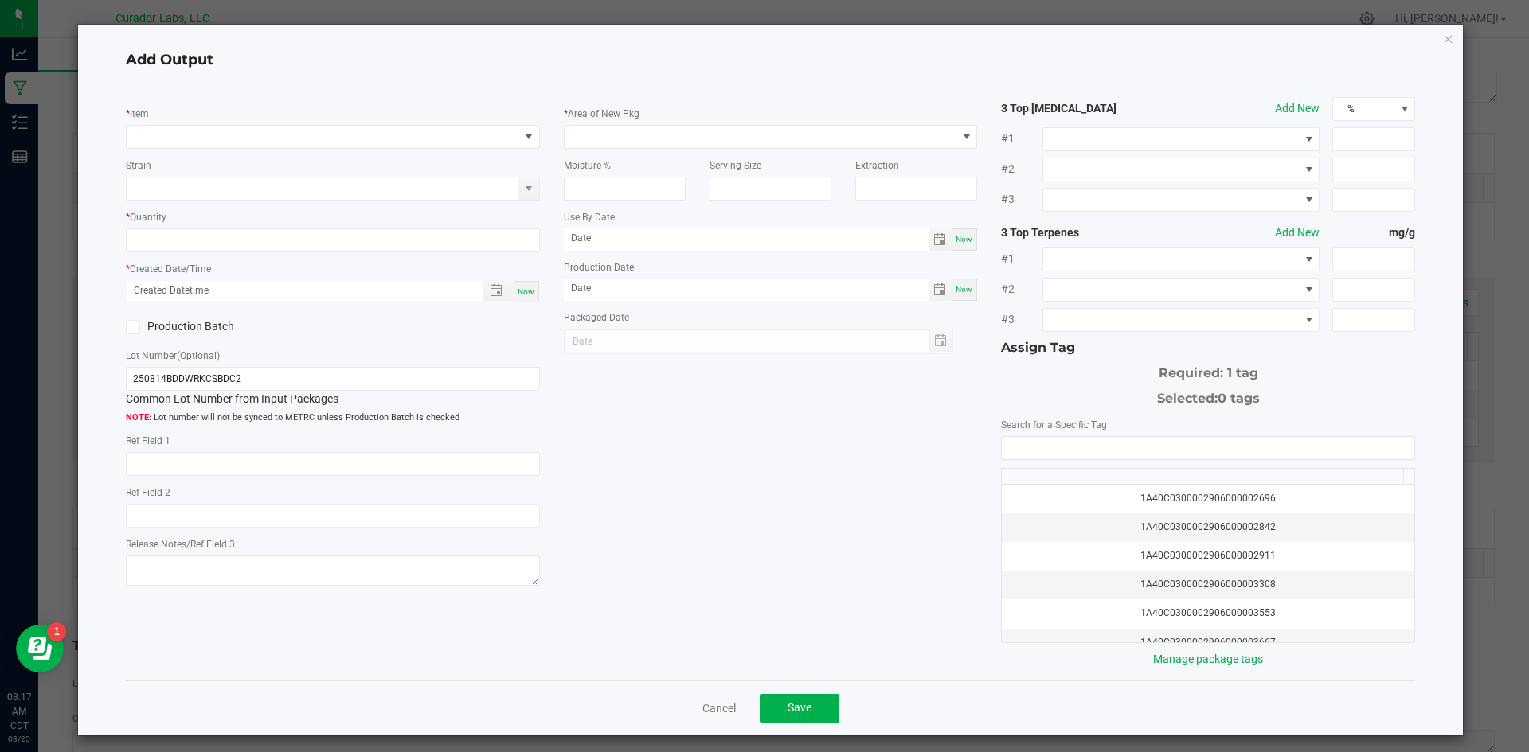
click at [360, 123] on div "* Item" at bounding box center [333, 127] width 414 height 44
click at [368, 139] on span "NO DATA FOUND" at bounding box center [323, 137] width 393 height 22
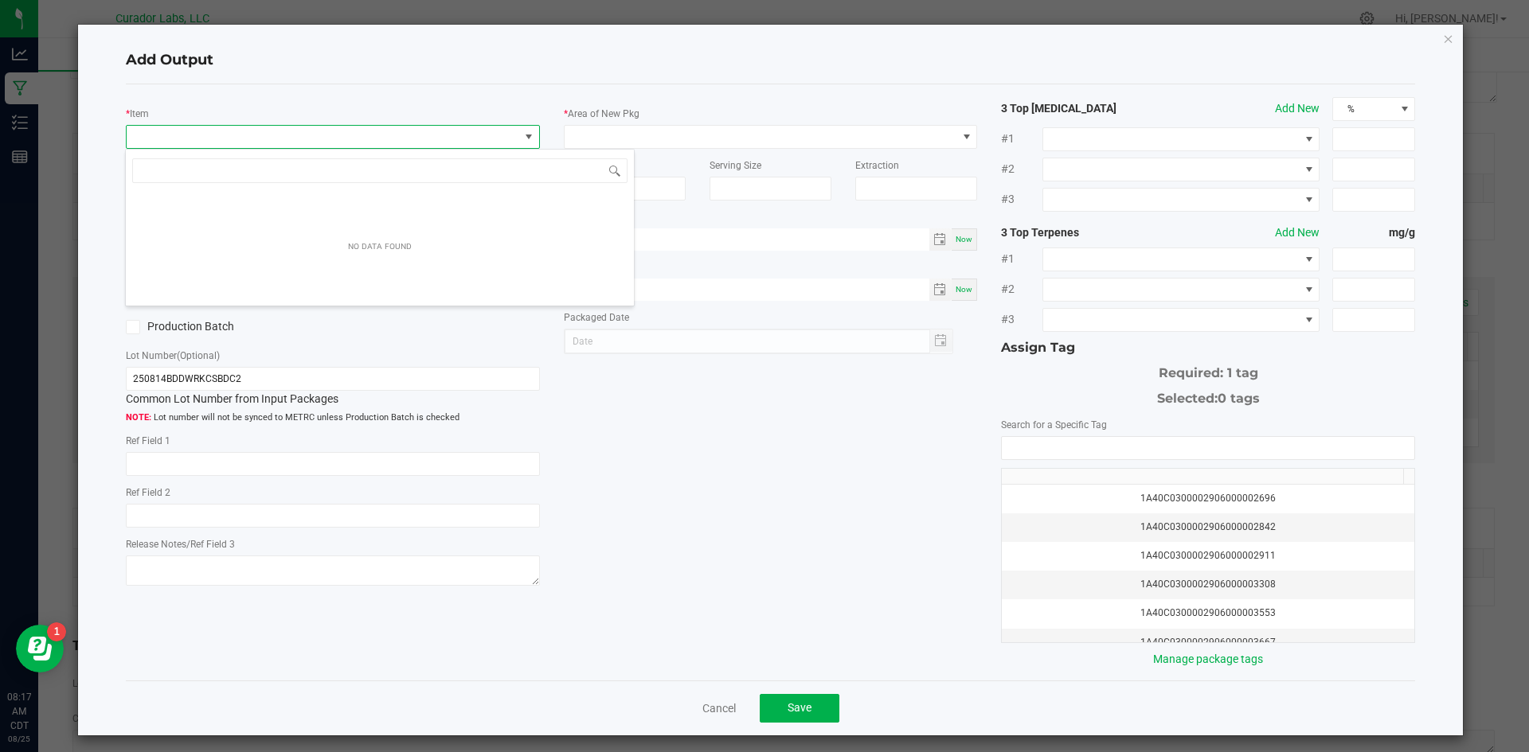
scroll to position [24, 411]
type input "d"
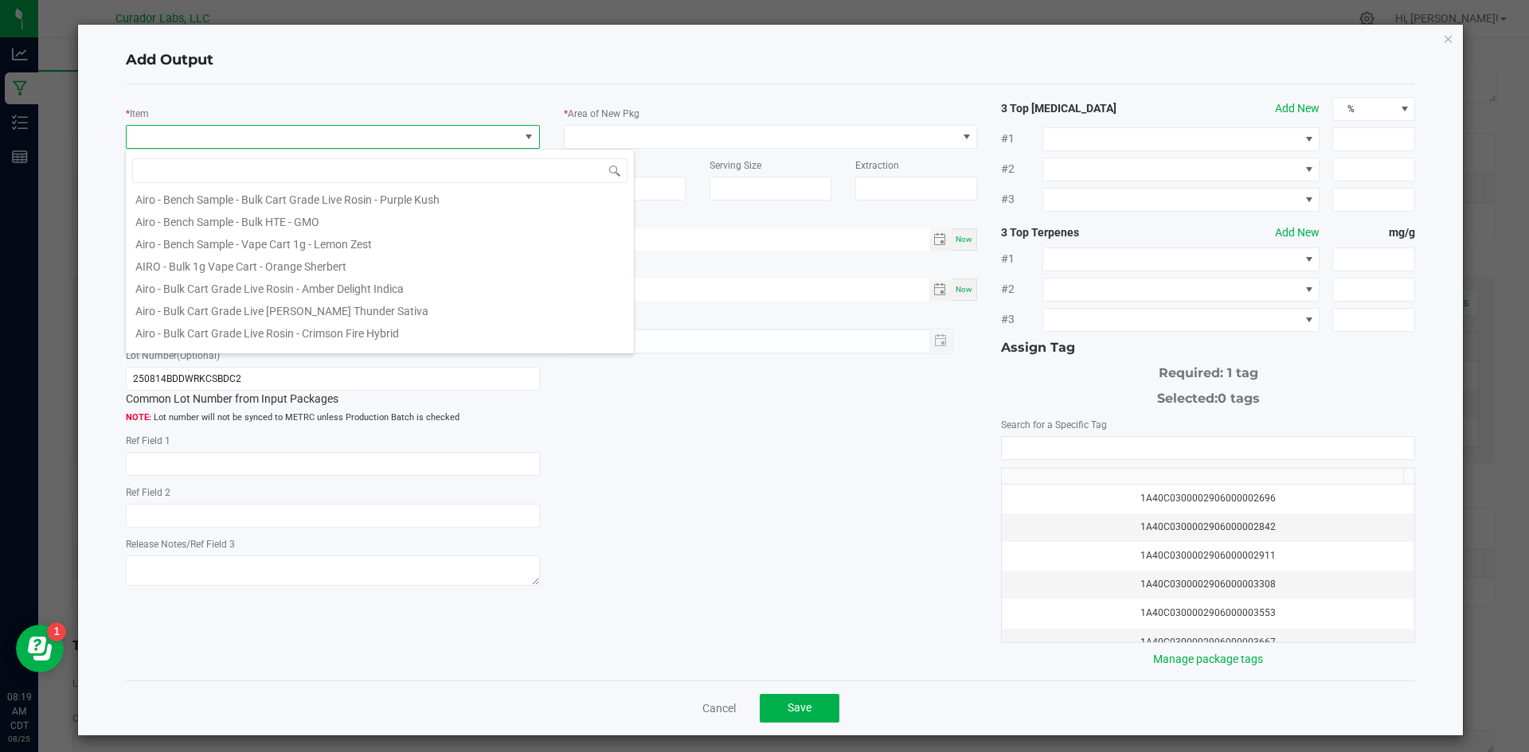
scroll to position [0, 0]
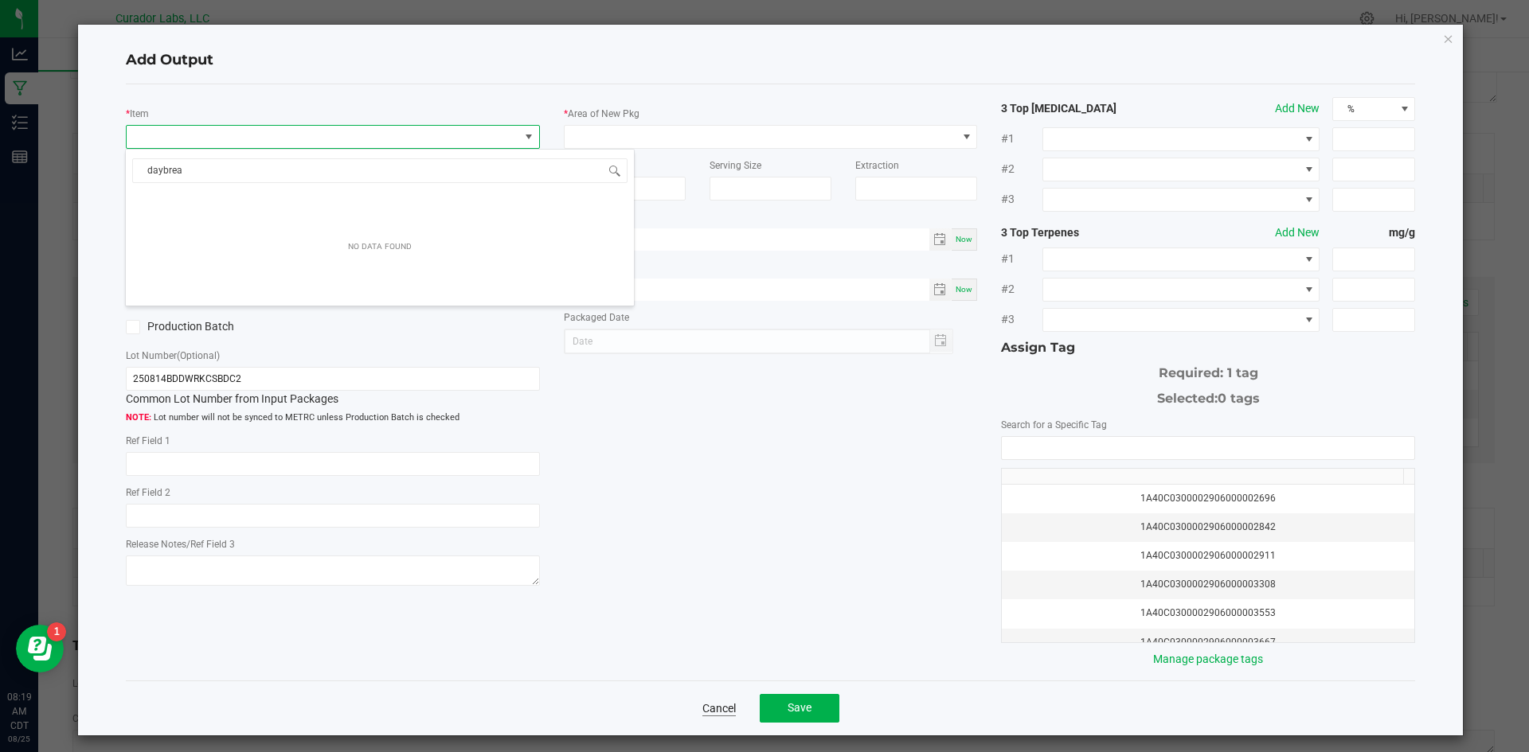
type input "daybrea"
click at [702, 709] on link "Cancel" at bounding box center [718, 709] width 33 height 16
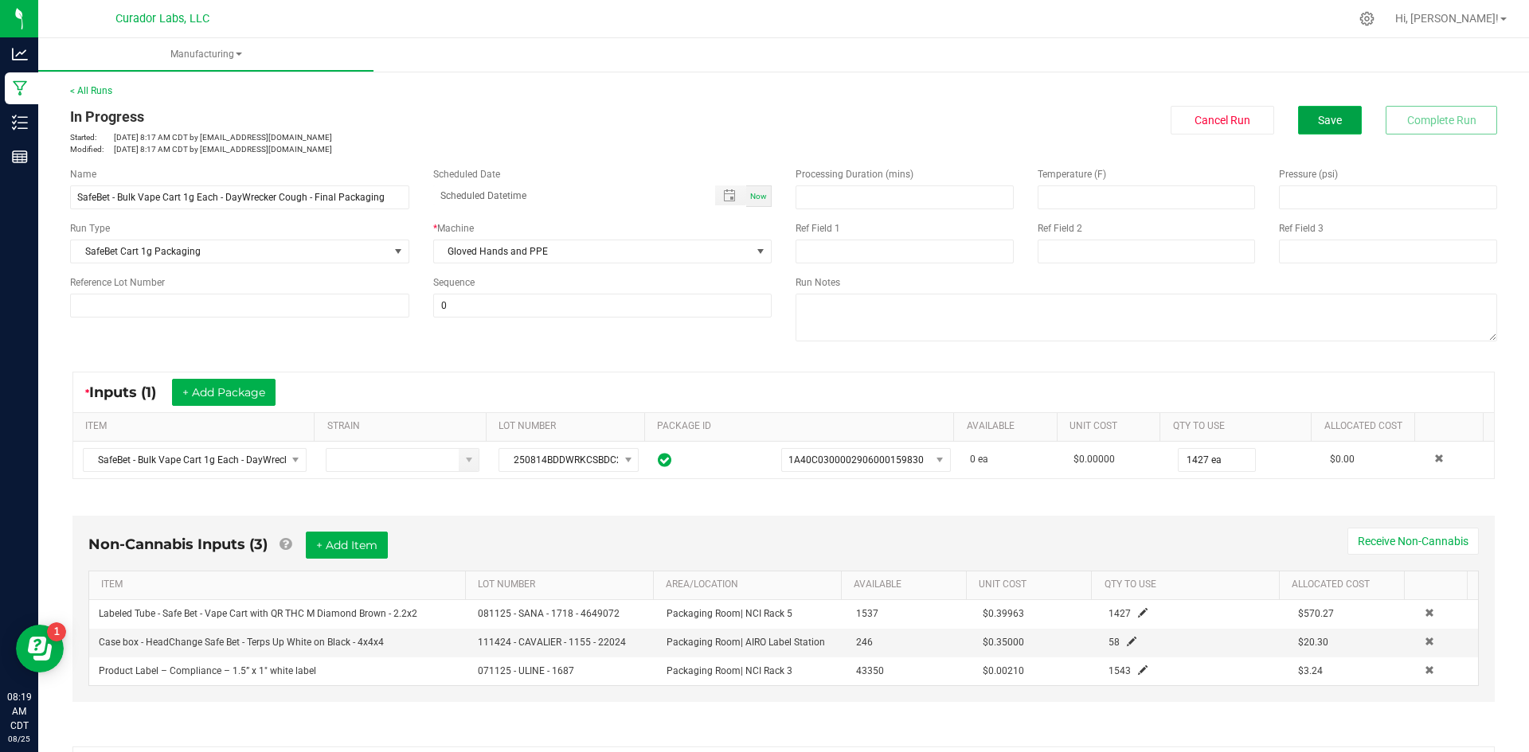
click at [1307, 128] on button "Save" at bounding box center [1330, 120] width 64 height 29
click at [1303, 123] on button "Save" at bounding box center [1330, 120] width 64 height 29
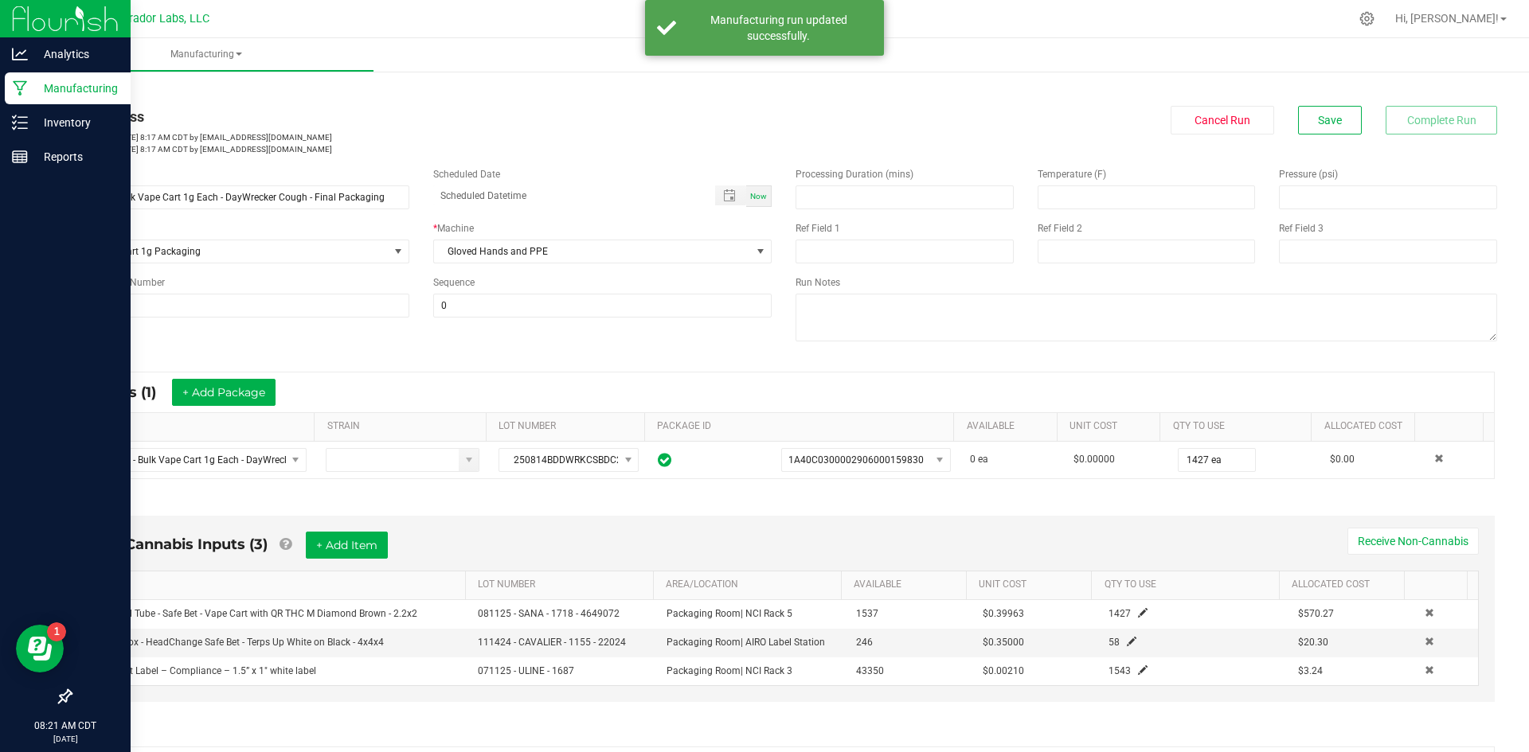
click at [21, 92] on icon at bounding box center [20, 88] width 15 height 16
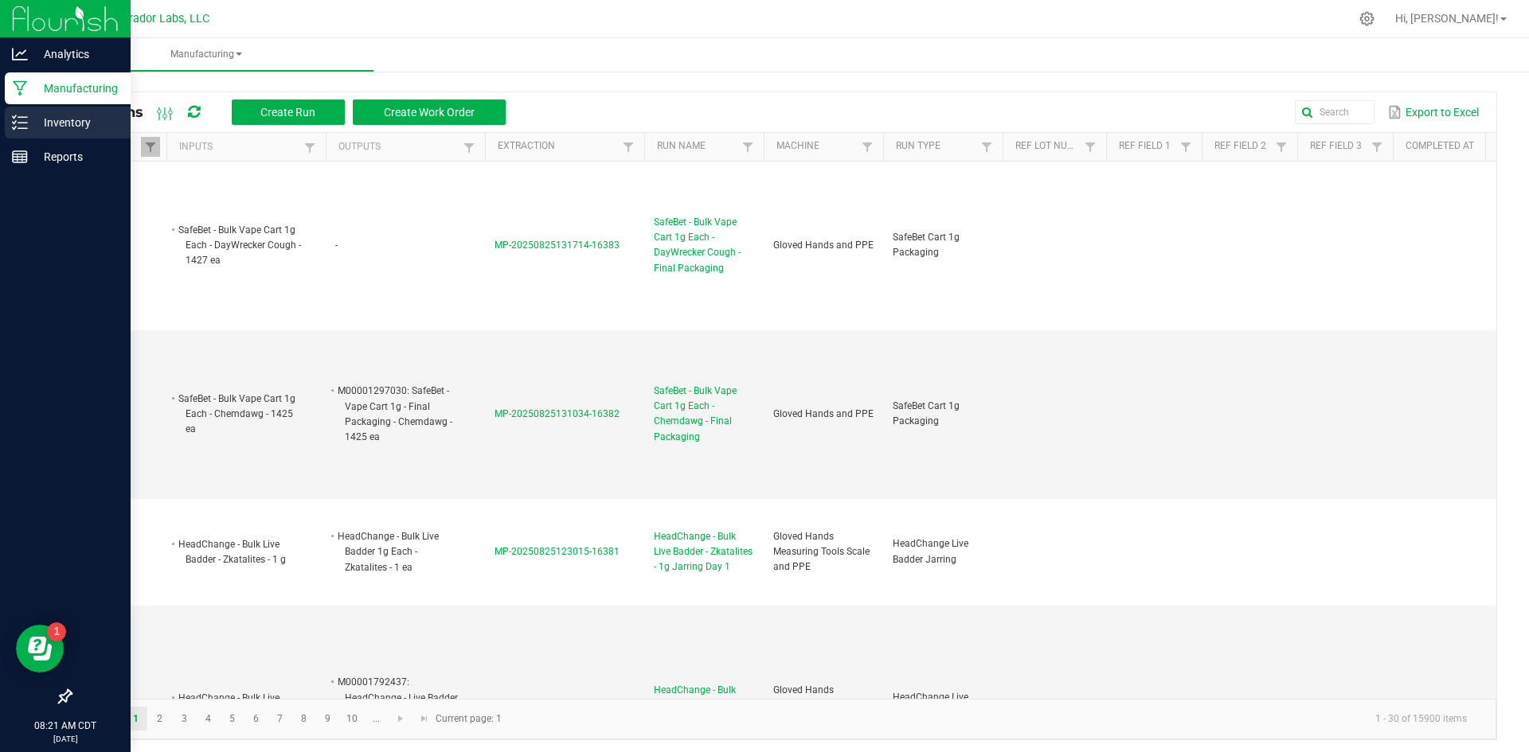
click at [77, 110] on div "Inventory" at bounding box center [68, 123] width 126 height 32
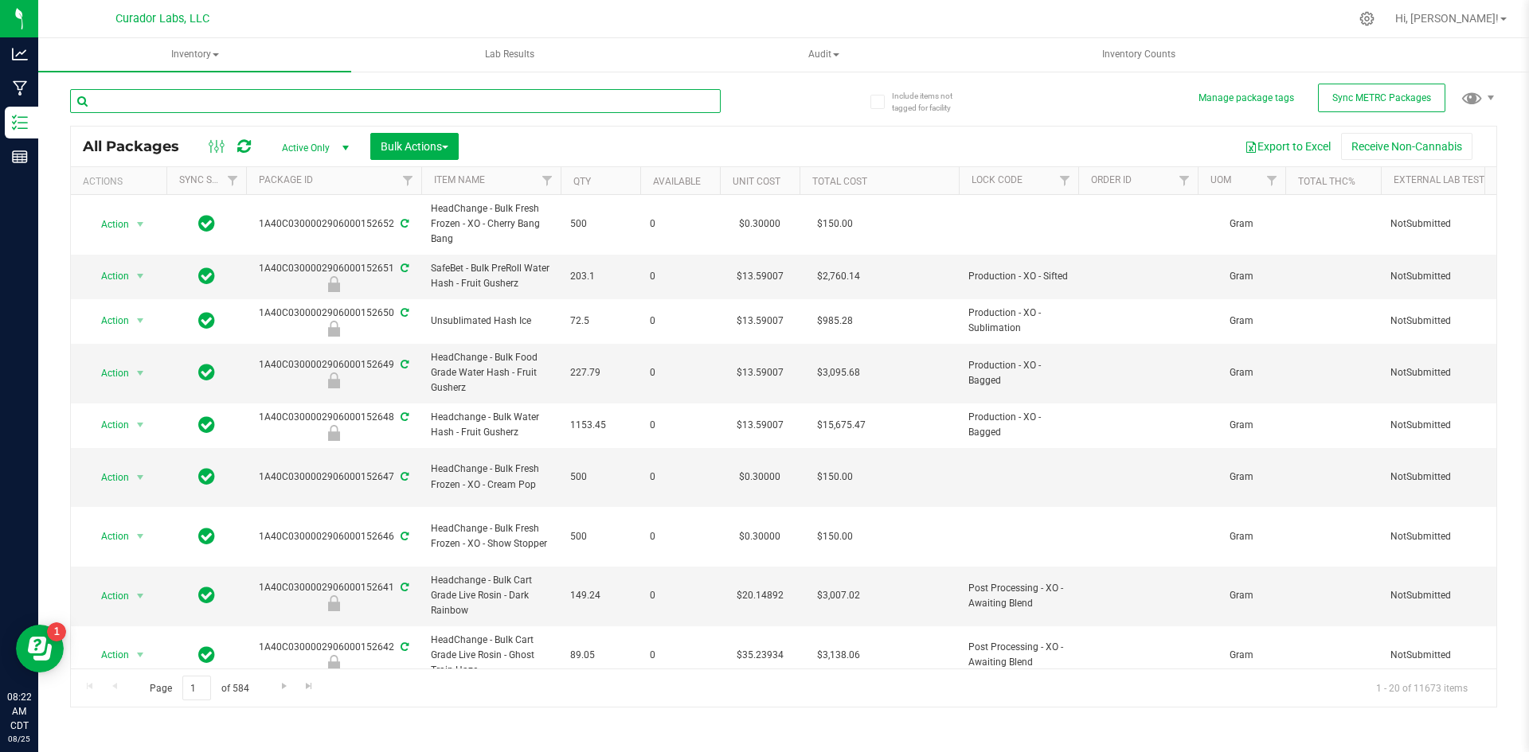
click at [254, 101] on input "text" at bounding box center [395, 101] width 650 height 24
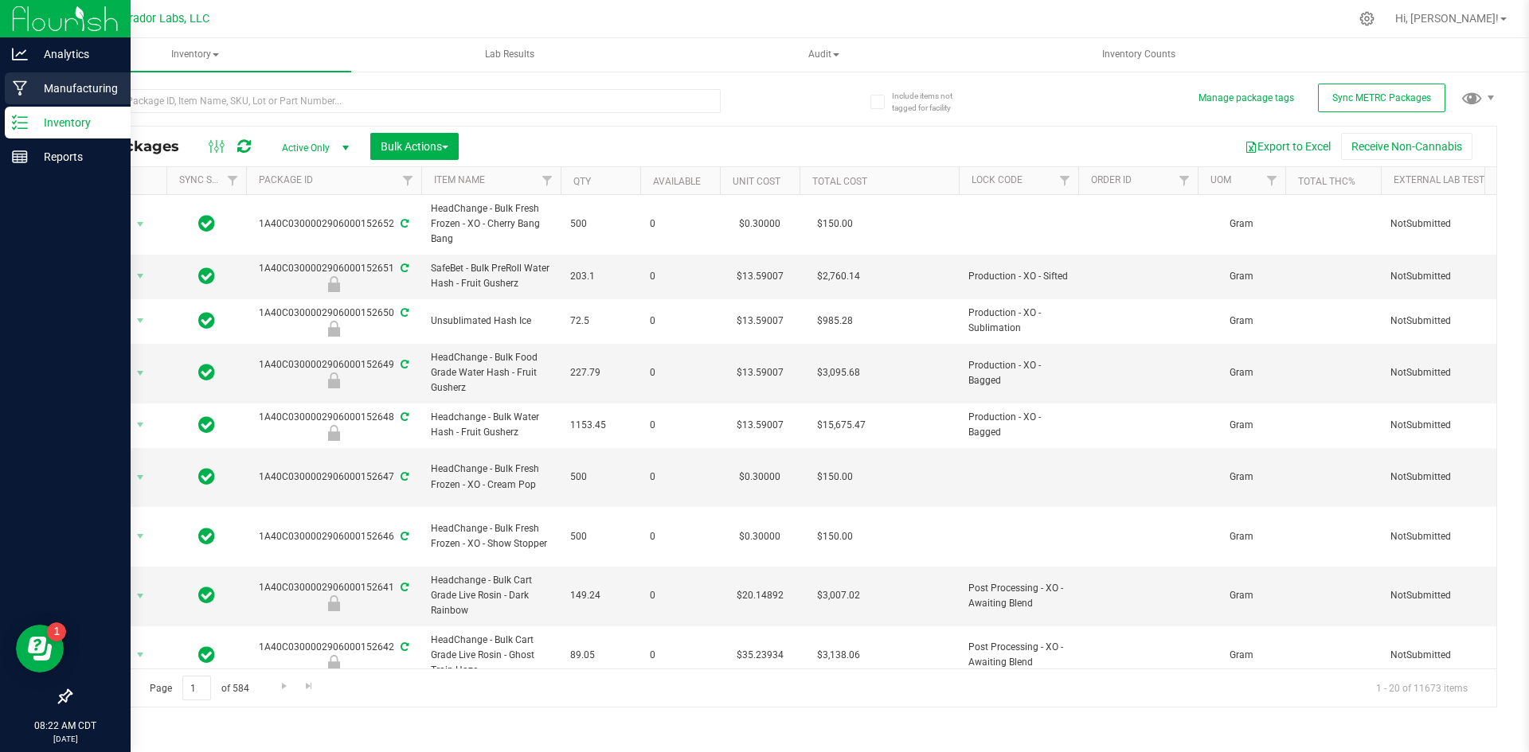
click at [88, 82] on p "Manufacturing" at bounding box center [76, 88] width 96 height 19
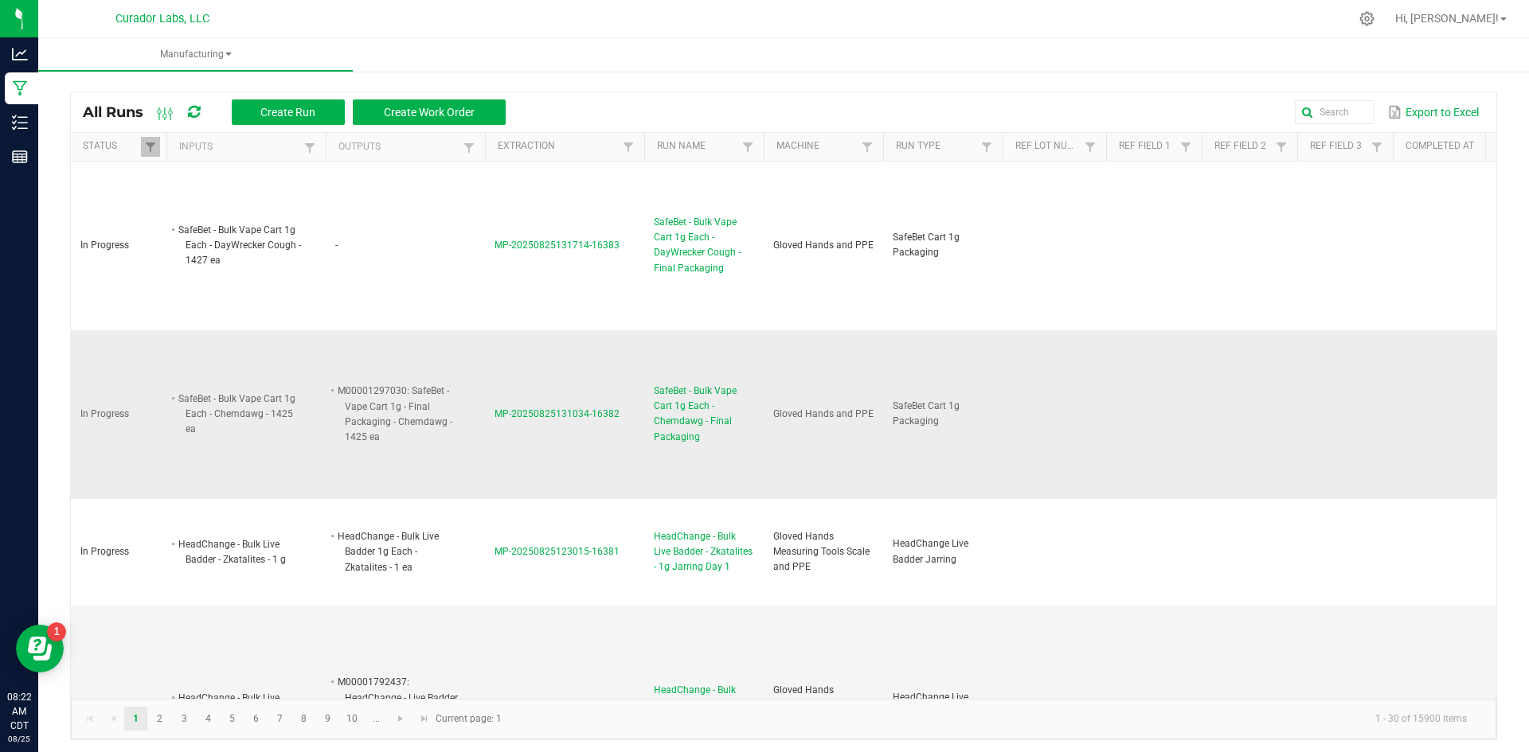
click at [564, 410] on span "MP-20250825131034-16382" at bounding box center [556, 413] width 125 height 11
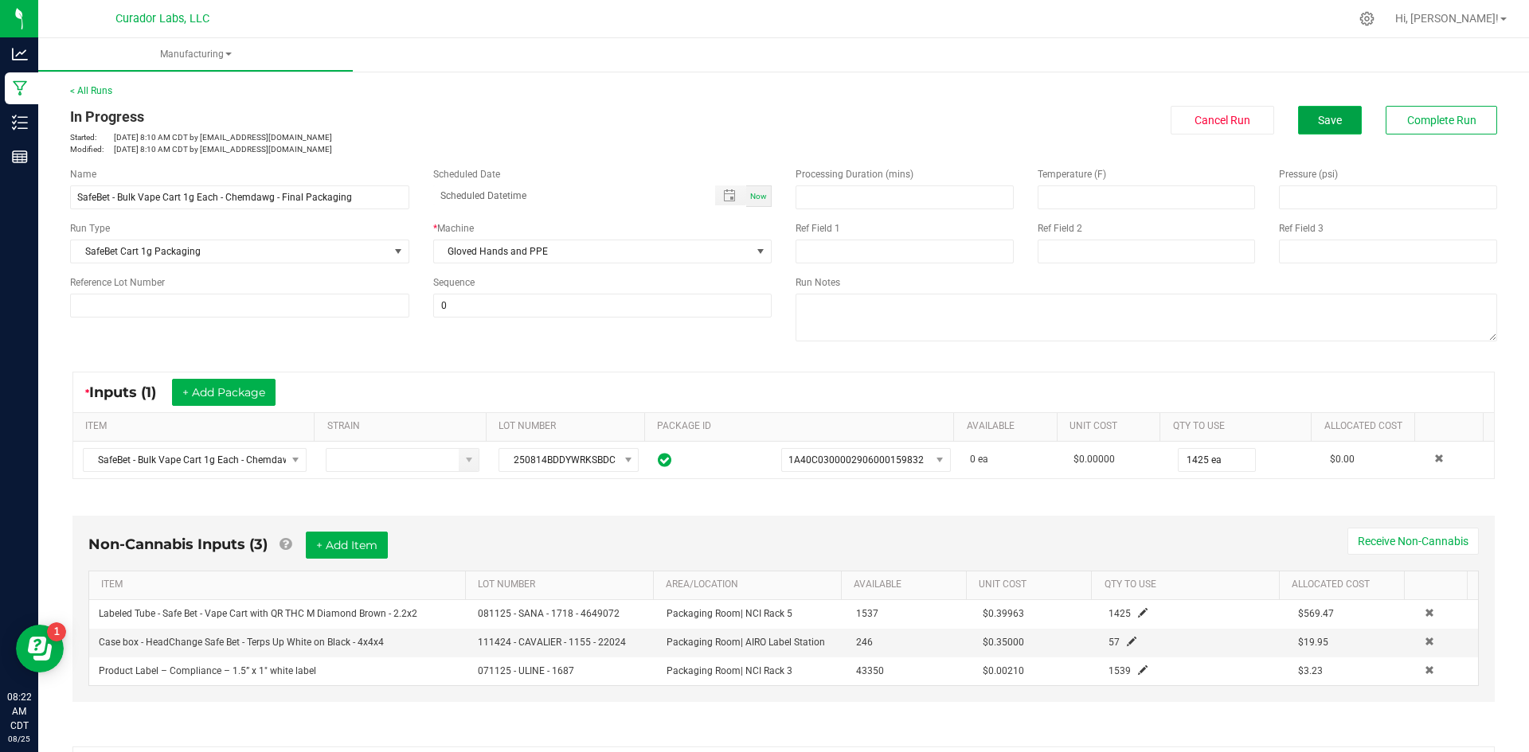
click at [1325, 123] on span "Save" at bounding box center [1330, 120] width 24 height 13
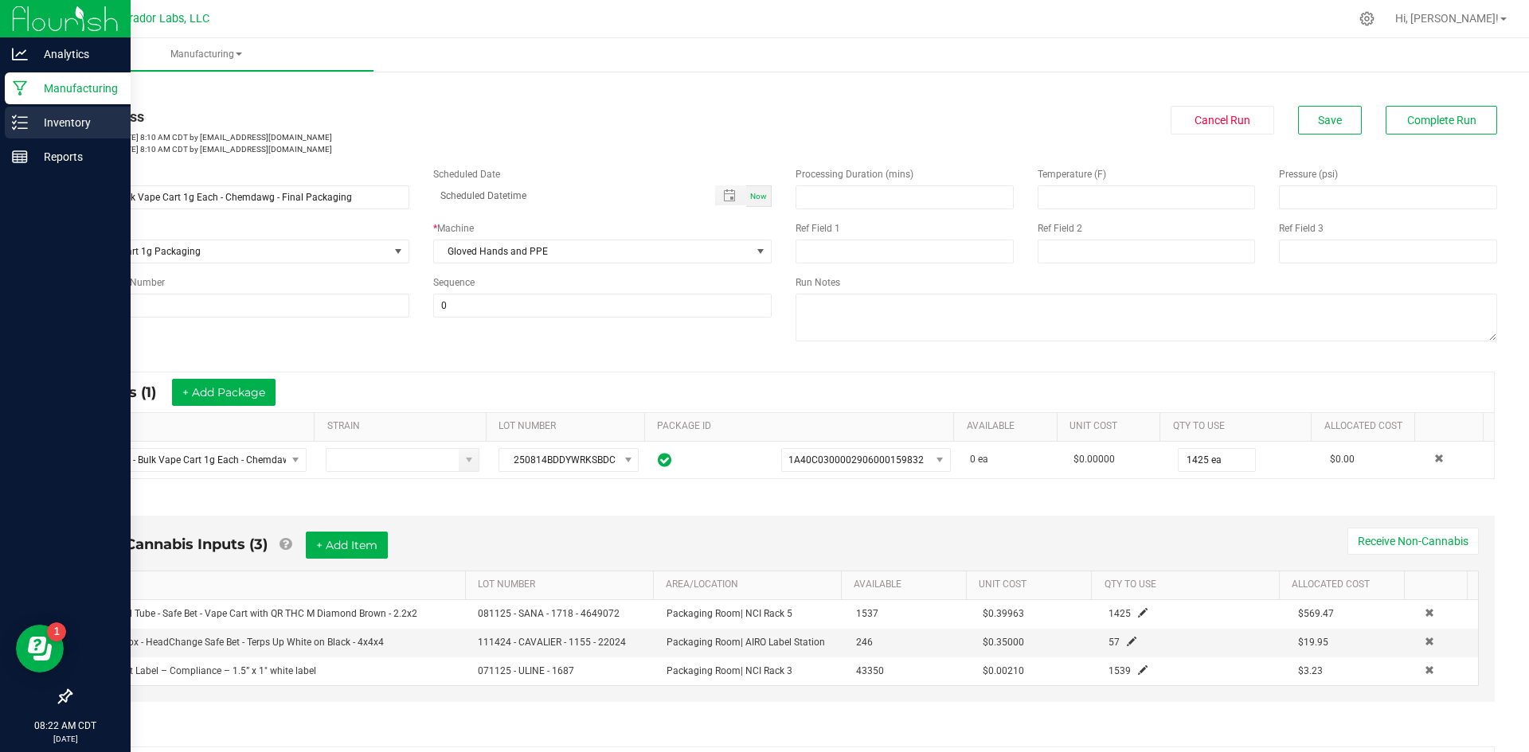
click at [35, 121] on p "Inventory" at bounding box center [76, 122] width 96 height 19
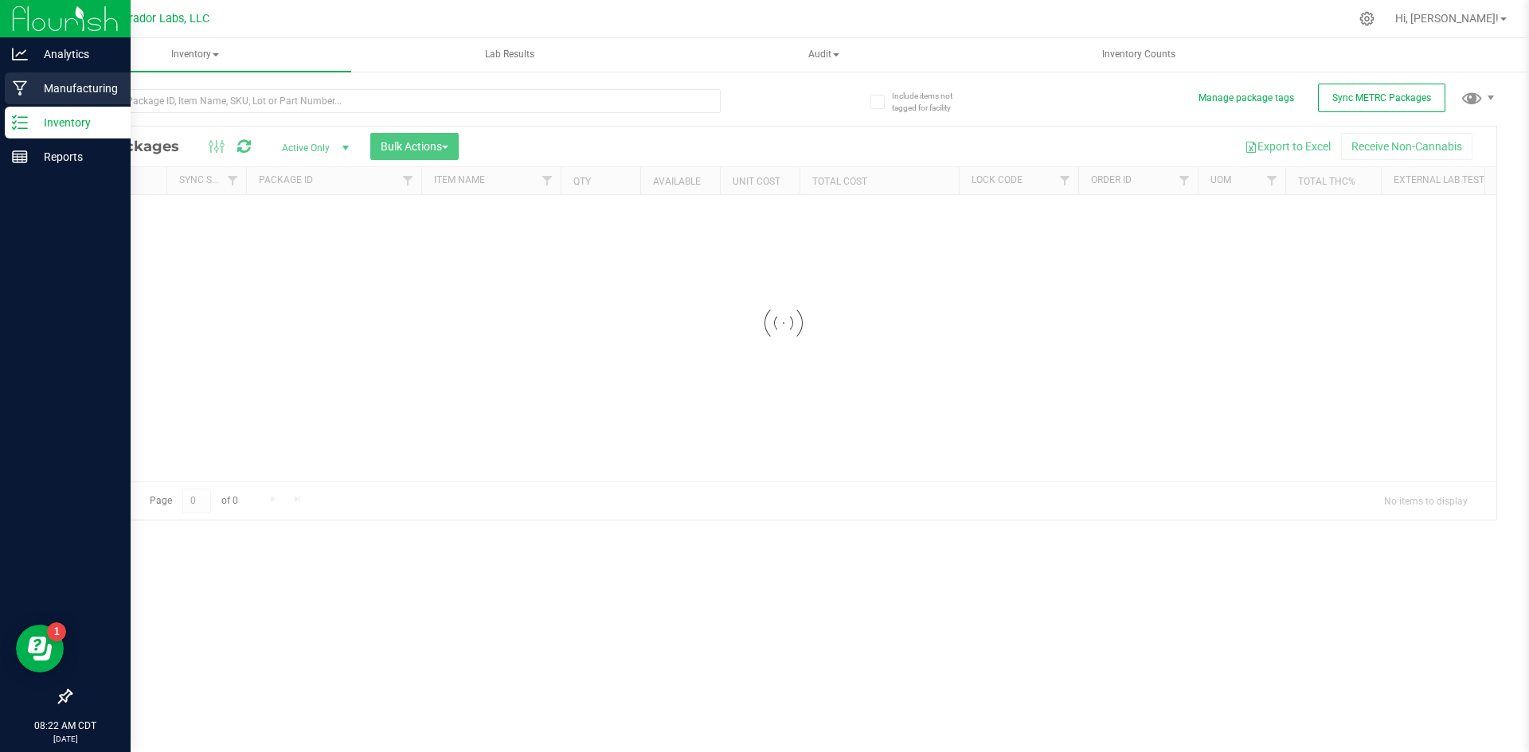
click at [49, 92] on p "Manufacturing" at bounding box center [76, 88] width 96 height 19
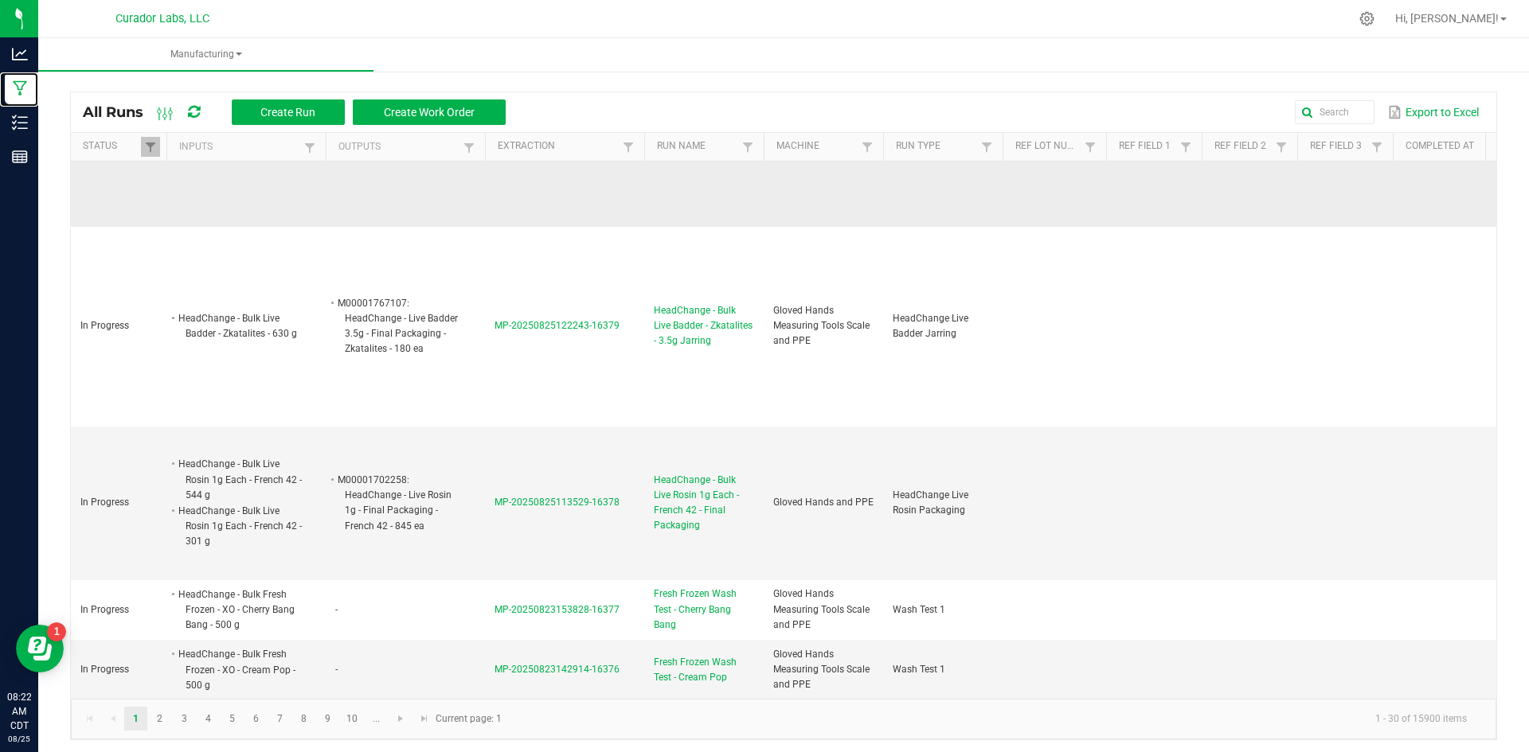
scroll to position [637, 0]
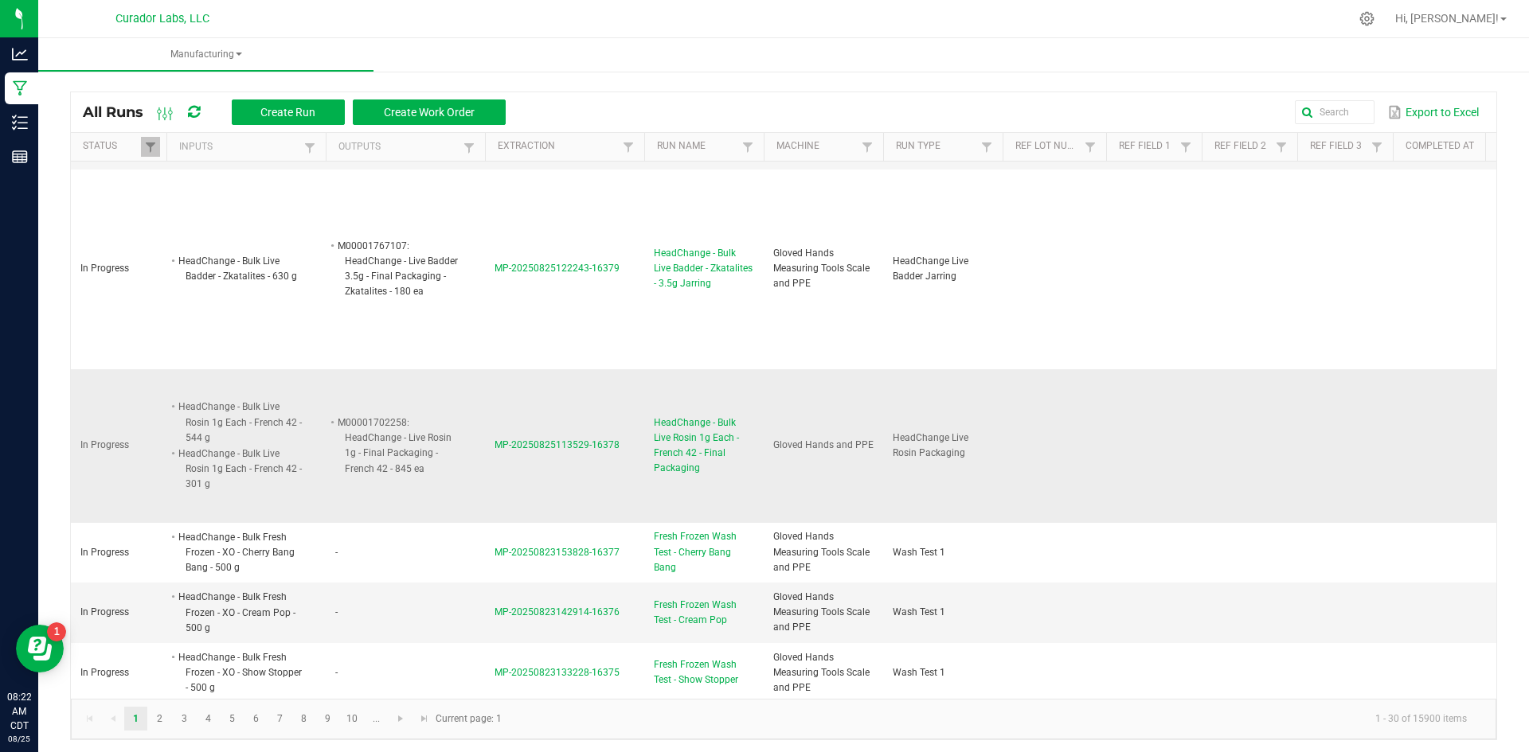
click at [713, 440] on span "HeadChange - Bulk Live Rosin 1g Each - French 42 - Final Packaging" at bounding box center [704, 446] width 100 height 61
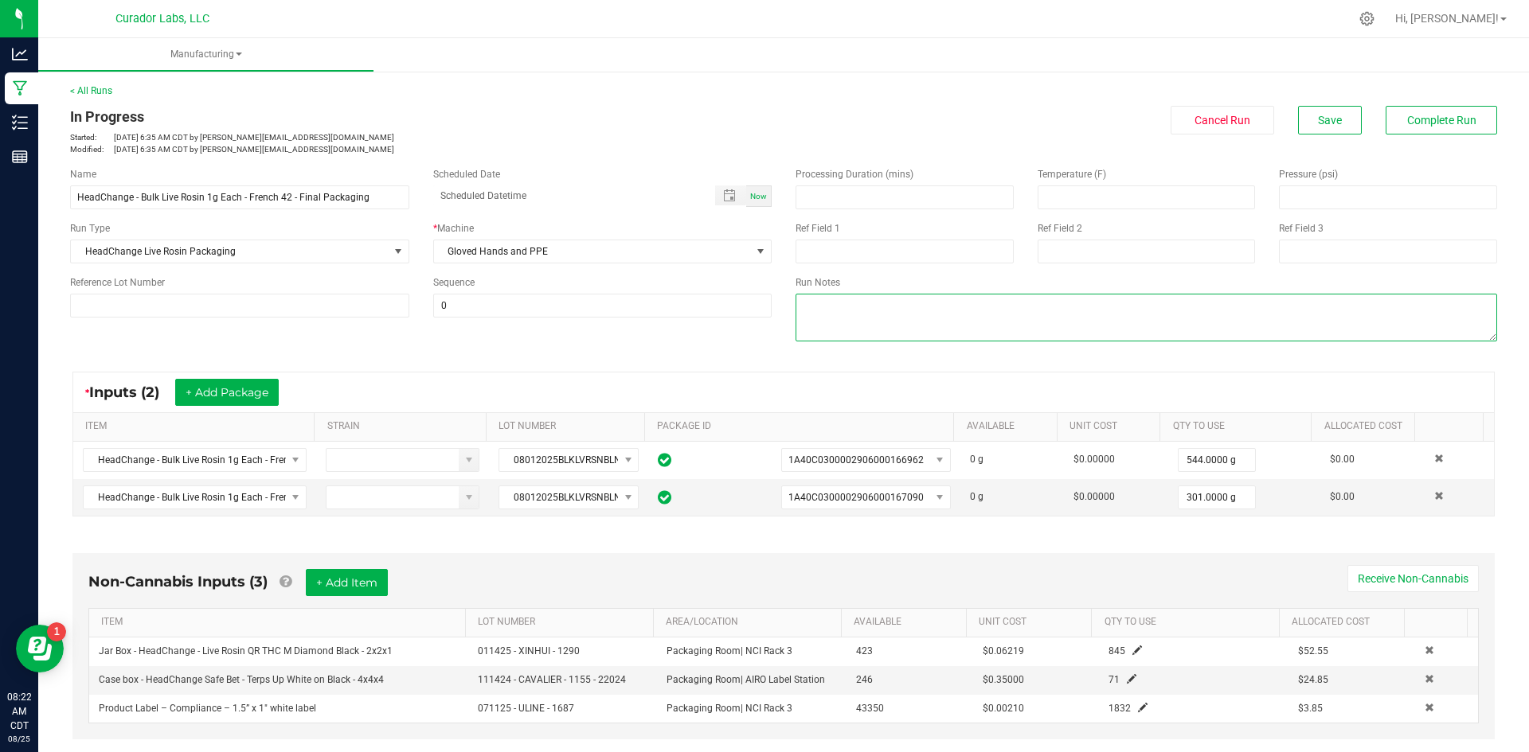
click at [835, 318] on textarea at bounding box center [1145, 318] width 701 height 48
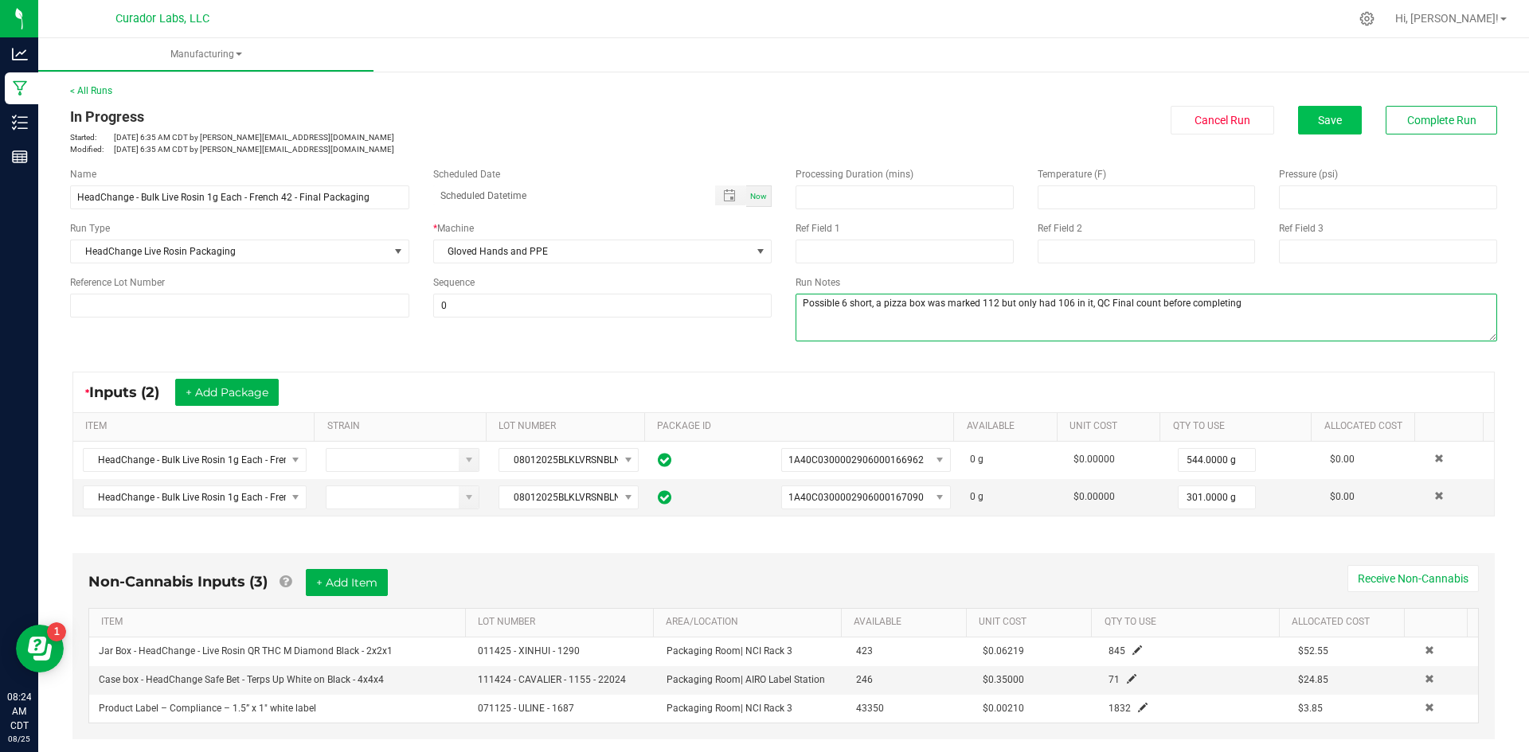
type textarea "Possible 6 short, a pizza box was marked 112 but only had 106 in it, QC Final c…"
click at [1298, 124] on button "Save" at bounding box center [1330, 120] width 64 height 29
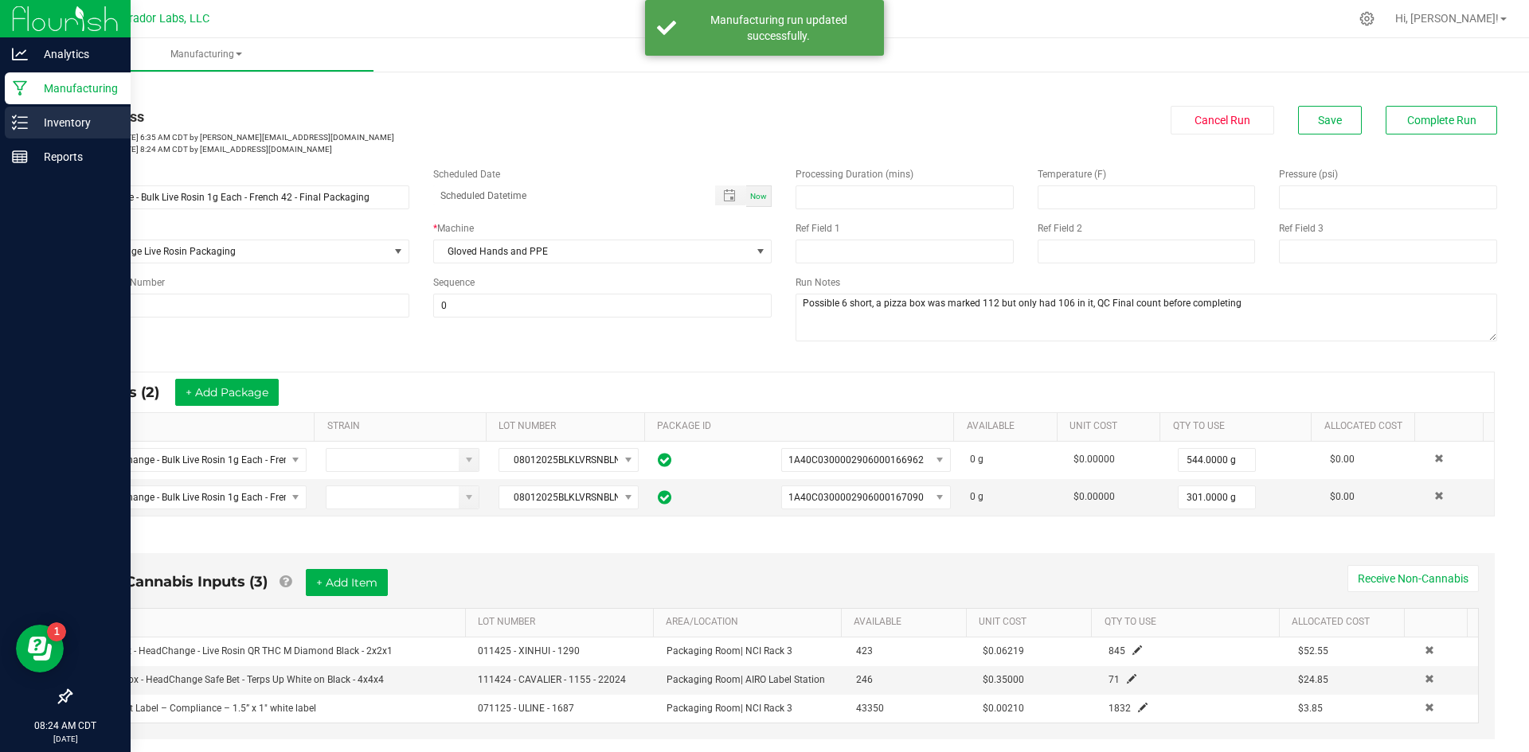
click at [32, 131] on p "Inventory" at bounding box center [76, 122] width 96 height 19
